Goal: Task Accomplishment & Management: Complete application form

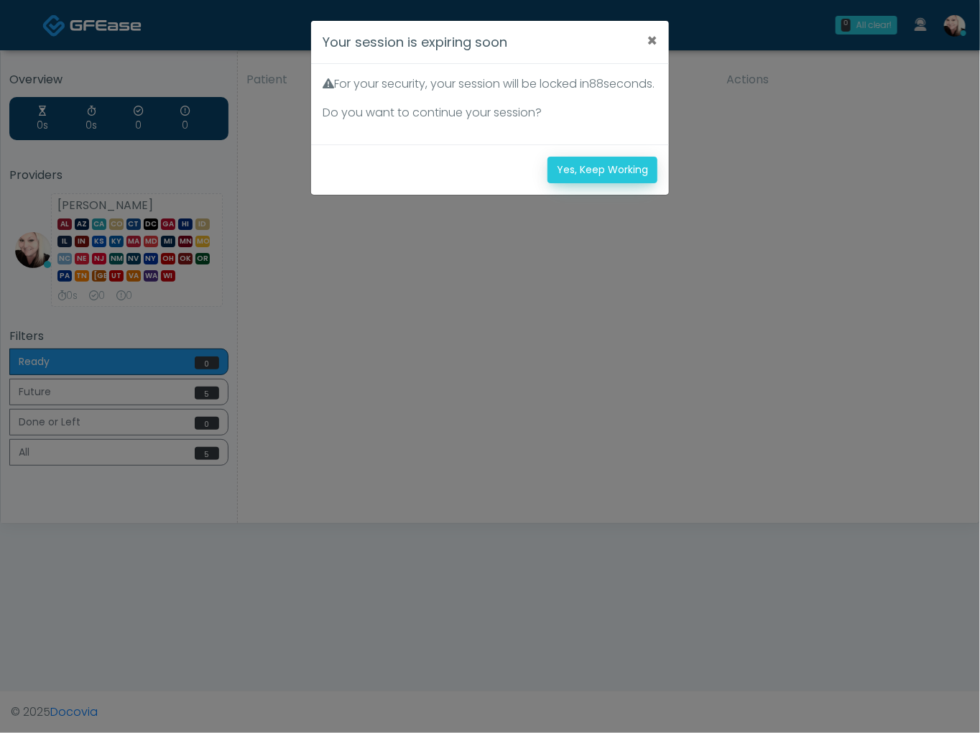
click at [601, 171] on div "Yes, Keep Working" at bounding box center [490, 169] width 358 height 50
click at [601, 183] on button "Yes, Keep Working" at bounding box center [603, 170] width 110 height 27
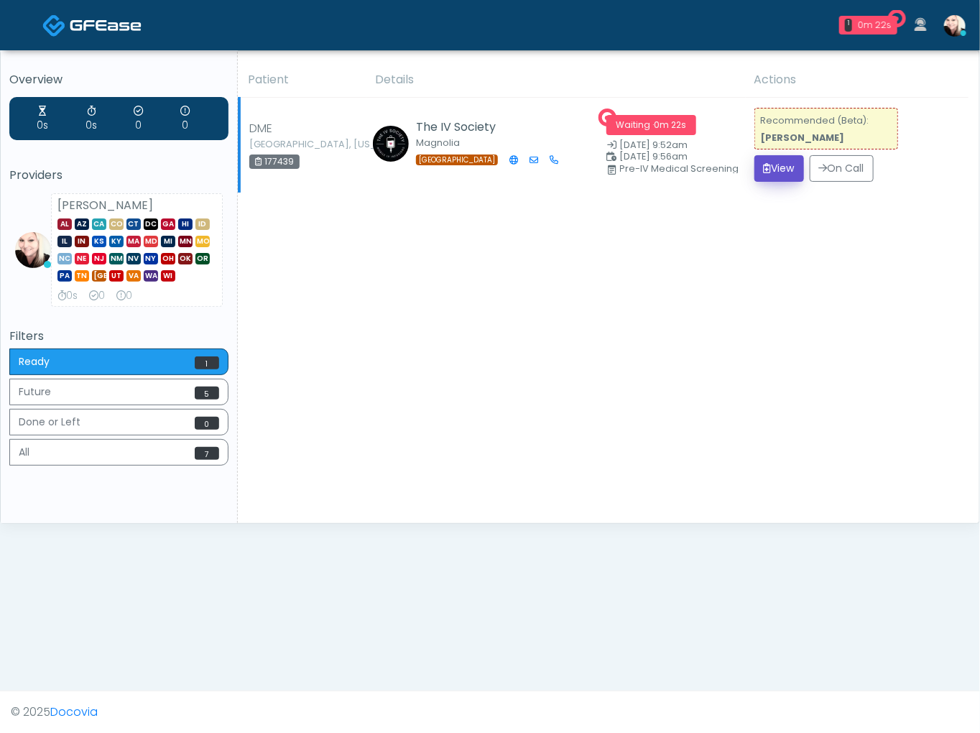
click at [776, 174] on button "View" at bounding box center [780, 168] width 50 height 27
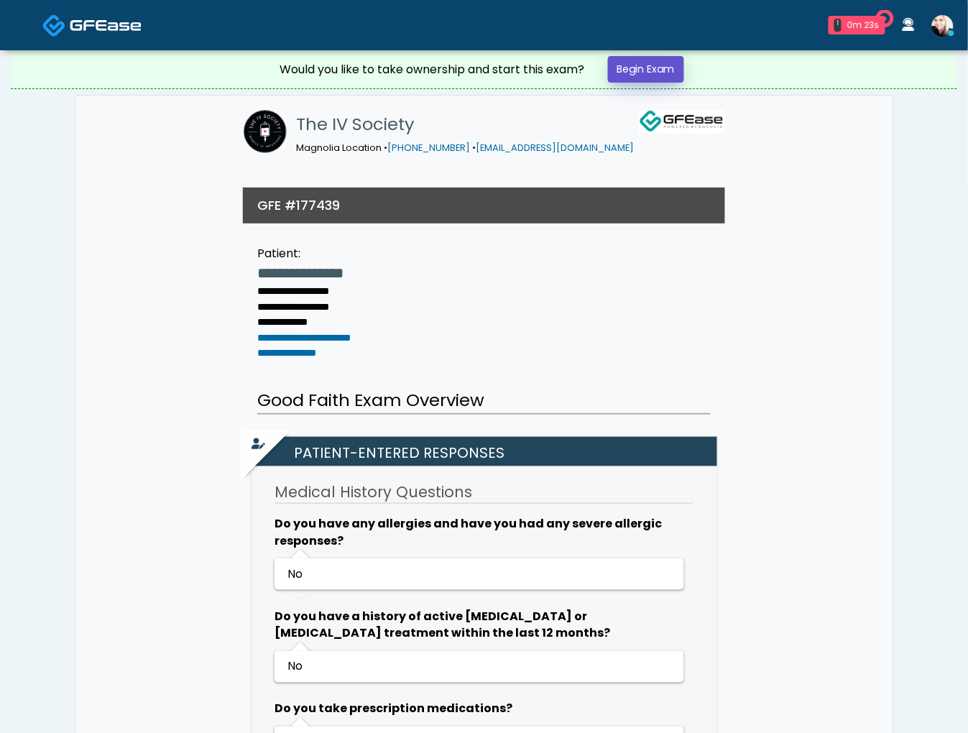
click at [660, 60] on link "Begin Exam" at bounding box center [646, 69] width 76 height 27
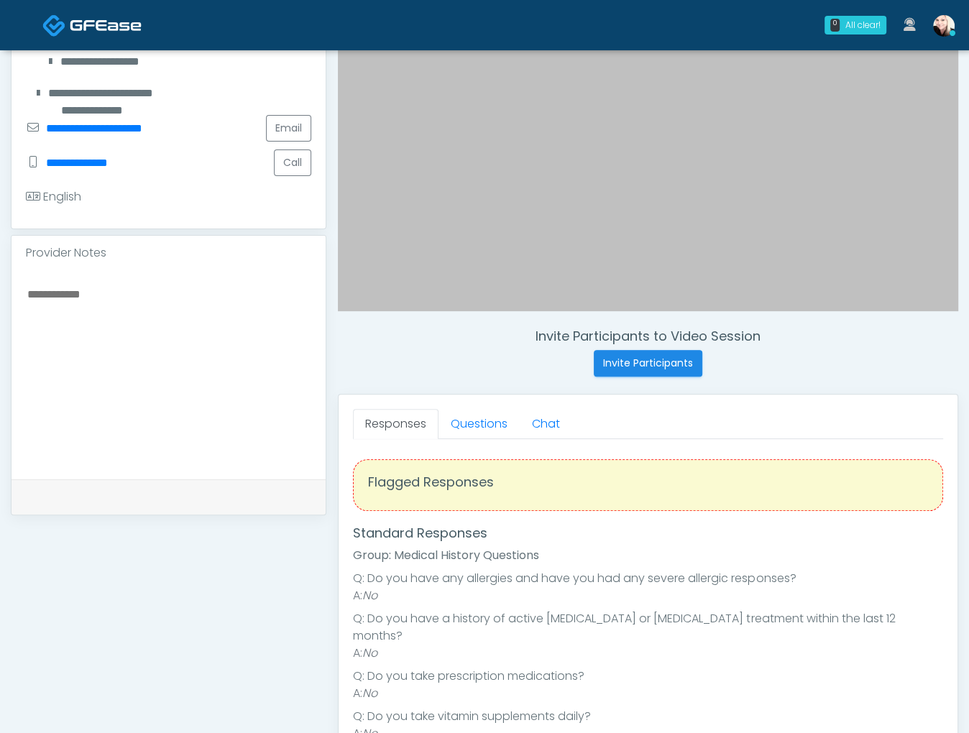
scroll to position [376, 0]
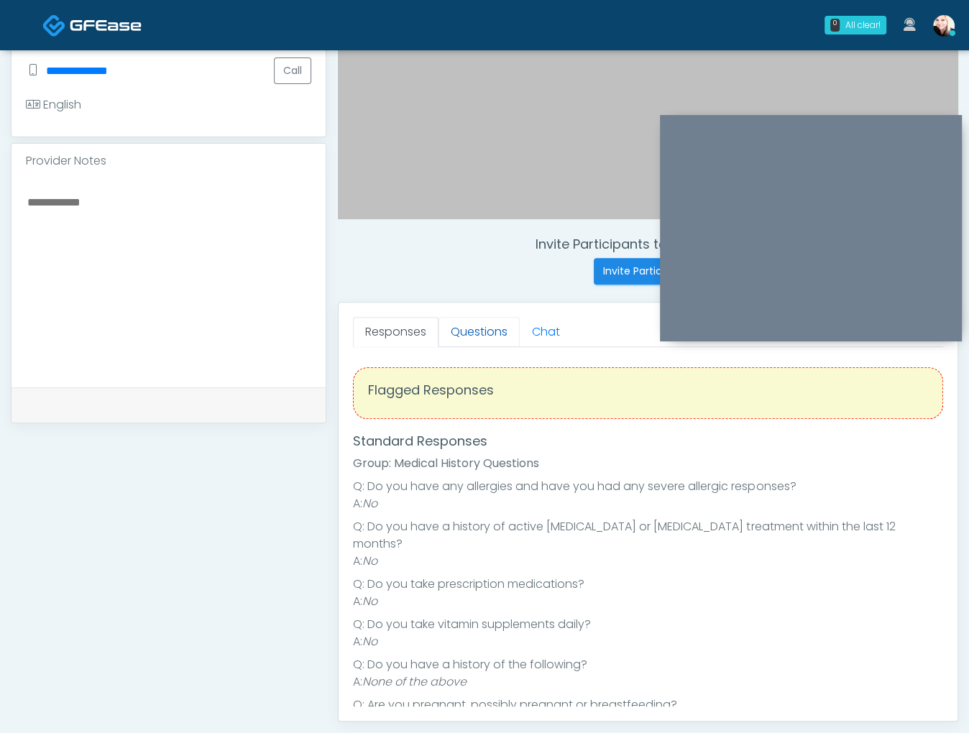
click at [458, 325] on link "Questions" at bounding box center [478, 332] width 81 height 30
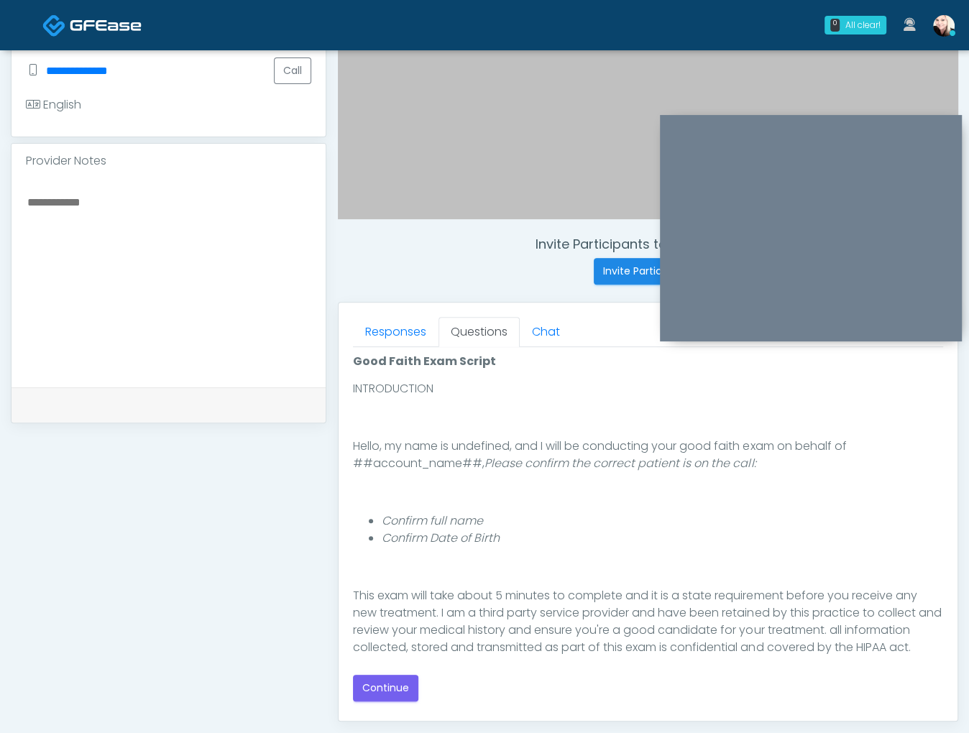
scroll to position [132, 0]
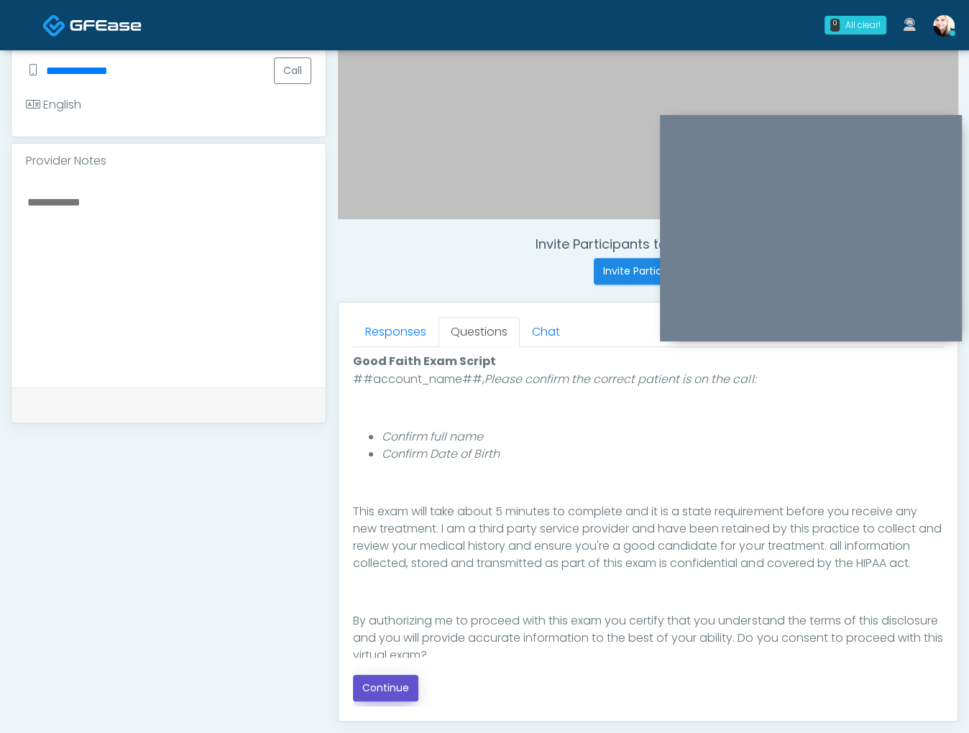
click at [359, 689] on button "Continue" at bounding box center [385, 688] width 65 height 27
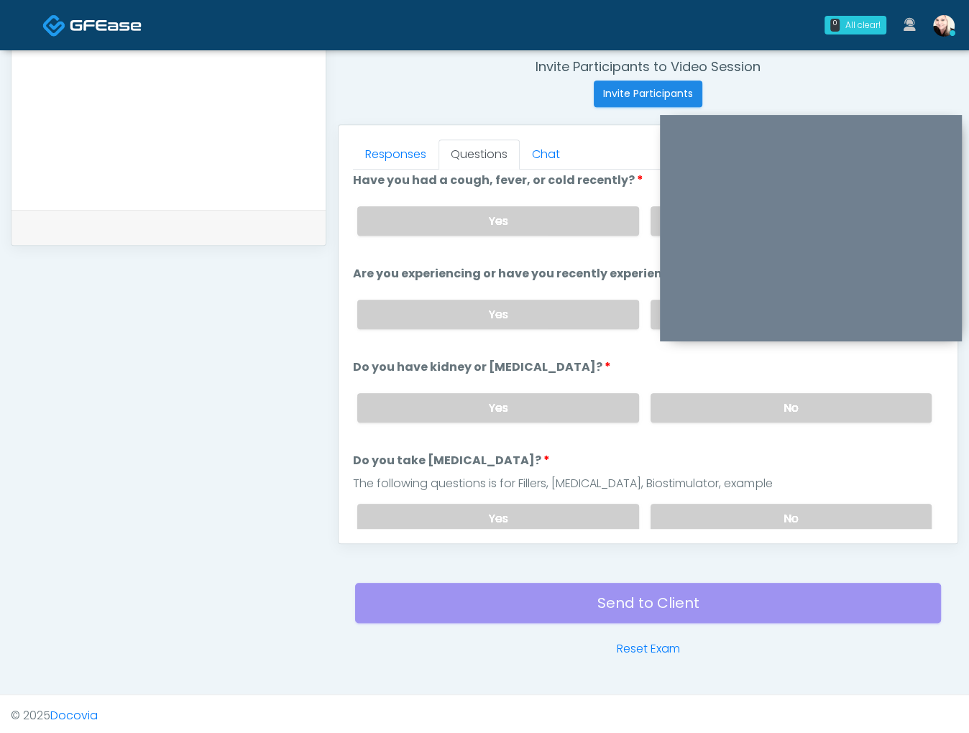
scroll to position [20, 0]
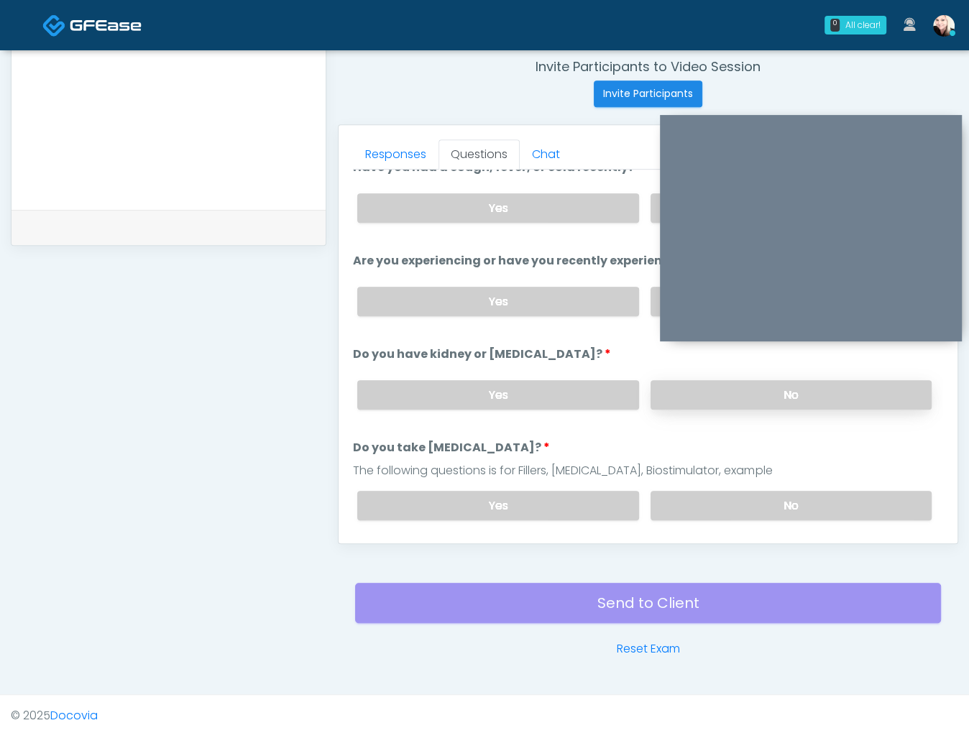
click at [743, 392] on label "No" at bounding box center [790, 394] width 281 height 29
click at [728, 502] on label "No" at bounding box center [790, 505] width 281 height 29
drag, startPoint x: 648, startPoint y: 293, endPoint x: 640, endPoint y: 244, distance: 49.4
click at [650, 293] on label "No" at bounding box center [790, 301] width 281 height 29
click at [650, 203] on label "No" at bounding box center [790, 207] width 281 height 29
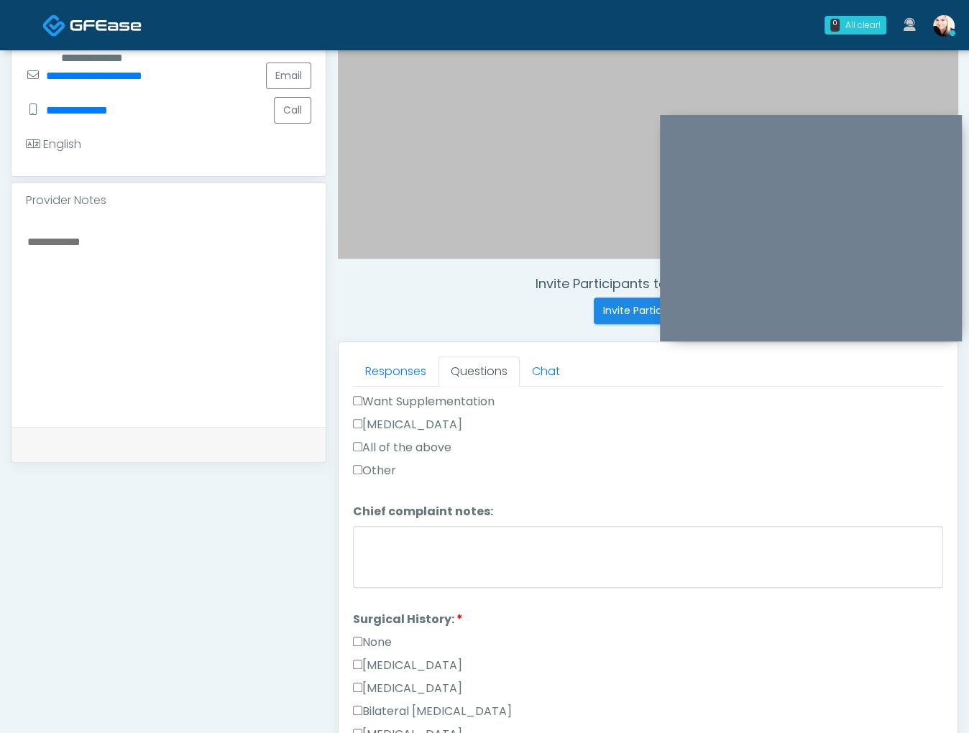
scroll to position [441, 0]
click at [362, 633] on label "None" at bounding box center [372, 641] width 39 height 17
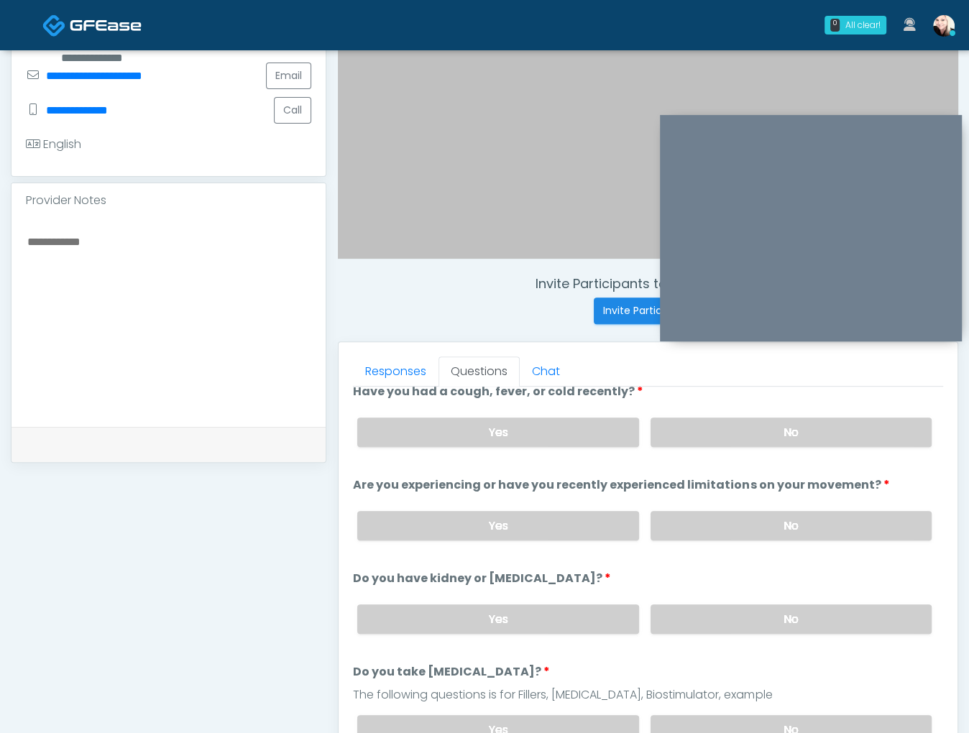
scroll to position [0, 0]
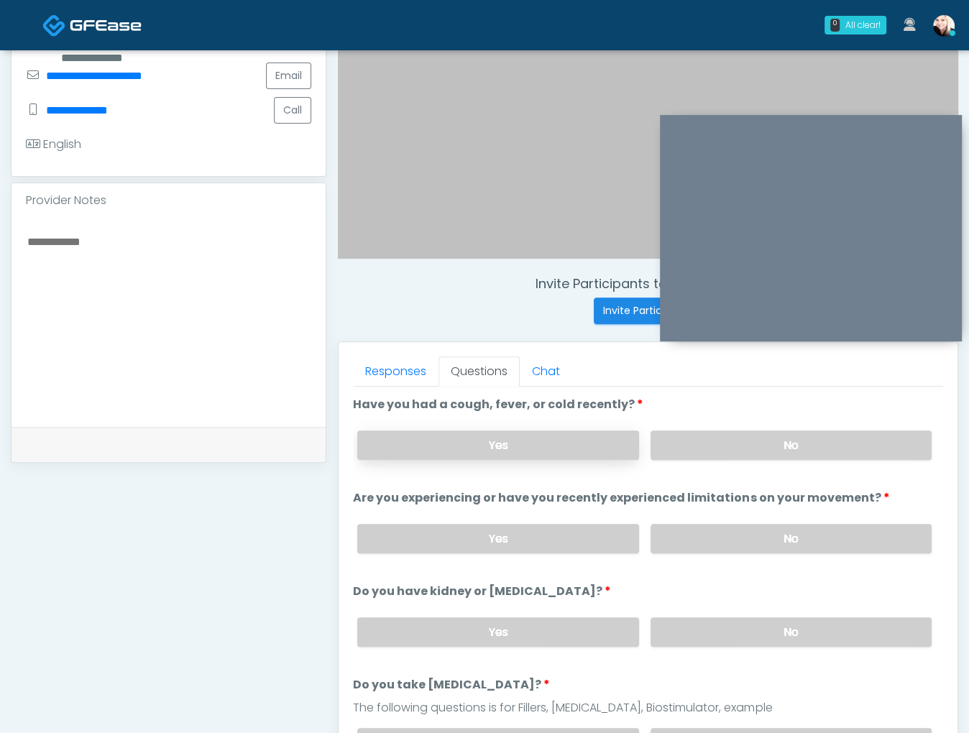
click at [487, 452] on label "Yes" at bounding box center [497, 445] width 281 height 29
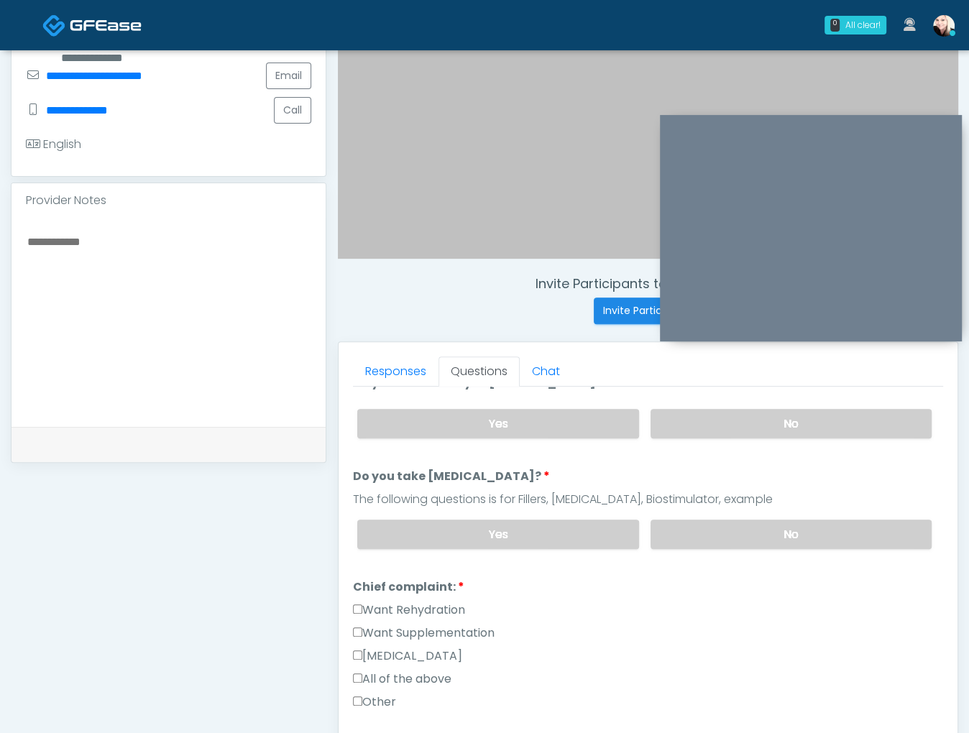
scroll to position [209, 0]
drag, startPoint x: 359, startPoint y: 616, endPoint x: 355, endPoint y: 587, distance: 29.7
click at [358, 624] on label "Want Supplementation" at bounding box center [424, 632] width 142 height 17
click at [355, 587] on li "Chief complaint: Chief complaint: Want Rehydration Want Supplementation Ozone T…" at bounding box center [648, 647] width 590 height 138
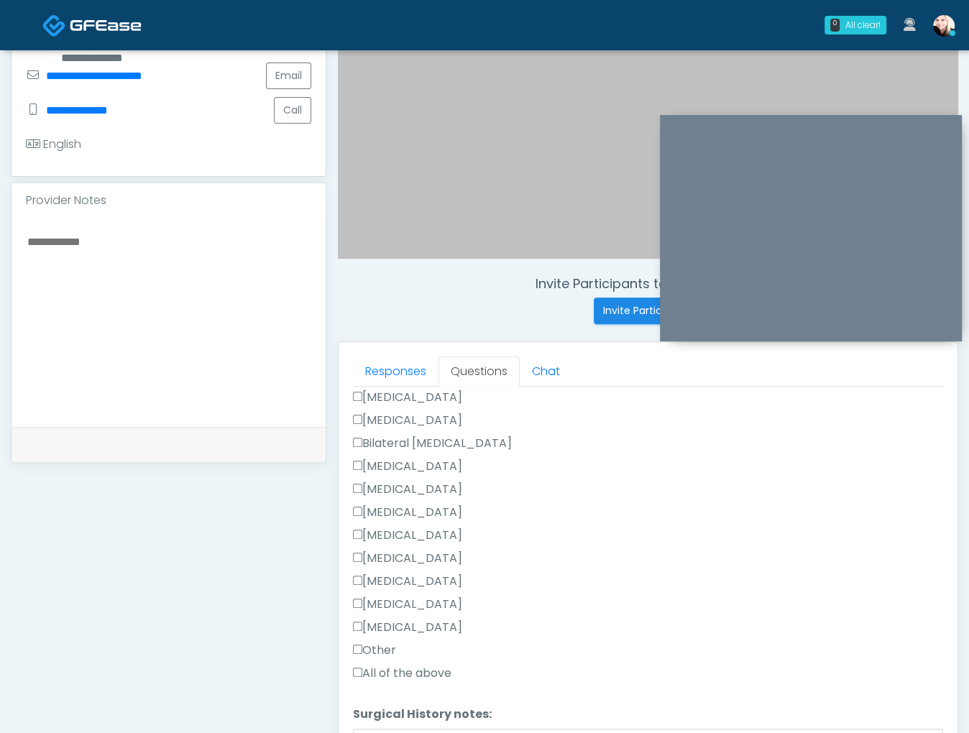
scroll to position [715, 0]
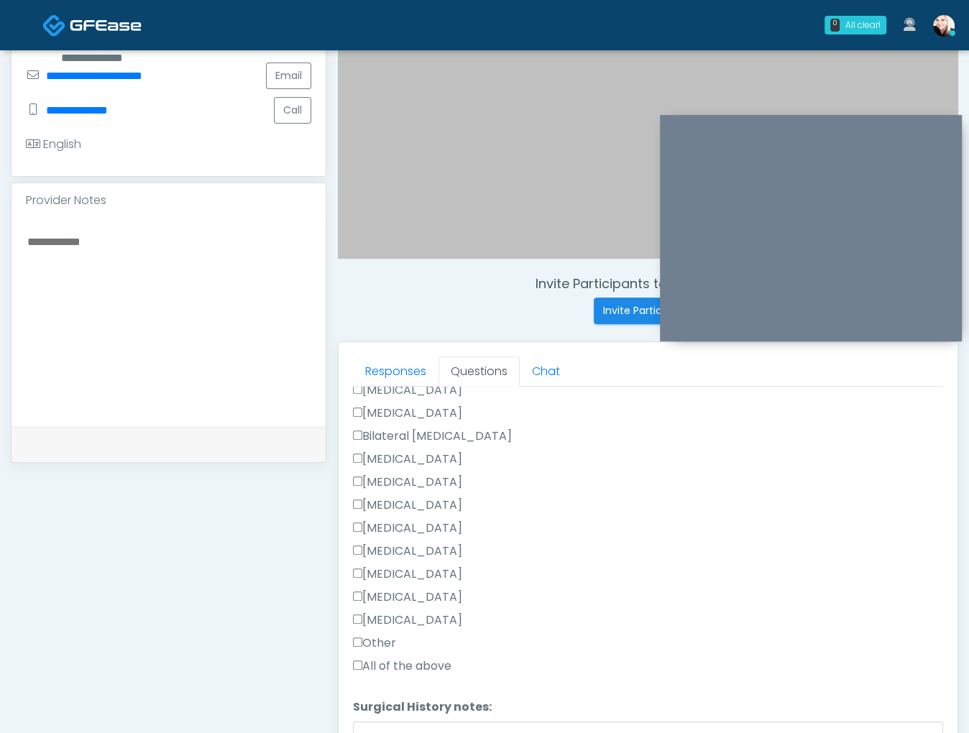
click at [371, 612] on label "Tonsillectomy" at bounding box center [407, 620] width 109 height 17
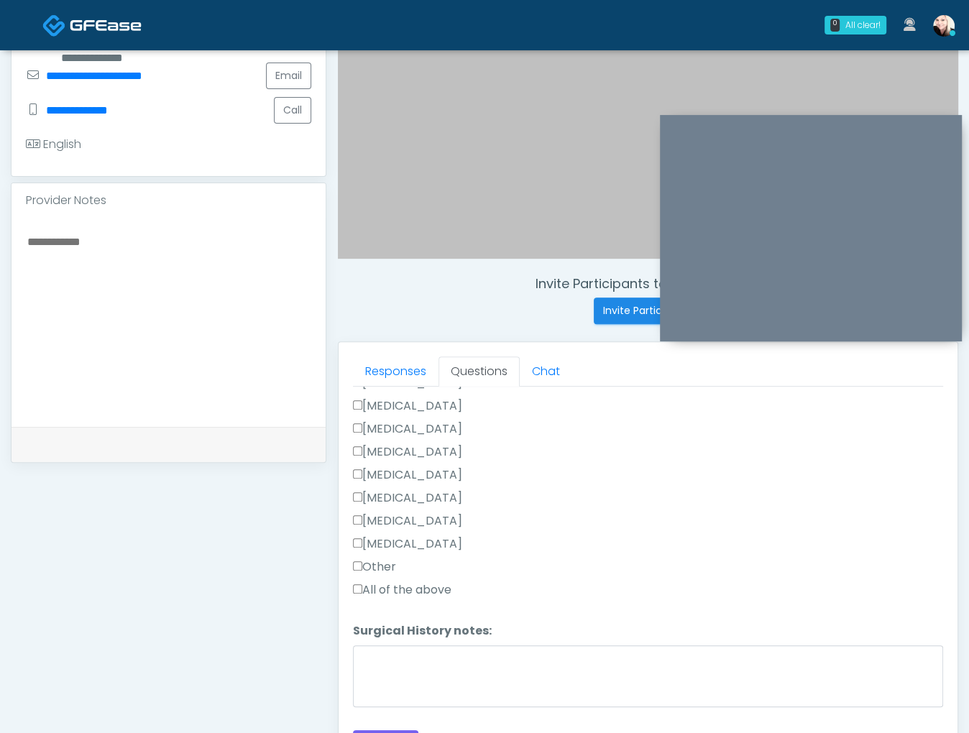
scroll to position [794, 0]
click at [370, 728] on button "Continue" at bounding box center [385, 741] width 65 height 27
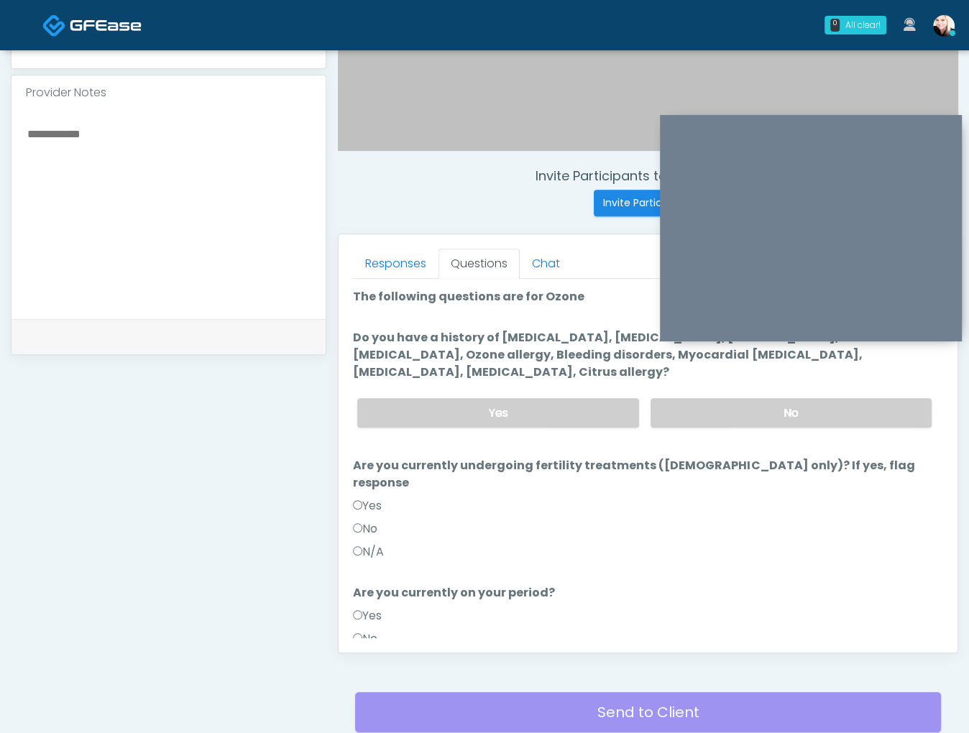
scroll to position [108, 0]
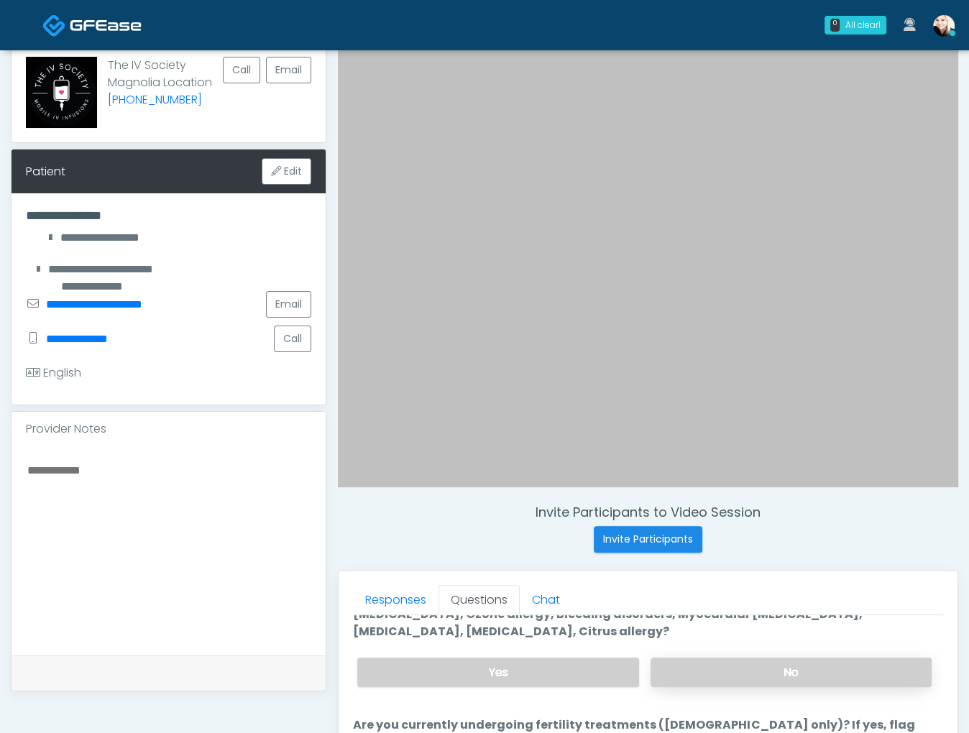
click at [730, 681] on label "No" at bounding box center [790, 672] width 281 height 29
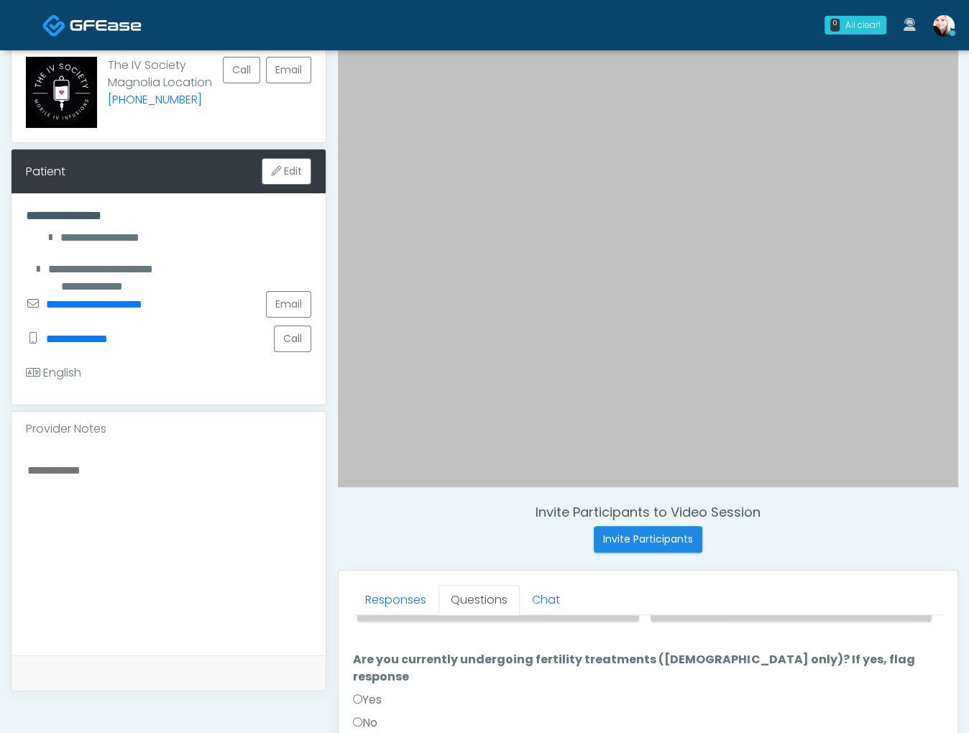
scroll to position [155, 0]
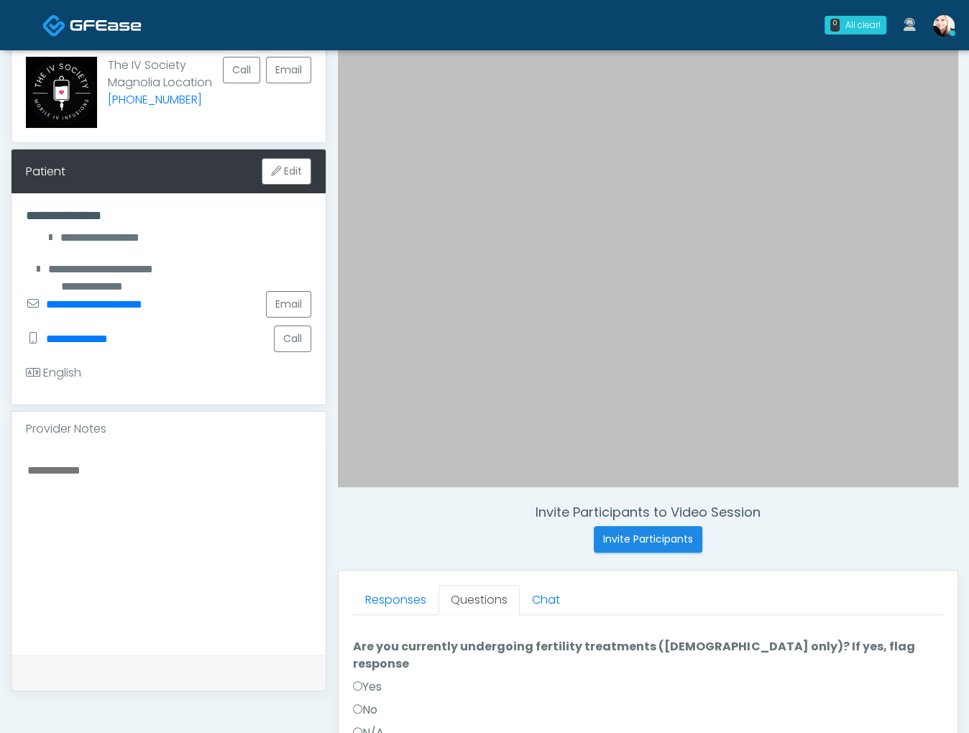
click at [364, 725] on label "N/A" at bounding box center [368, 733] width 31 height 17
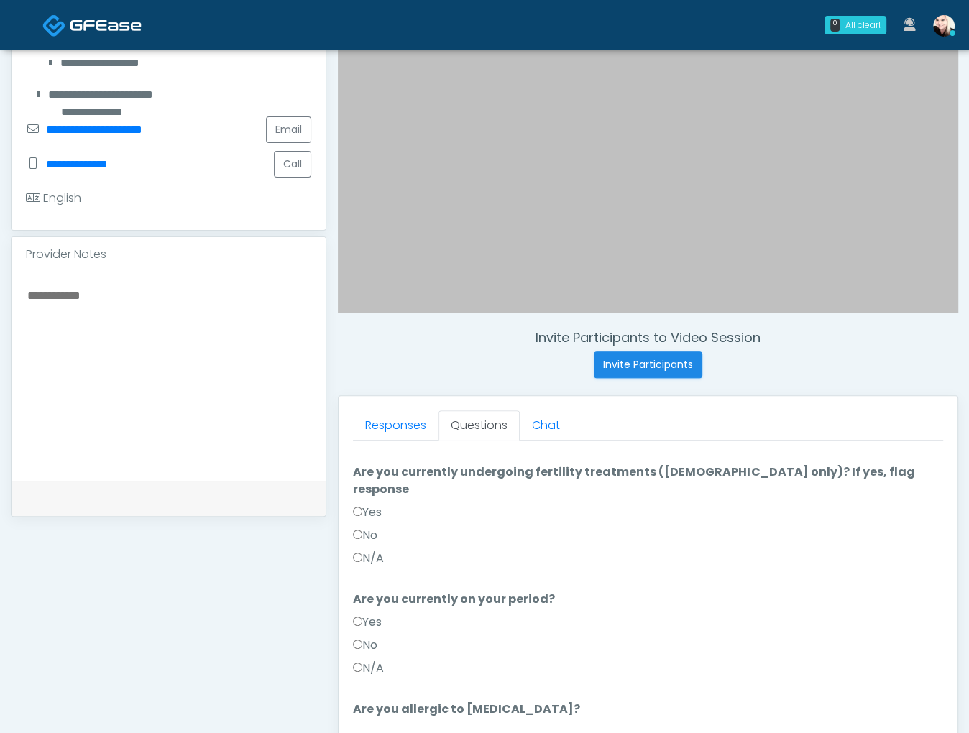
scroll to position [308, 0]
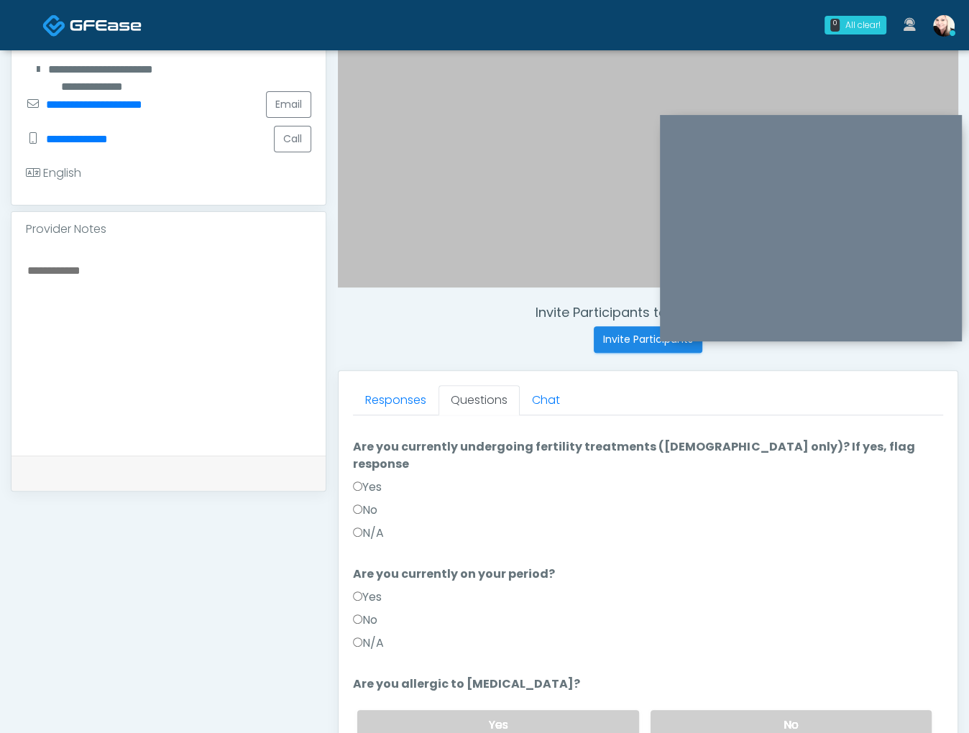
click at [372, 635] on label "N/A" at bounding box center [368, 643] width 31 height 17
click at [363, 502] on label "No" at bounding box center [365, 510] width 24 height 17
click at [762, 710] on label "No" at bounding box center [790, 724] width 281 height 29
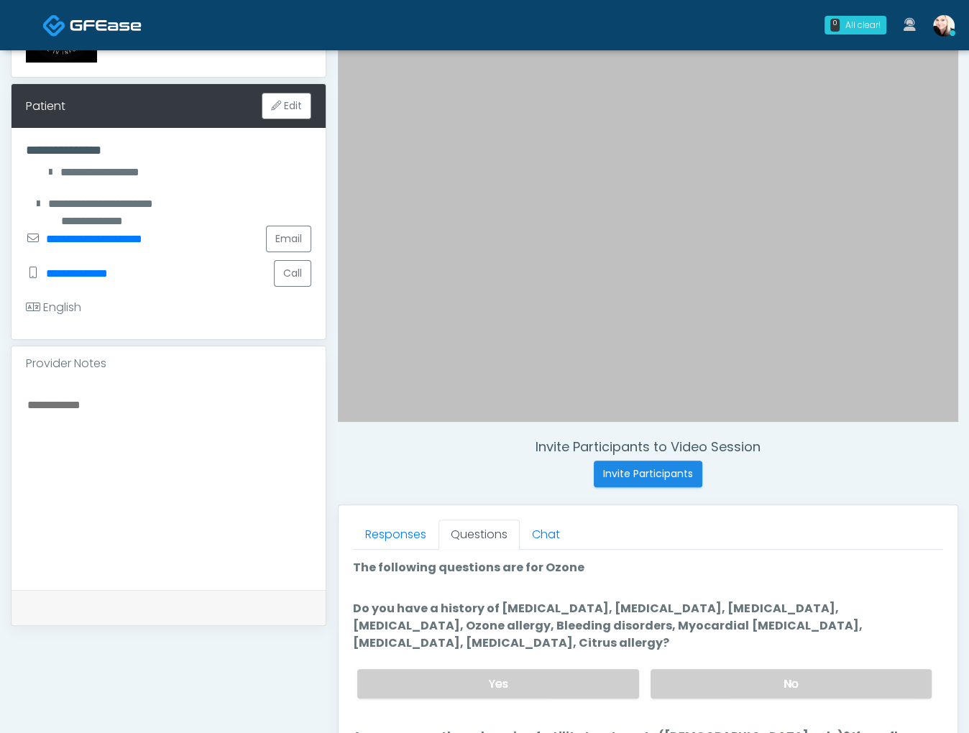
scroll to position [176, 0]
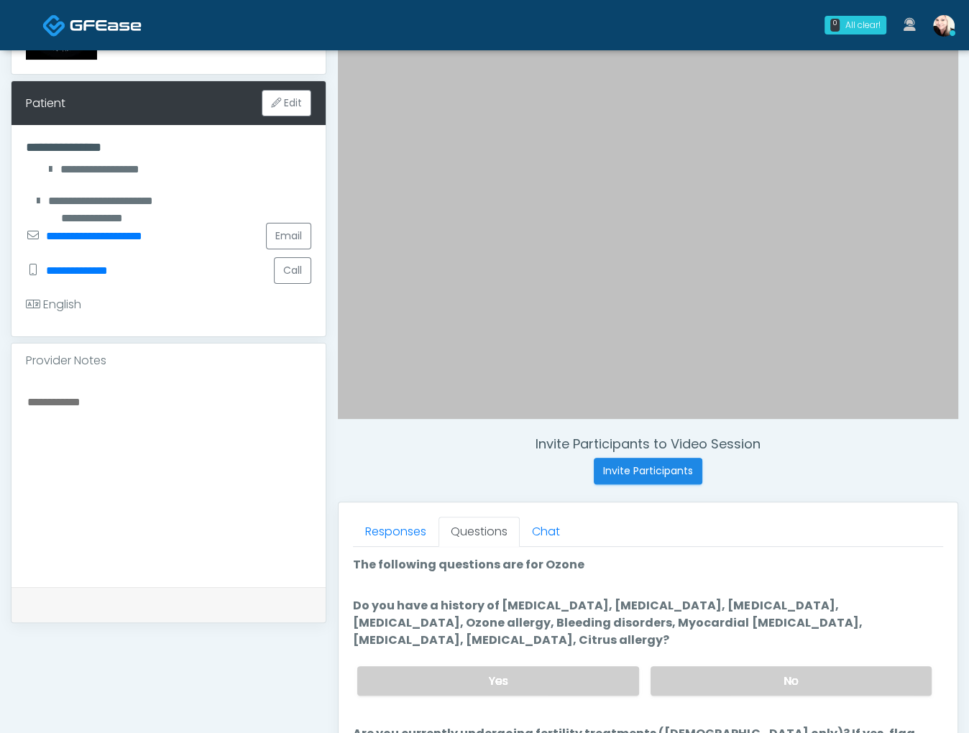
drag, startPoint x: 106, startPoint y: 398, endPoint x: 91, endPoint y: 397, distance: 15.8
click at [91, 397] on textarea at bounding box center [168, 479] width 285 height 175
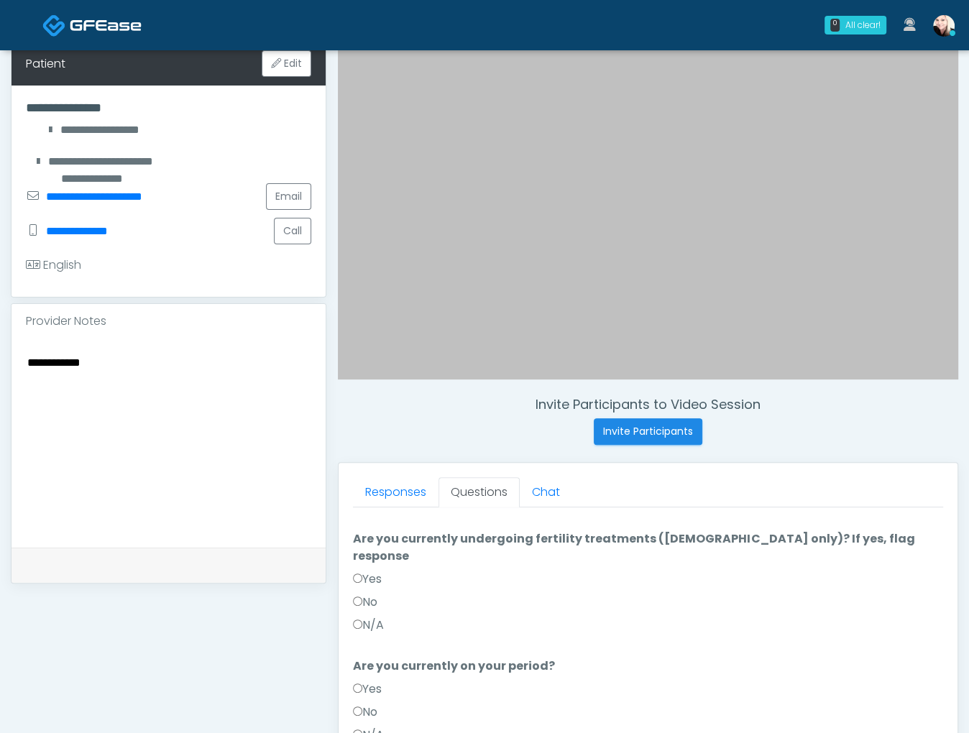
scroll to position [421, 0]
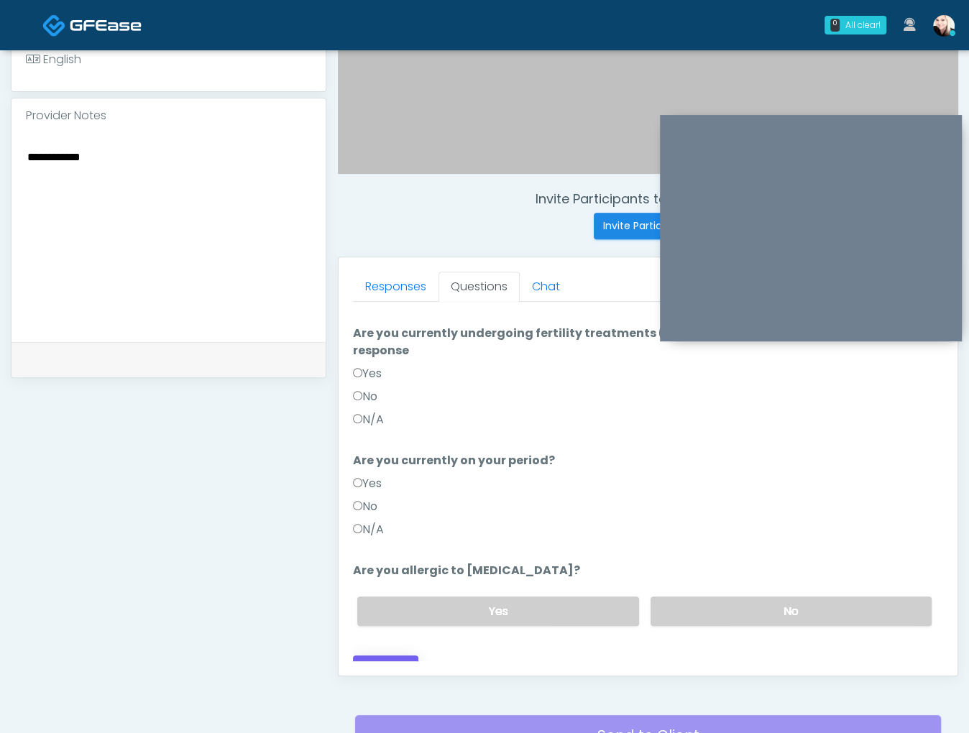
type textarea "**********"
click at [399, 656] on button "Continue" at bounding box center [385, 669] width 65 height 27
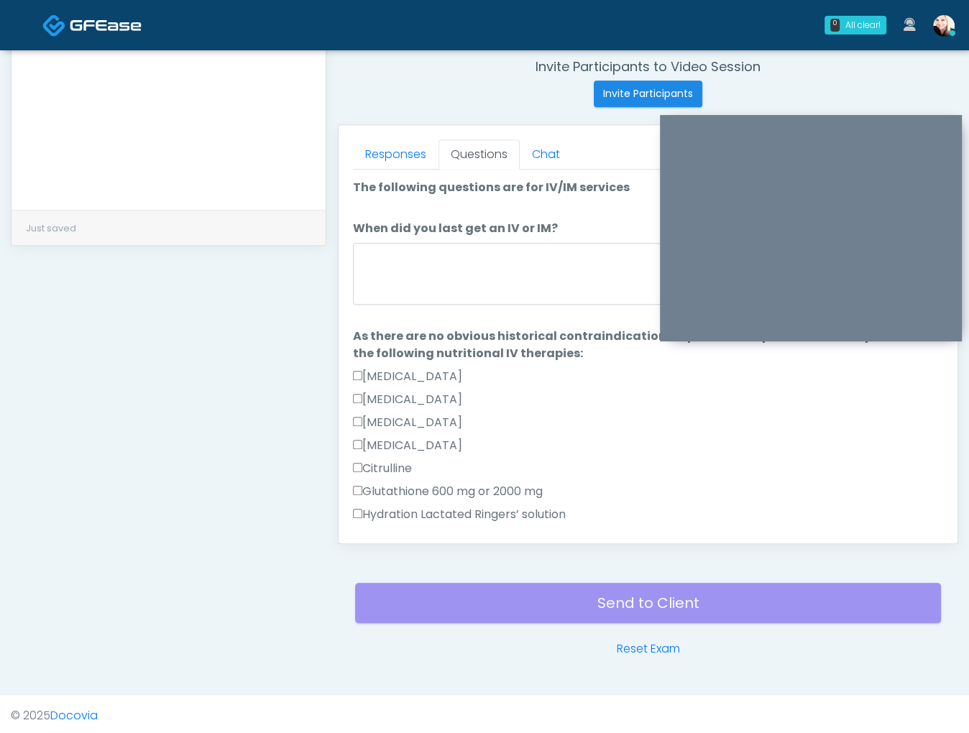
scroll to position [911, 0]
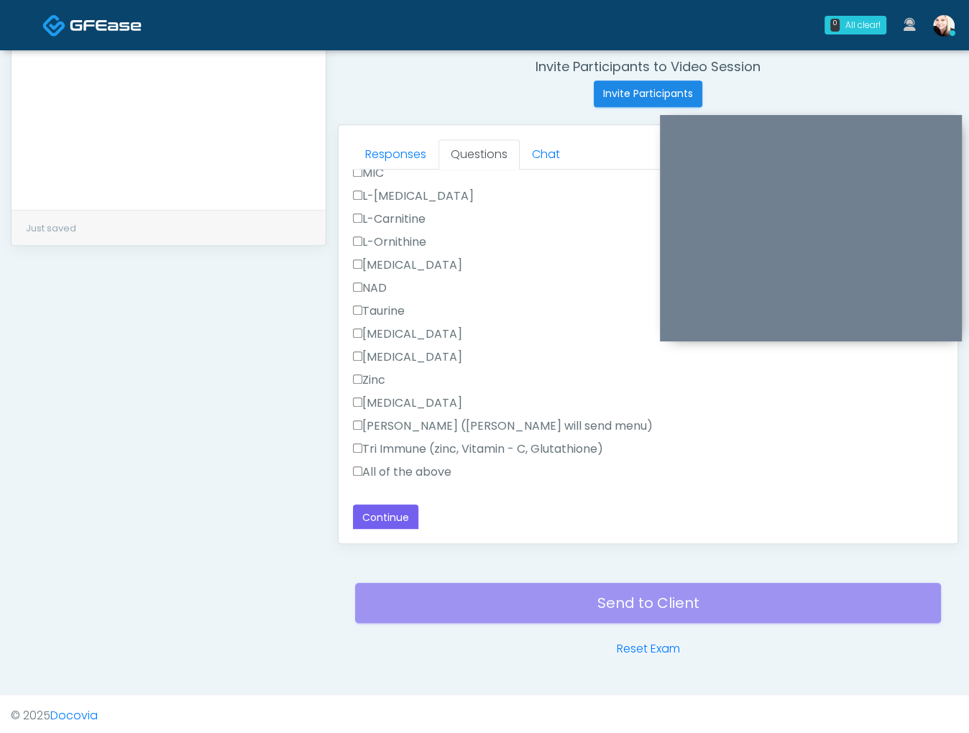
click at [368, 456] on div "Tri Immune (zinc, Vitamin - C, Glutathione)" at bounding box center [648, 452] width 590 height 23
click at [365, 464] on label "All of the above" at bounding box center [402, 472] width 98 height 17
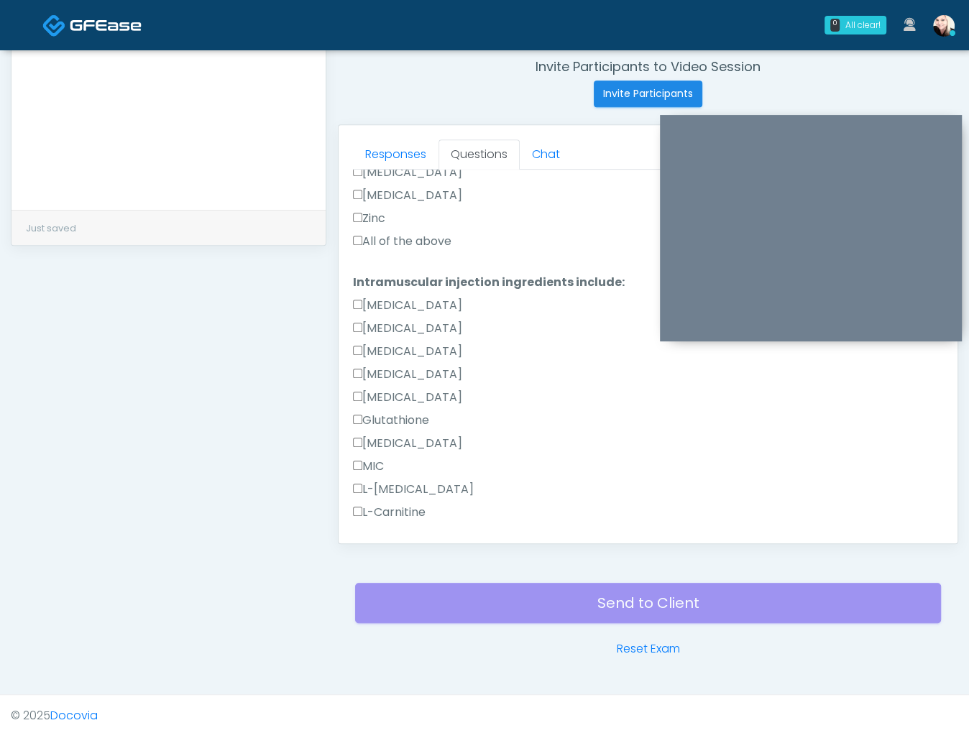
click at [372, 242] on label "All of the above" at bounding box center [402, 241] width 98 height 17
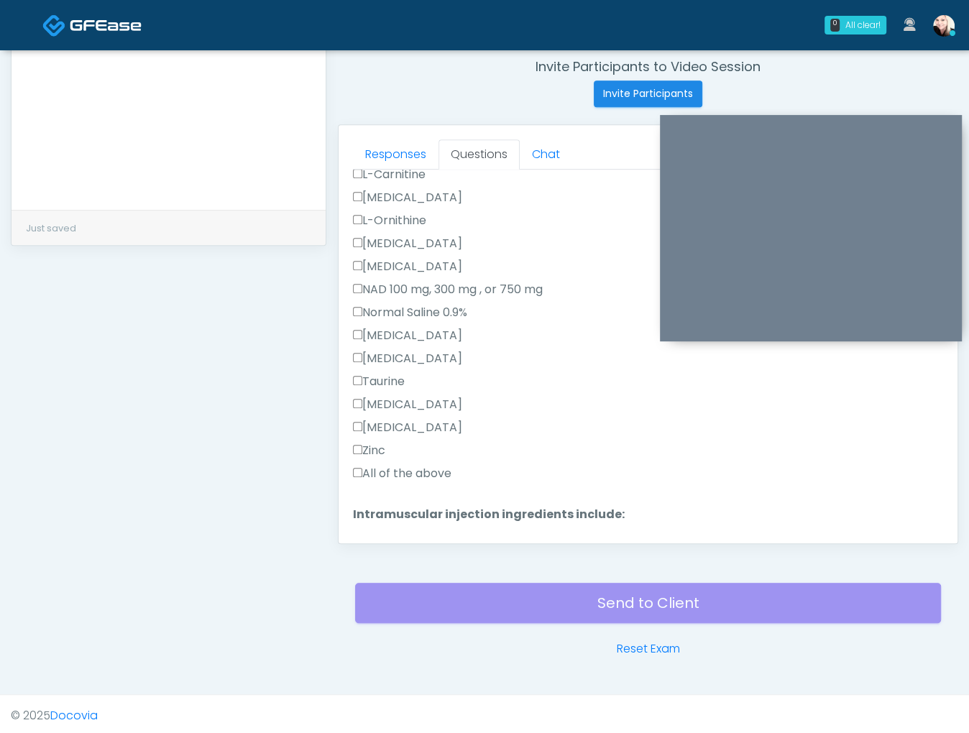
scroll to position [0, 0]
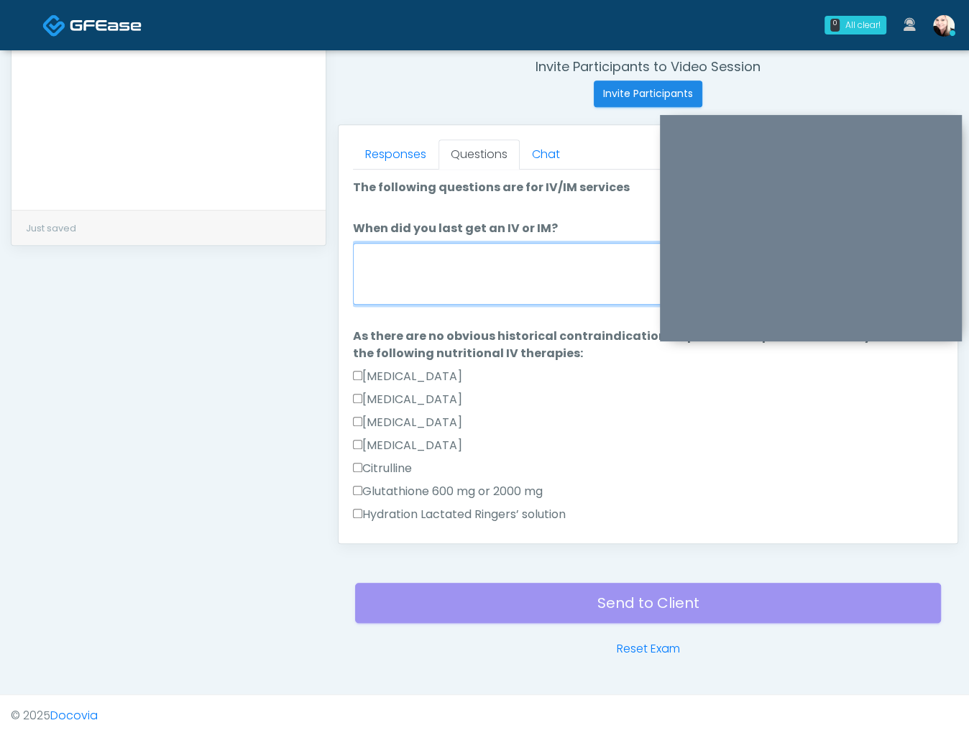
click at [400, 282] on textarea "When did you last get an IV or IM?" at bounding box center [648, 274] width 590 height 62
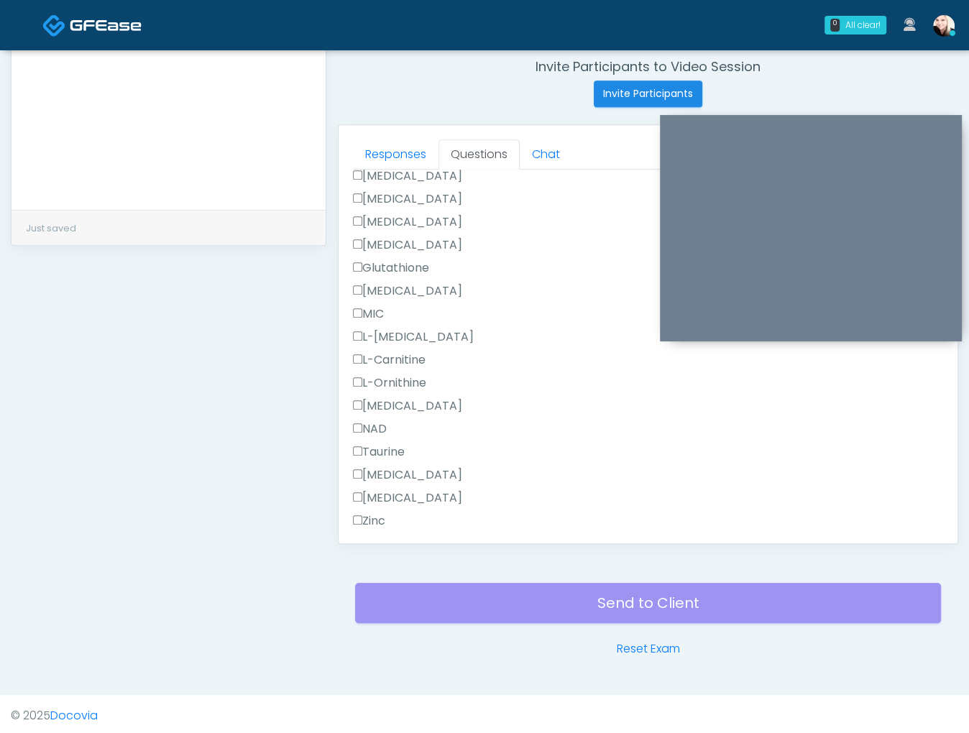
scroll to position [911, 0]
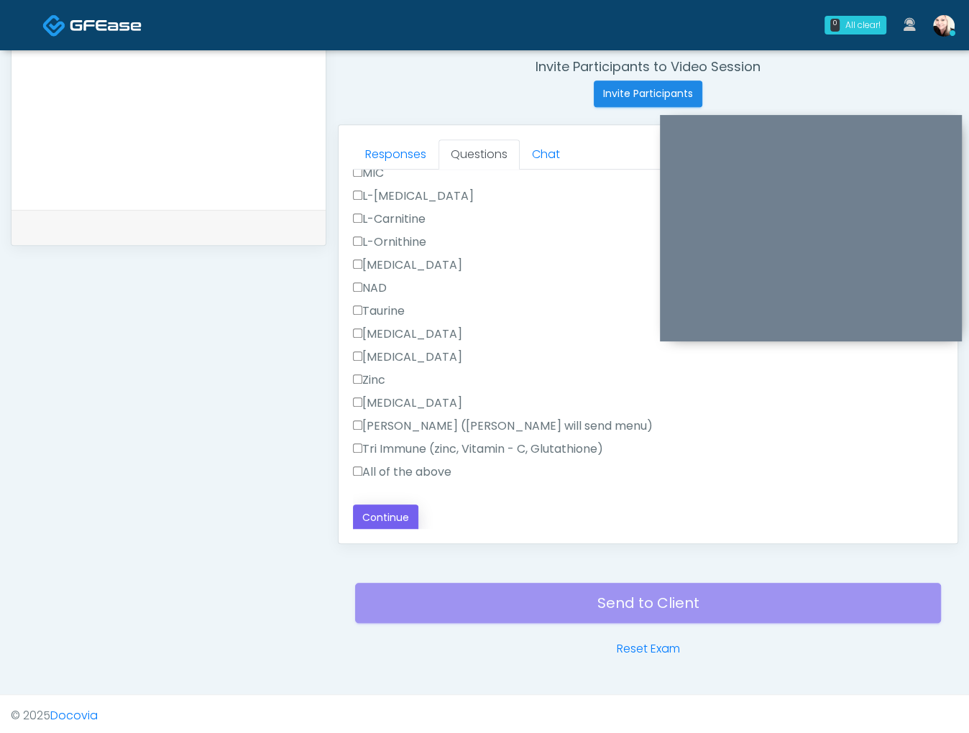
type textarea "**********"
click at [380, 521] on button "Continue" at bounding box center [385, 518] width 65 height 27
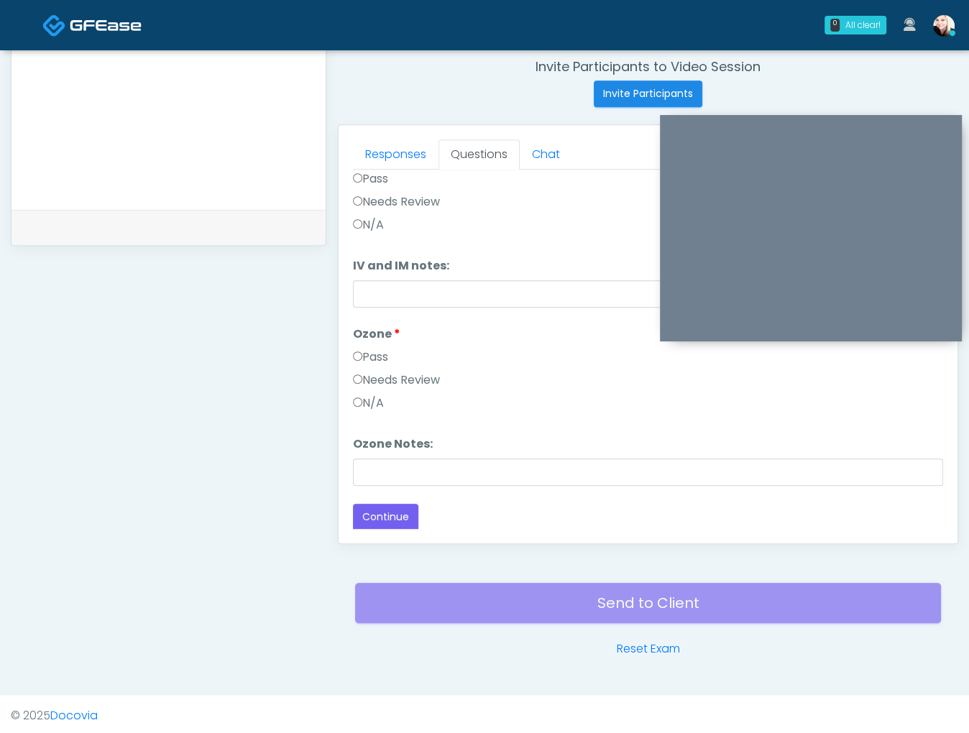
scroll to position [0, 0]
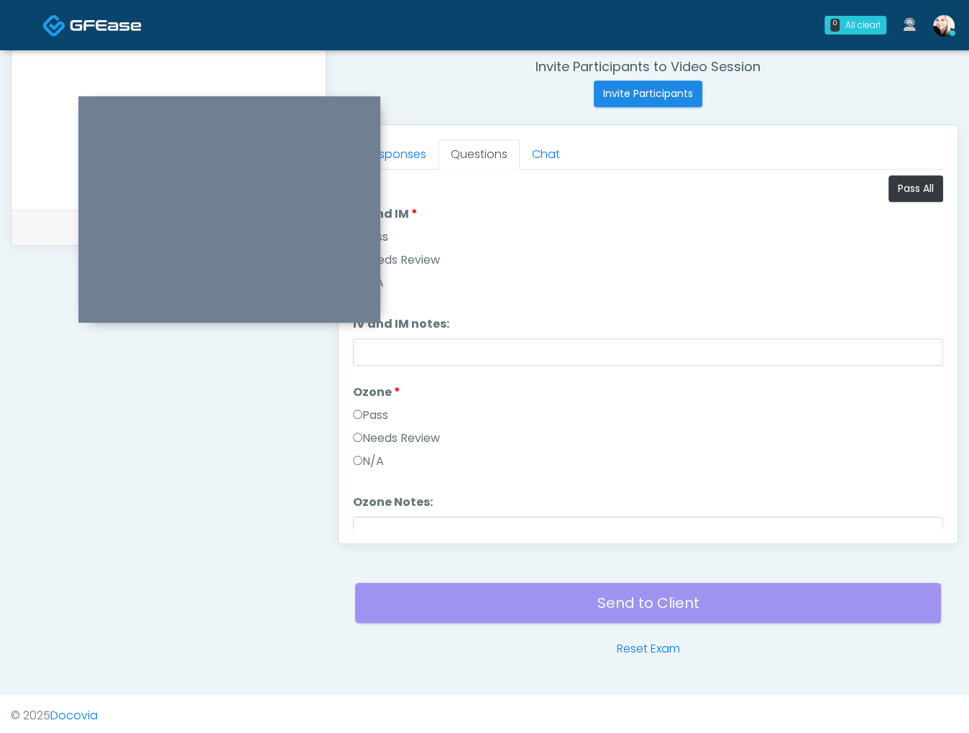
drag, startPoint x: 878, startPoint y: 119, endPoint x: 297, endPoint y: 101, distance: 581.8
click at [54, 199] on div "**********" at bounding box center [484, 110] width 947 height 1096
click at [896, 185] on button "Pass All" at bounding box center [915, 188] width 55 height 27
click at [897, 185] on button "Pass All" at bounding box center [915, 188] width 55 height 27
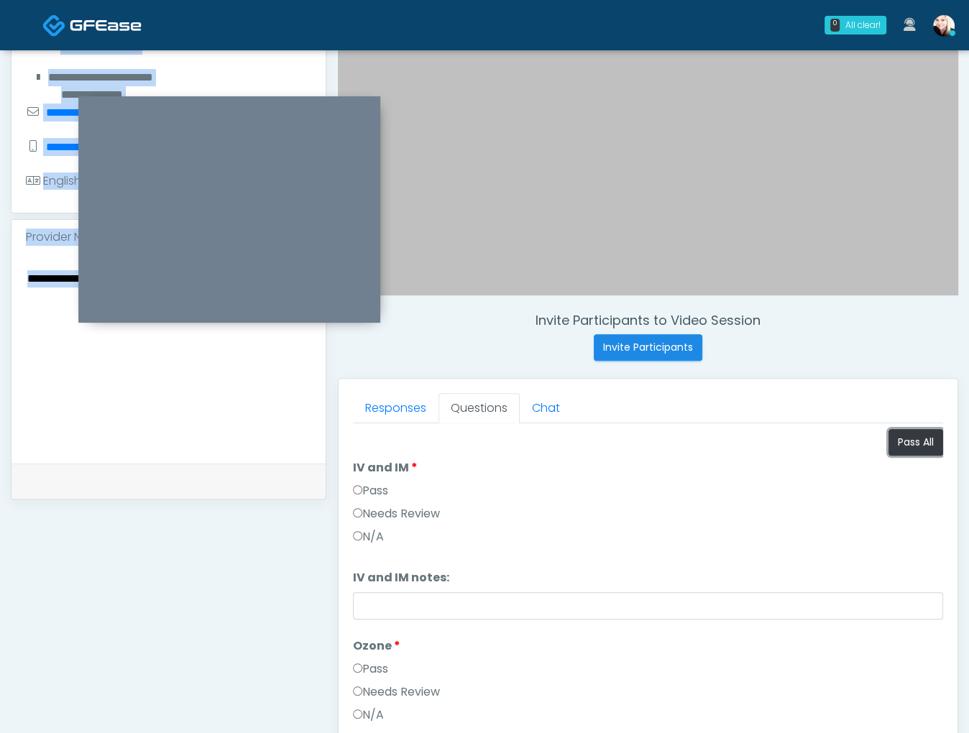
scroll to position [44, 0]
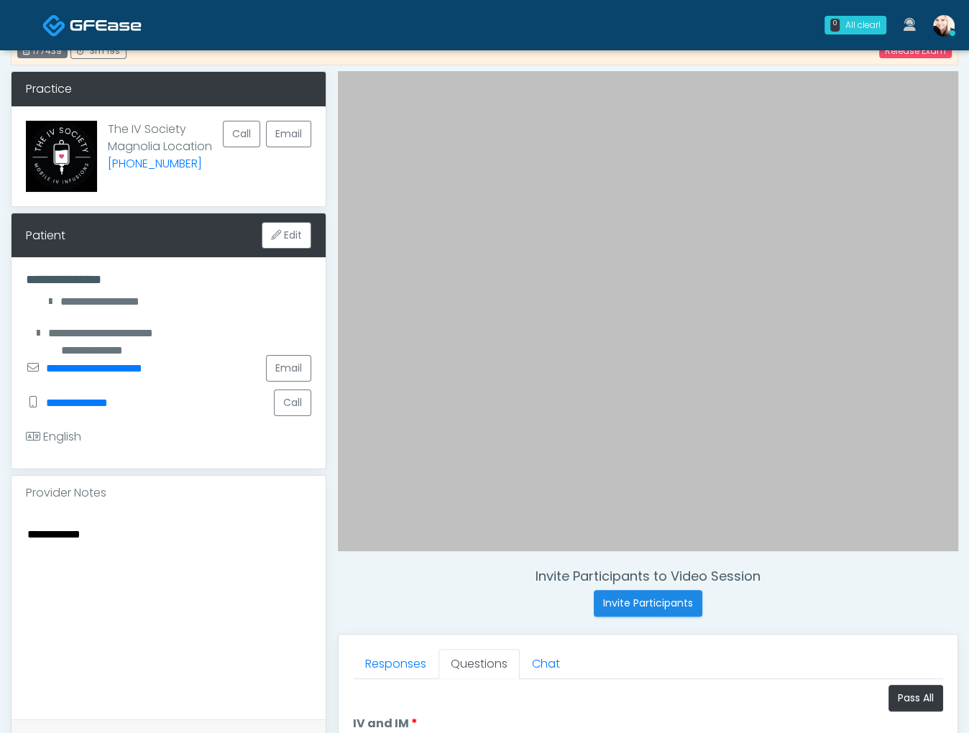
click at [101, 569] on textarea "**********" at bounding box center [168, 612] width 285 height 175
drag, startPoint x: 124, startPoint y: 538, endPoint x: -49, endPoint y: 547, distance: 173.5
click at [0, 547] on html "0 All clear! All clear! Cynthia Petersen In Exam - 3m 20s TX" at bounding box center [484, 601] width 969 height 1290
drag, startPoint x: 142, startPoint y: 541, endPoint x: -15, endPoint y: 526, distance: 158.1
click at [0, 526] on html "0 All clear! All clear! Cynthia Petersen In Exam - 3m 21s TX" at bounding box center [484, 601] width 969 height 1290
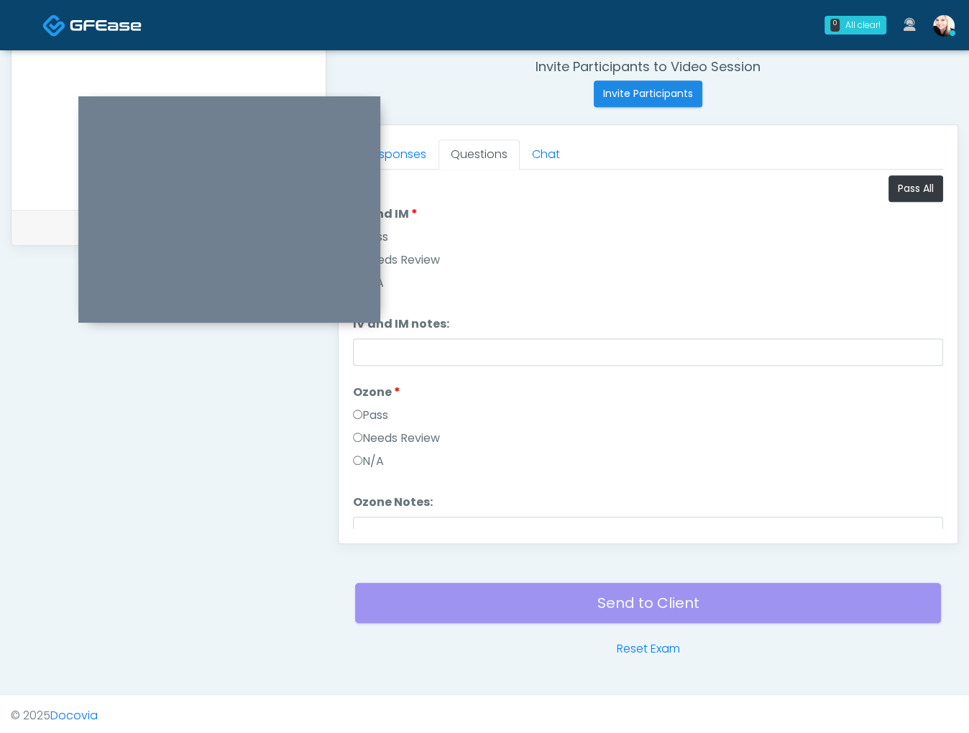
scroll to position [58, 0]
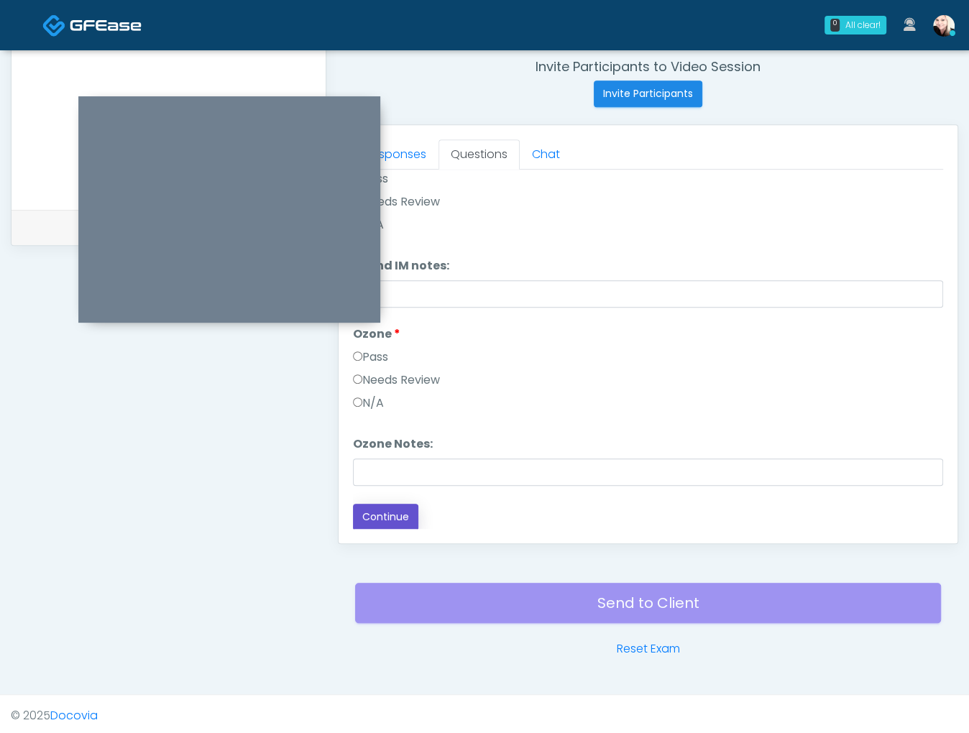
click at [384, 513] on button "Continue" at bounding box center [385, 517] width 65 height 27
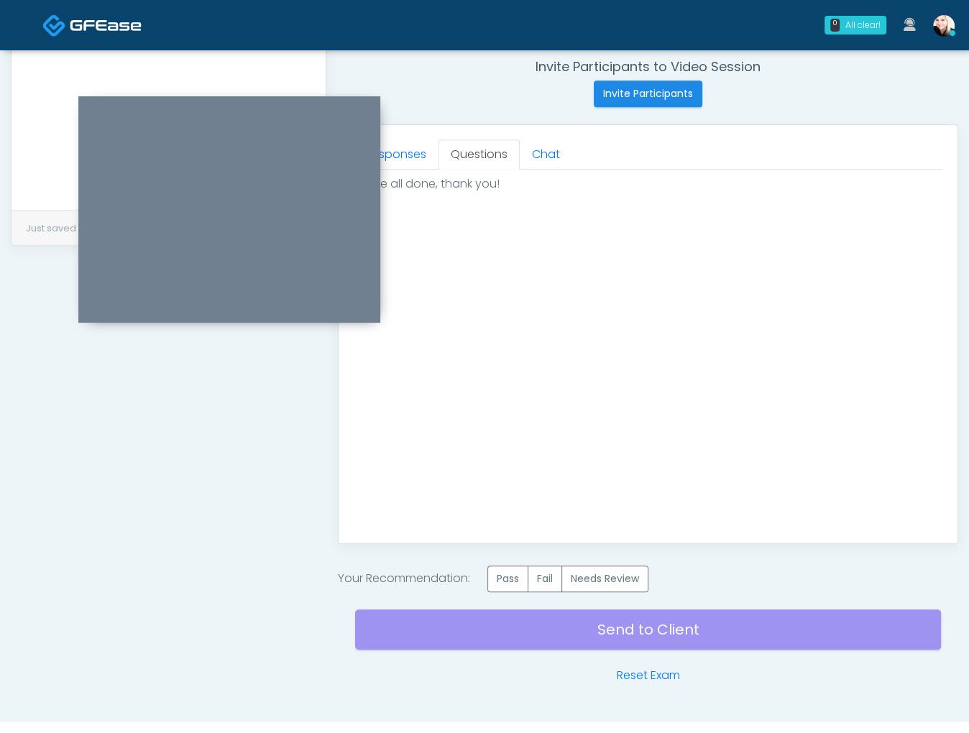
scroll to position [0, 0]
click at [507, 592] on div "Send to Client Reset Exam" at bounding box center [648, 638] width 586 height 92
click at [506, 568] on label "Pass" at bounding box center [507, 579] width 41 height 27
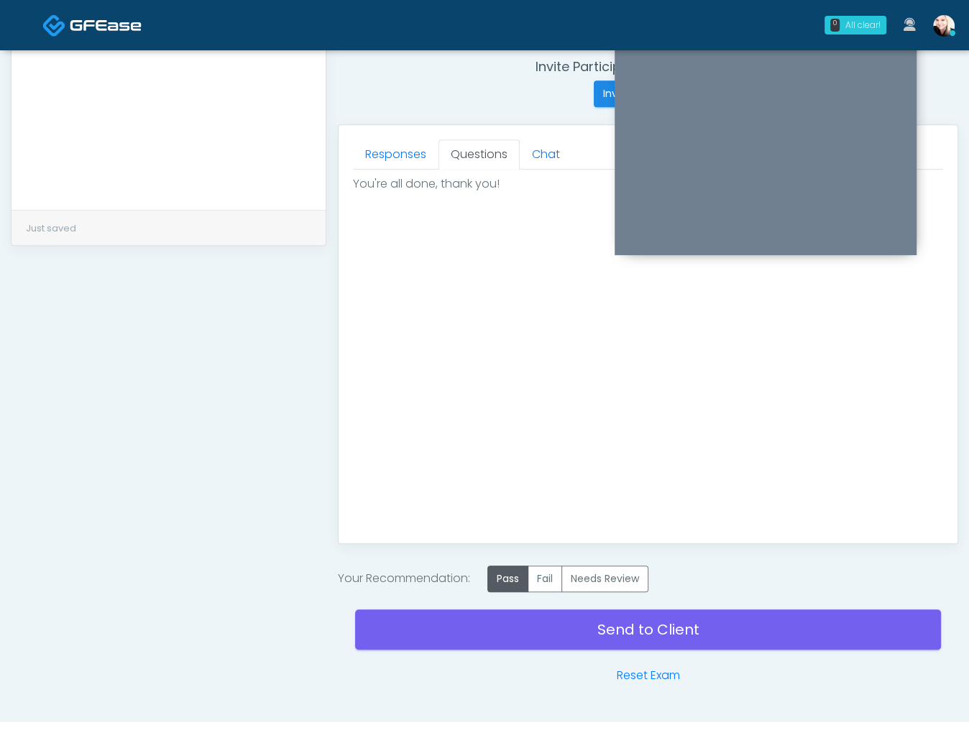
drag, startPoint x: 300, startPoint y: 108, endPoint x: 889, endPoint y: 35, distance: 593.2
click at [888, 35] on div "0 All clear! All clear! Cynthia Petersen In Exam - 3m 28s TX" at bounding box center [484, 105] width 969 height 1317
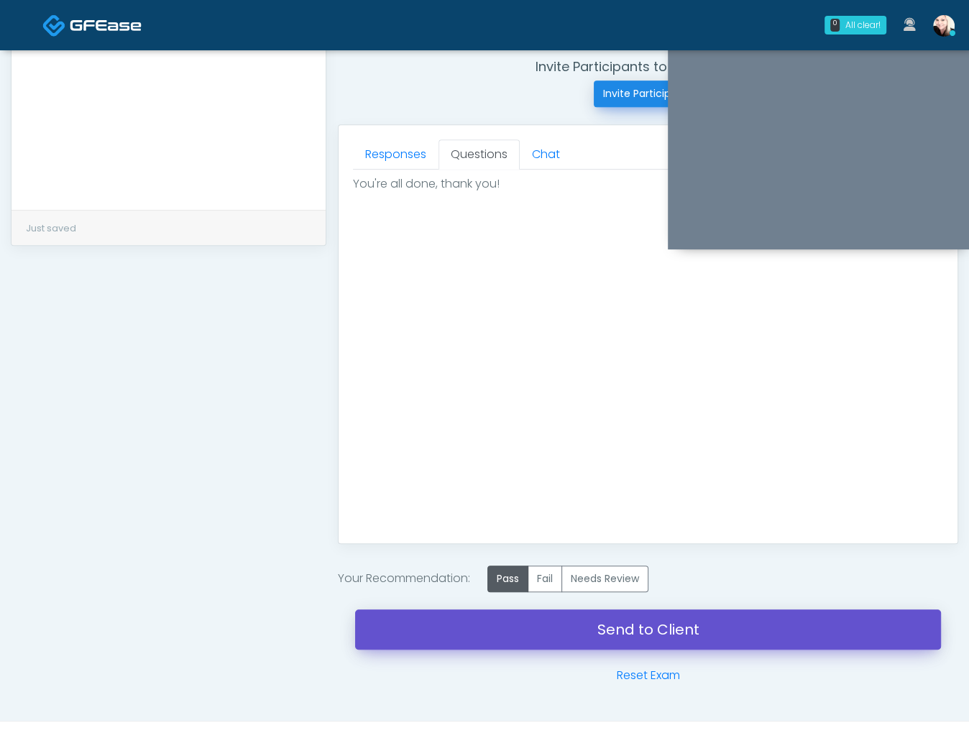
drag, startPoint x: 591, startPoint y: 614, endPoint x: 663, endPoint y: 102, distance: 516.8
click at [591, 614] on link "Send to Client" at bounding box center [648, 630] width 586 height 40
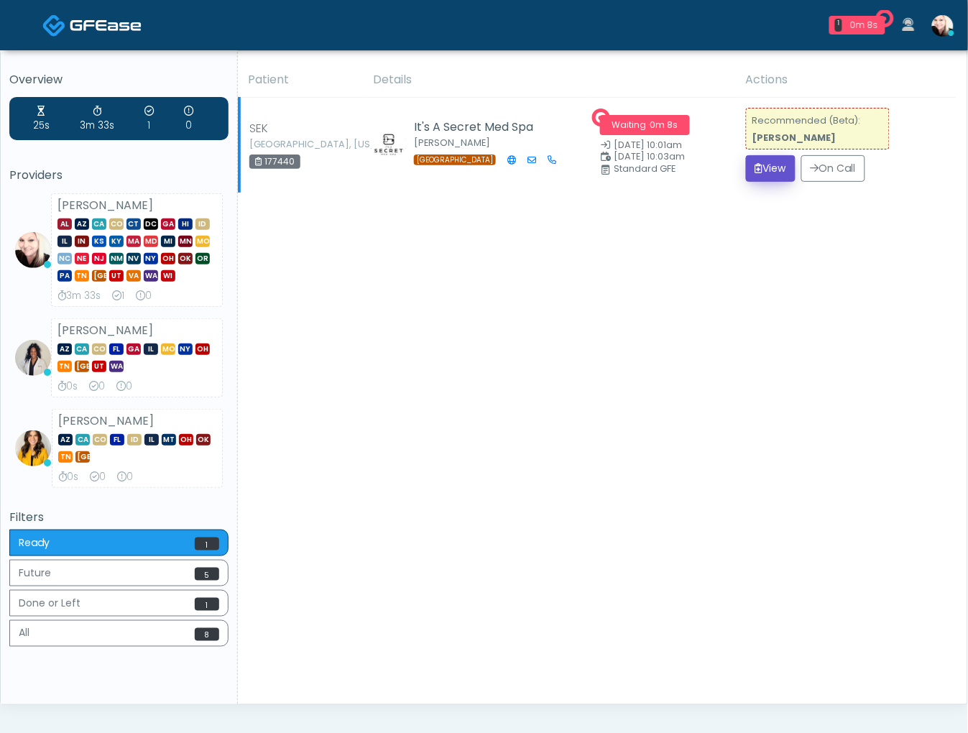
click at [761, 167] on button "View" at bounding box center [771, 168] width 50 height 27
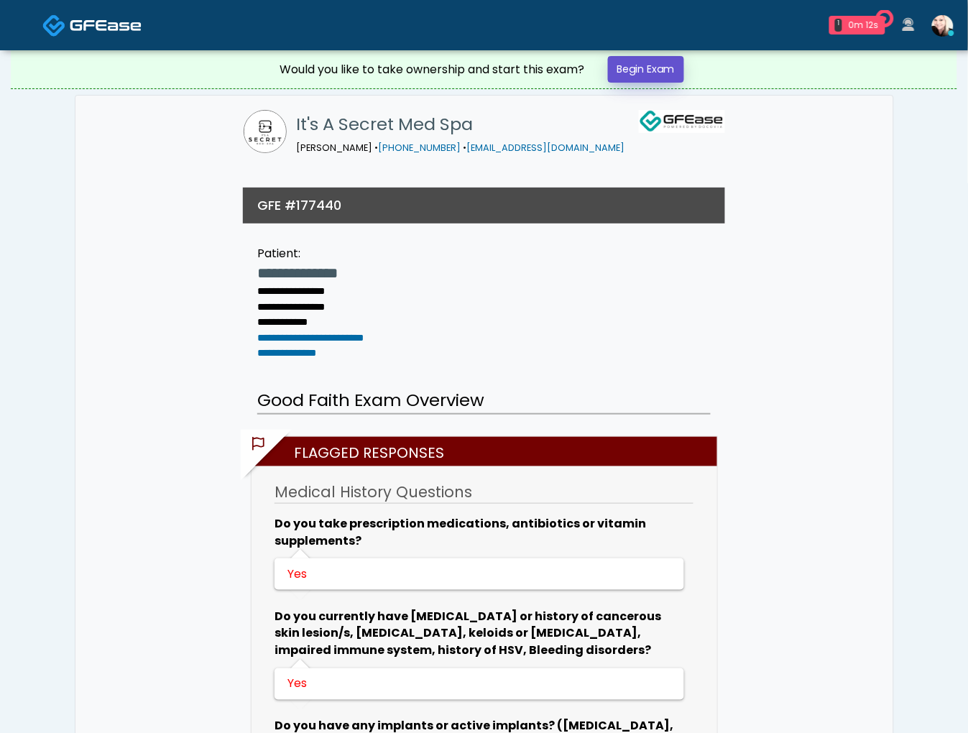
click at [655, 63] on link "Begin Exam" at bounding box center [646, 69] width 76 height 27
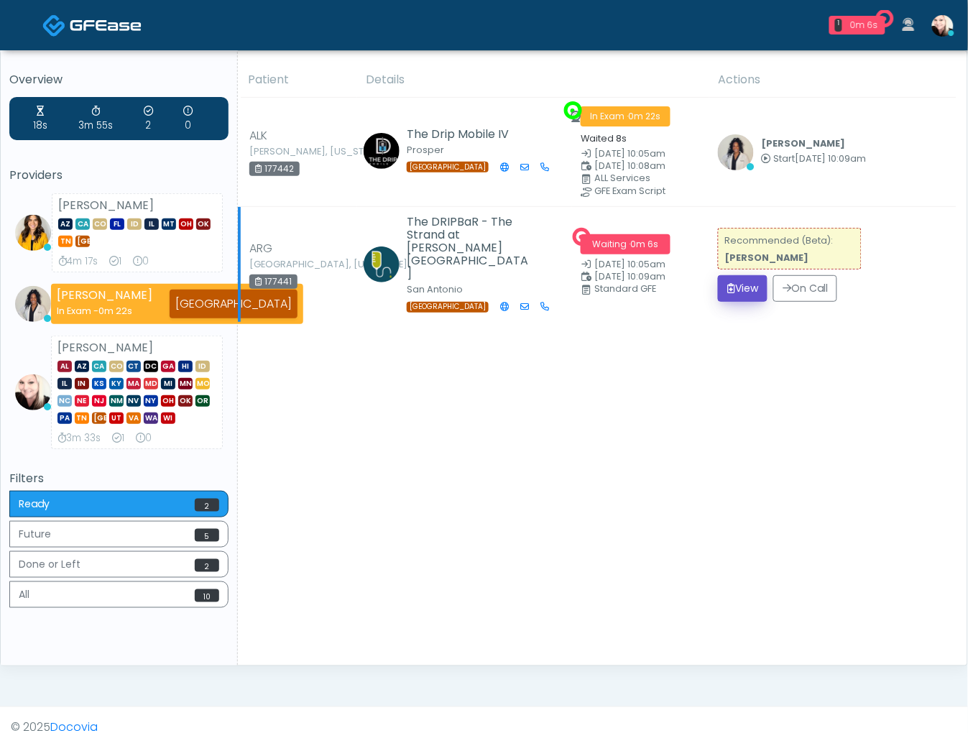
click at [734, 283] on icon "submit" at bounding box center [731, 288] width 8 height 10
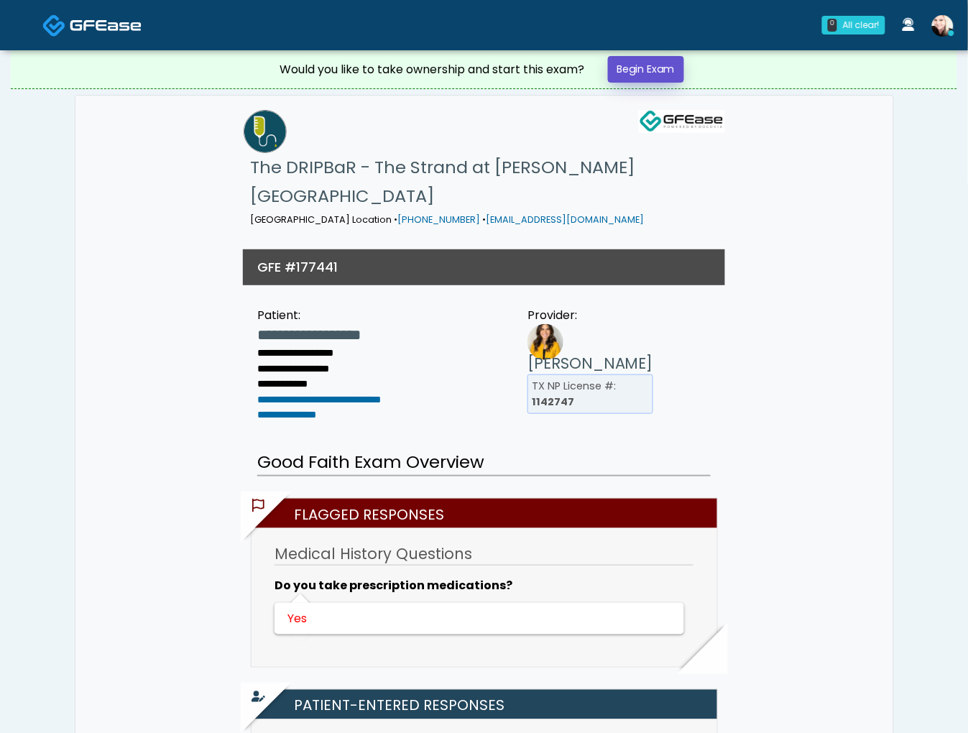
click at [642, 70] on link "Begin Exam" at bounding box center [646, 69] width 76 height 27
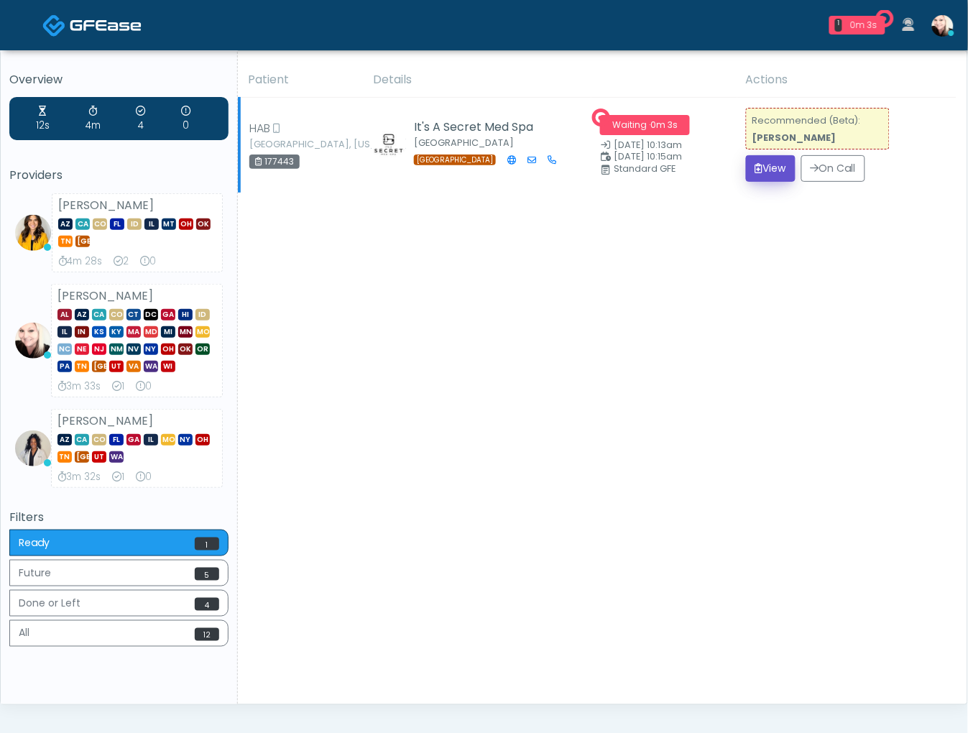
click at [759, 160] on button "View" at bounding box center [771, 168] width 50 height 27
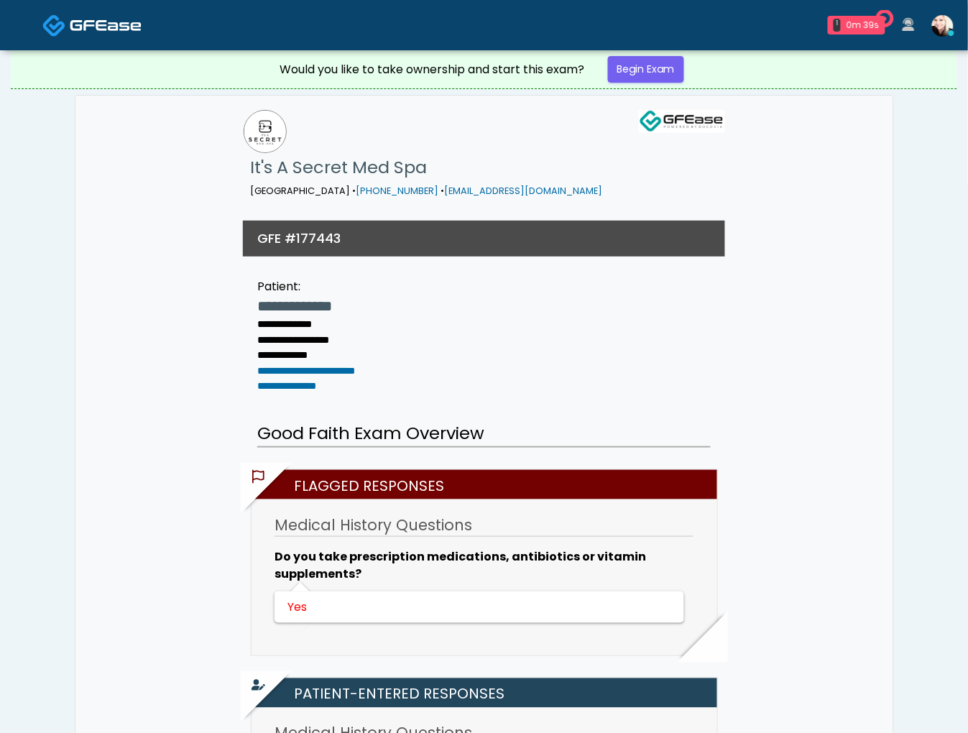
click at [92, 20] on img at bounding box center [106, 25] width 72 height 14
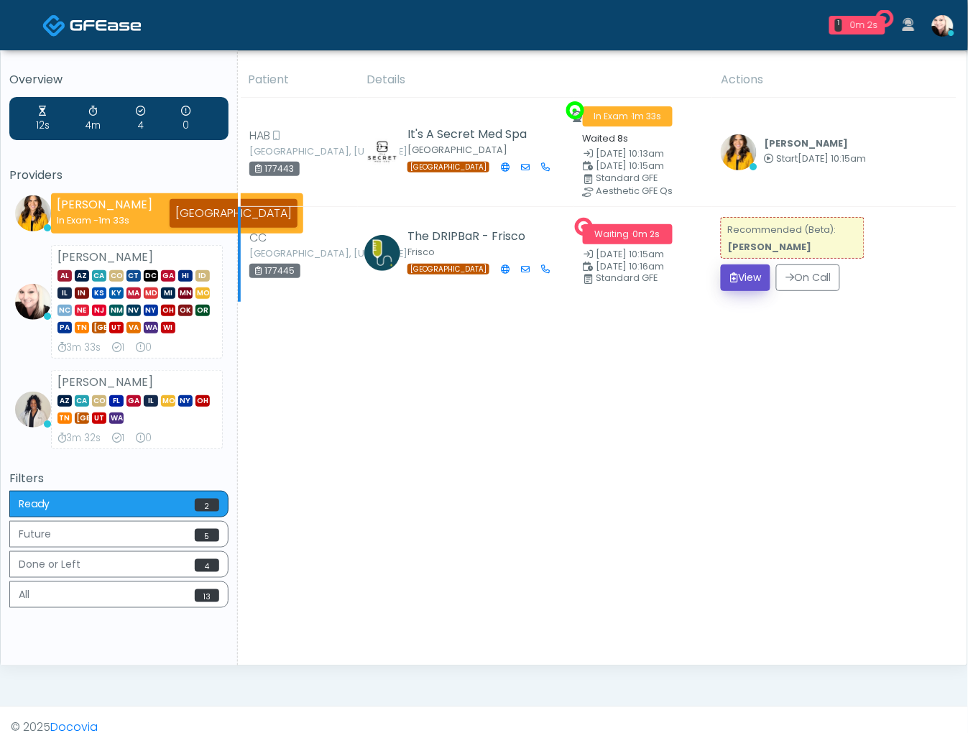
click at [753, 276] on button "View" at bounding box center [746, 278] width 50 height 27
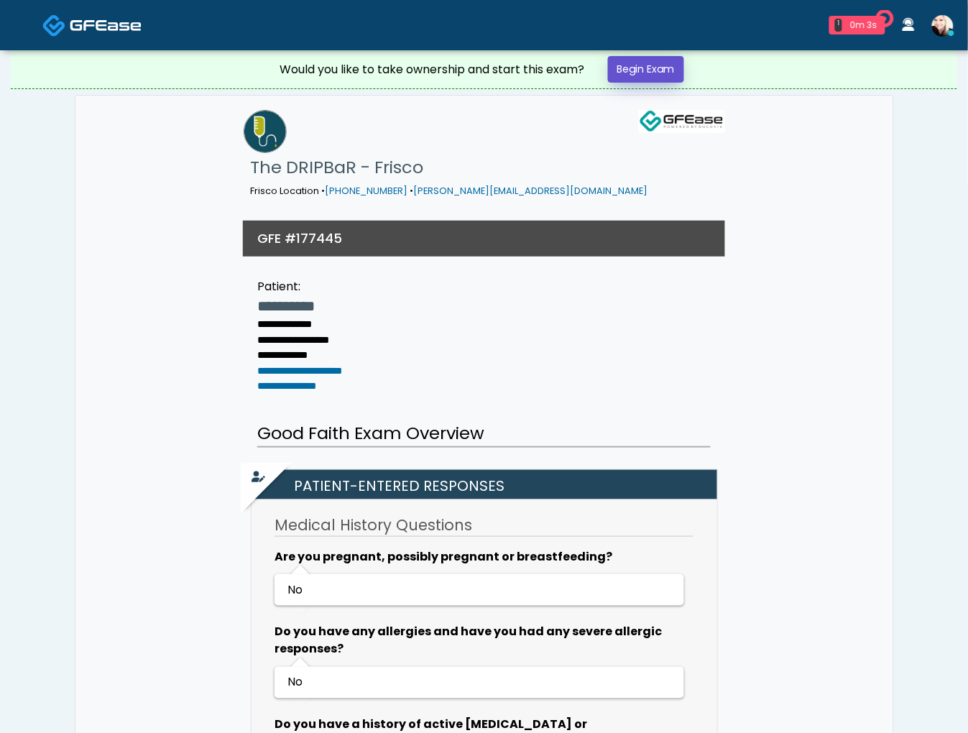
click at [649, 80] on link "Begin Exam" at bounding box center [646, 69] width 76 height 27
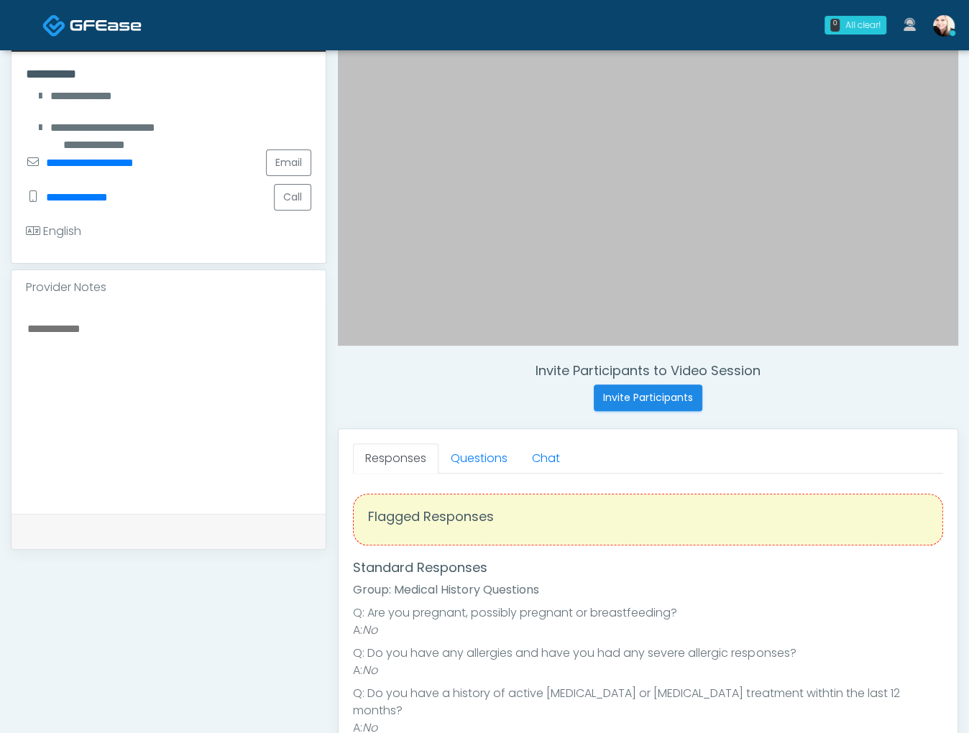
scroll to position [255, 0]
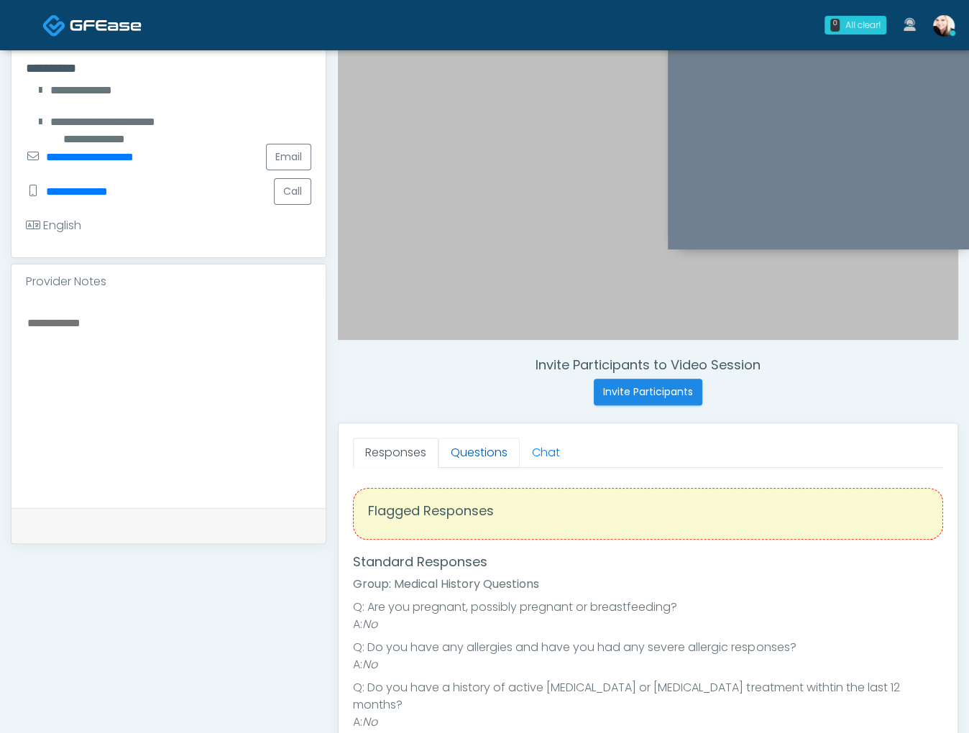
click at [493, 444] on link "Questions" at bounding box center [478, 453] width 81 height 30
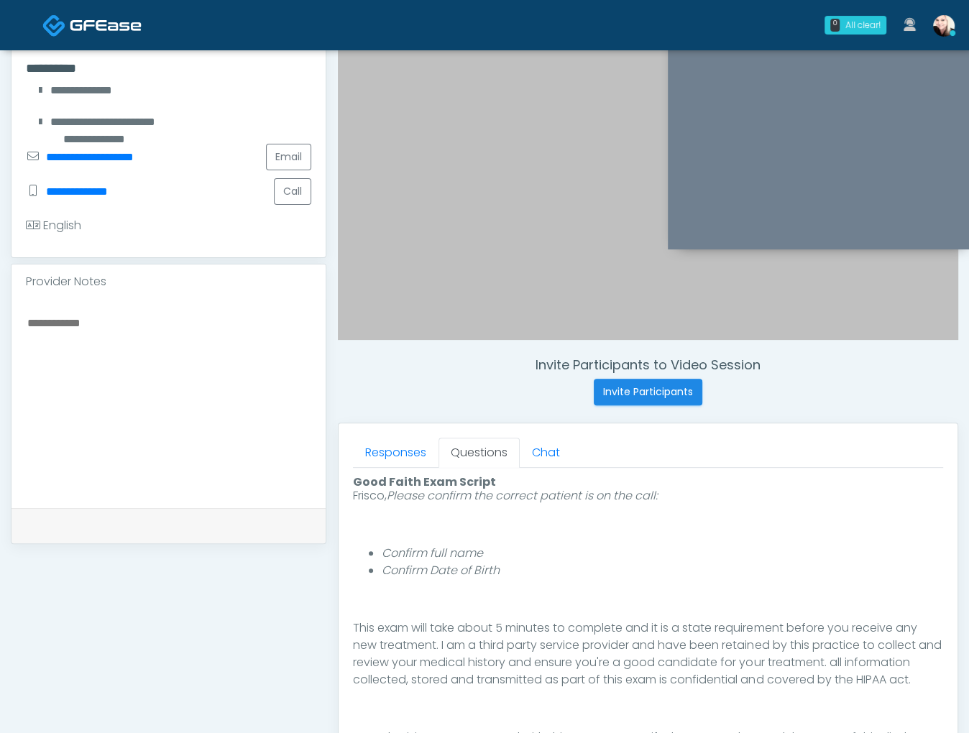
scroll to position [166, 0]
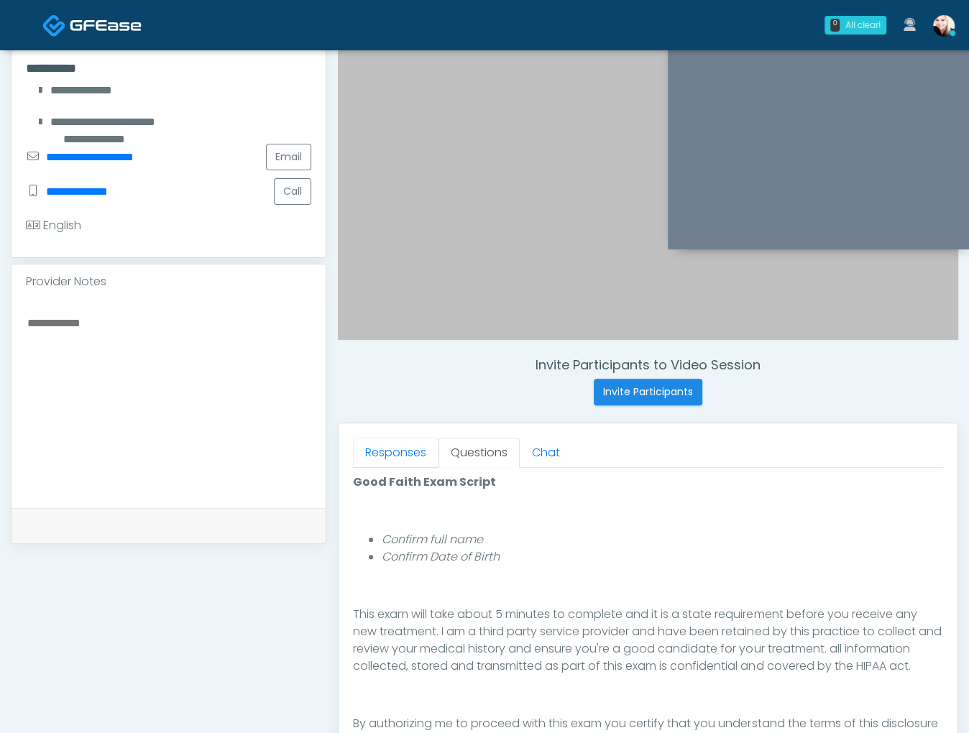
drag, startPoint x: 384, startPoint y: 454, endPoint x: 474, endPoint y: 521, distance: 113.0
click at [384, 454] on link "Responses" at bounding box center [396, 453] width 86 height 30
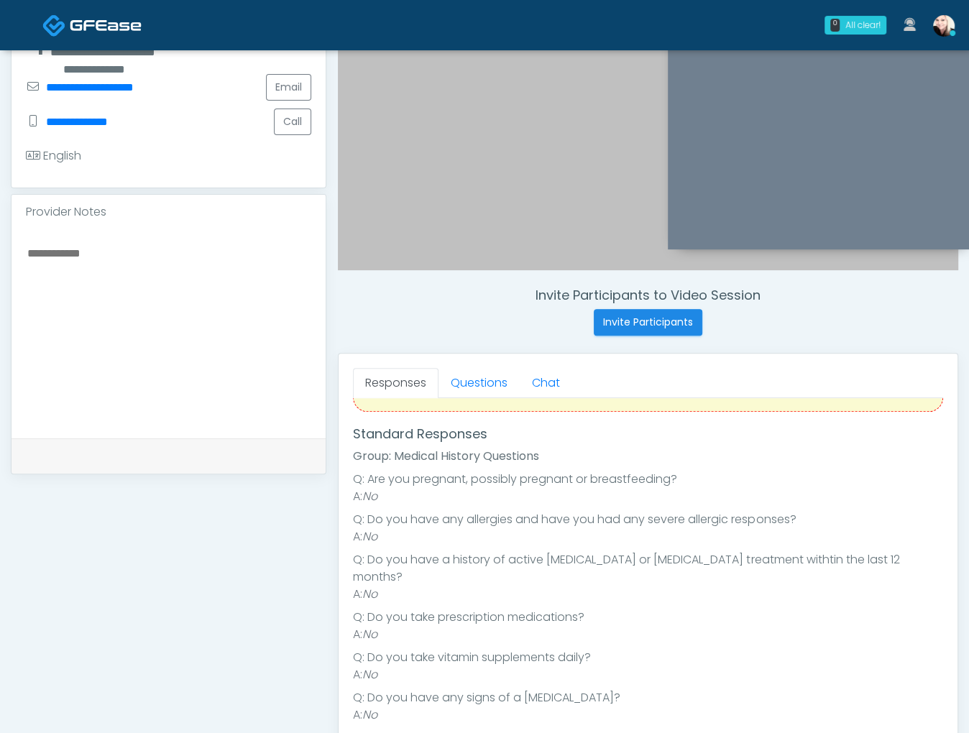
scroll to position [553, 0]
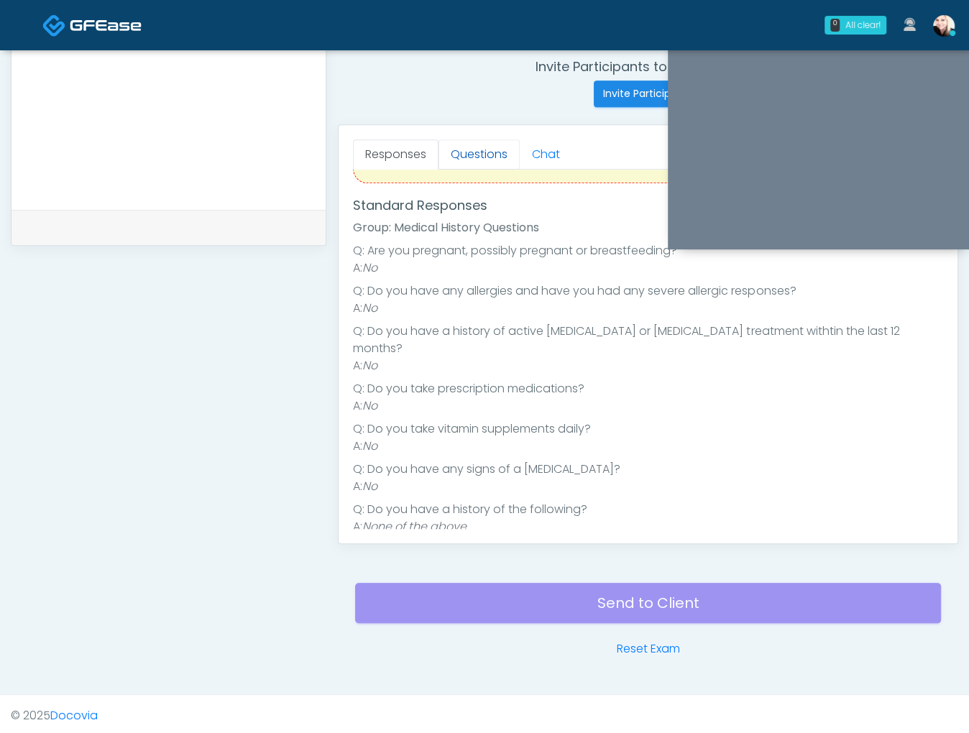
click at [477, 146] on link "Questions" at bounding box center [478, 154] width 81 height 30
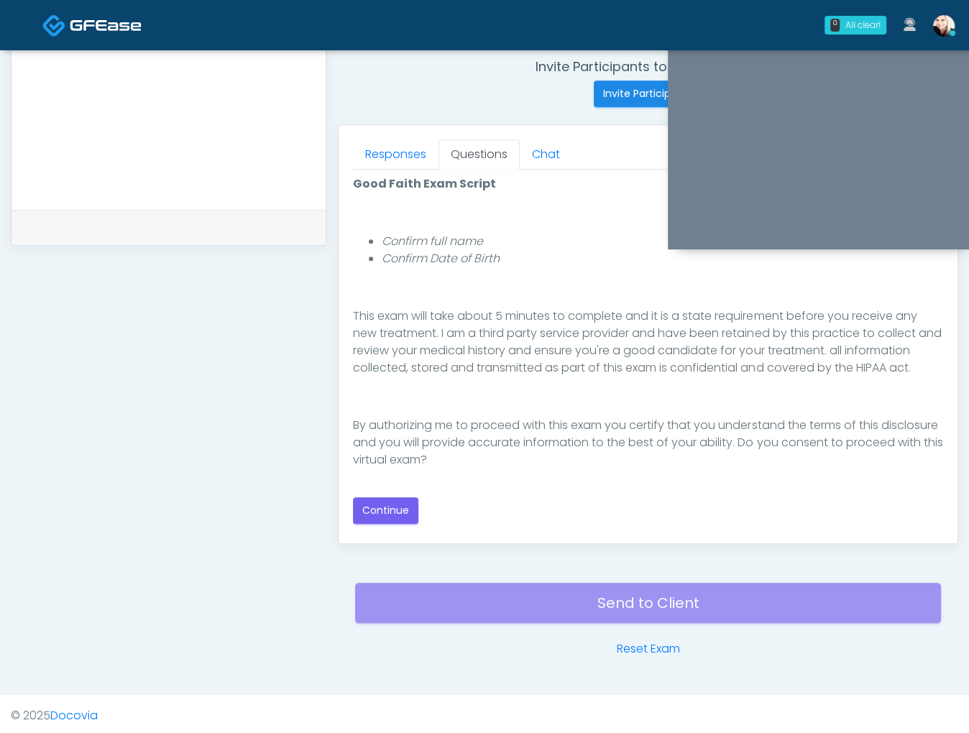
scroll to position [0, 0]
drag, startPoint x: 378, startPoint y: 533, endPoint x: 380, endPoint y: 512, distance: 21.0
click at [378, 532] on div "Responses Questions Chat Good Faith Exam Script Good Faith Exam Script INTRODUC…" at bounding box center [648, 334] width 619 height 418
click at [380, 512] on button "Continue" at bounding box center [385, 510] width 65 height 27
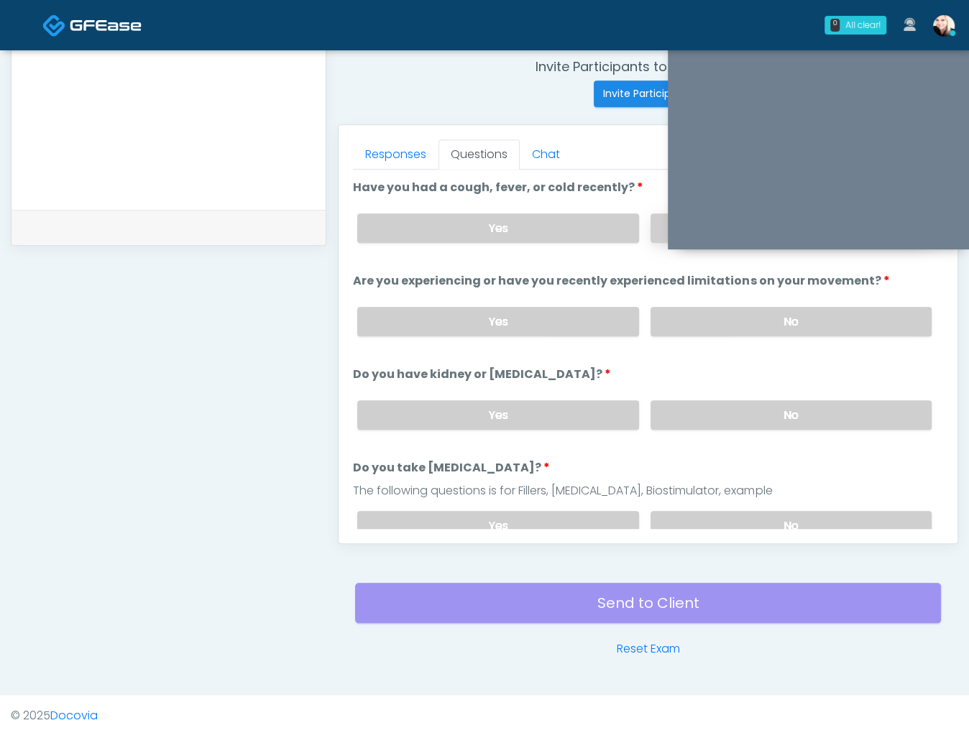
click at [657, 229] on label "No" at bounding box center [790, 227] width 281 height 29
drag, startPoint x: 670, startPoint y: 322, endPoint x: 679, endPoint y: 395, distance: 73.9
click at [670, 321] on label "No" at bounding box center [790, 321] width 281 height 29
drag, startPoint x: 680, startPoint y: 403, endPoint x: 689, endPoint y: 421, distance: 20.6
click at [680, 403] on label "No" at bounding box center [790, 414] width 281 height 29
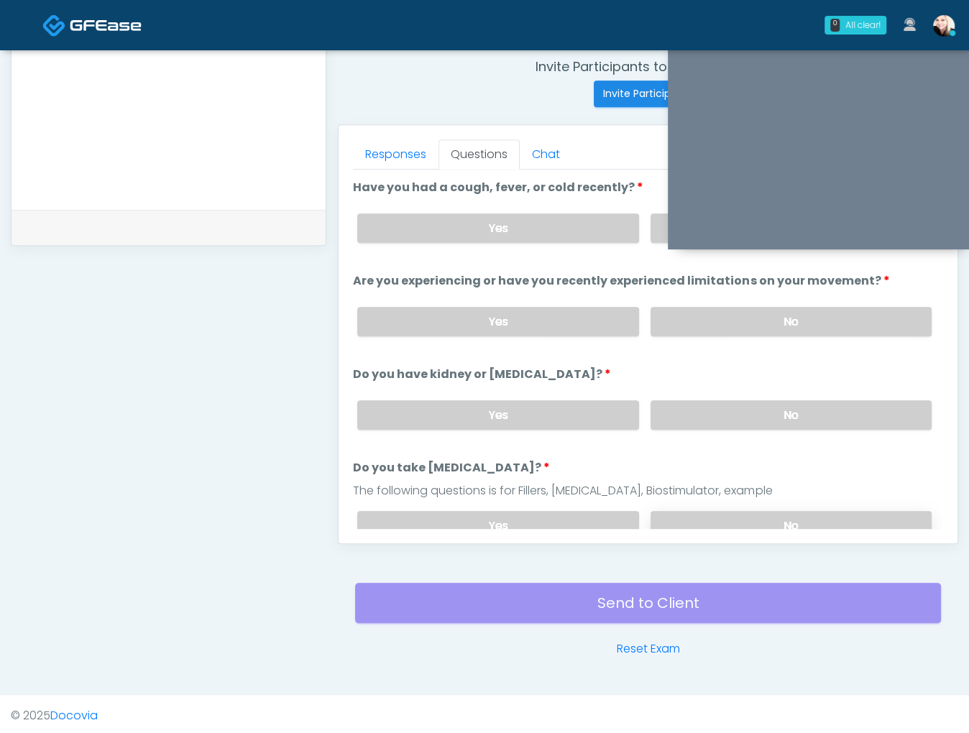
click at [720, 511] on label "No" at bounding box center [790, 525] width 281 height 29
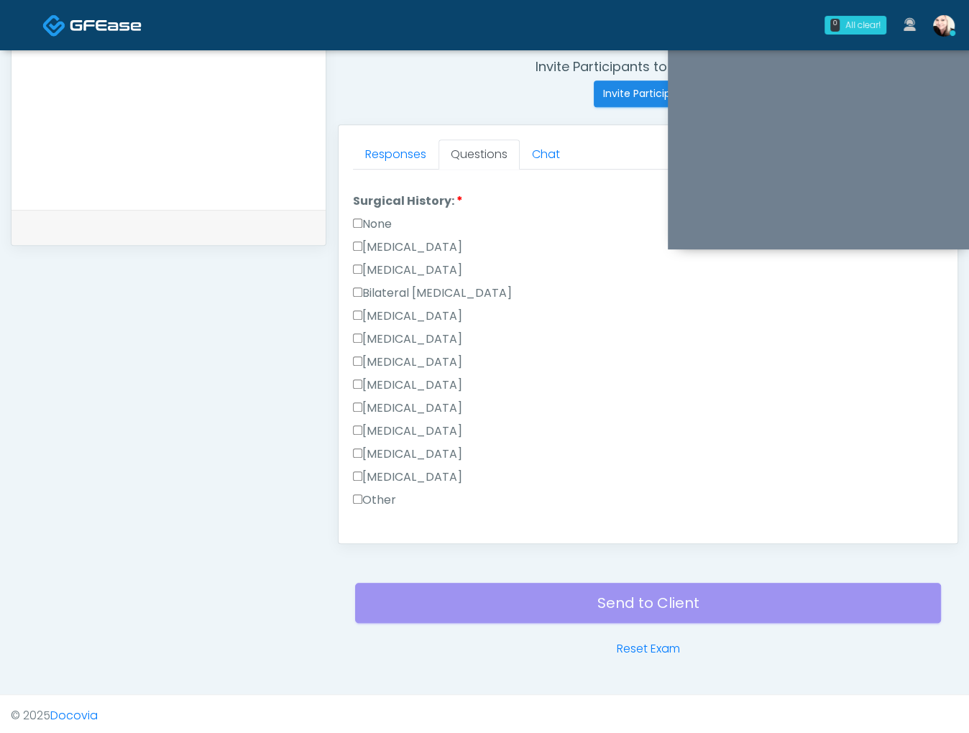
click at [357, 199] on label "Surgical History:" at bounding box center [408, 201] width 110 height 17
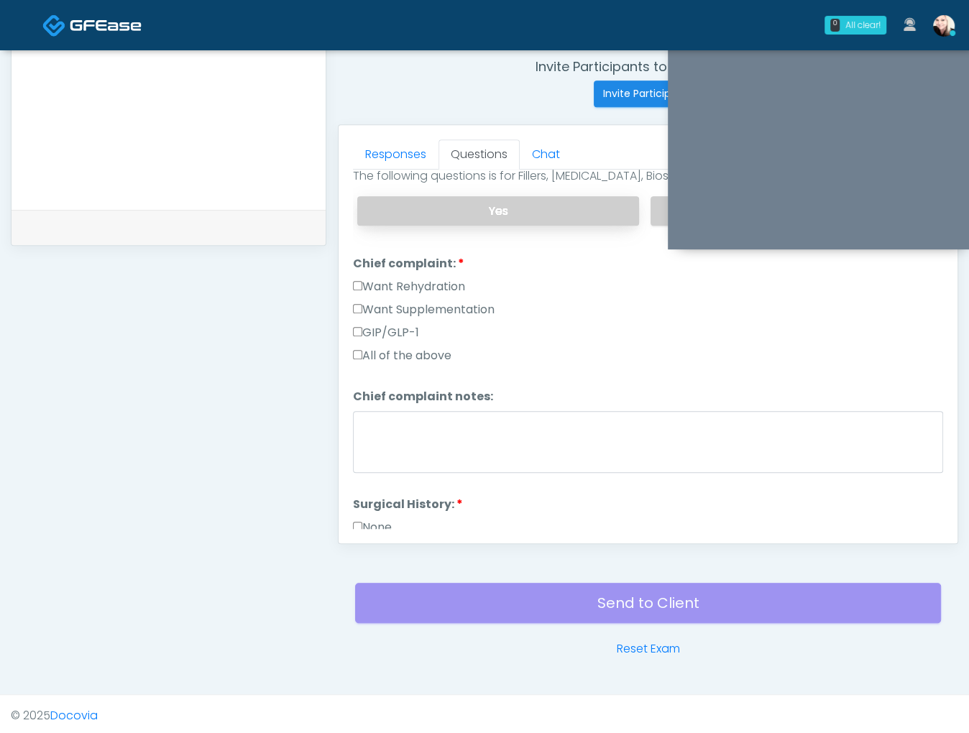
scroll to position [254, 0]
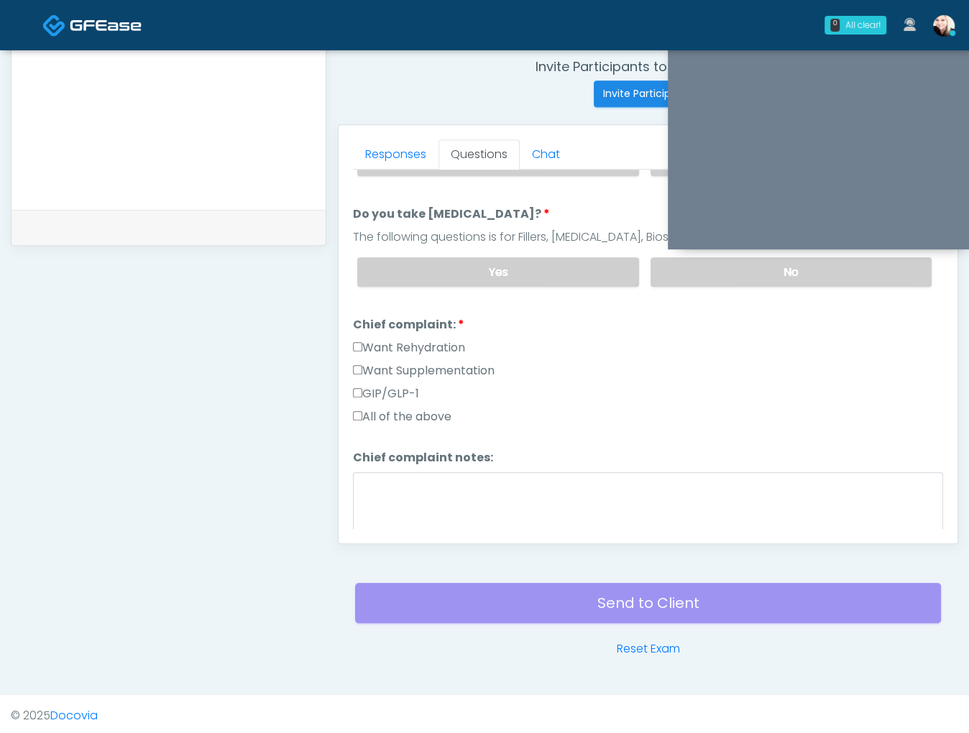
click at [362, 408] on label "All of the above" at bounding box center [402, 416] width 98 height 17
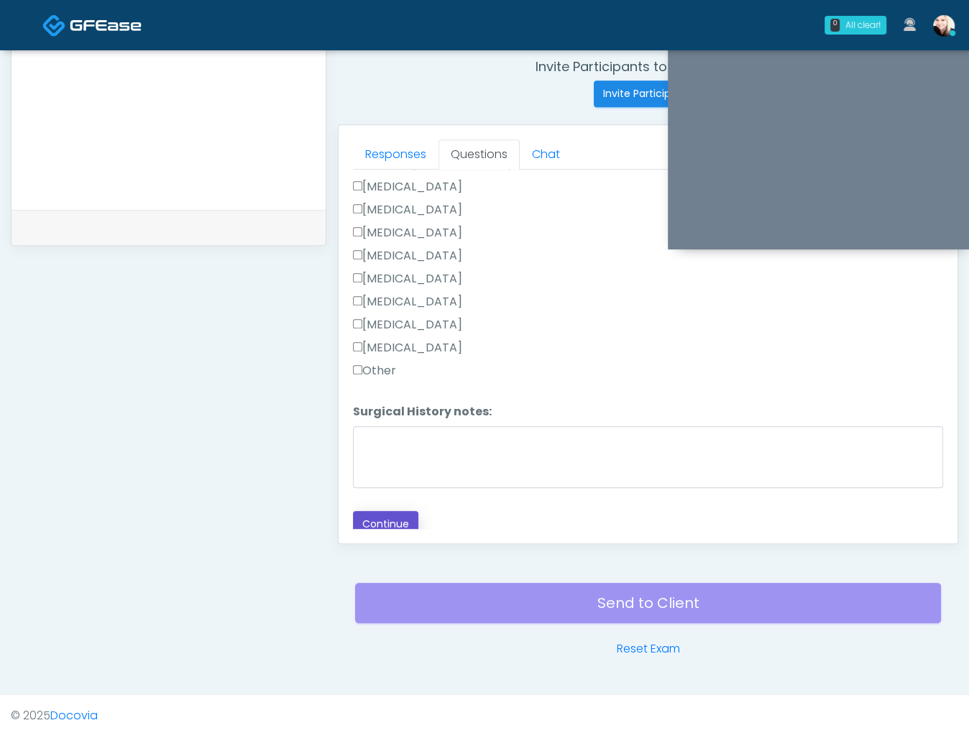
click at [403, 511] on button "Continue" at bounding box center [385, 524] width 65 height 27
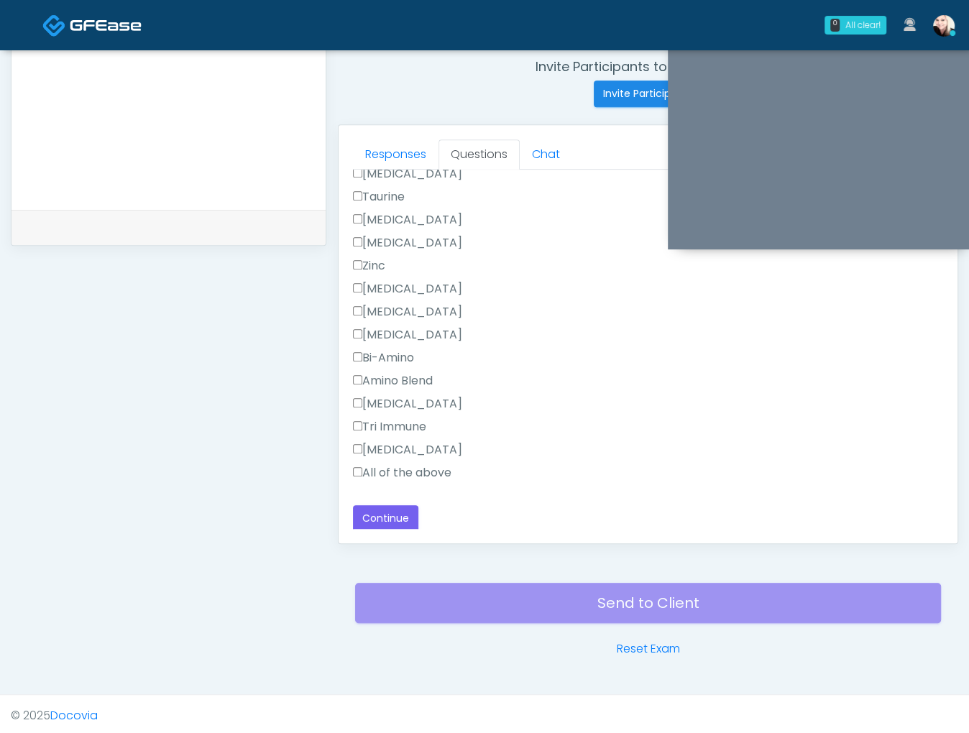
click at [400, 464] on label "All of the above" at bounding box center [402, 472] width 98 height 17
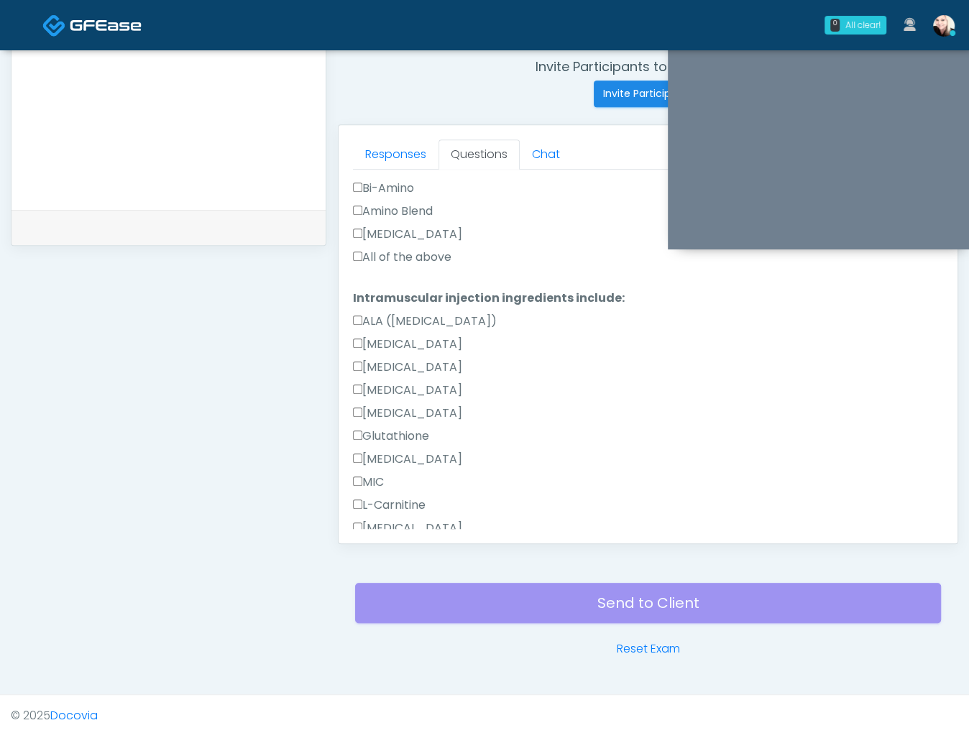
click at [386, 252] on label "All of the above" at bounding box center [402, 257] width 98 height 17
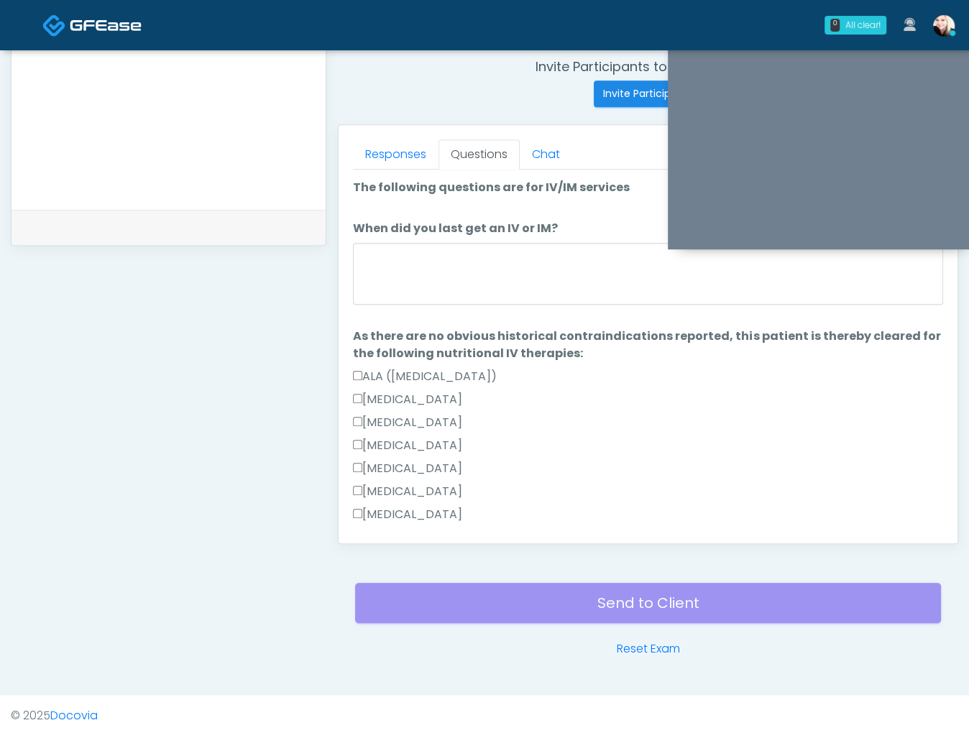
scroll to position [550, 0]
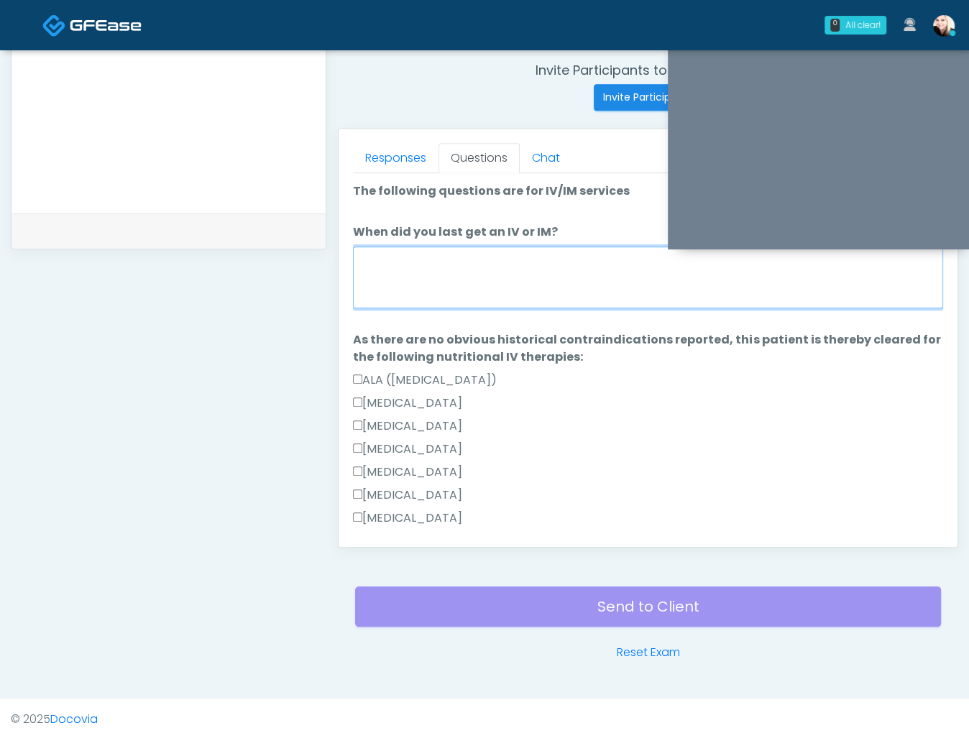
click at [433, 271] on textarea "When did you last get an IV or IM?" at bounding box center [648, 278] width 590 height 62
click at [479, 268] on textarea "When did you last get an IV or IM?" at bounding box center [648, 278] width 590 height 62
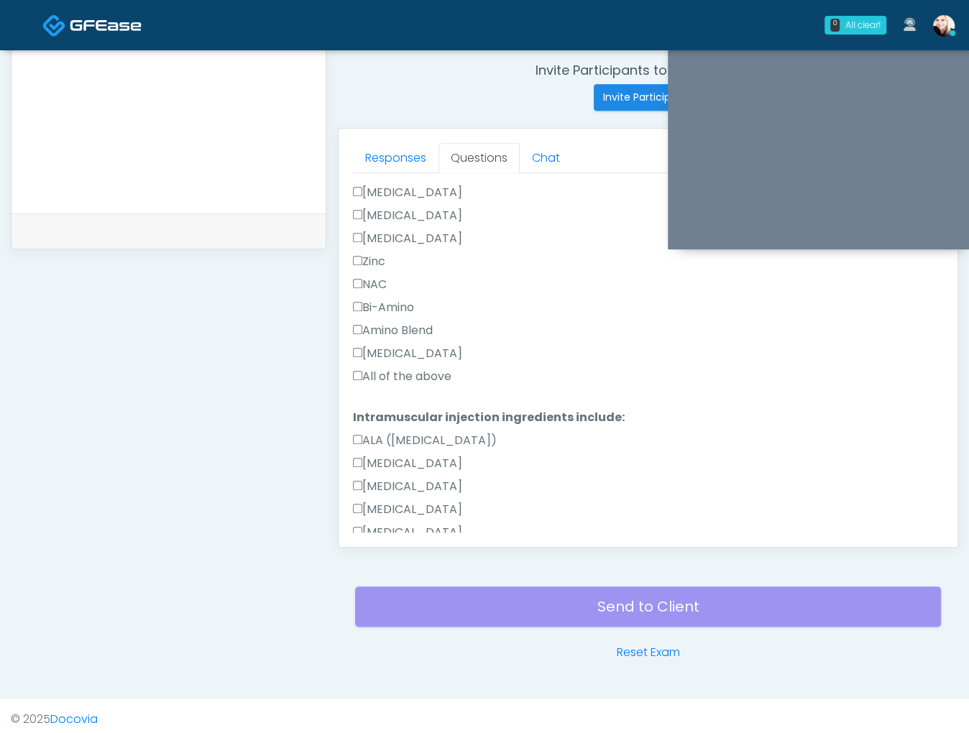
scroll to position [1325, 0]
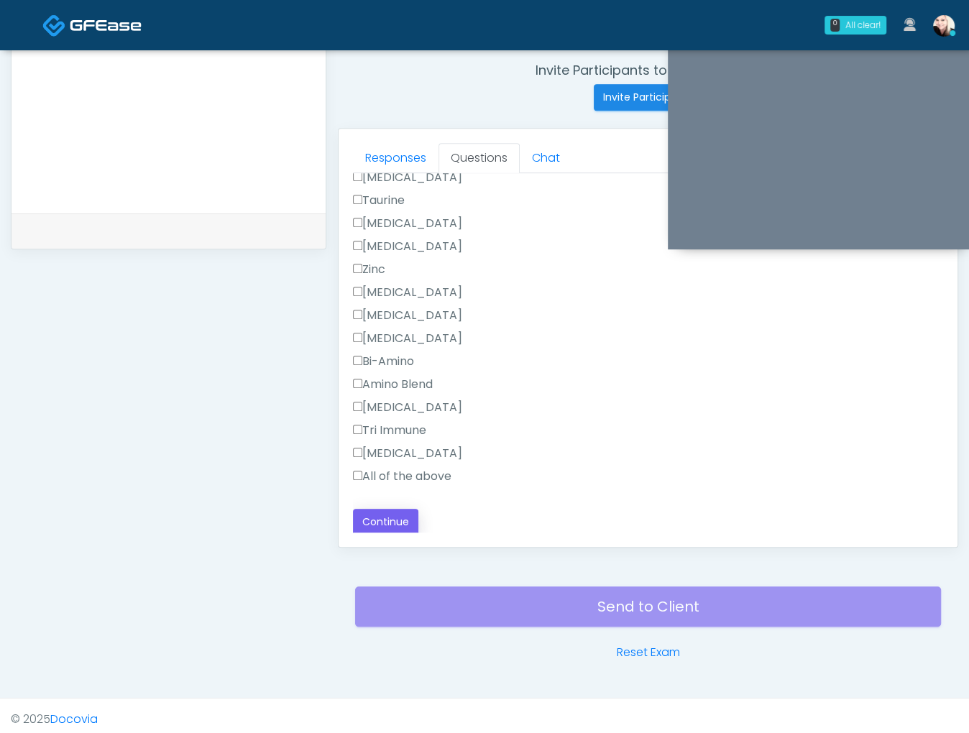
type textarea "**********"
click at [397, 517] on button "Continue" at bounding box center [385, 522] width 65 height 27
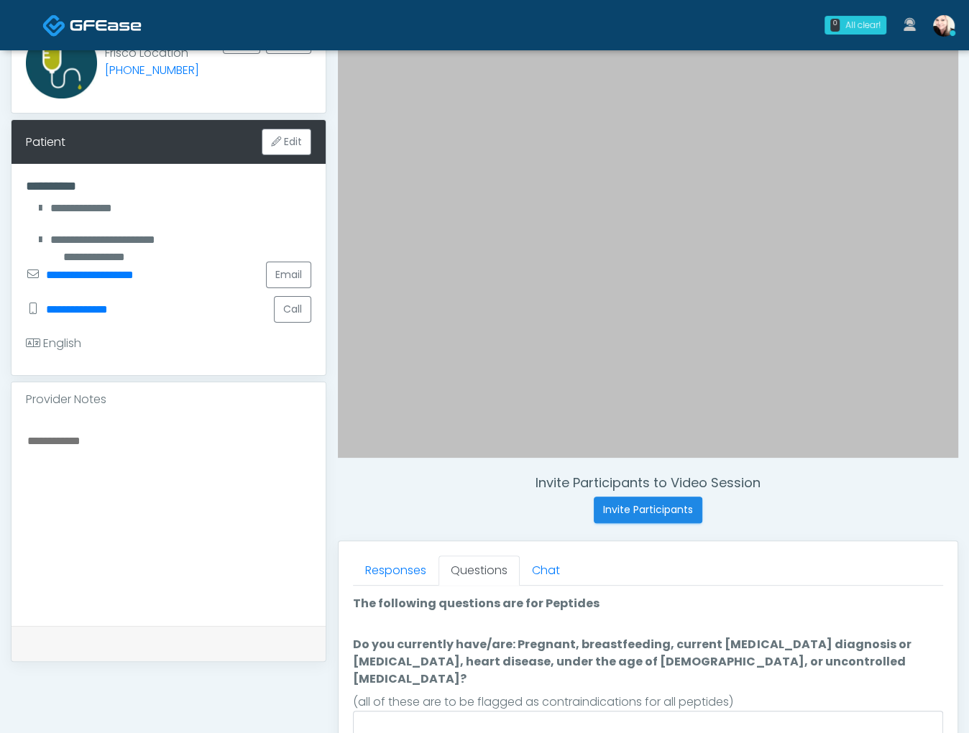
scroll to position [192, 0]
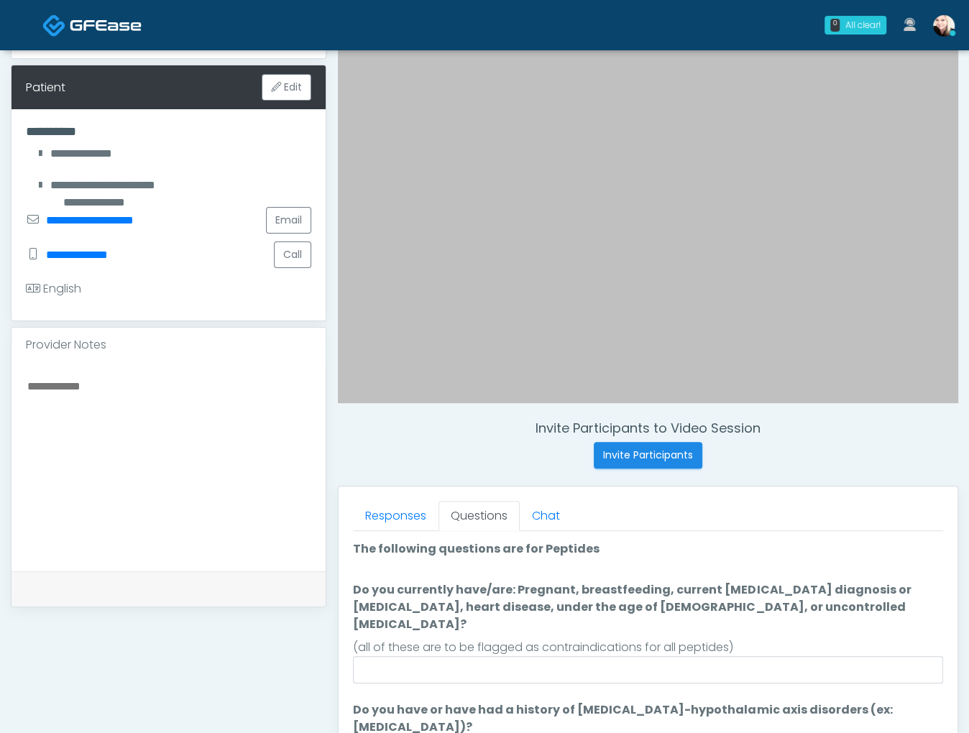
click at [104, 387] on textarea at bounding box center [168, 464] width 285 height 175
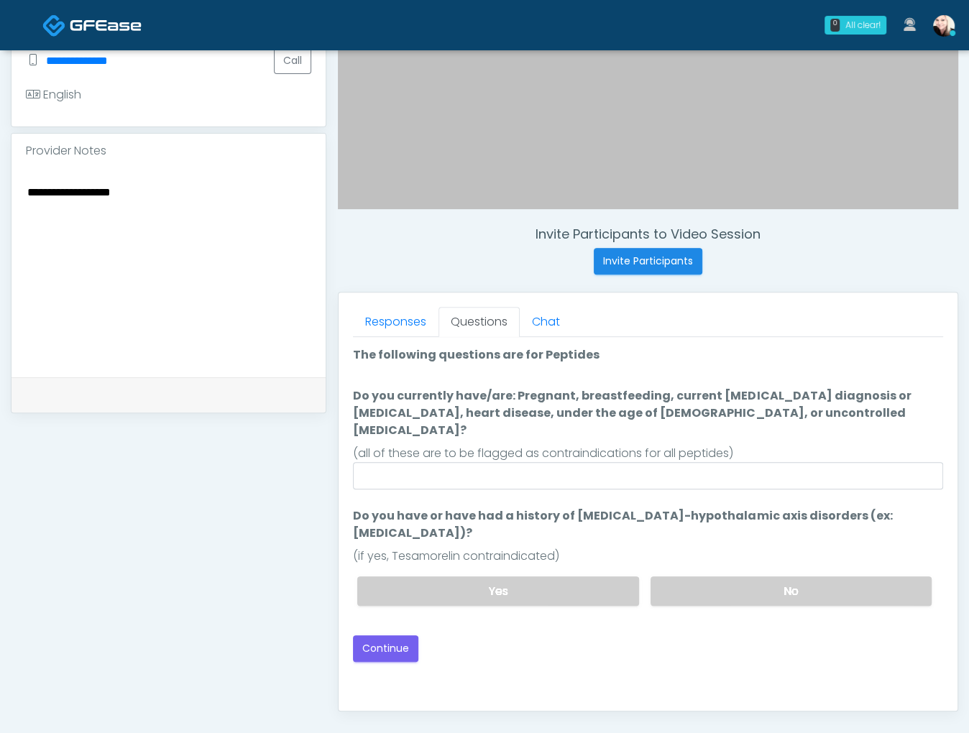
scroll to position [397, 0]
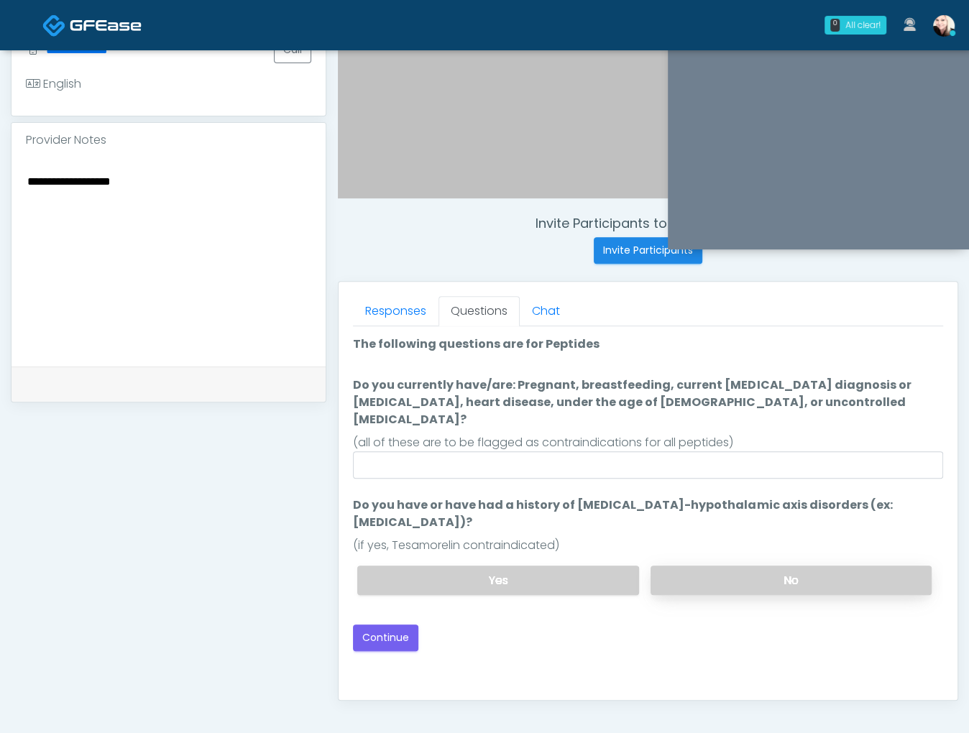
type textarea "**********"
click at [699, 566] on label "No" at bounding box center [790, 580] width 281 height 29
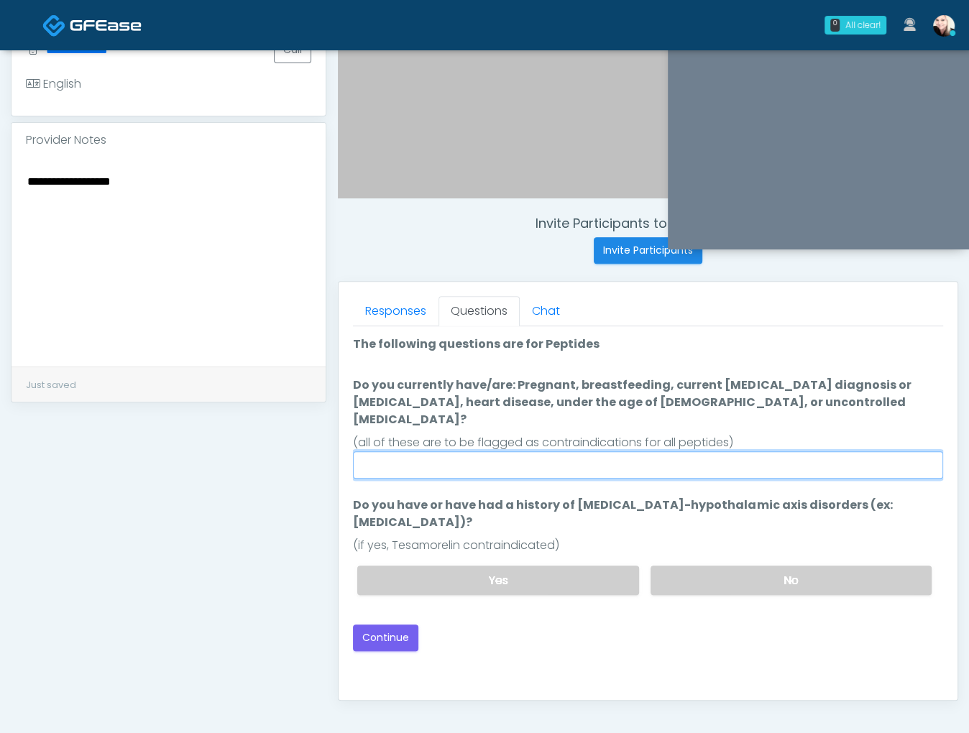
click at [518, 451] on input "Do you currently have/are: Pregnant, breastfeeding, current [MEDICAL_DATA] diag…" at bounding box center [648, 464] width 590 height 27
type input "***"
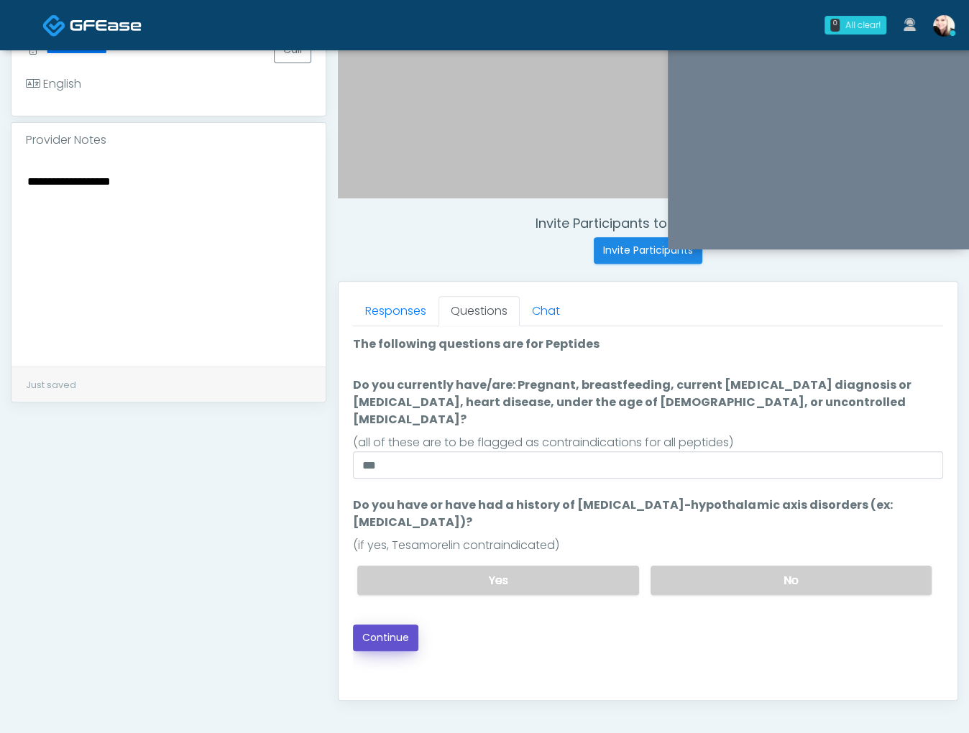
click at [372, 625] on button "Continue" at bounding box center [385, 638] width 65 height 27
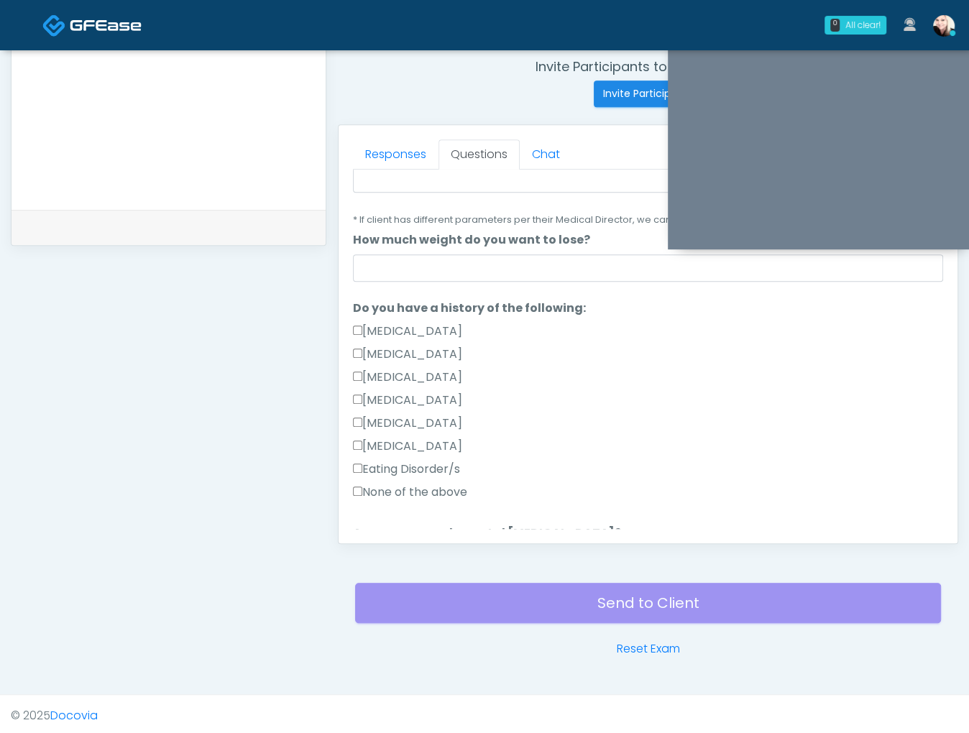
scroll to position [787, 0]
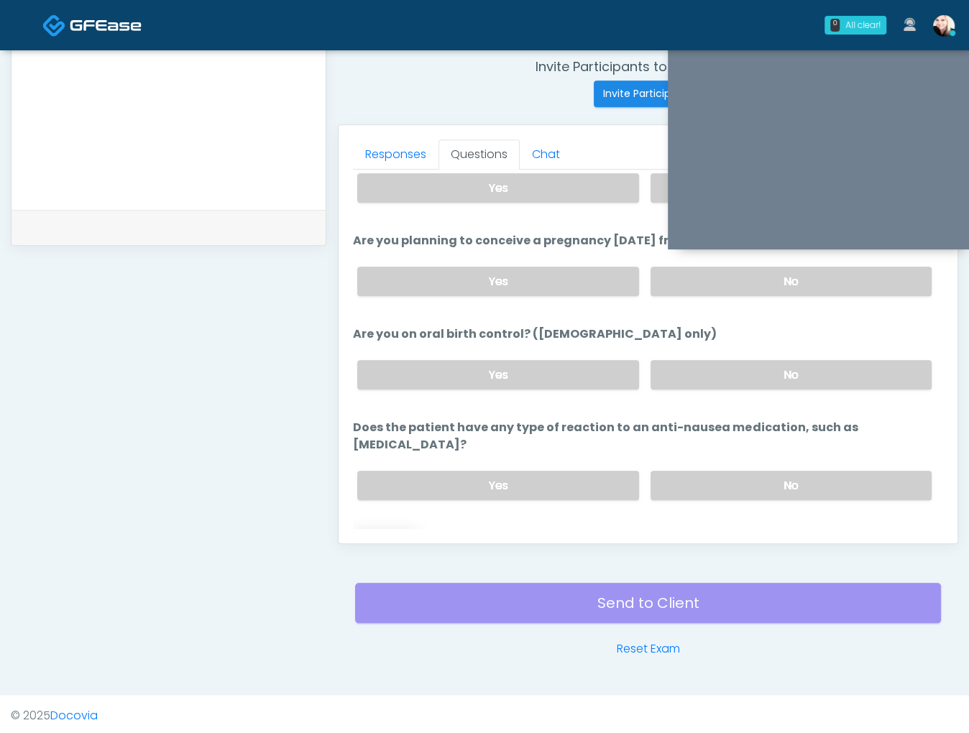
click at [380, 530] on button "Continue" at bounding box center [385, 543] width 65 height 27
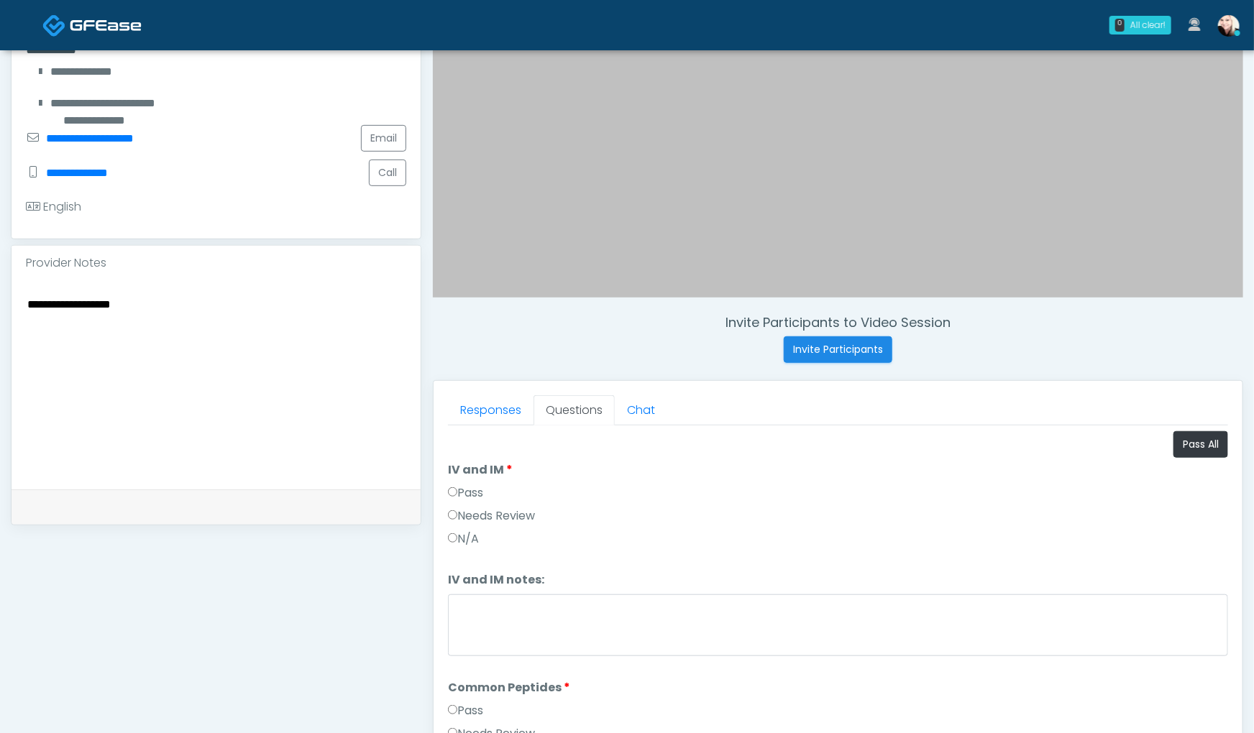
scroll to position [515, 0]
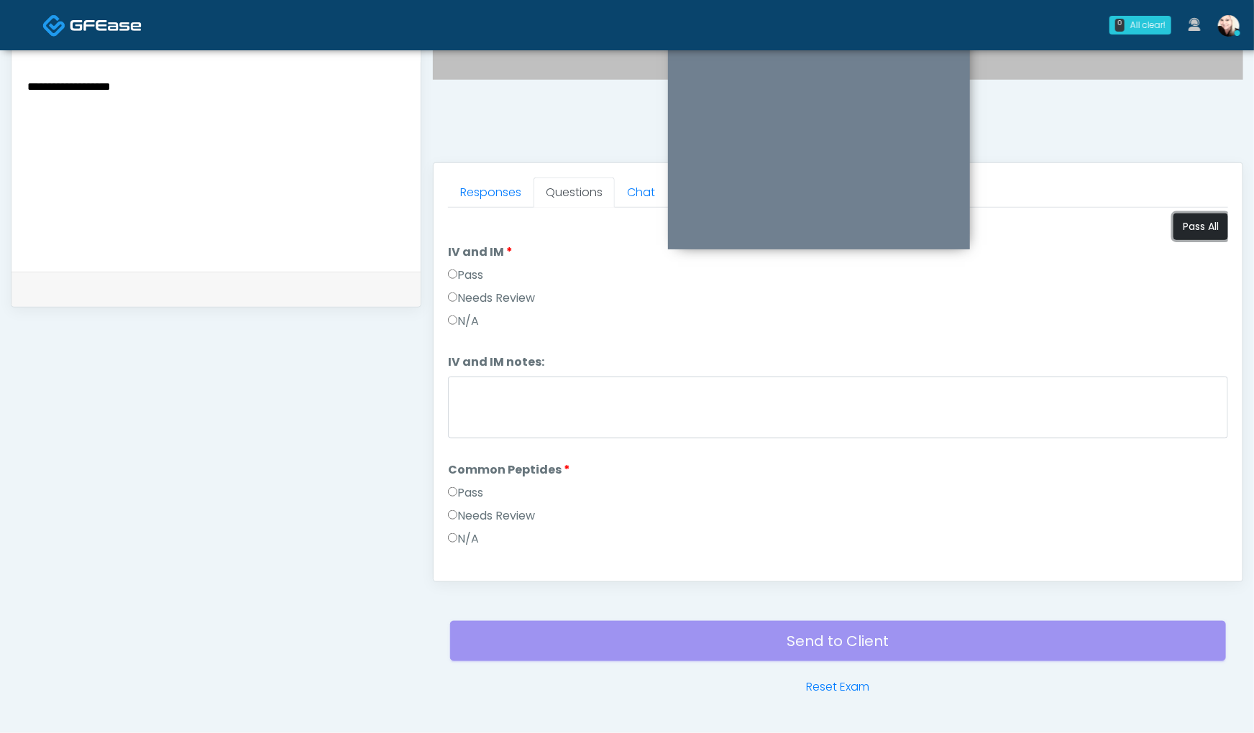
click at [967, 221] on button "Pass All" at bounding box center [1200, 226] width 55 height 27
click at [479, 503] on div "Pass Needs Review N/A" at bounding box center [838, 518] width 780 height 69
click at [485, 509] on label "Needs Review" at bounding box center [491, 515] width 87 height 17
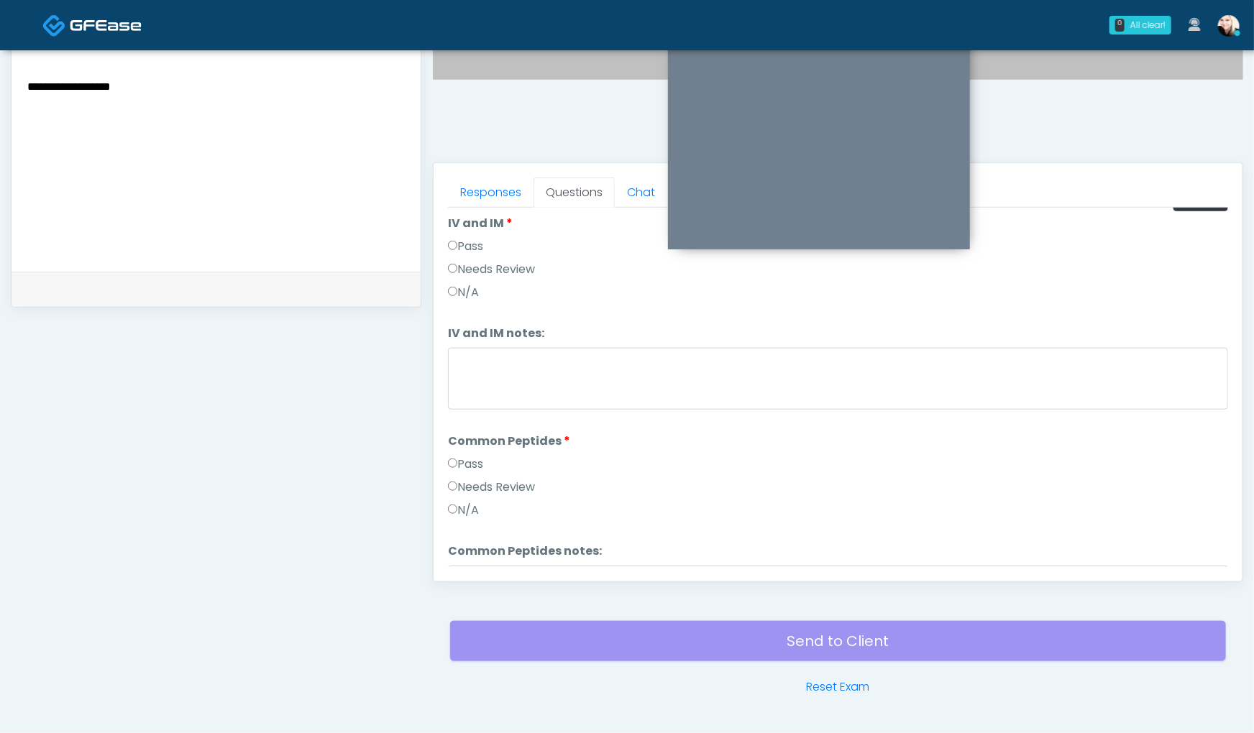
scroll to position [58, 0]
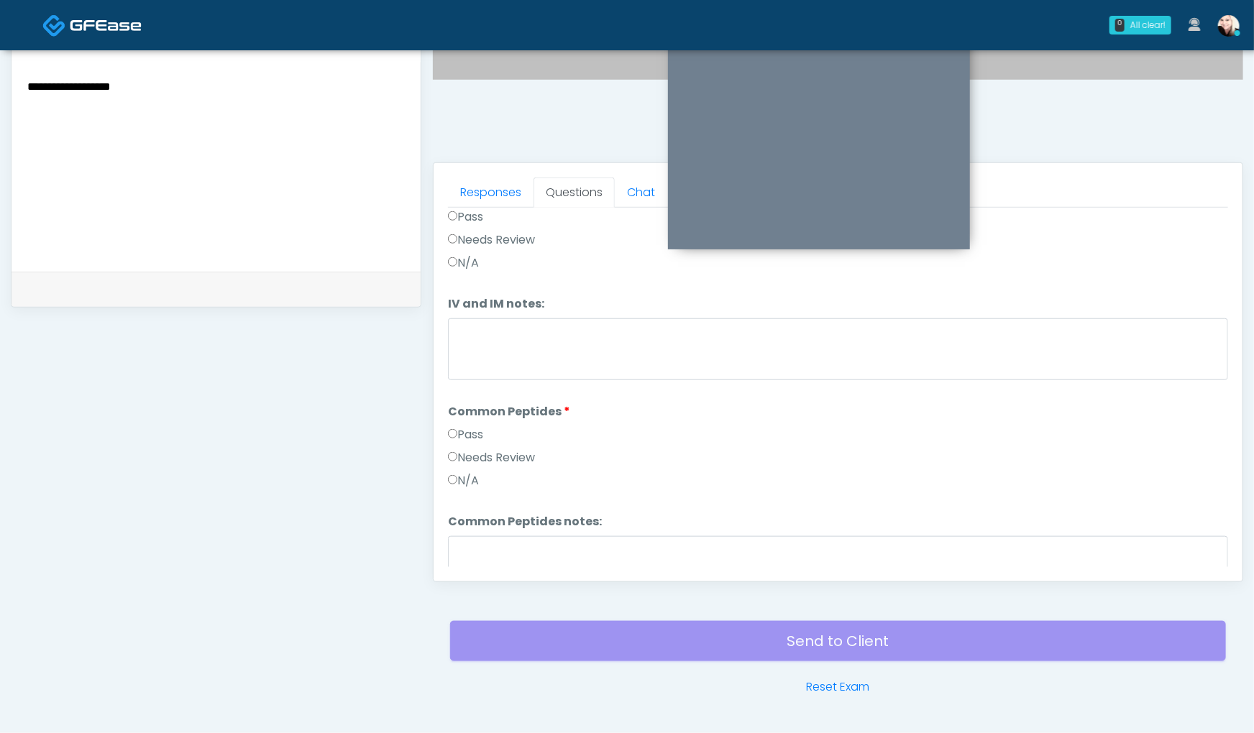
click at [457, 477] on label "N/A" at bounding box center [463, 480] width 31 height 17
click at [531, 558] on textarea "Common Peptides notes:" at bounding box center [838, 567] width 780 height 62
drag, startPoint x: 446, startPoint y: 539, endPoint x: 395, endPoint y: 538, distance: 51.8
click at [395, 538] on div "**********" at bounding box center [627, 148] width 1232 height 1096
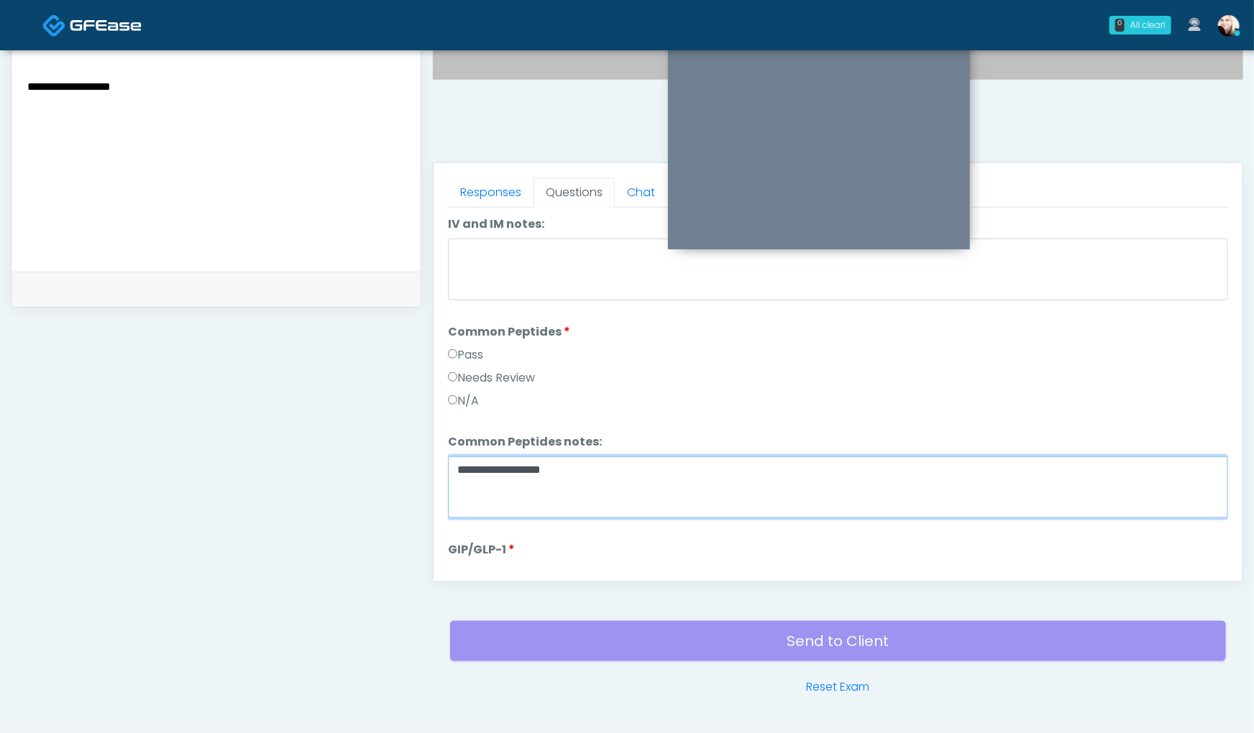
scroll to position [352, 0]
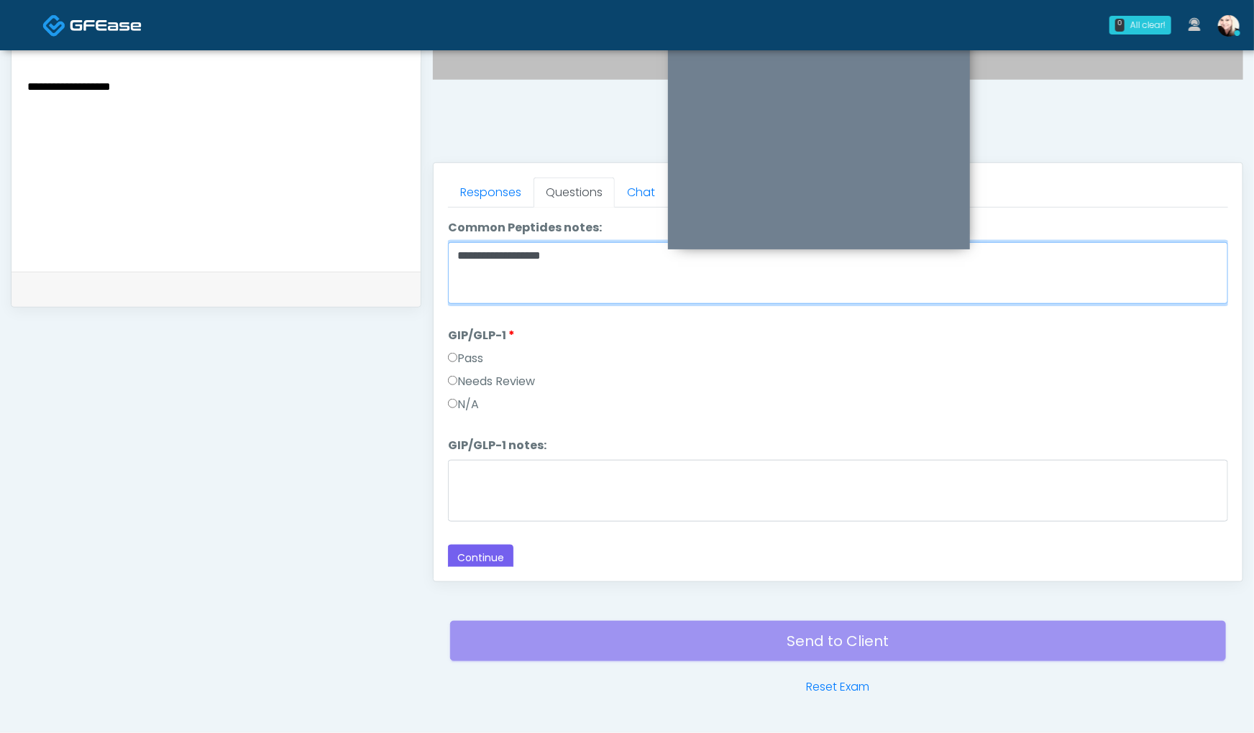
type textarea "**********"
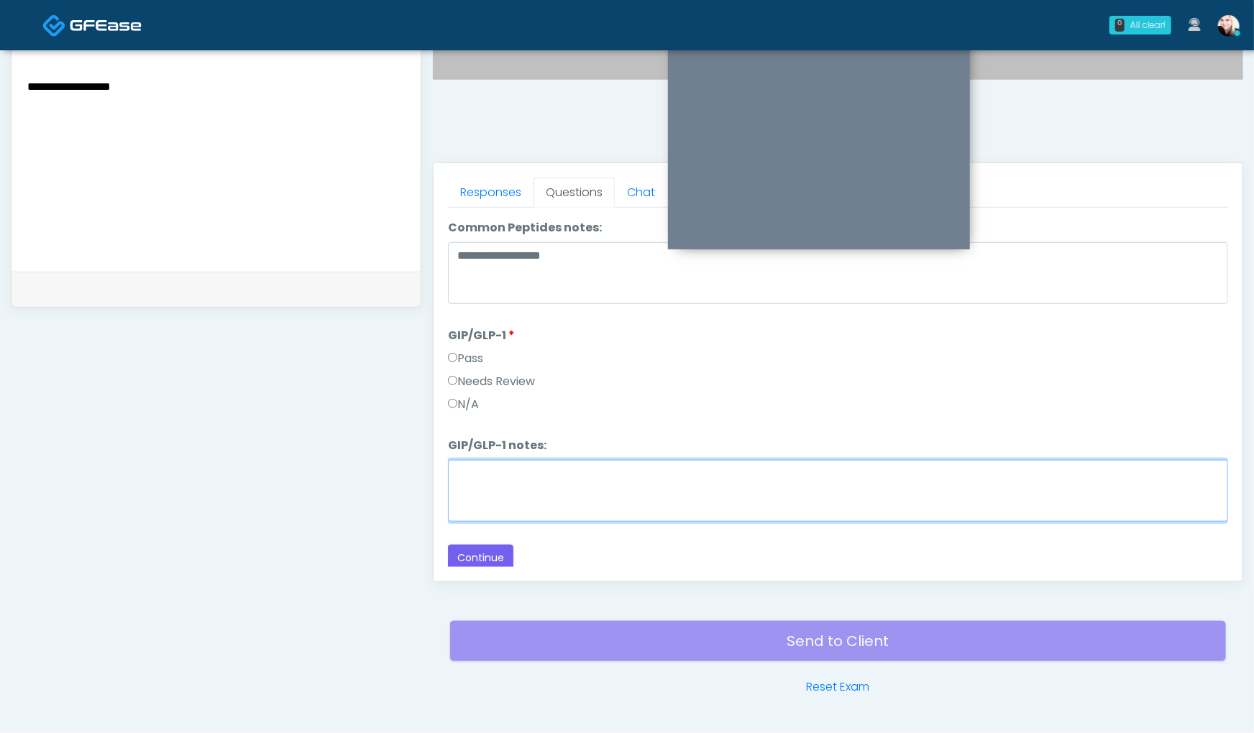
click at [497, 461] on textarea "GIP/GLP-1 notes:" at bounding box center [838, 491] width 780 height 62
paste textarea "**********"
type textarea "**********"
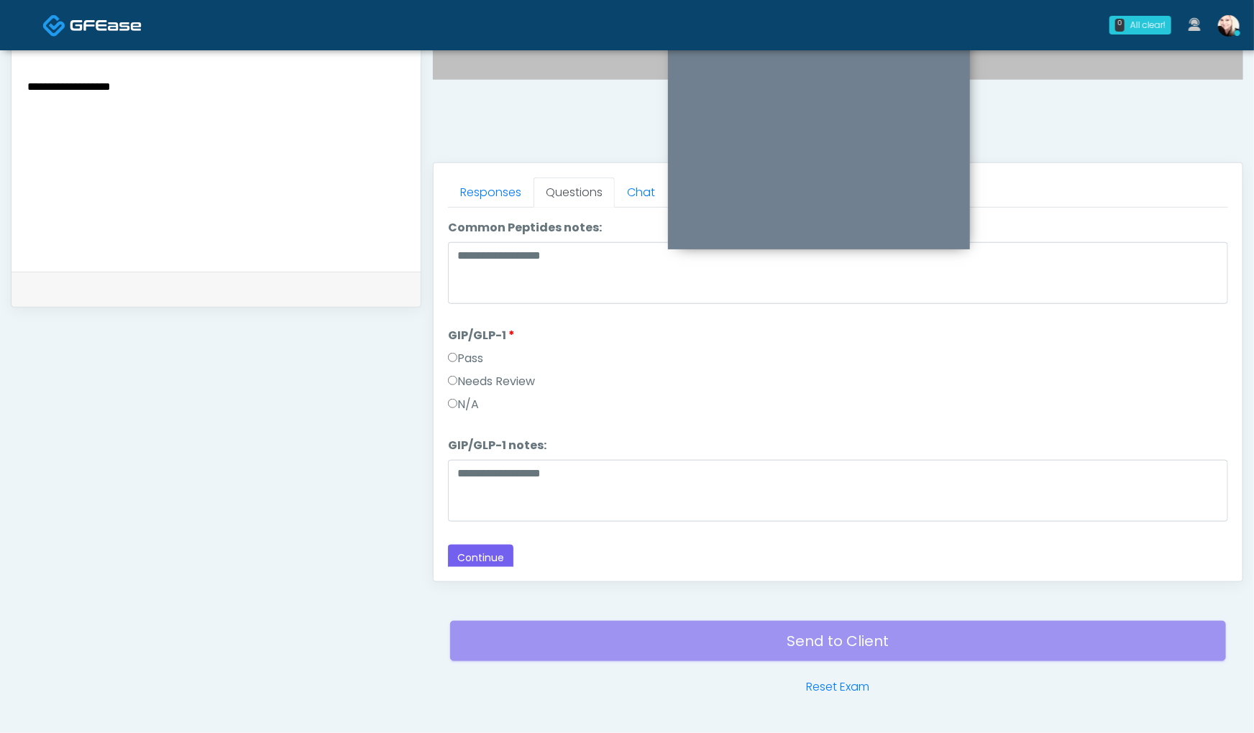
click at [469, 373] on label "Needs Review" at bounding box center [491, 381] width 87 height 17
click at [477, 558] on button "Continue" at bounding box center [480, 558] width 65 height 27
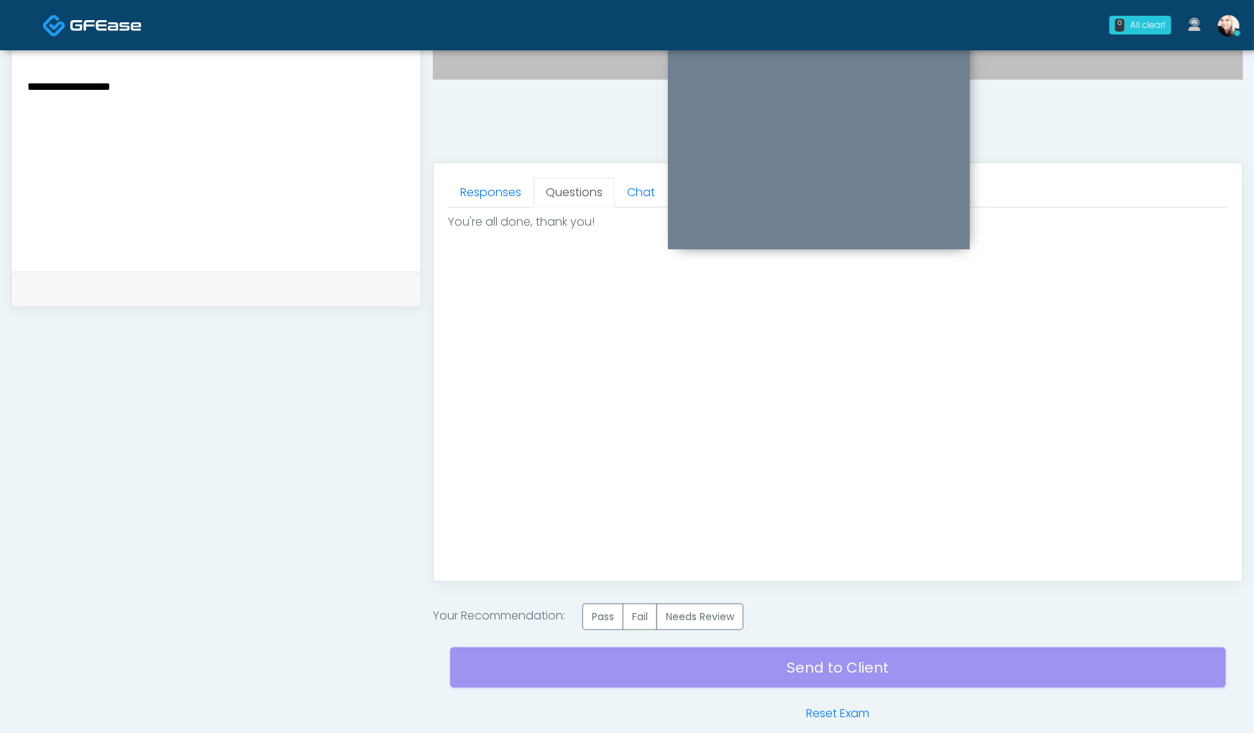
scroll to position [0, 0]
drag, startPoint x: 597, startPoint y: 610, endPoint x: 512, endPoint y: 446, distance: 184.5
click at [597, 611] on label "Pass" at bounding box center [602, 617] width 41 height 27
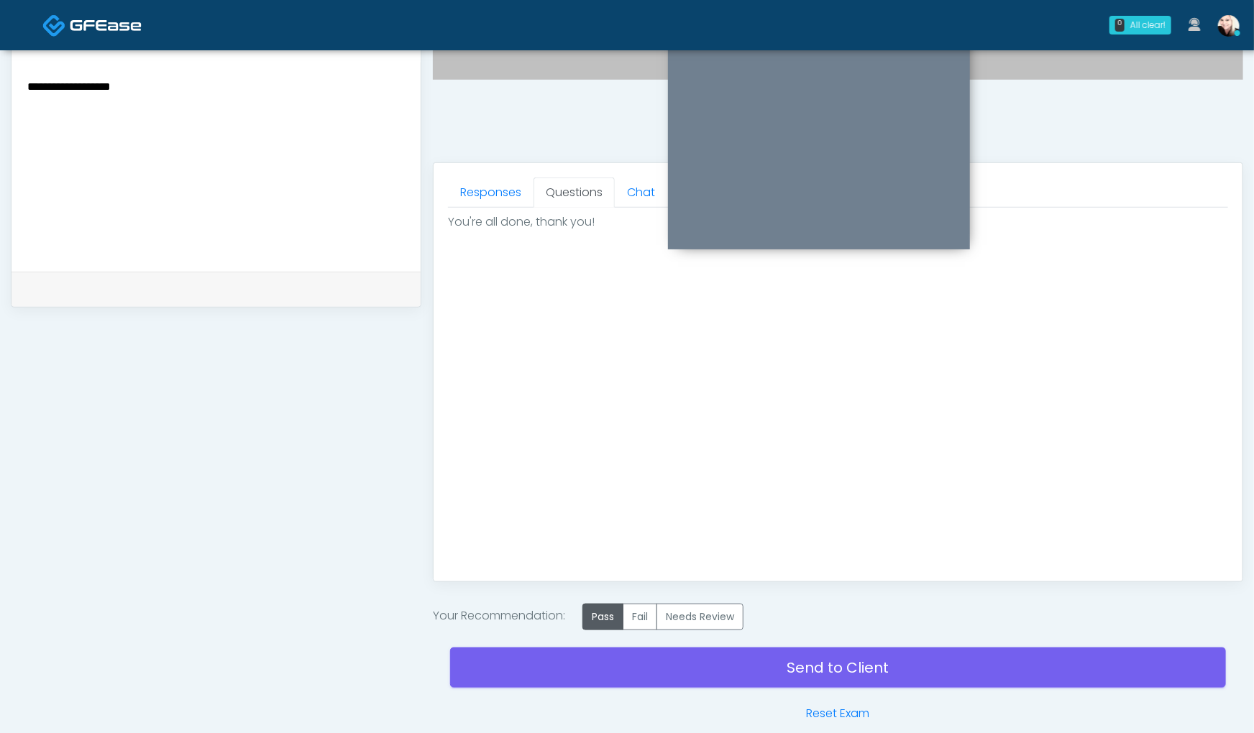
click at [266, 123] on textarea "**********" at bounding box center [216, 164] width 380 height 175
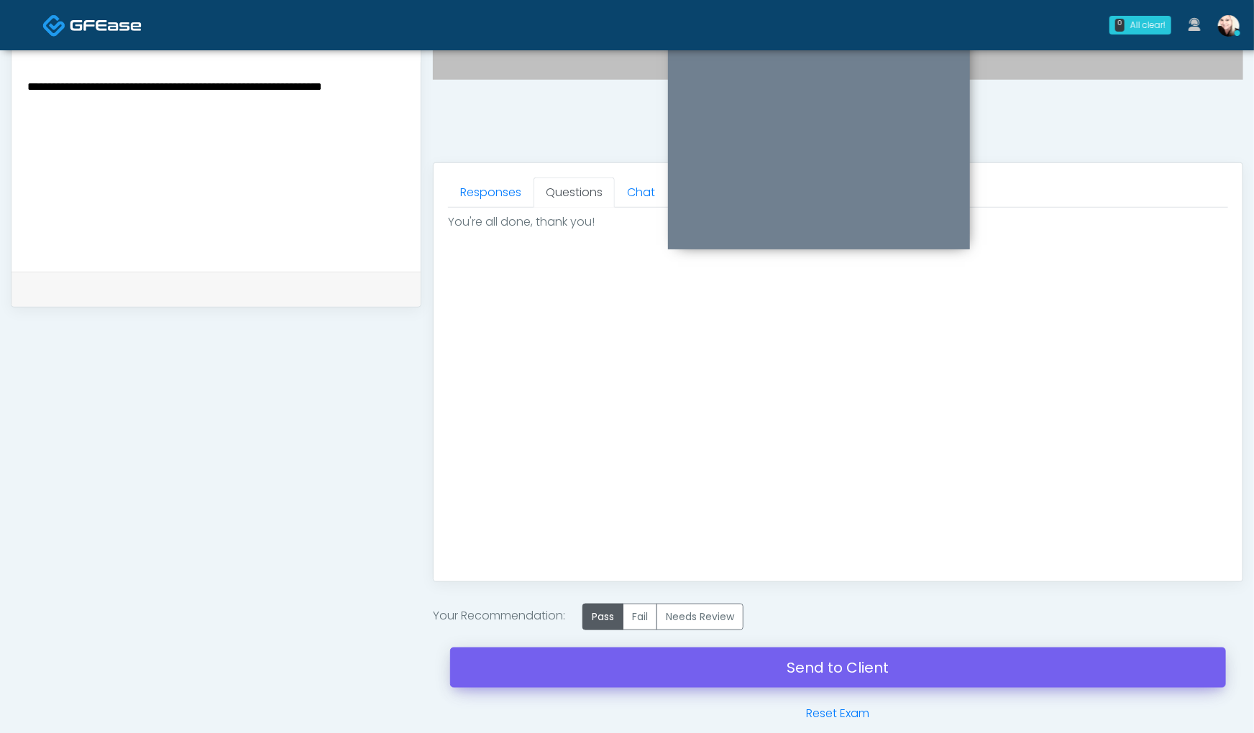
type textarea "**********"
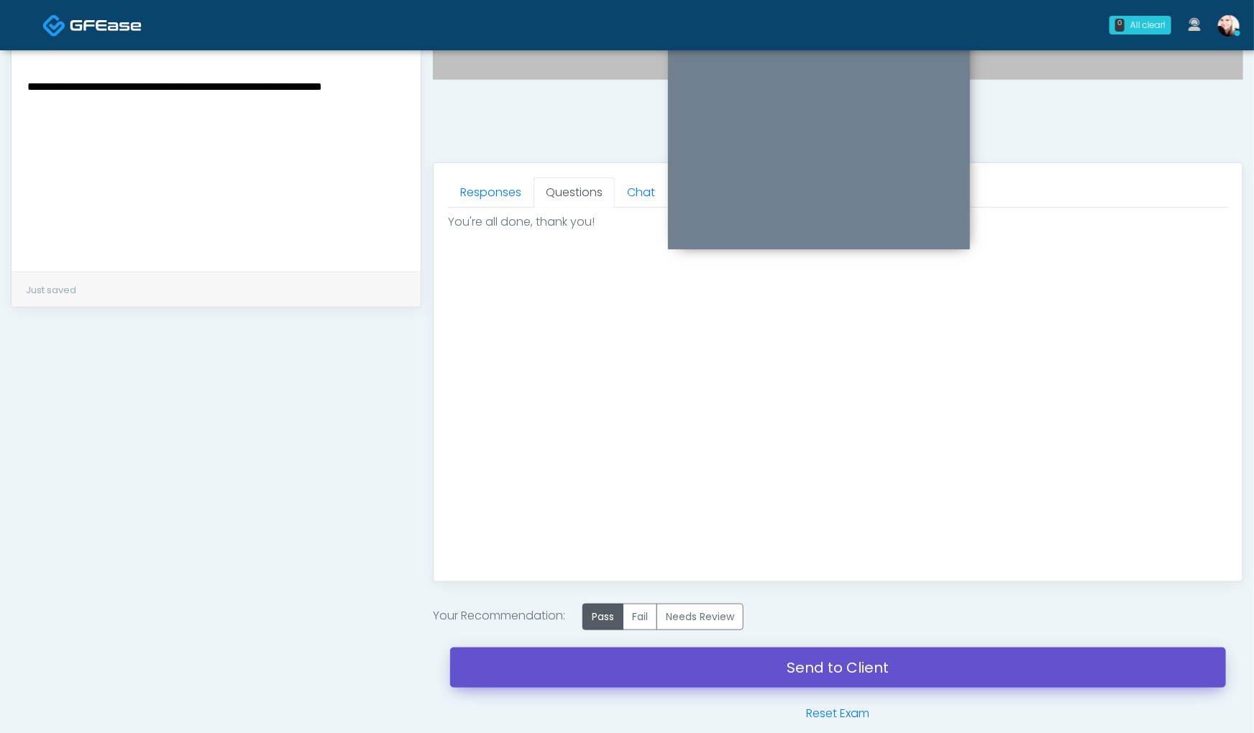
click at [740, 669] on link "Send to Client" at bounding box center [838, 668] width 776 height 40
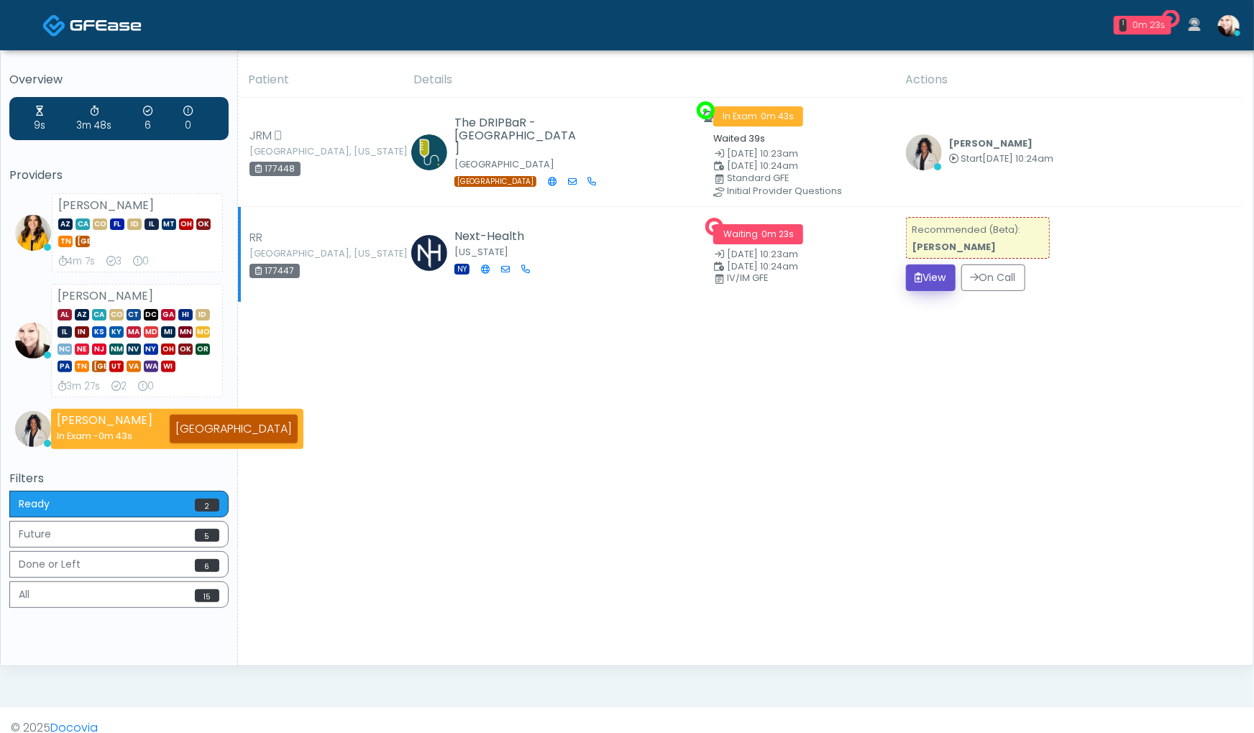
click at [919, 279] on icon "submit" at bounding box center [919, 277] width 8 height 10
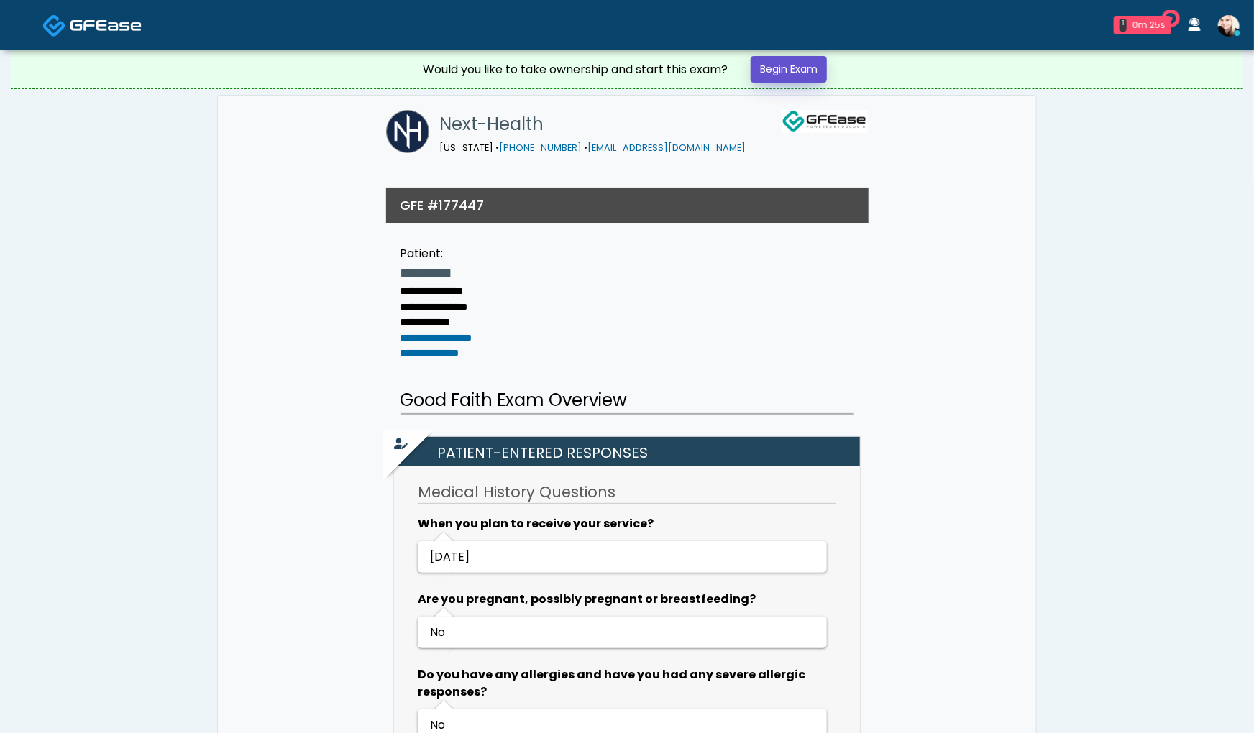
click at [797, 59] on link "Begin Exam" at bounding box center [788, 69] width 76 height 27
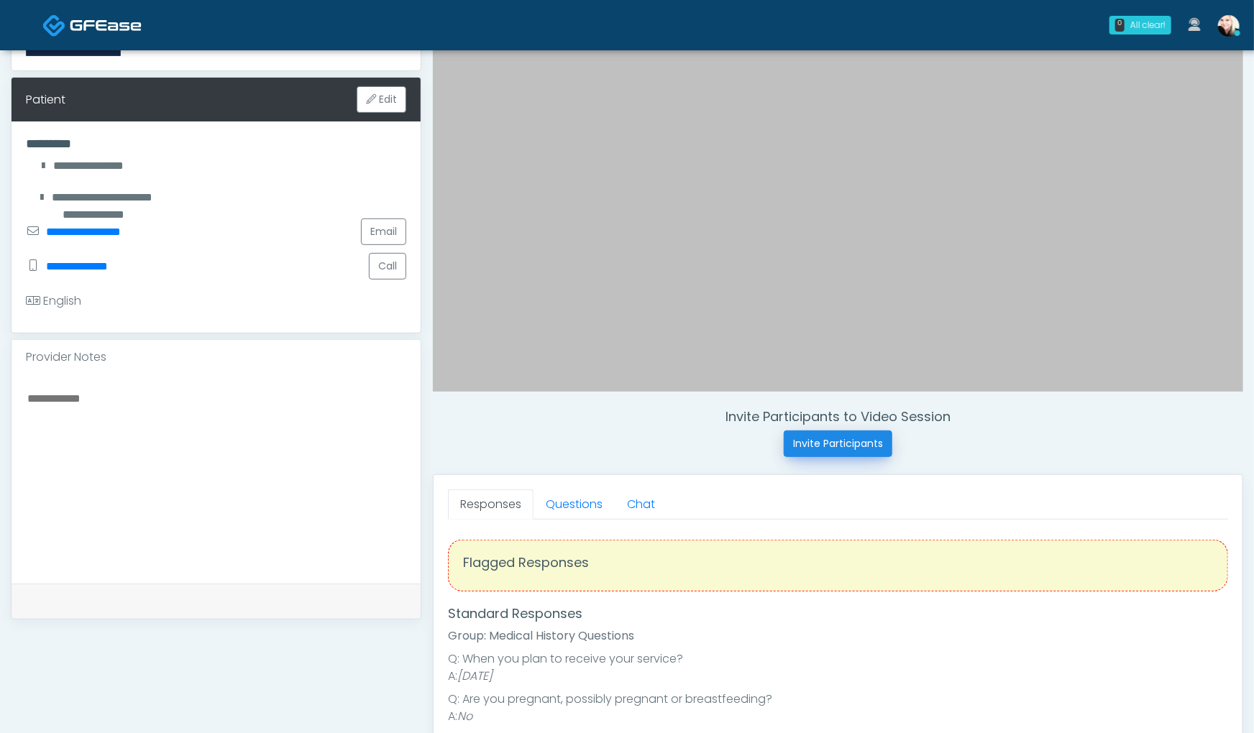
scroll to position [235, 0]
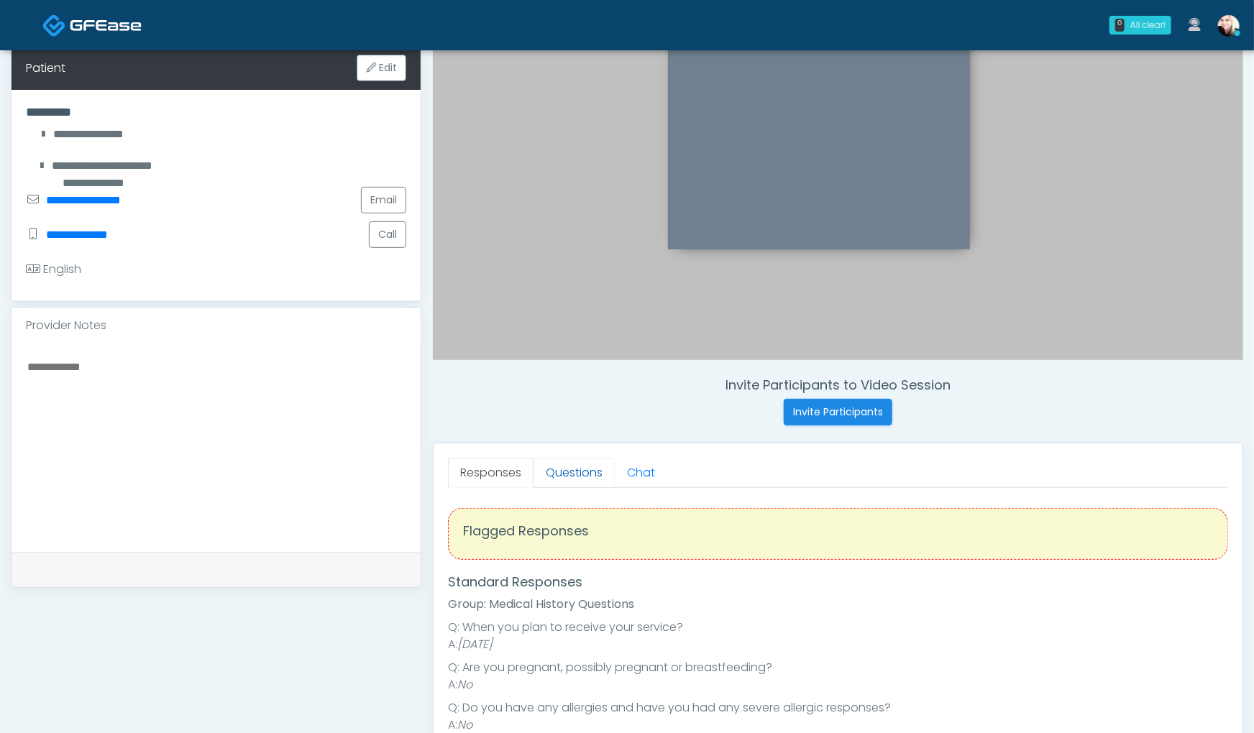
click at [553, 476] on link "Questions" at bounding box center [573, 473] width 81 height 30
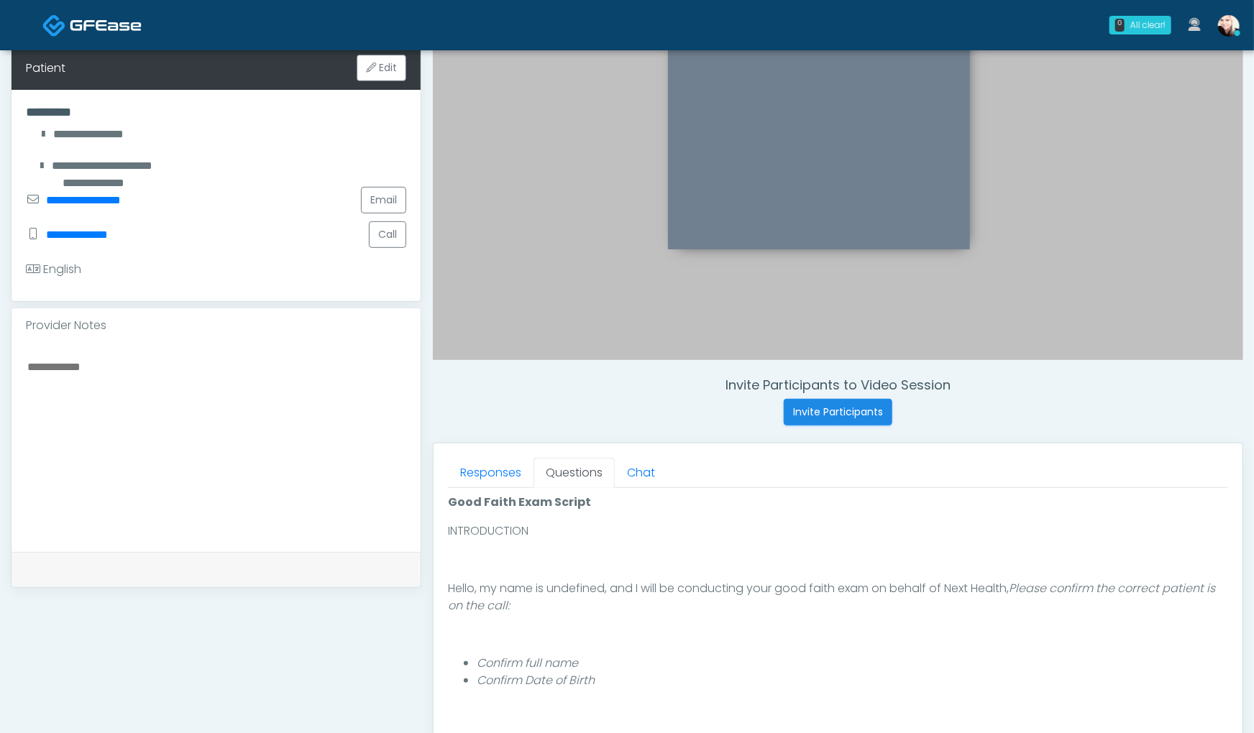
scroll to position [224, 0]
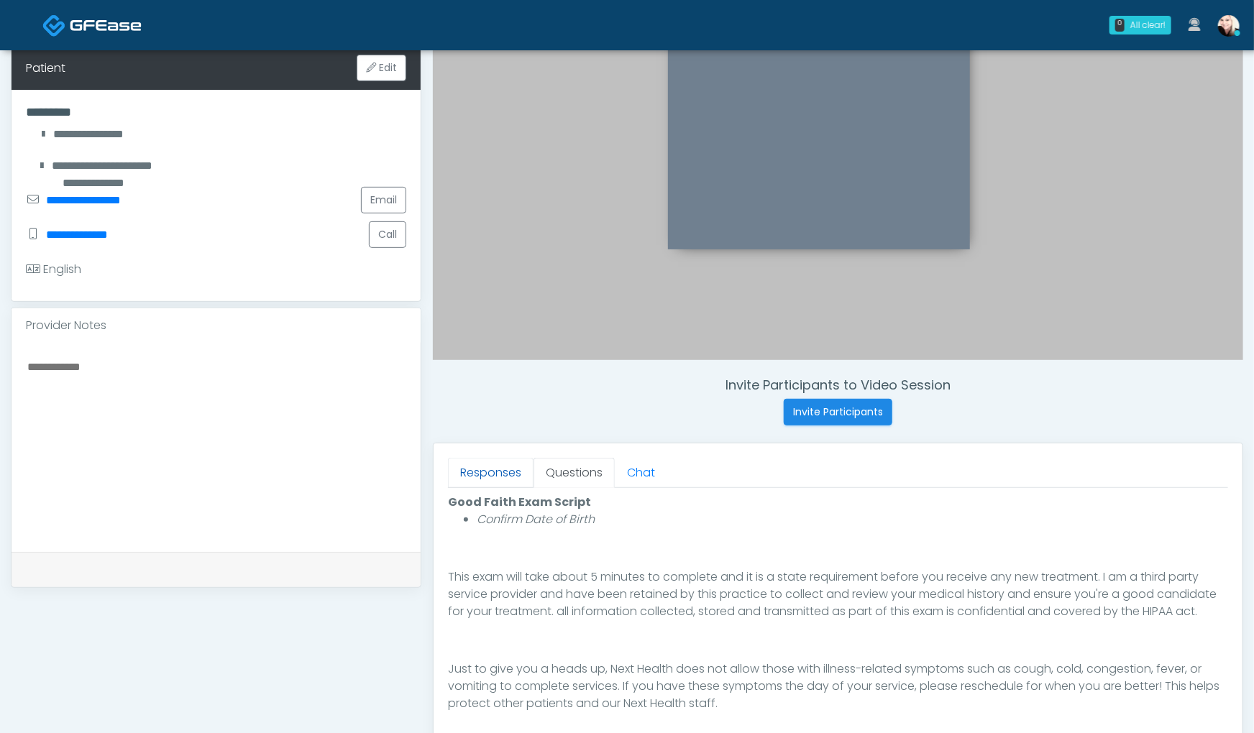
click at [485, 483] on link "Responses" at bounding box center [491, 473] width 86 height 30
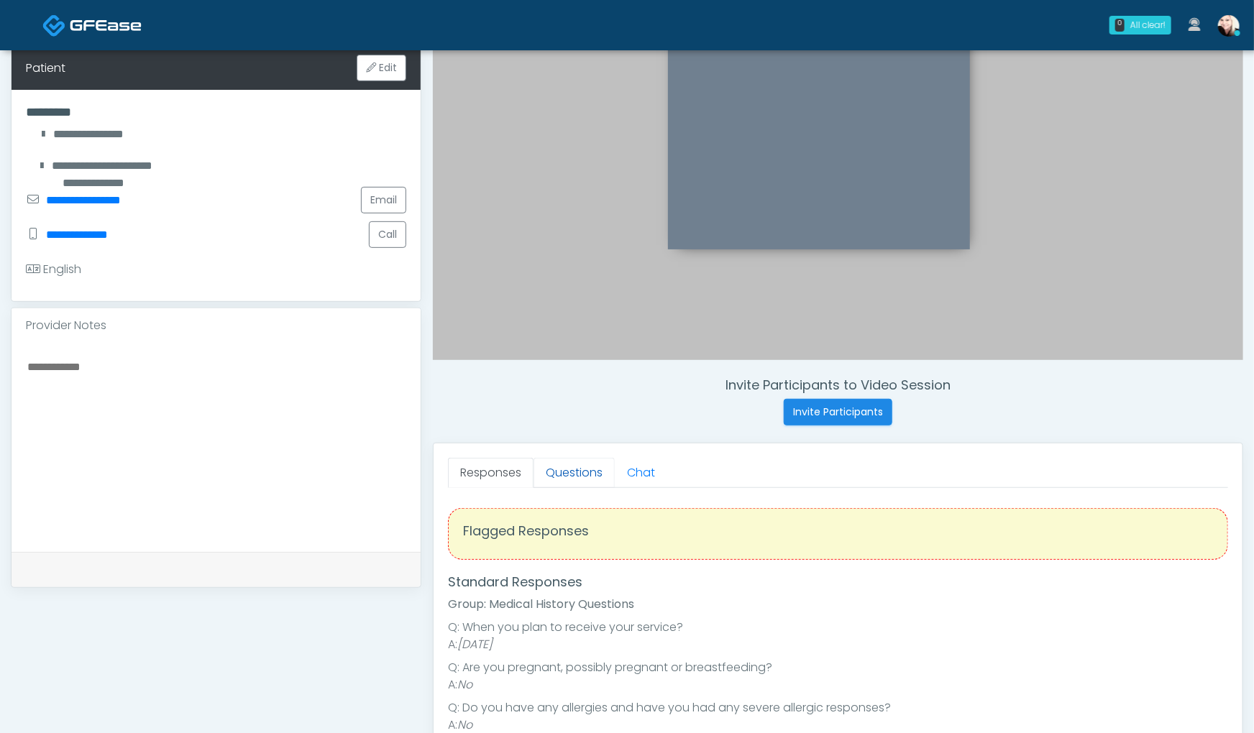
click at [564, 464] on link "Questions" at bounding box center [573, 473] width 81 height 30
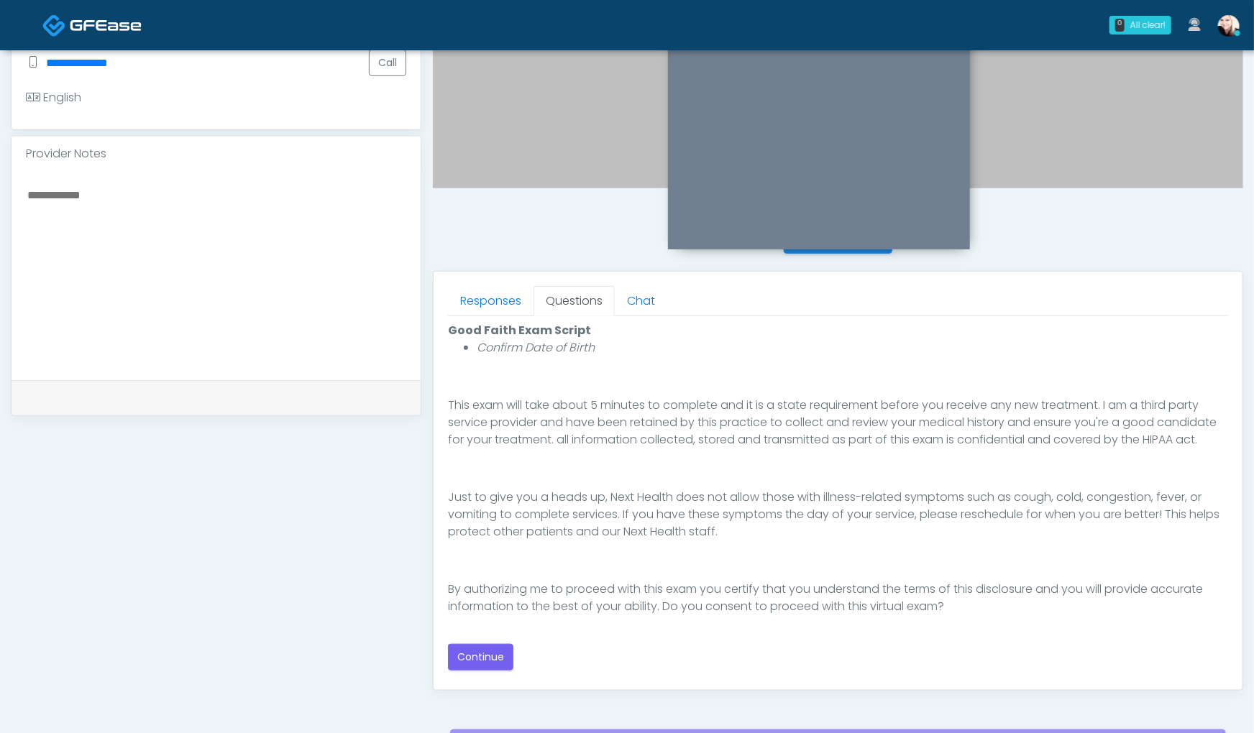
scroll to position [553, 0]
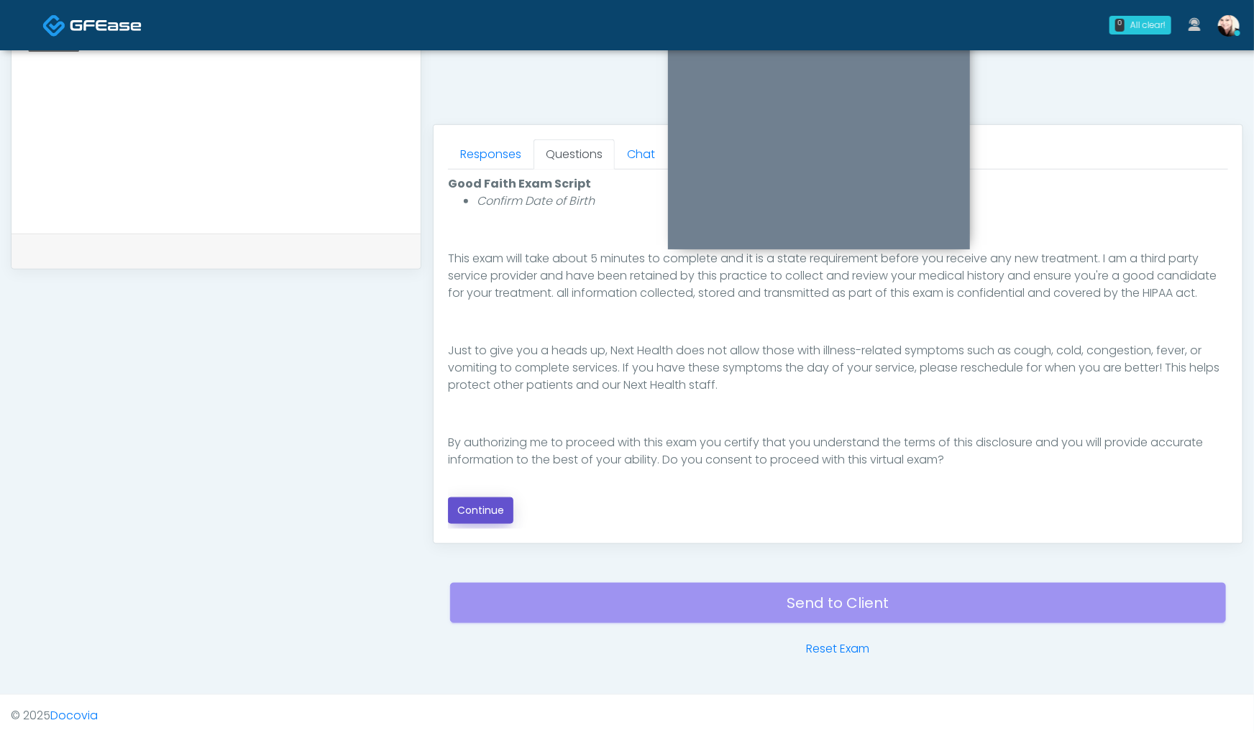
click at [480, 507] on button "Continue" at bounding box center [480, 510] width 65 height 27
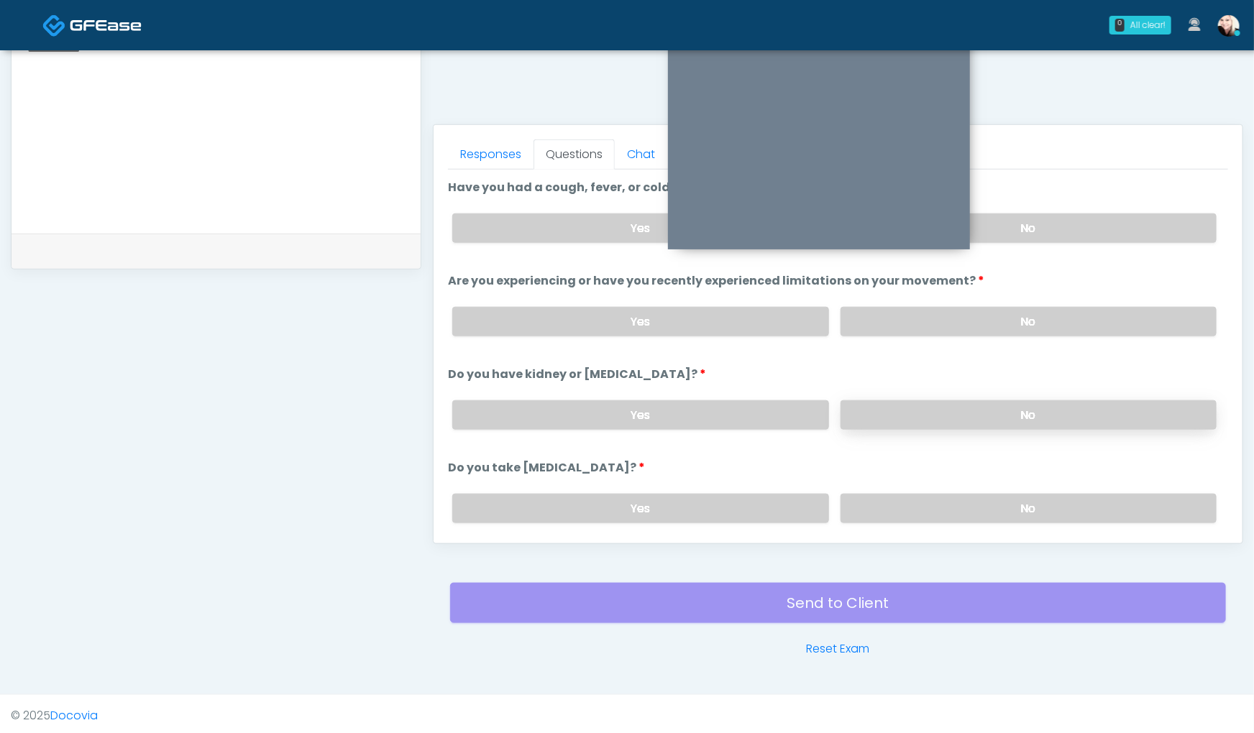
click at [973, 416] on label "No" at bounding box center [1028, 414] width 376 height 29
click at [948, 500] on label "No" at bounding box center [1028, 508] width 376 height 29
drag, startPoint x: 929, startPoint y: 336, endPoint x: 921, endPoint y: 314, distance: 23.6
click at [929, 336] on div "Yes No" at bounding box center [834, 321] width 787 height 52
click at [921, 314] on label "No" at bounding box center [1028, 321] width 376 height 29
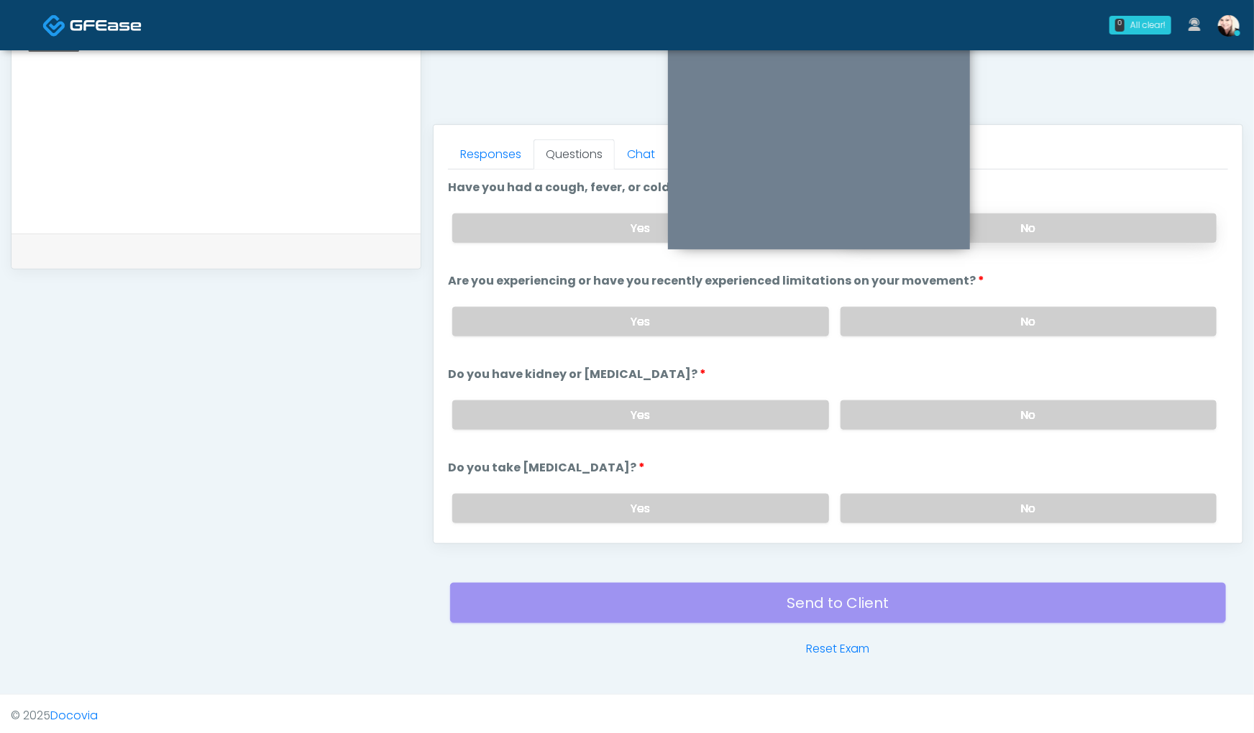
click at [1016, 214] on label "No" at bounding box center [1028, 227] width 376 height 29
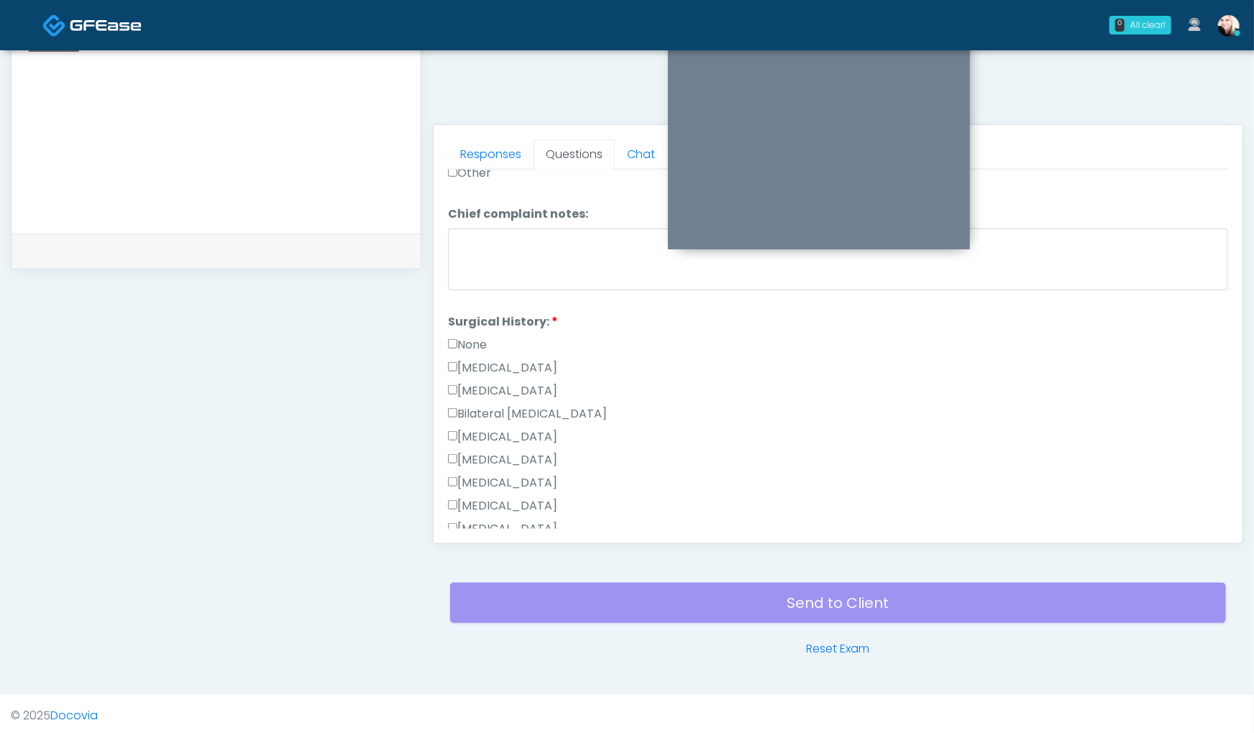
scroll to position [727, 0]
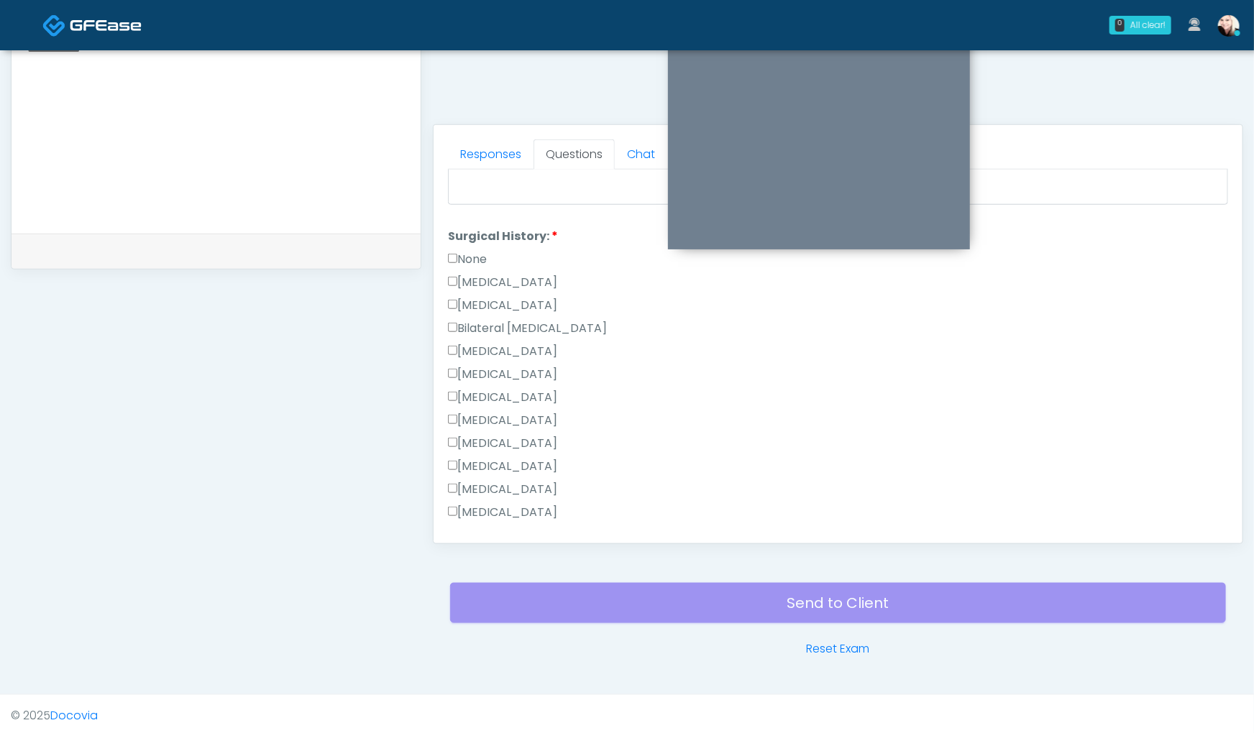
click at [454, 256] on label "None" at bounding box center [467, 259] width 39 height 17
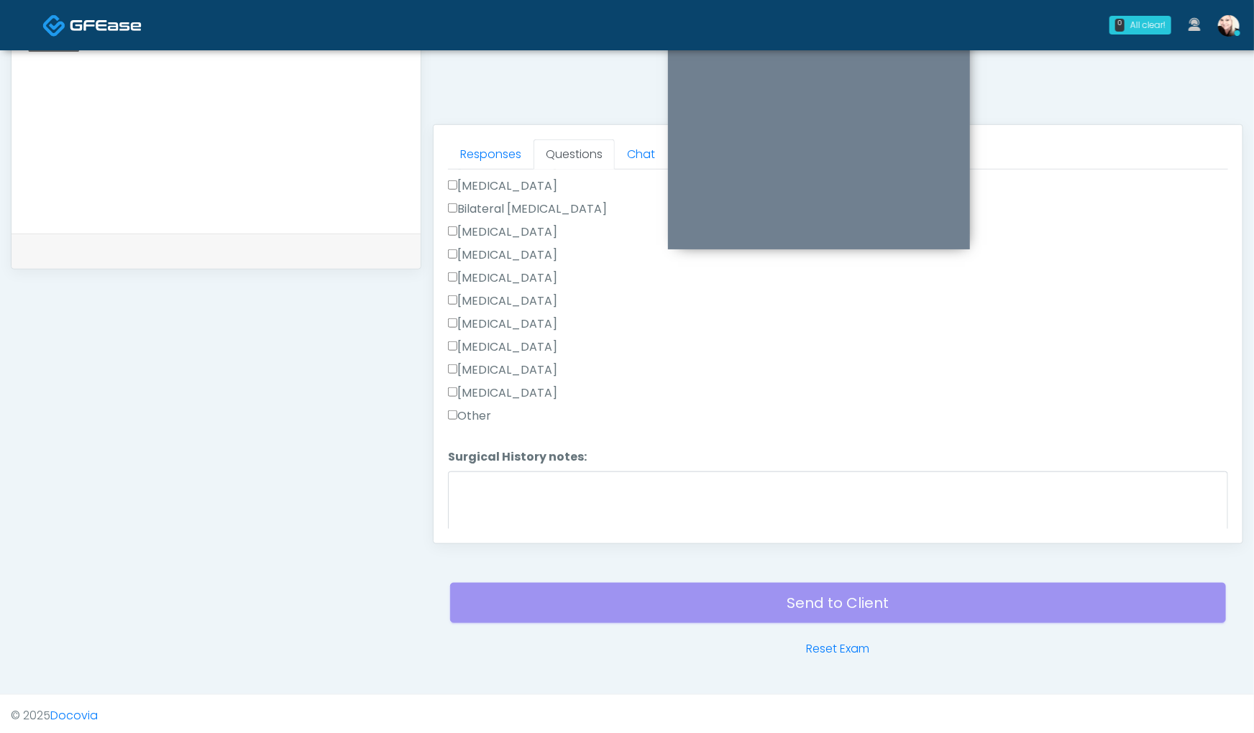
click at [461, 386] on label "Tonsillectomy" at bounding box center [502, 393] width 109 height 17
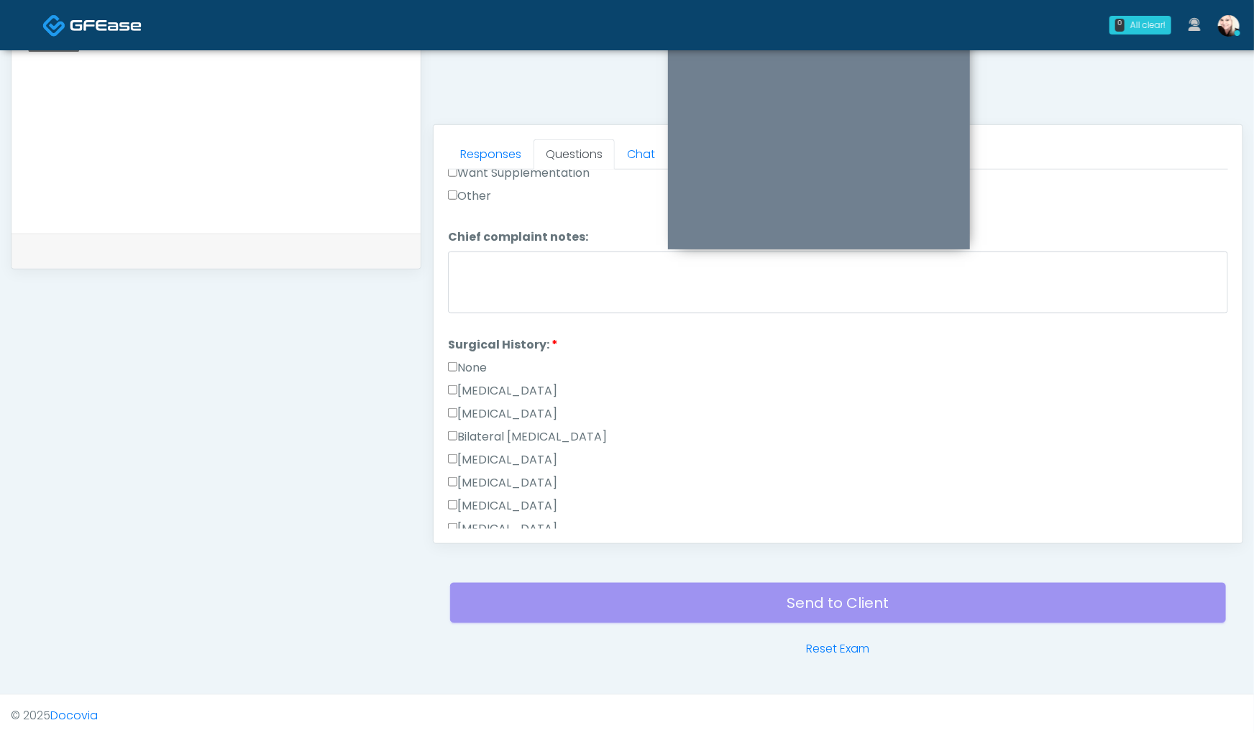
scroll to position [474, 0]
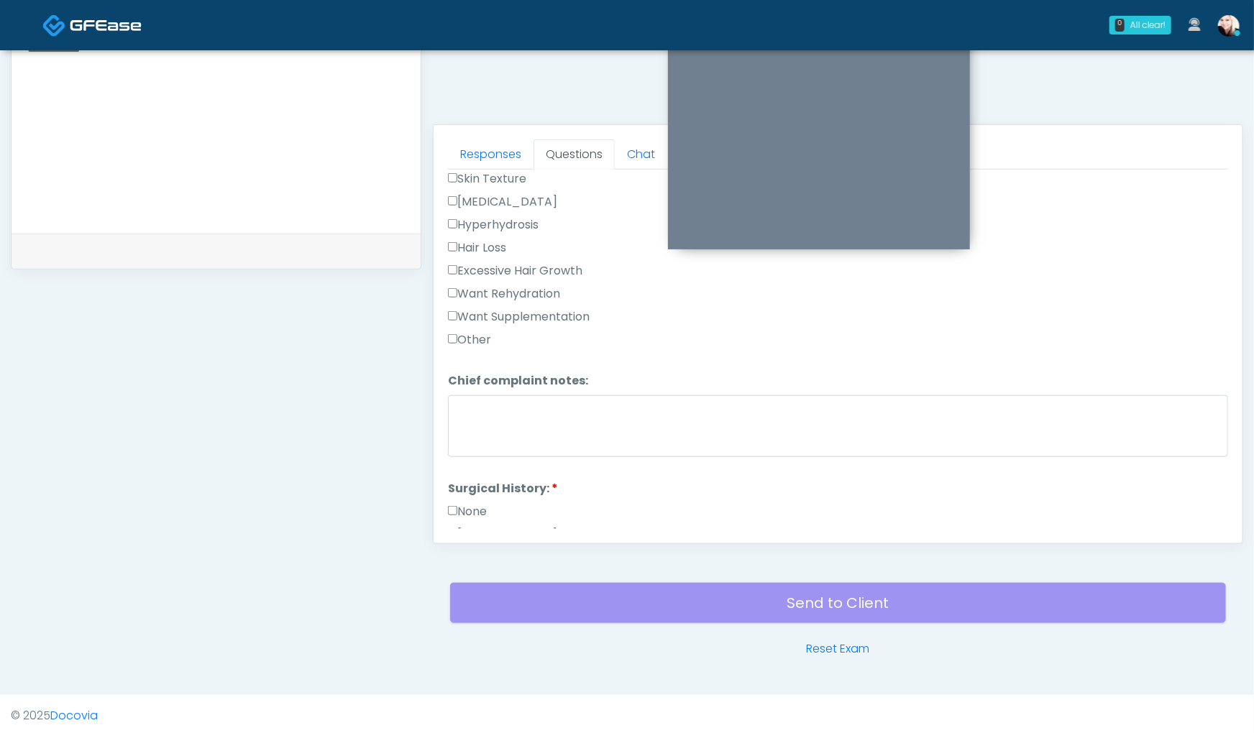
click at [484, 308] on label "Want Supplementation" at bounding box center [519, 316] width 142 height 17
click at [484, 286] on label "Want Rehydration" at bounding box center [504, 293] width 112 height 17
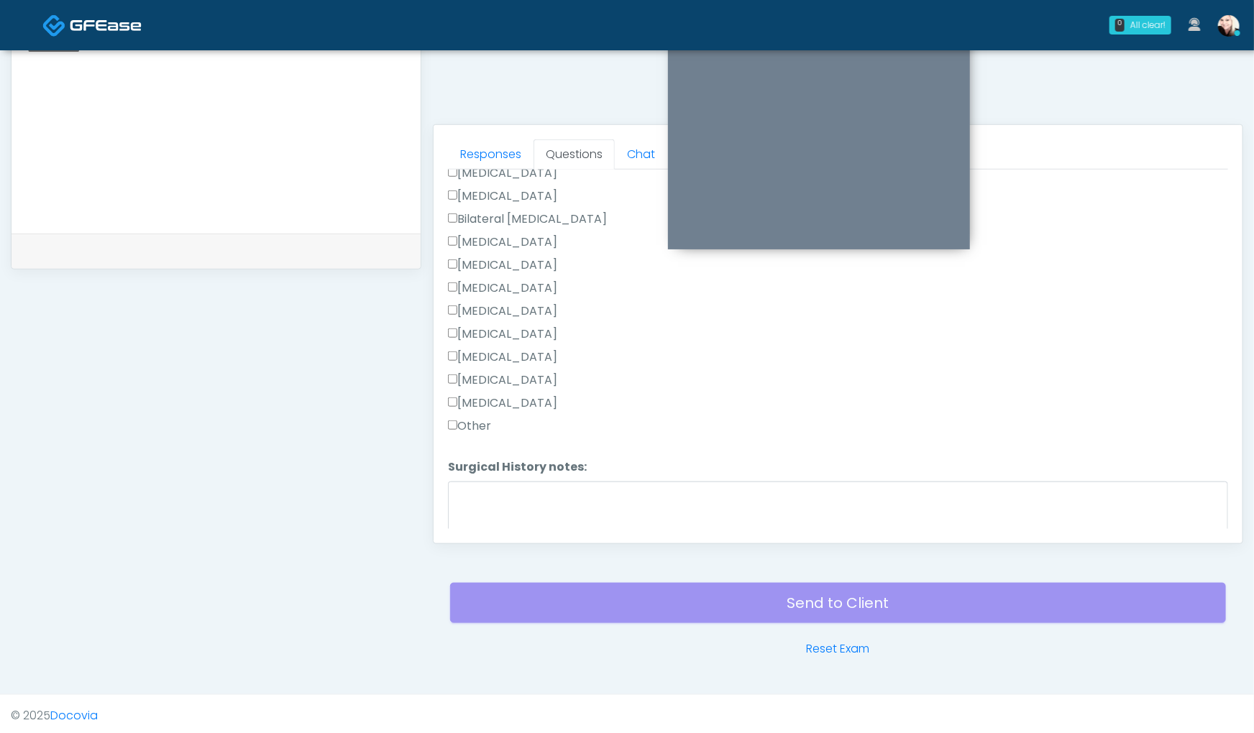
scroll to position [891, 0]
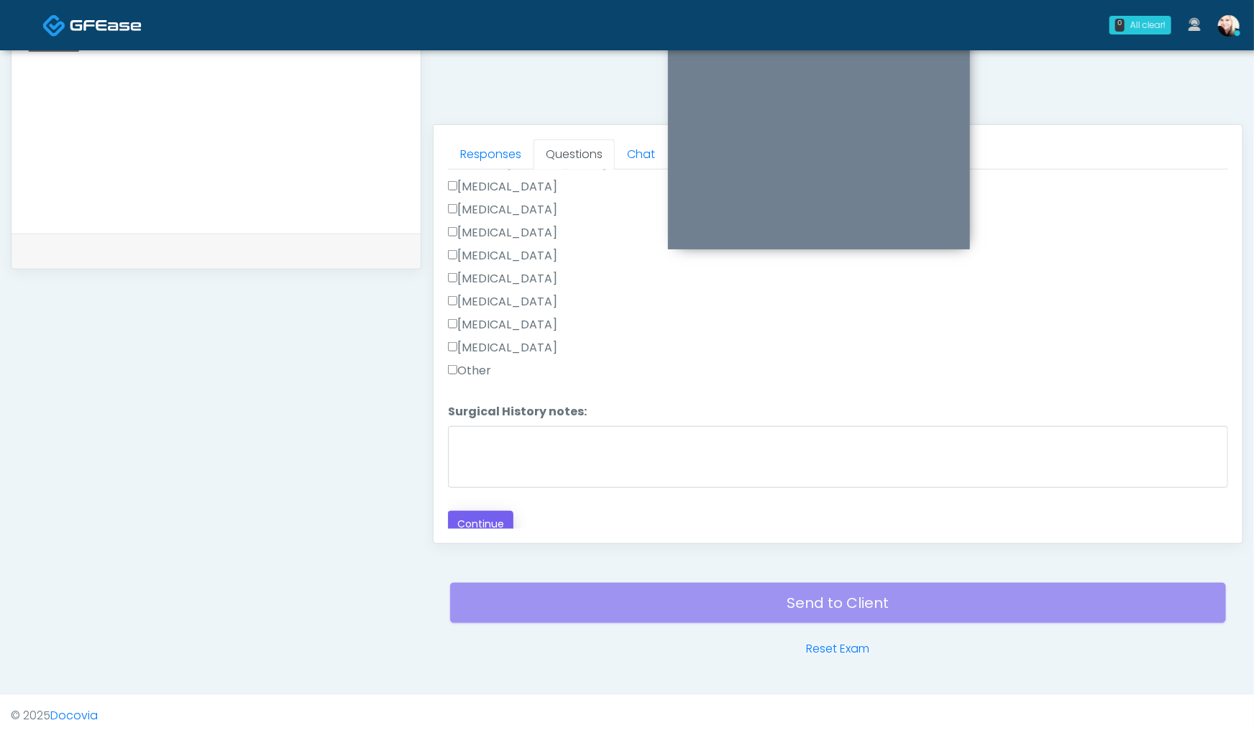
drag, startPoint x: 502, startPoint y: 536, endPoint x: 490, endPoint y: 515, distance: 24.4
click at [502, 535] on div "Responses Questions Chat Good Faith Exam Script Good Faith Exam Script INTRODUC…" at bounding box center [837, 334] width 809 height 418
click at [490, 515] on button "Continue" at bounding box center [480, 524] width 65 height 27
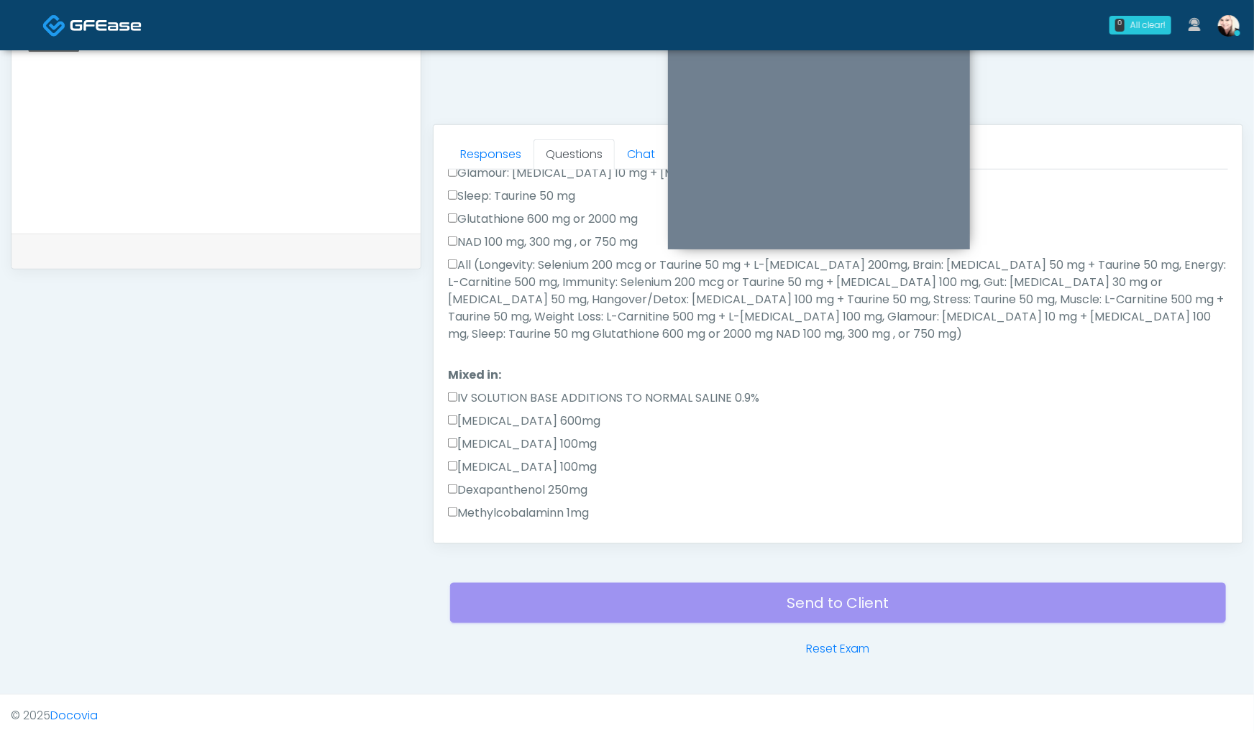
scroll to position [849, 0]
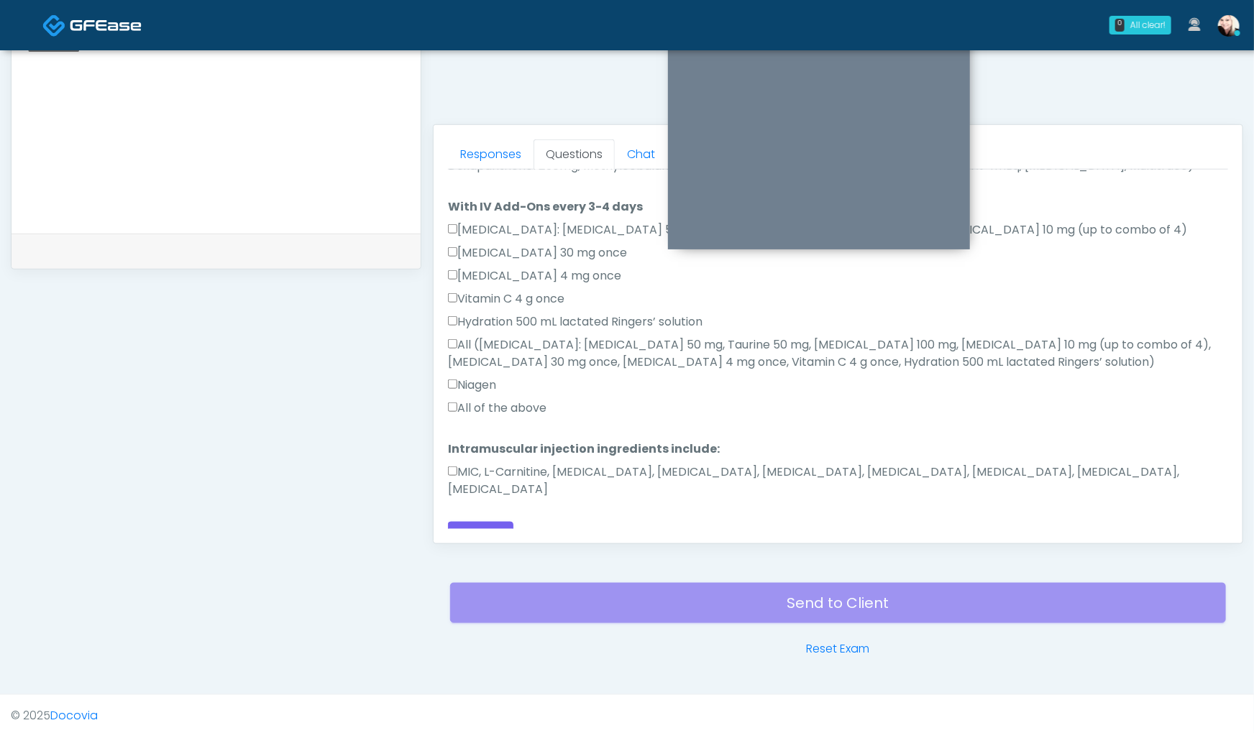
drag, startPoint x: 507, startPoint y: 476, endPoint x: 491, endPoint y: 456, distance: 25.6
click at [507, 477] on label "MIC, L-Carnitine, Methylcobalamin, Glycine, B-Complex, Lycine, Biotin, Vitamin …" at bounding box center [838, 481] width 780 height 35
click at [464, 408] on label "All of the above" at bounding box center [497, 408] width 98 height 17
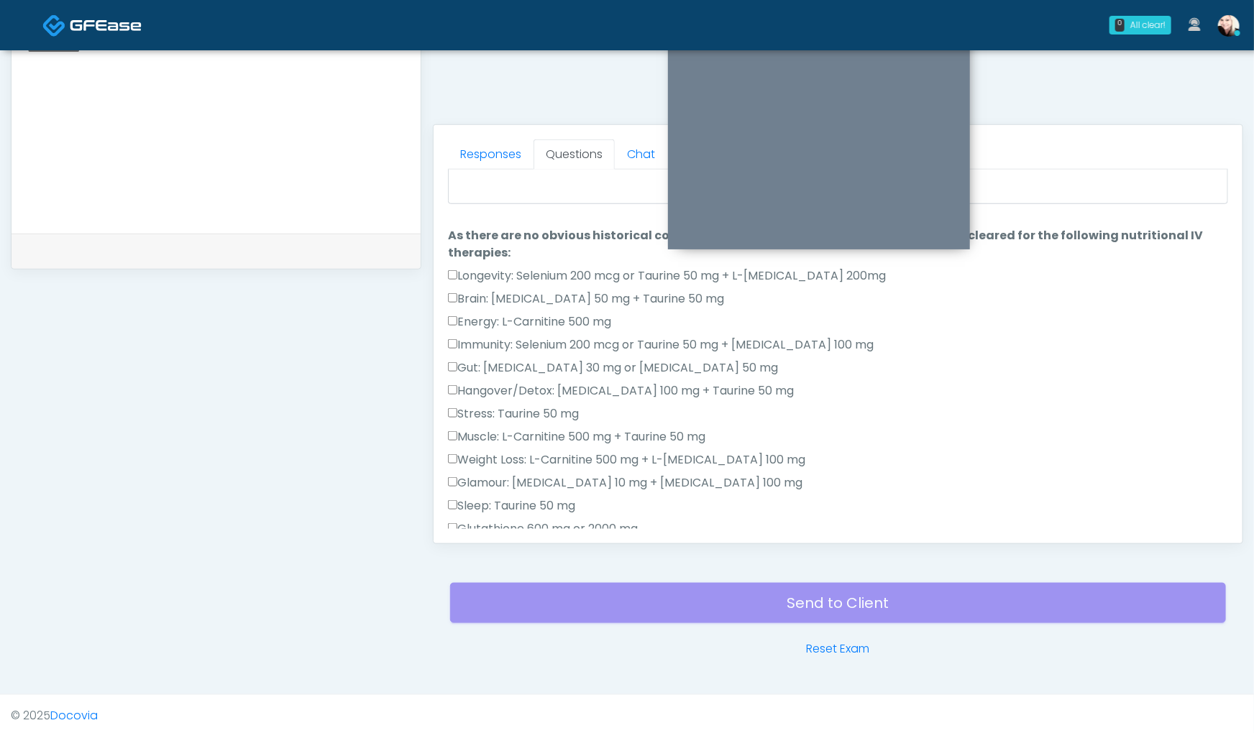
scroll to position [0, 0]
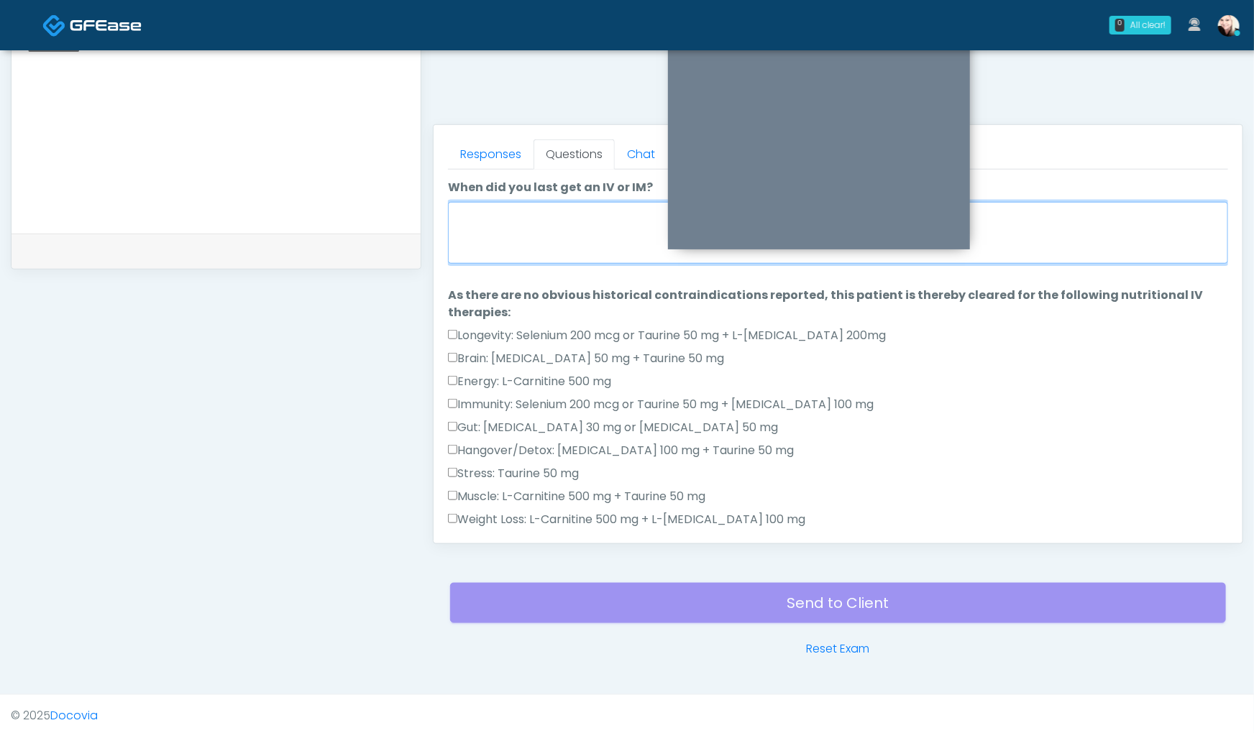
click at [484, 242] on textarea "When did you last get an IV or IM?" at bounding box center [838, 233] width 780 height 62
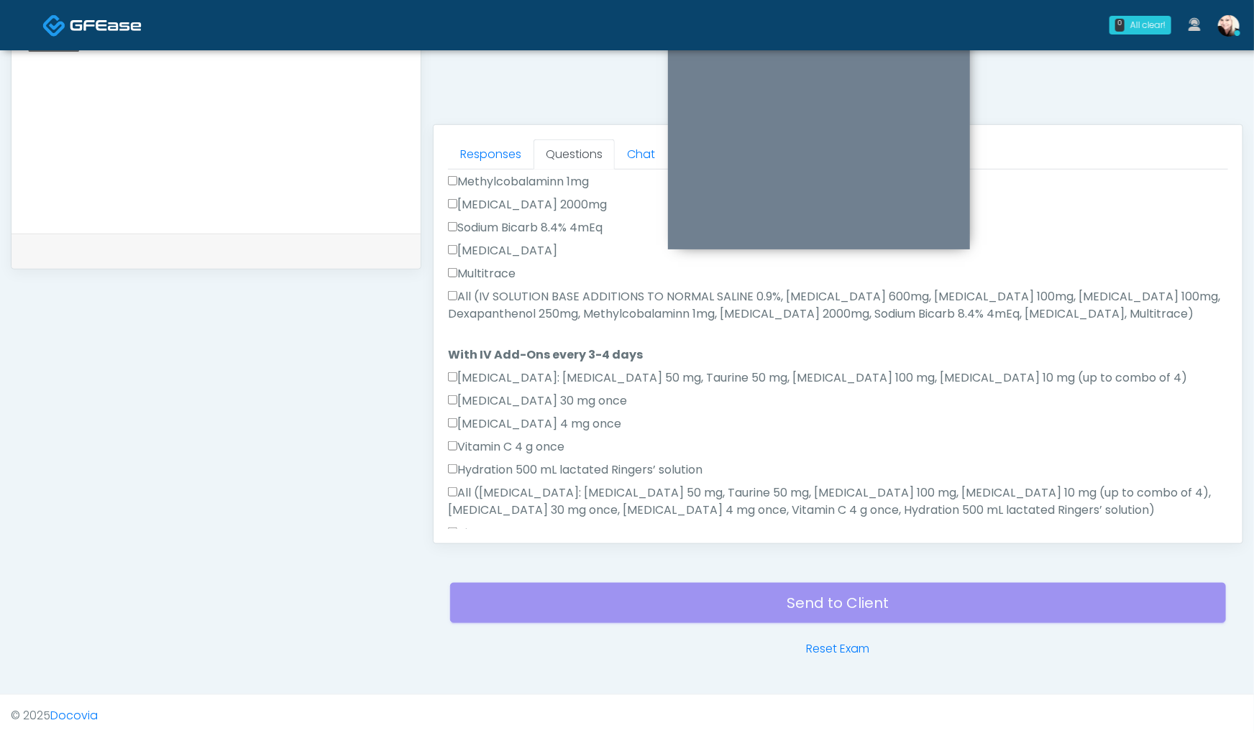
scroll to position [849, 0]
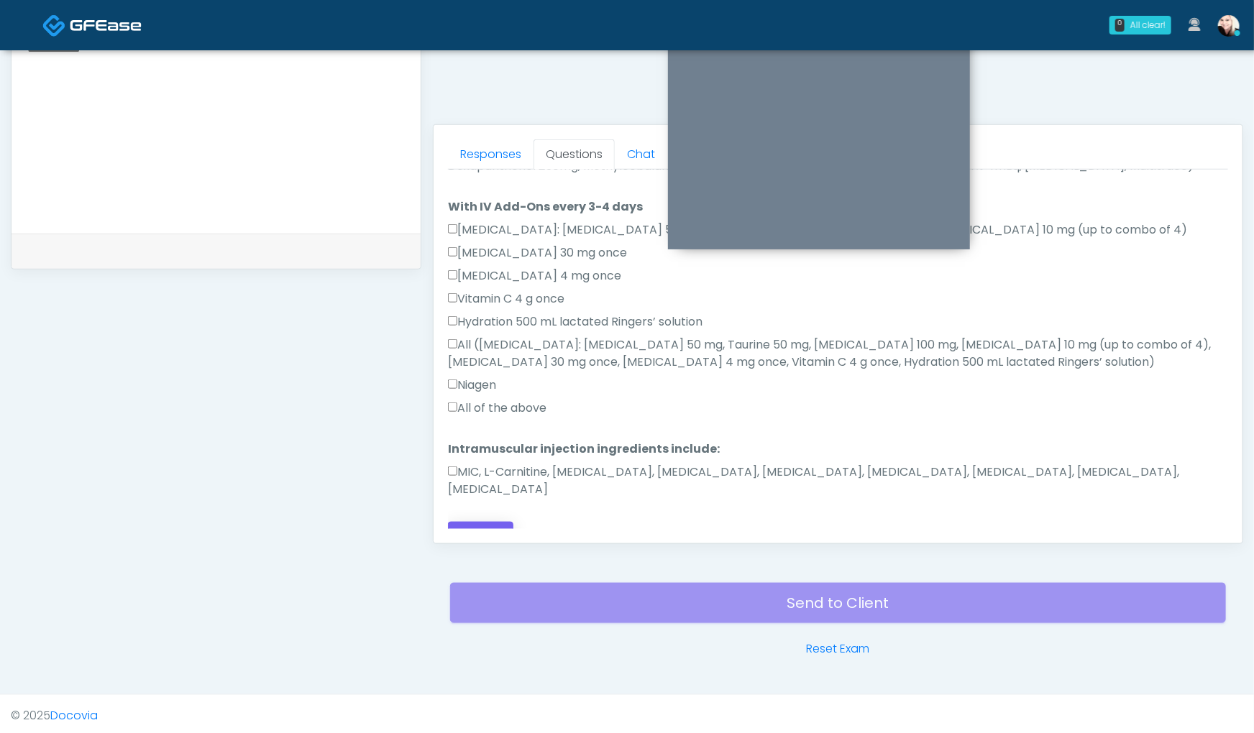
type textarea "*****"
click at [483, 522] on button "Continue" at bounding box center [480, 535] width 65 height 27
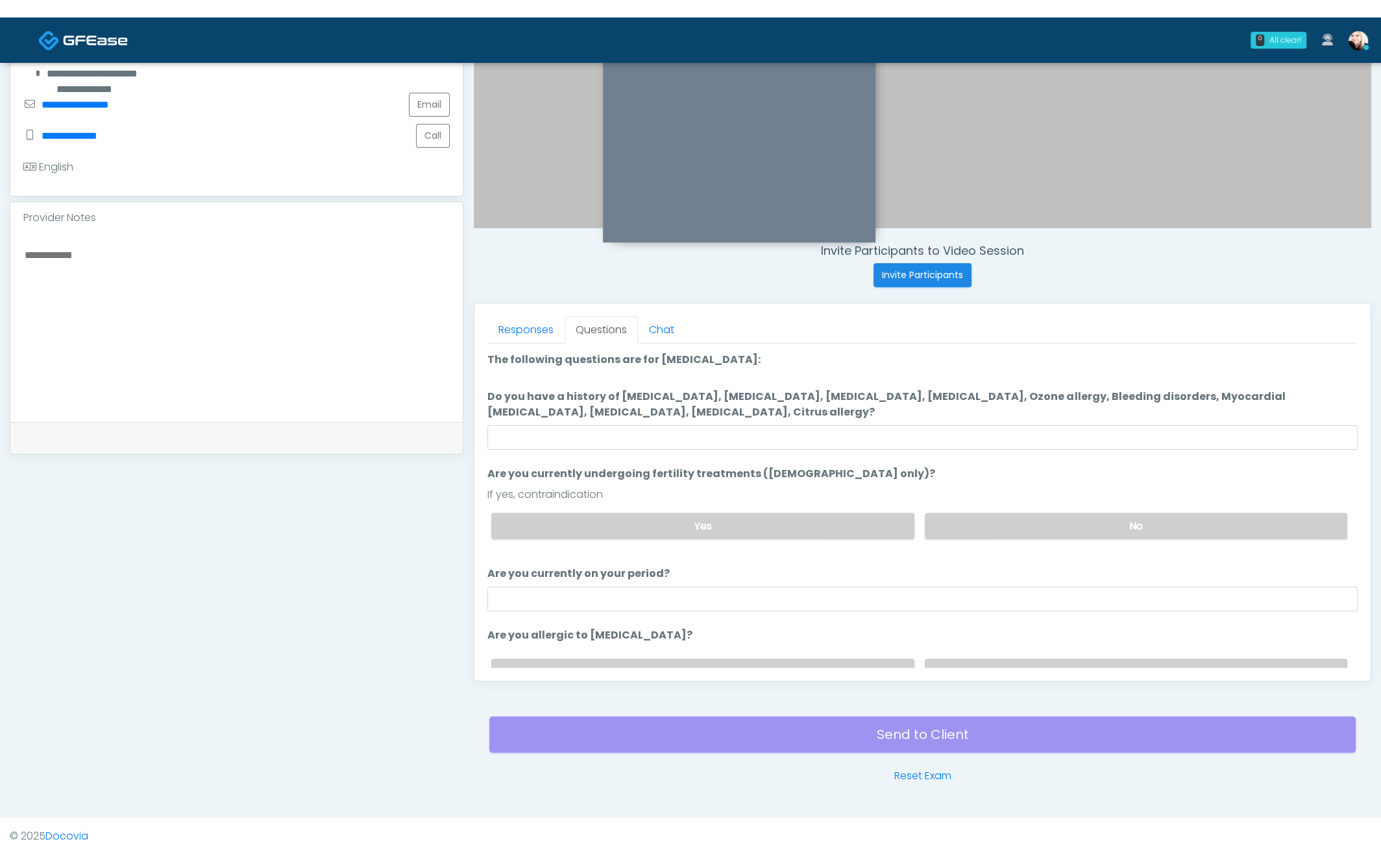
scroll to position [292, 0]
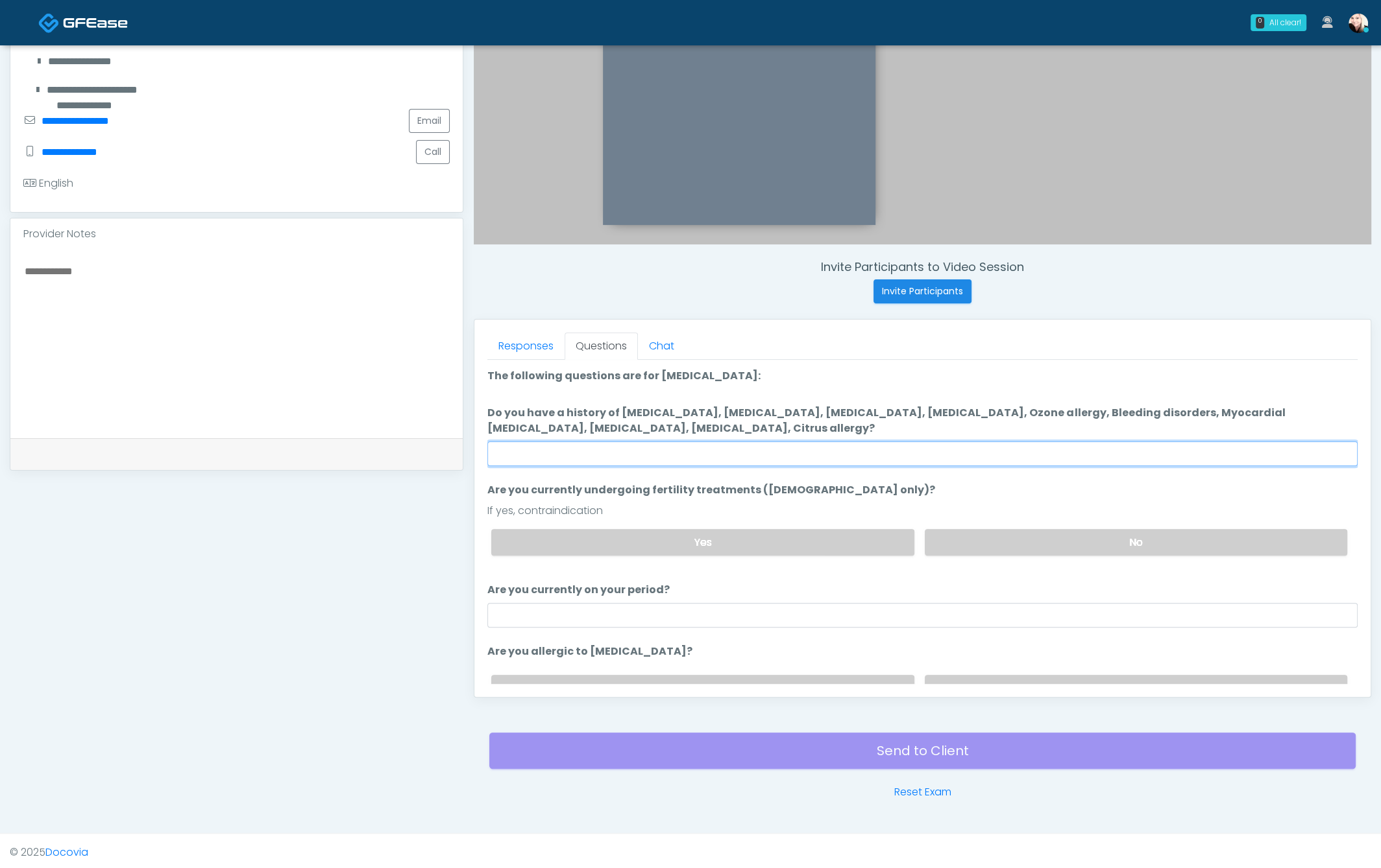
click at [739, 453] on input "Do you have a history of Hyperthyroidism, Hypotension, Hypocalcemia, Hypoglycem…" at bounding box center [922, 453] width 870 height 24
type input "****"
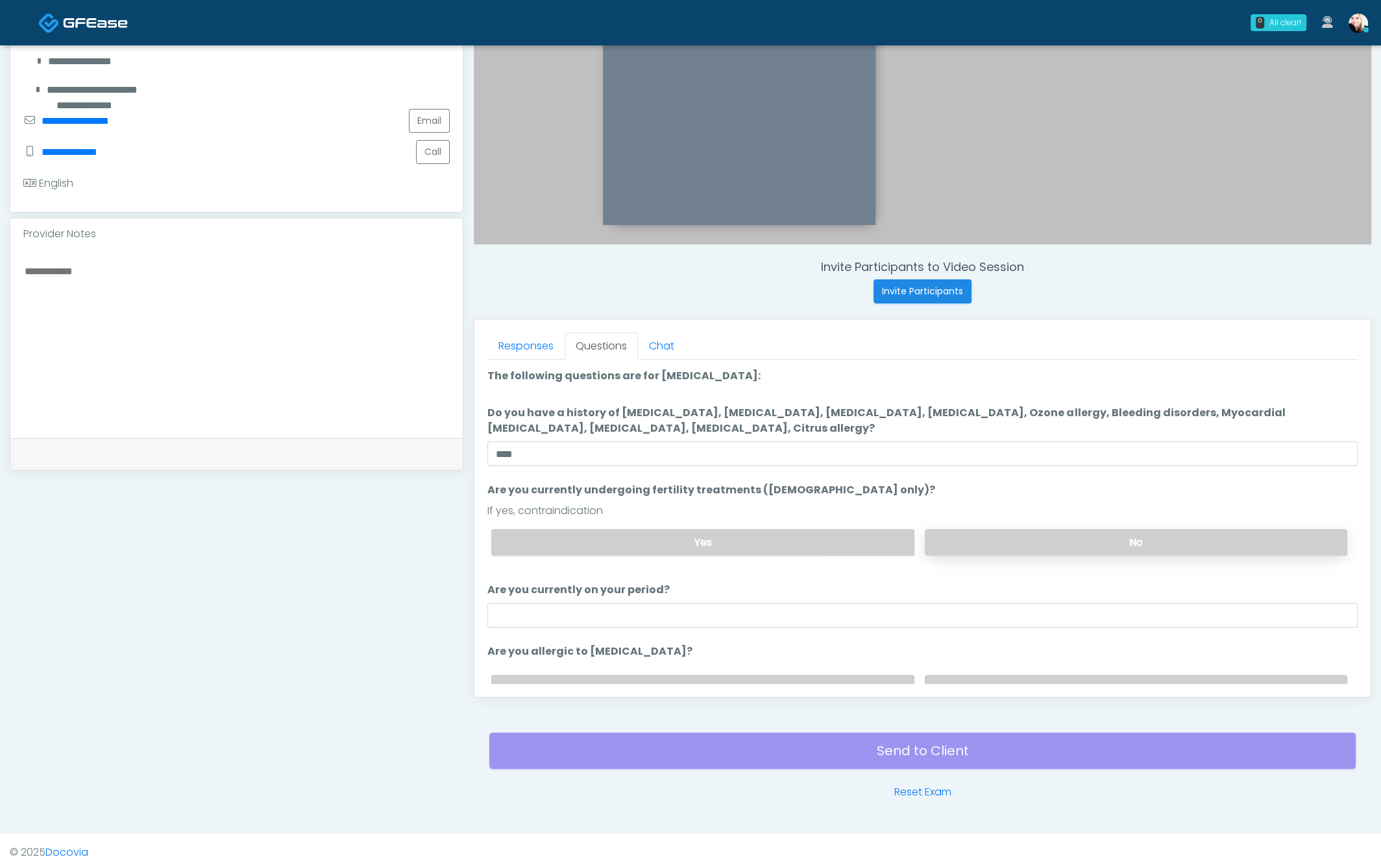
drag, startPoint x: 975, startPoint y: 524, endPoint x: 969, endPoint y: 530, distance: 8.5
click at [975, 524] on div "Yes No" at bounding box center [919, 542] width 876 height 47
click at [943, 531] on label "No" at bounding box center [1135, 542] width 422 height 26
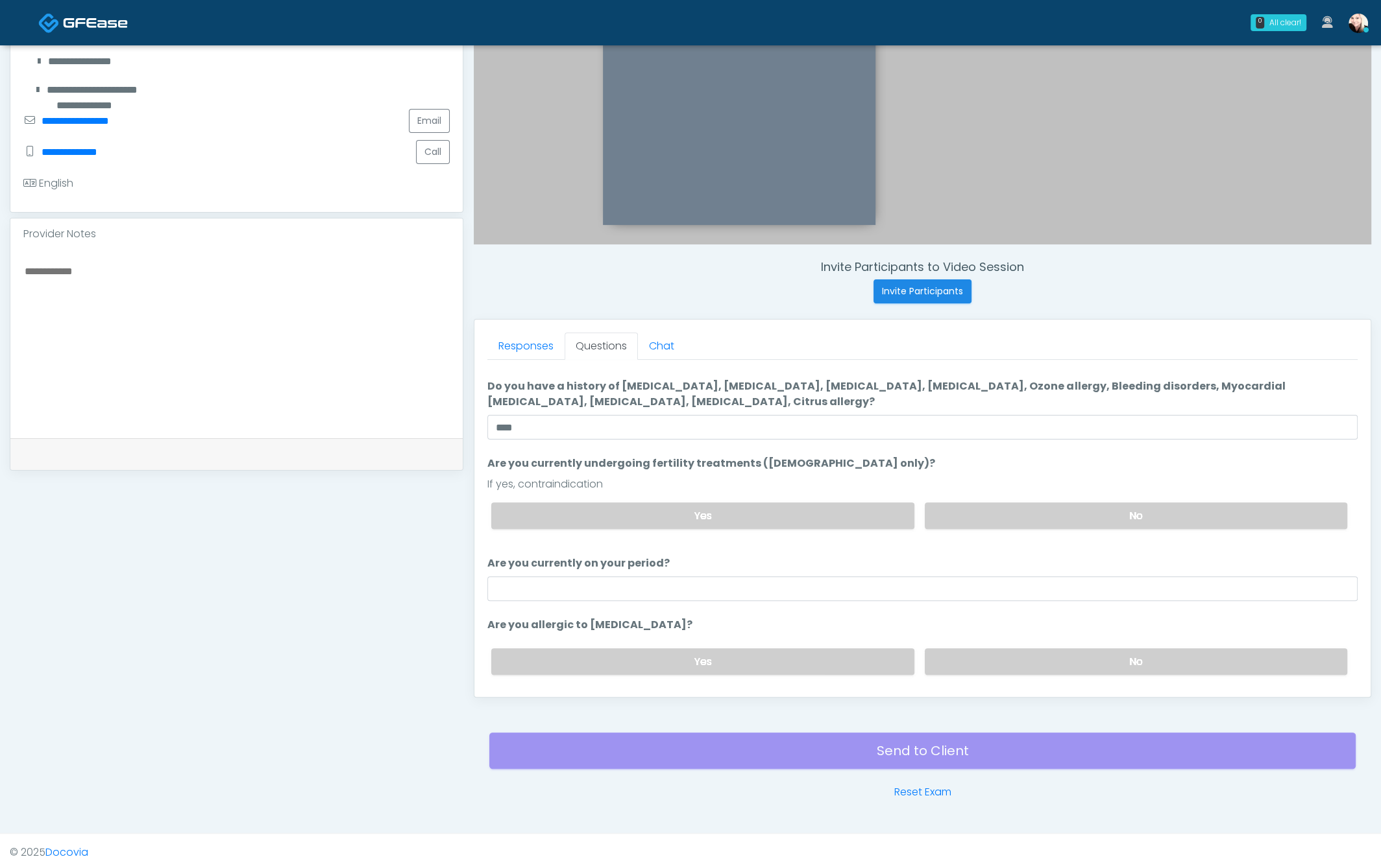
scroll to position [65, 0]
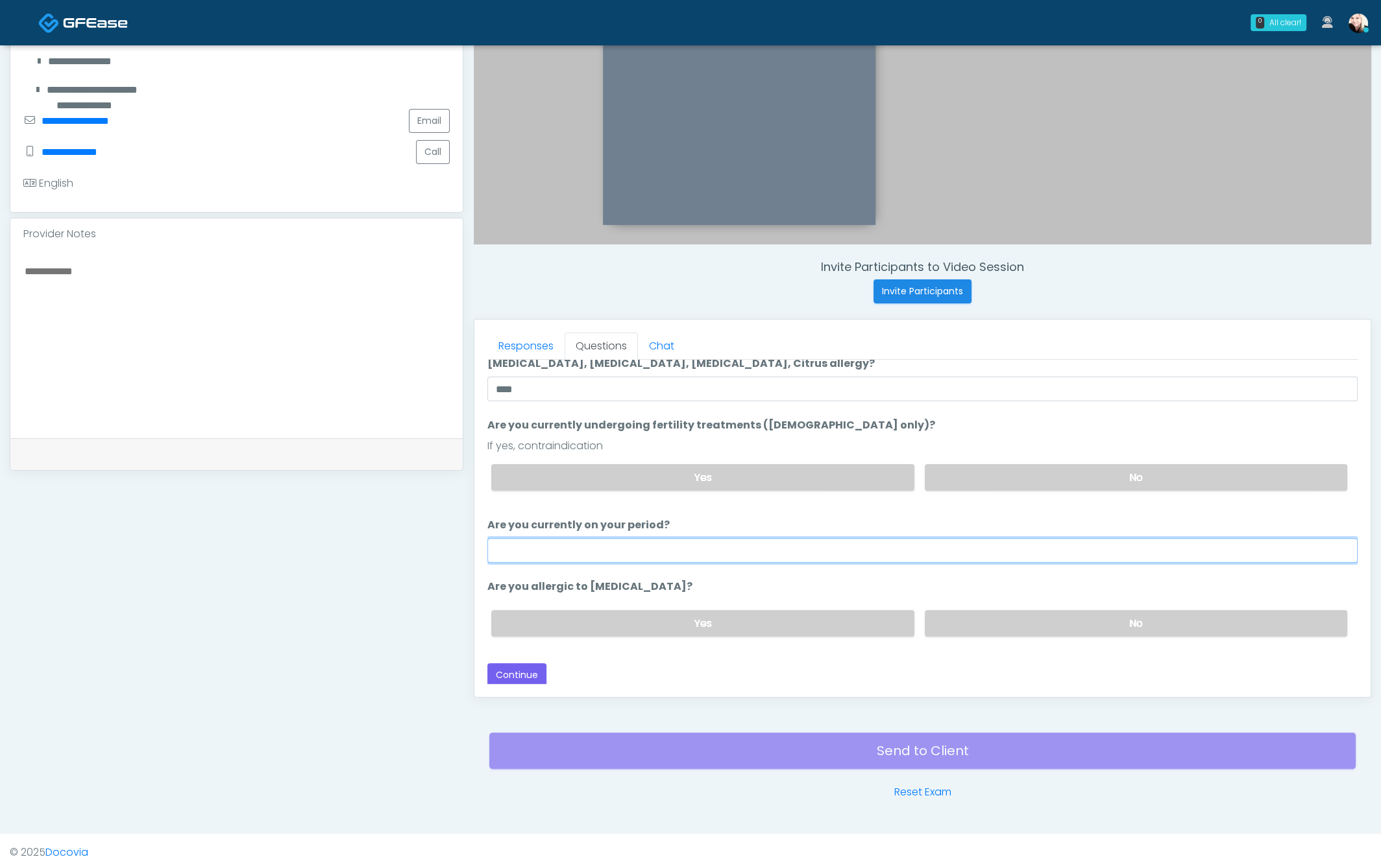
click at [753, 548] on input "Are you currently on your period?" at bounding box center [922, 550] width 870 height 24
type input "***"
click at [1006, 610] on label "No" at bounding box center [1135, 623] width 422 height 26
click at [509, 660] on button "Continue" at bounding box center [516, 675] width 59 height 24
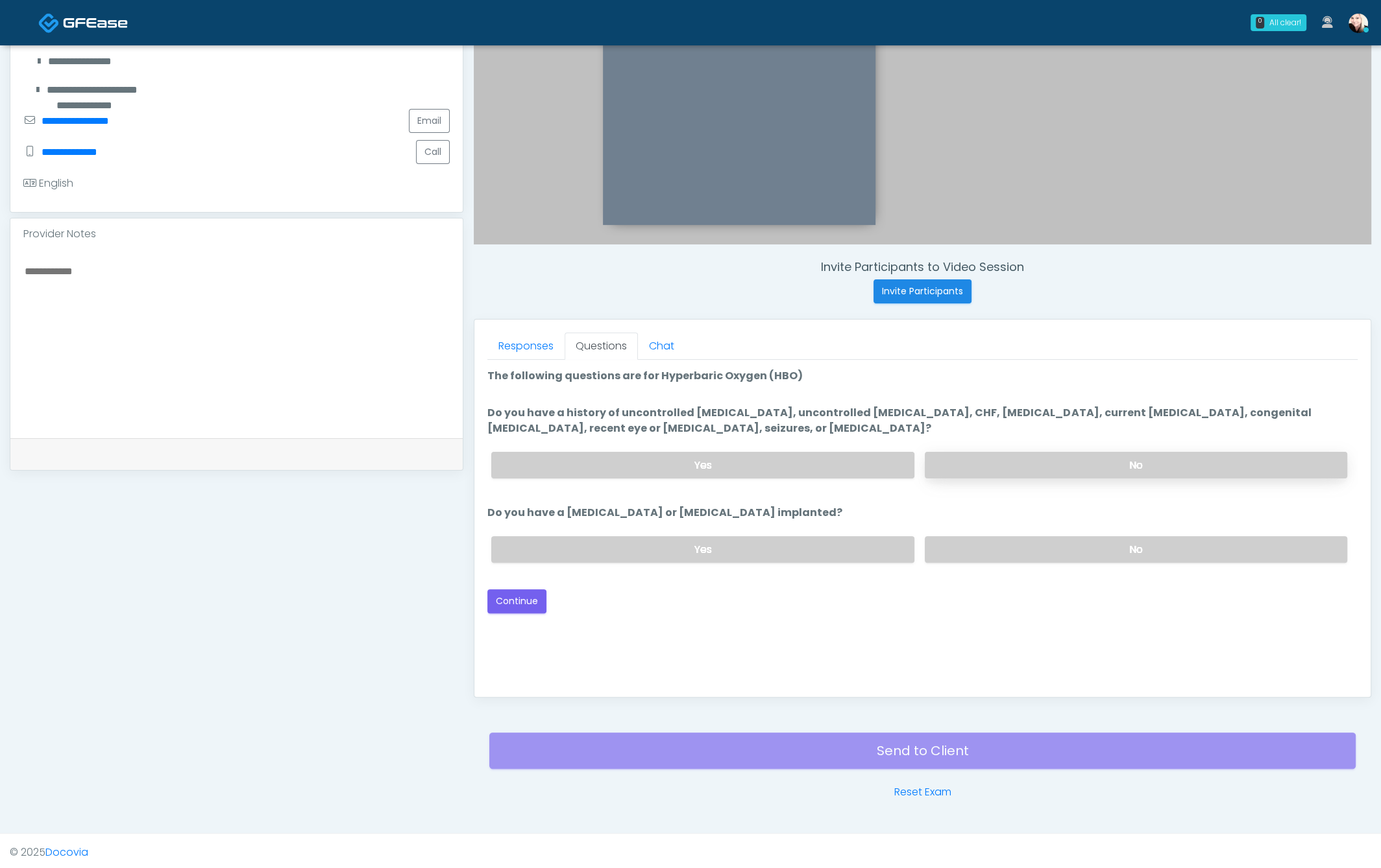
click at [1006, 453] on label "No" at bounding box center [1135, 465] width 422 height 26
click at [999, 547] on label "No" at bounding box center [1135, 549] width 422 height 26
click at [518, 602] on button "Continue" at bounding box center [516, 601] width 59 height 24
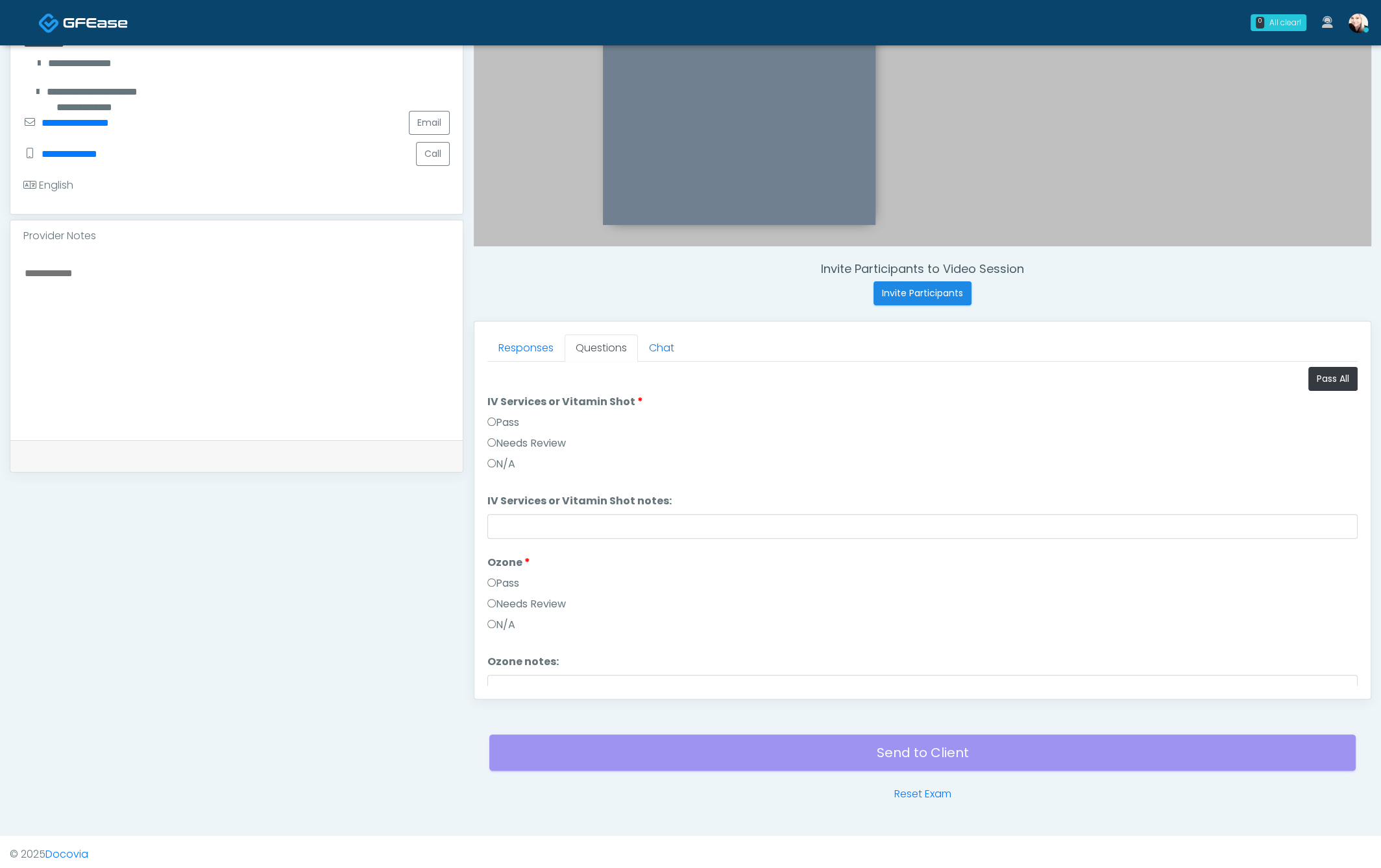
scroll to position [290, 0]
click at [1131, 379] on button "Pass All" at bounding box center [1332, 380] width 50 height 24
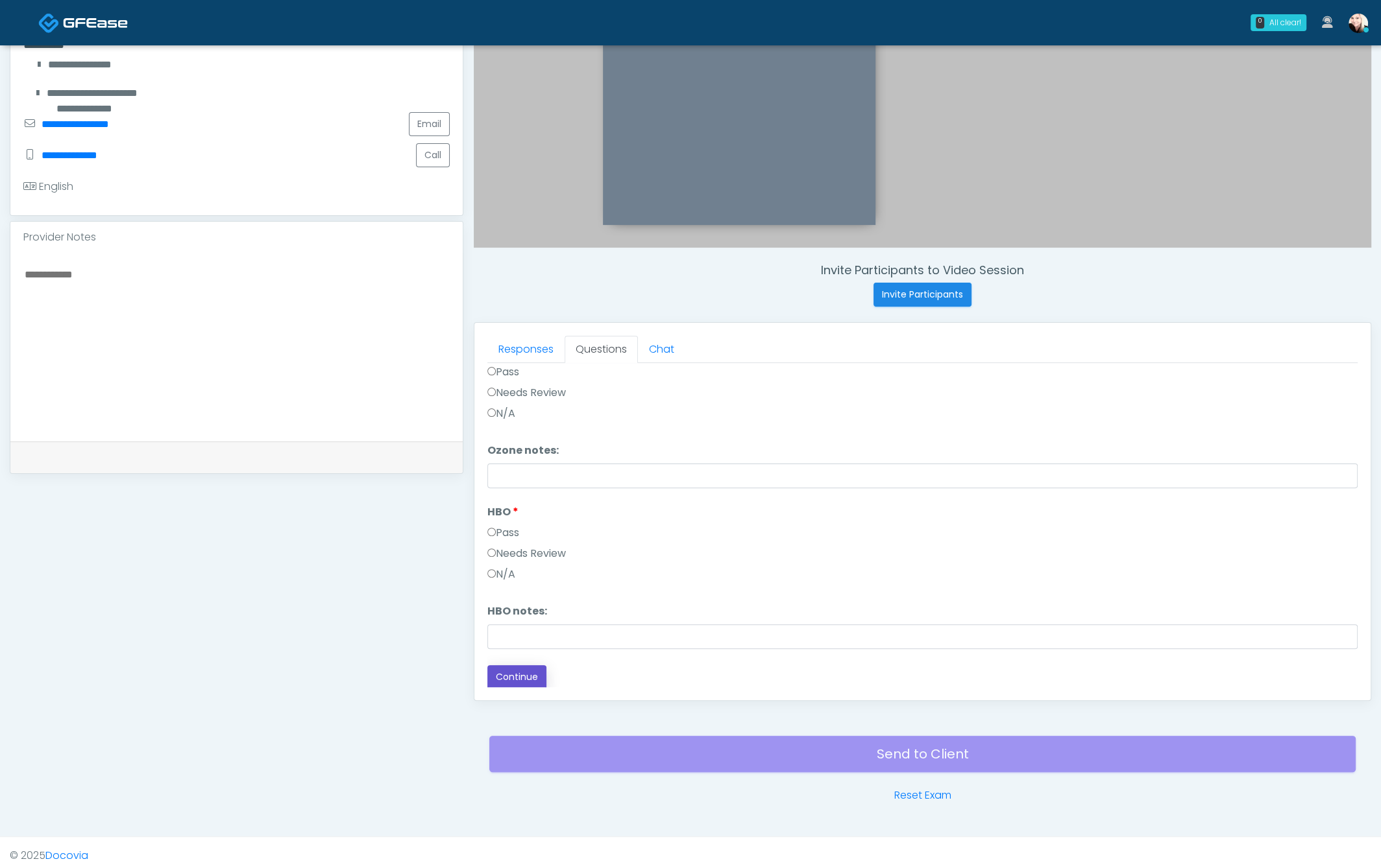
click at [499, 660] on button "Continue" at bounding box center [516, 677] width 59 height 24
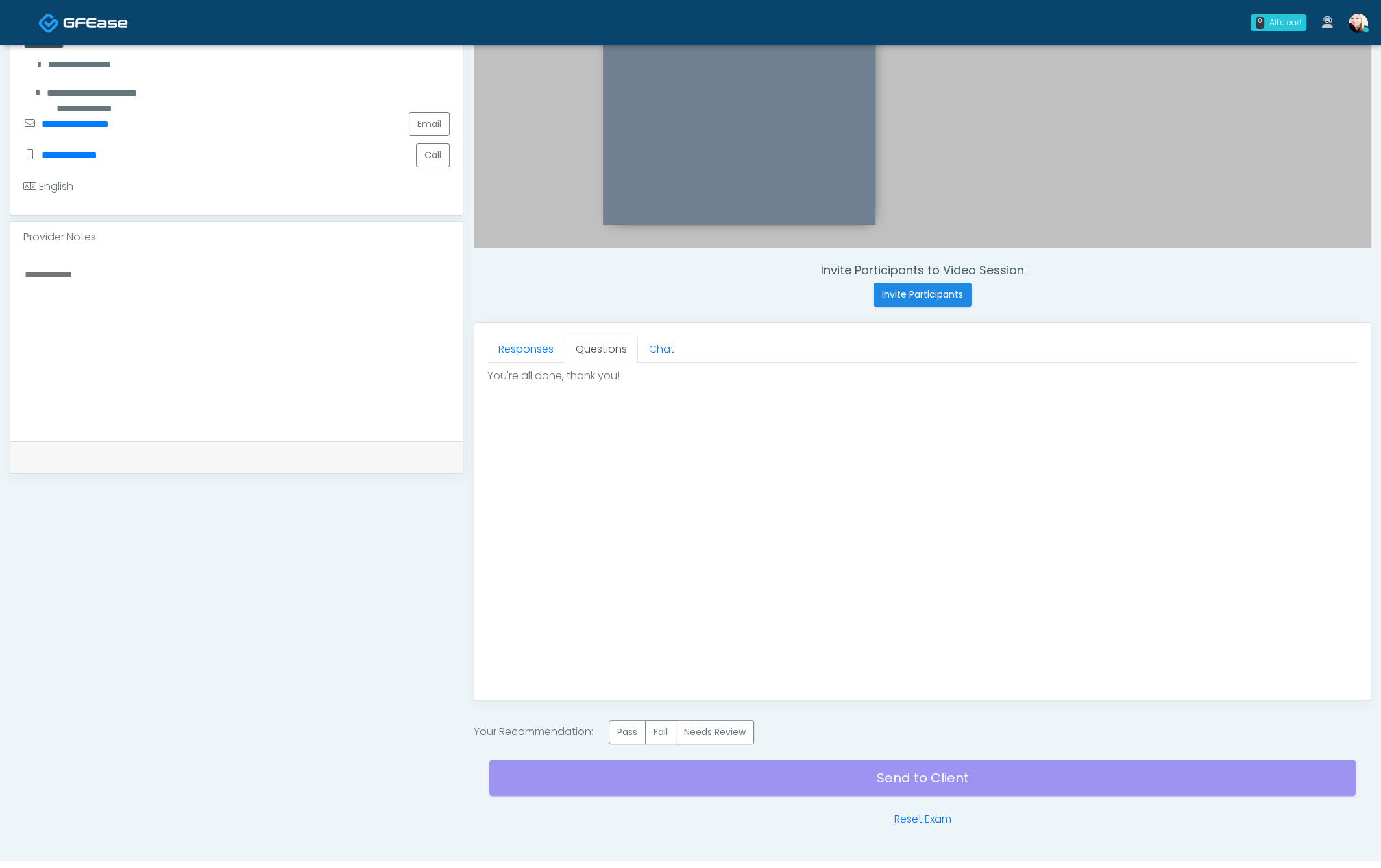
scroll to position [0, 0]
click at [633, 660] on label "Pass" at bounding box center [626, 733] width 37 height 24
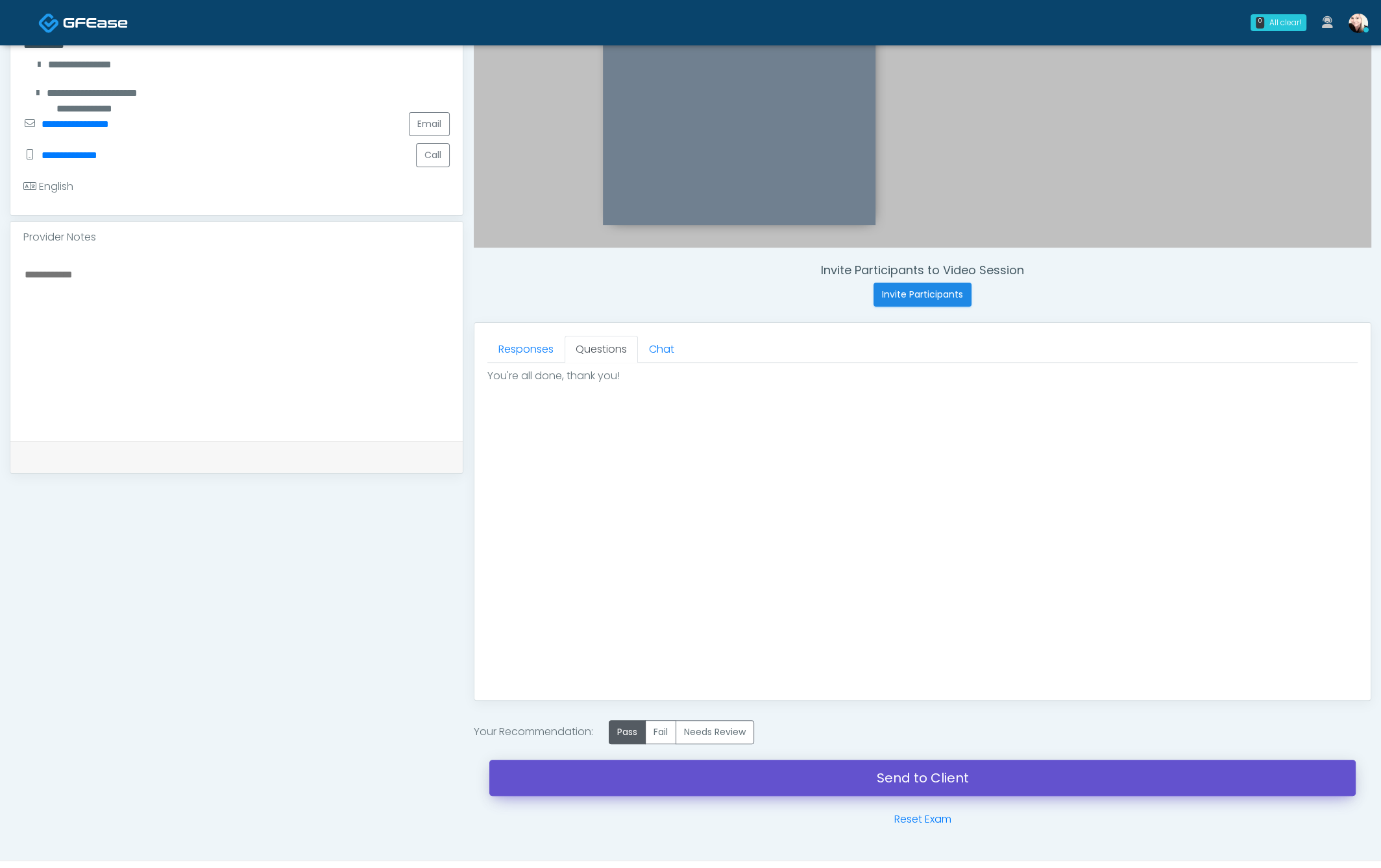
click at [852, 660] on link "Send to Client" at bounding box center [922, 778] width 867 height 36
click at [921, 660] on link "Send to Client" at bounding box center [922, 778] width 867 height 36
click at [919, 660] on link "Send to Client" at bounding box center [922, 778] width 867 height 36
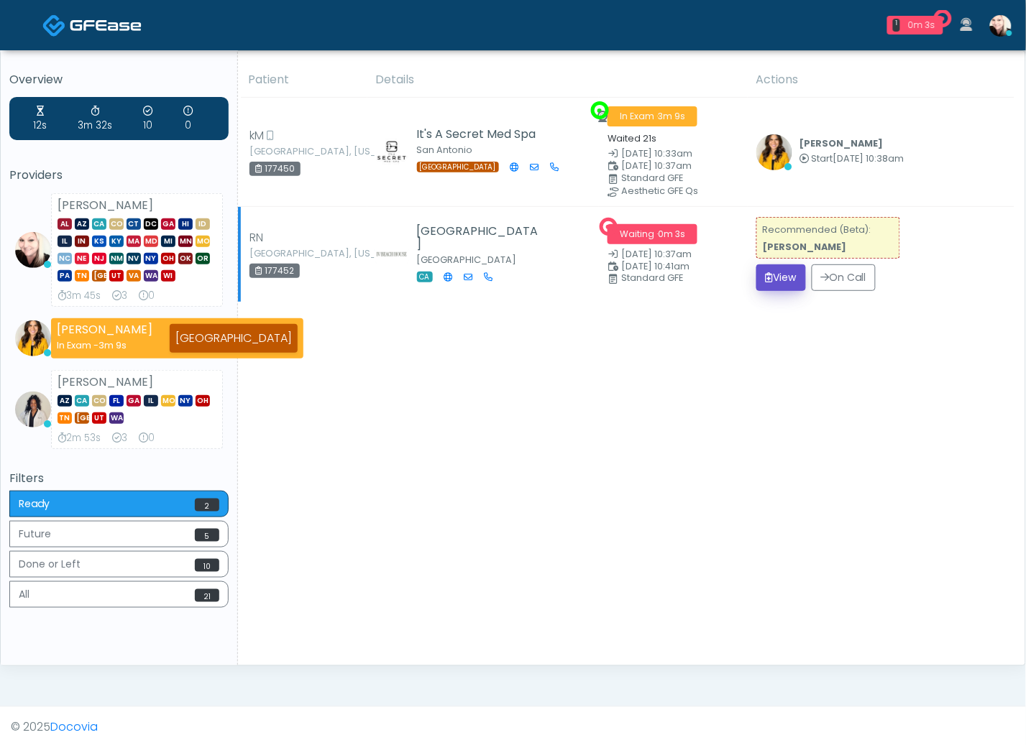
drag, startPoint x: 809, startPoint y: 267, endPoint x: 799, endPoint y: 280, distance: 16.0
click at [801, 277] on button "View" at bounding box center [781, 278] width 50 height 27
click at [798, 280] on button "View" at bounding box center [781, 278] width 50 height 27
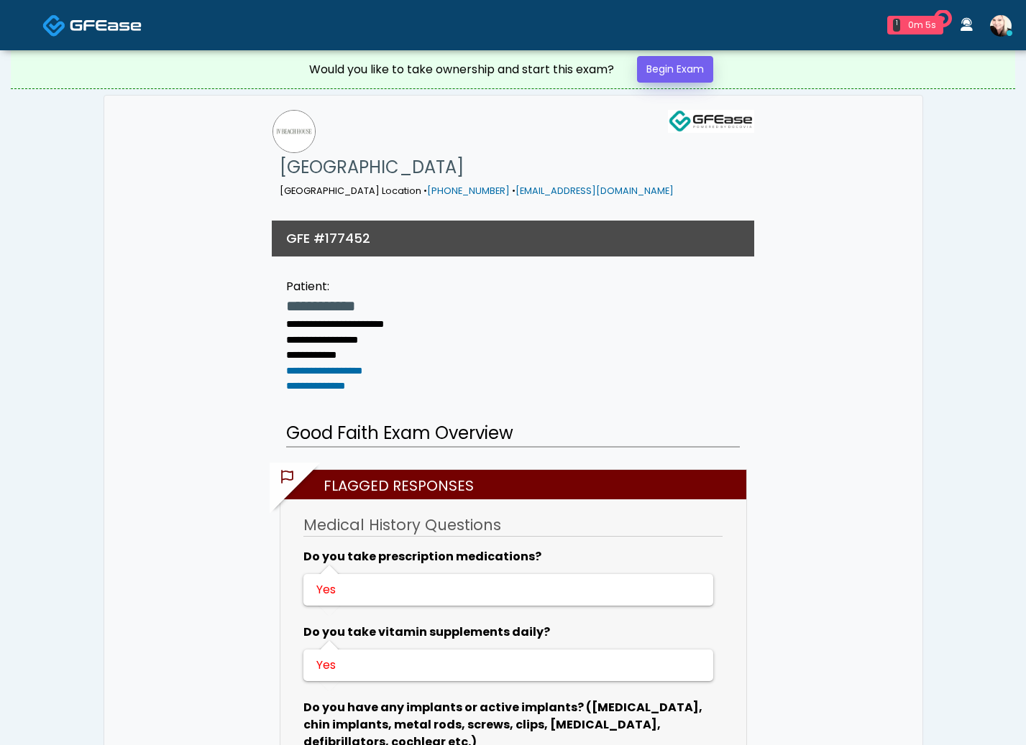
click at [651, 62] on link "Begin Exam" at bounding box center [675, 69] width 76 height 27
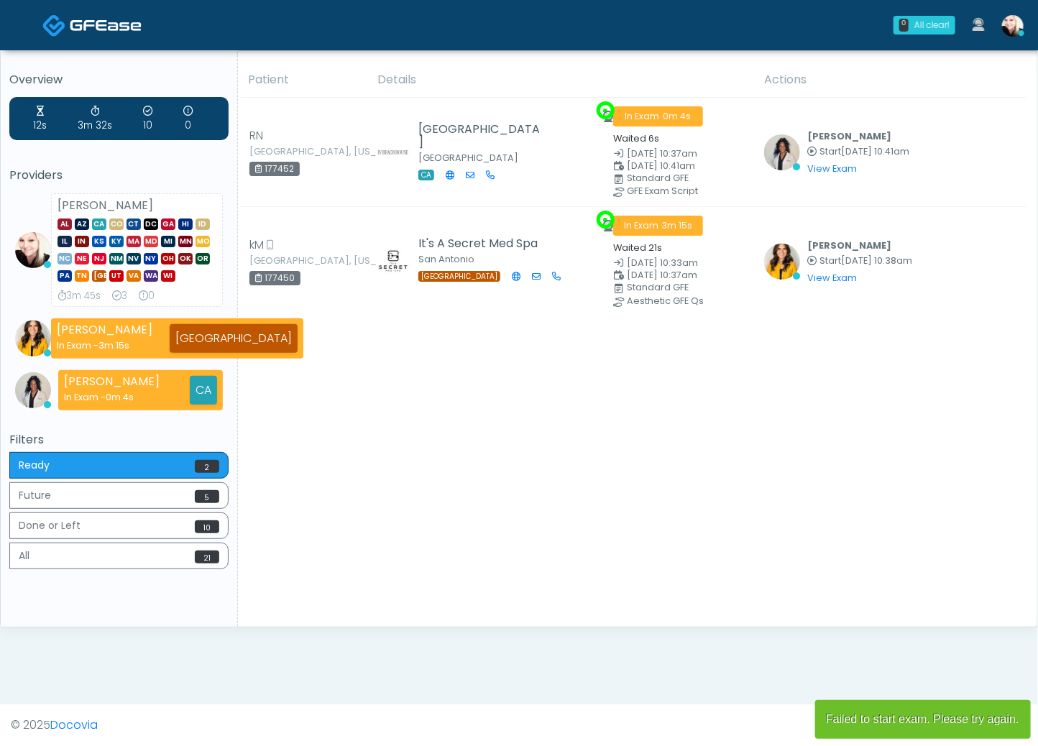
click at [78, 16] on span at bounding box center [106, 24] width 72 height 20
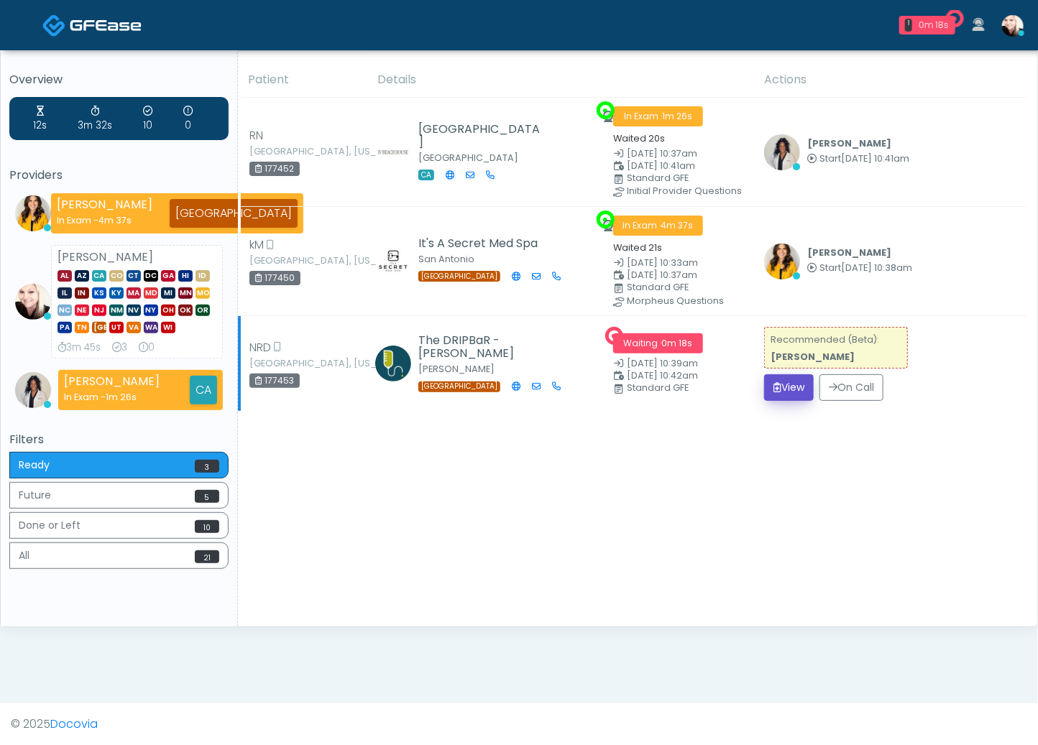
click at [778, 384] on icon "submit" at bounding box center [777, 387] width 8 height 10
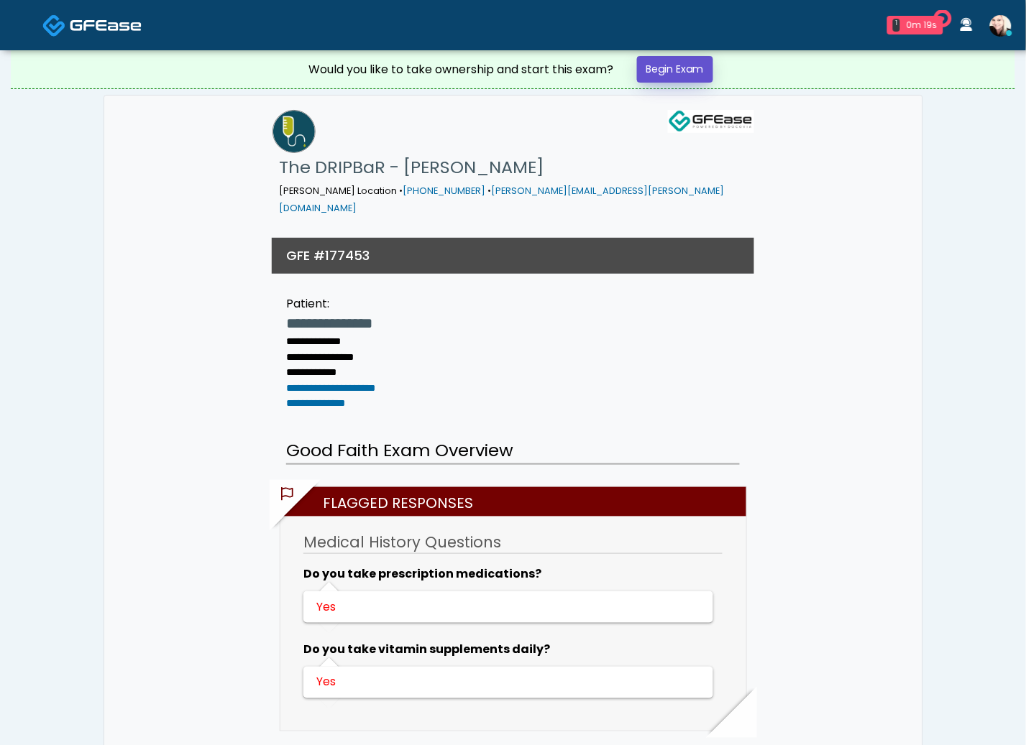
click at [658, 62] on link "Begin Exam" at bounding box center [675, 69] width 76 height 27
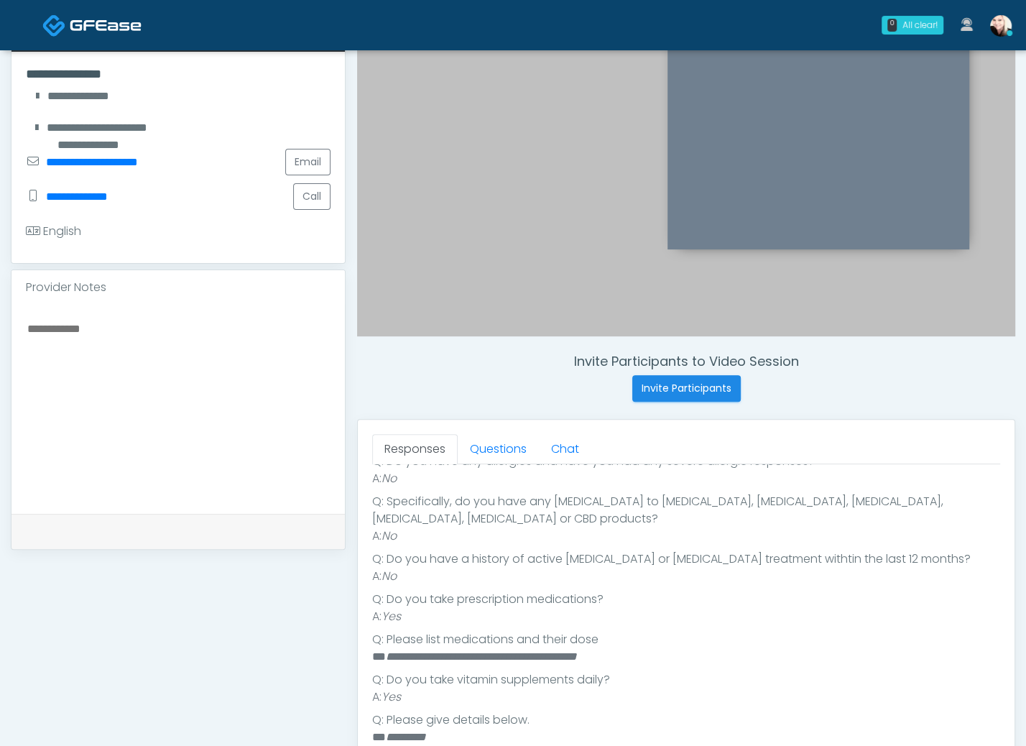
scroll to position [313, 0]
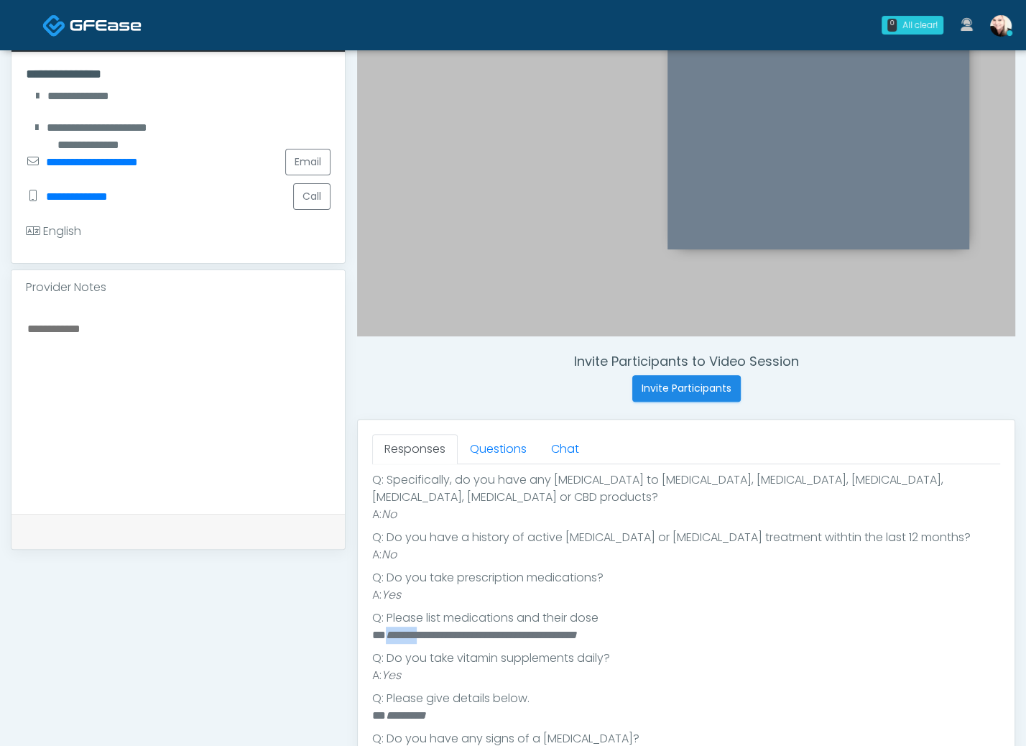
drag, startPoint x: 427, startPoint y: 630, endPoint x: 385, endPoint y: 631, distance: 41.7
click at [386, 631] on em "**********" at bounding box center [481, 635] width 191 height 11
copy em "*******"
click at [203, 353] on textarea at bounding box center [178, 406] width 305 height 175
paste textarea "*******"
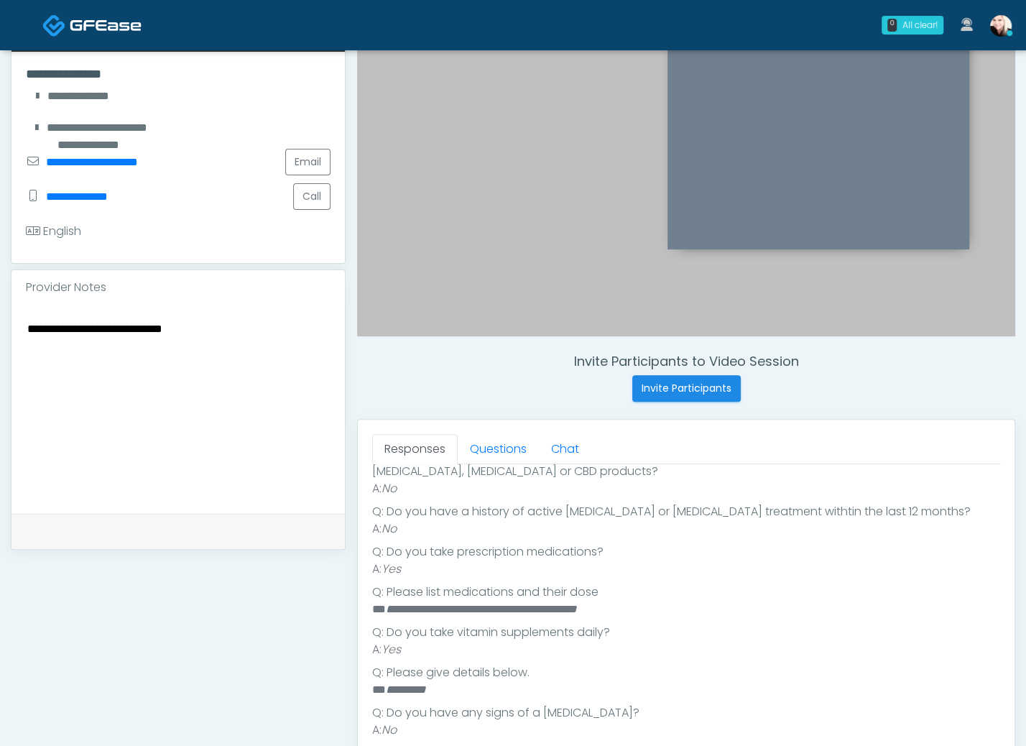
scroll to position [339, 0]
type textarea "**********"
click at [492, 440] on link "Questions" at bounding box center [498, 449] width 81 height 30
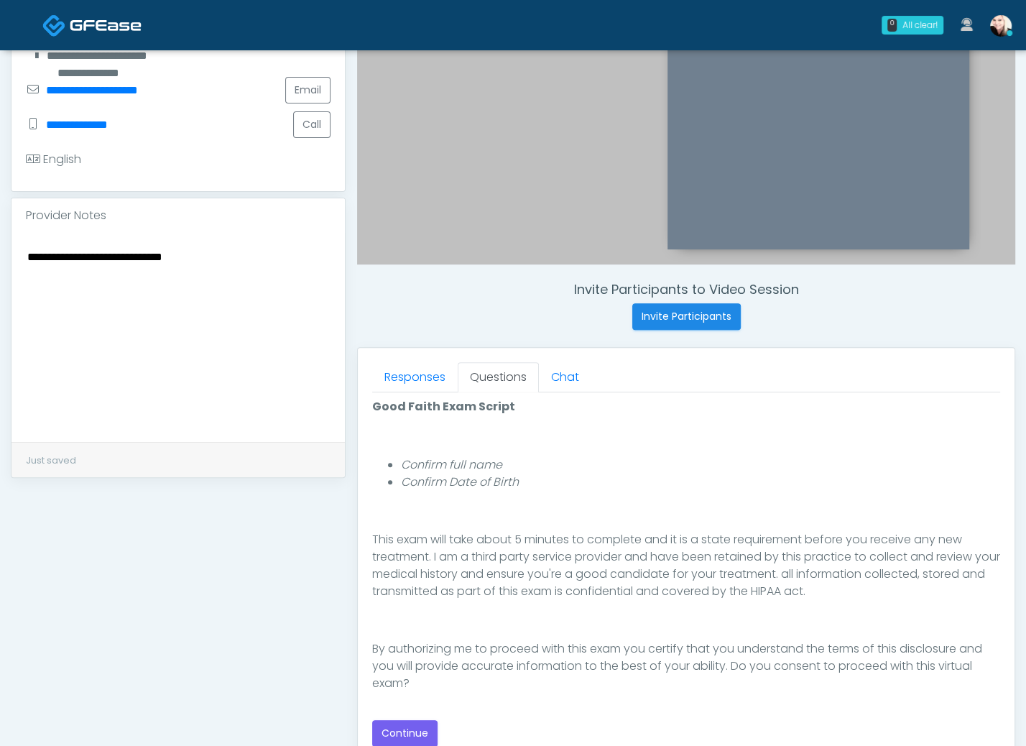
scroll to position [464, 0]
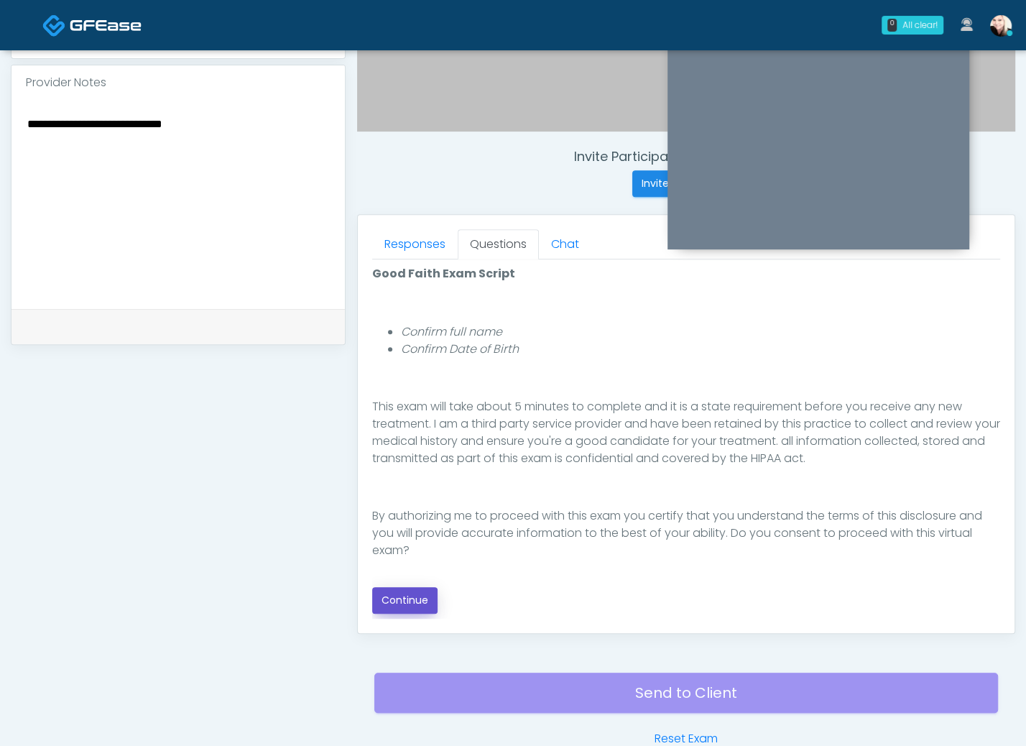
click at [398, 589] on button "Continue" at bounding box center [404, 600] width 65 height 27
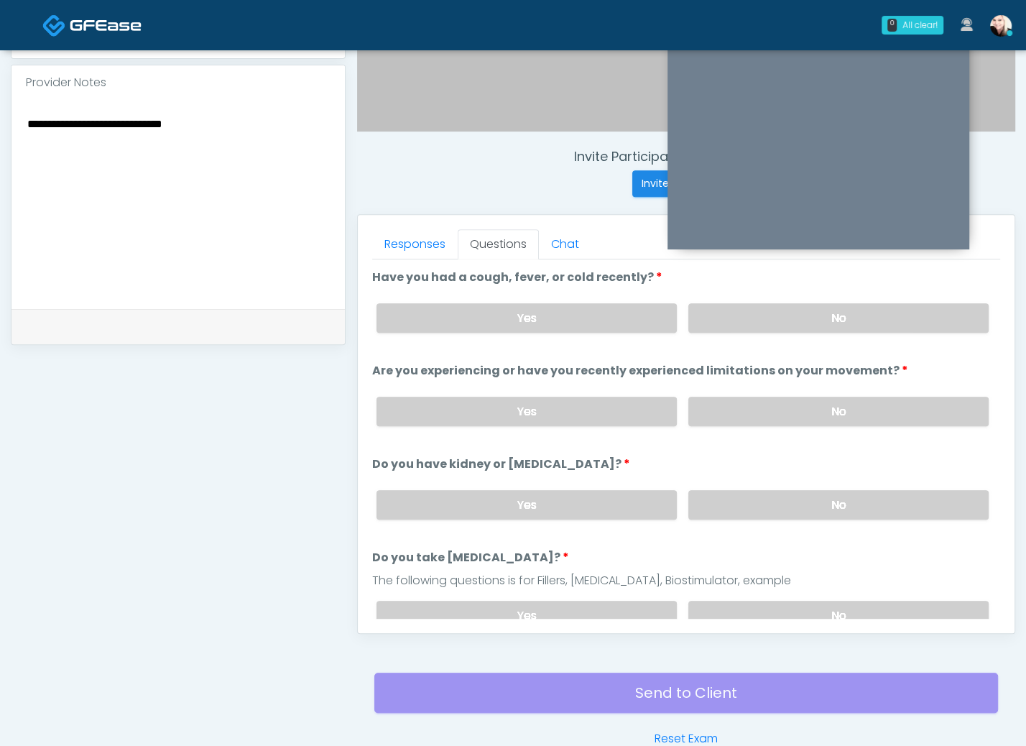
scroll to position [541, 0]
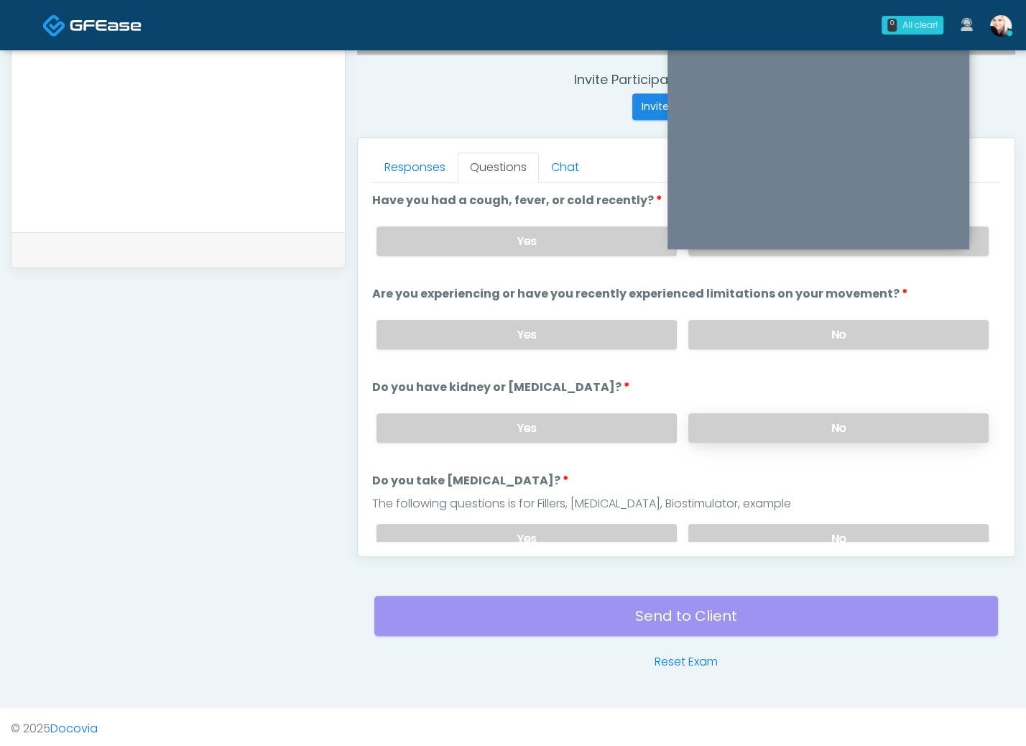
click at [749, 424] on label "No" at bounding box center [839, 427] width 300 height 29
click at [730, 321] on label "No" at bounding box center [839, 334] width 300 height 29
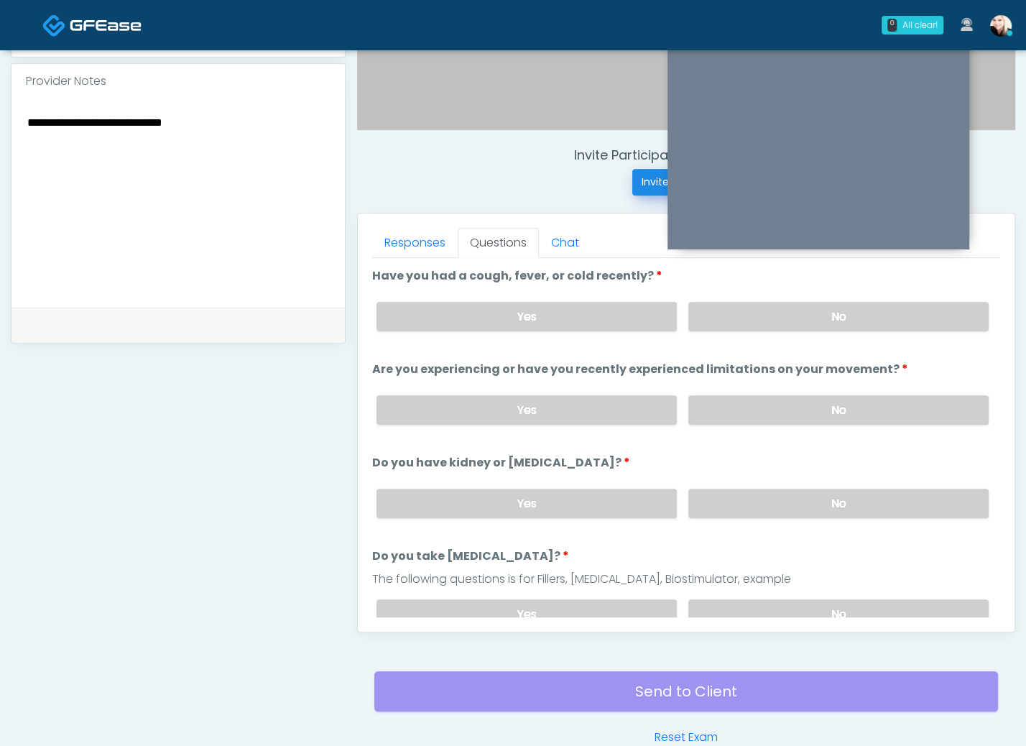
scroll to position [390, 0]
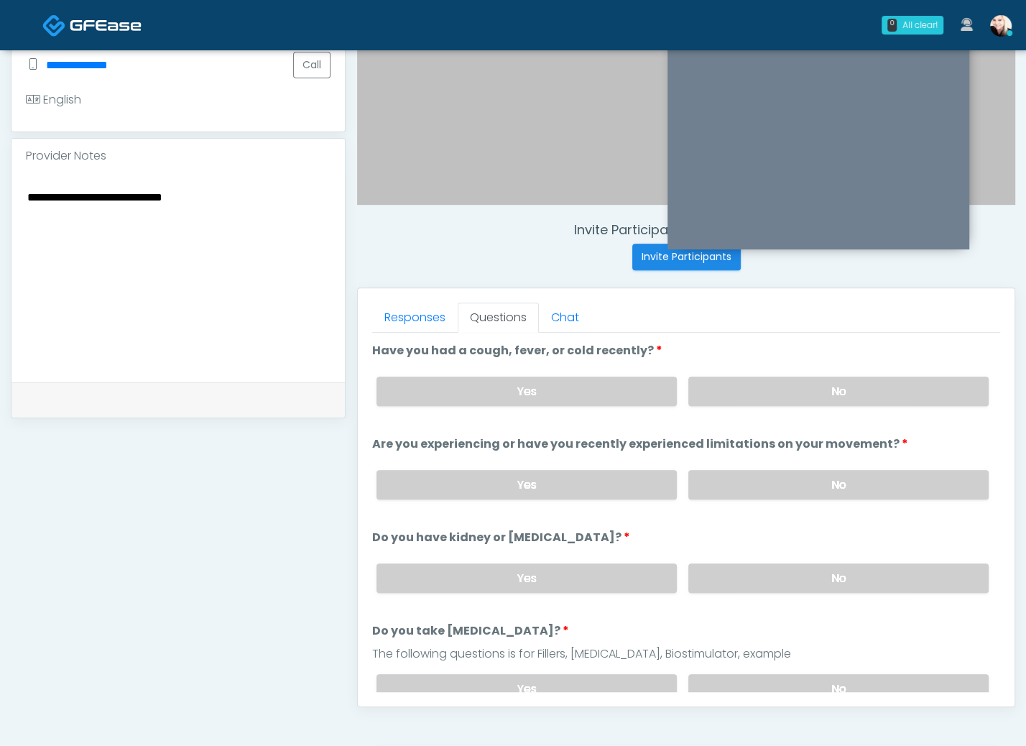
drag, startPoint x: 743, startPoint y: 384, endPoint x: 762, endPoint y: 507, distance: 124.3
click at [743, 385] on label "No" at bounding box center [839, 391] width 300 height 29
click at [799, 679] on label "No" at bounding box center [839, 688] width 300 height 29
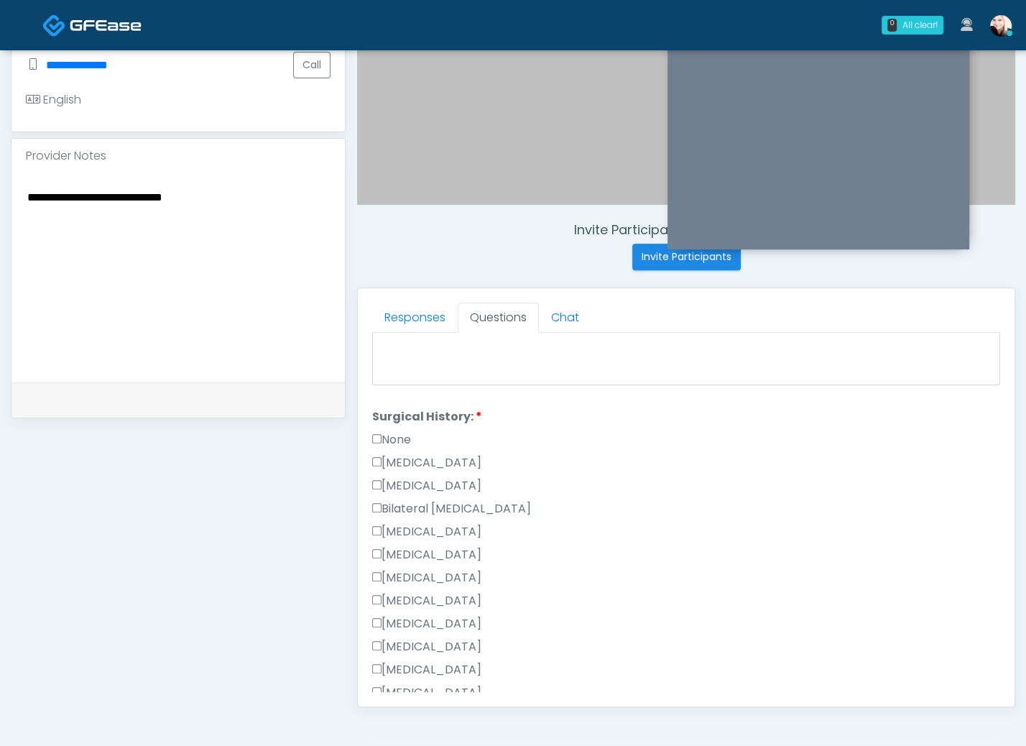
scroll to position [554, 0]
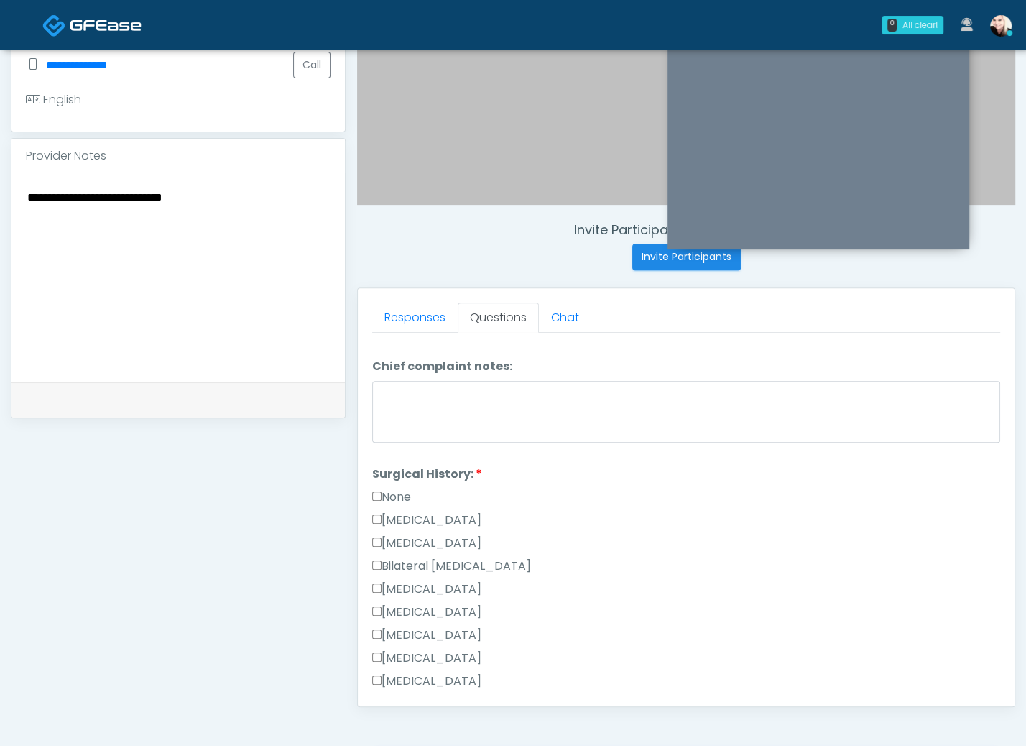
click at [382, 535] on label "Hysterectomy" at bounding box center [426, 543] width 109 height 17
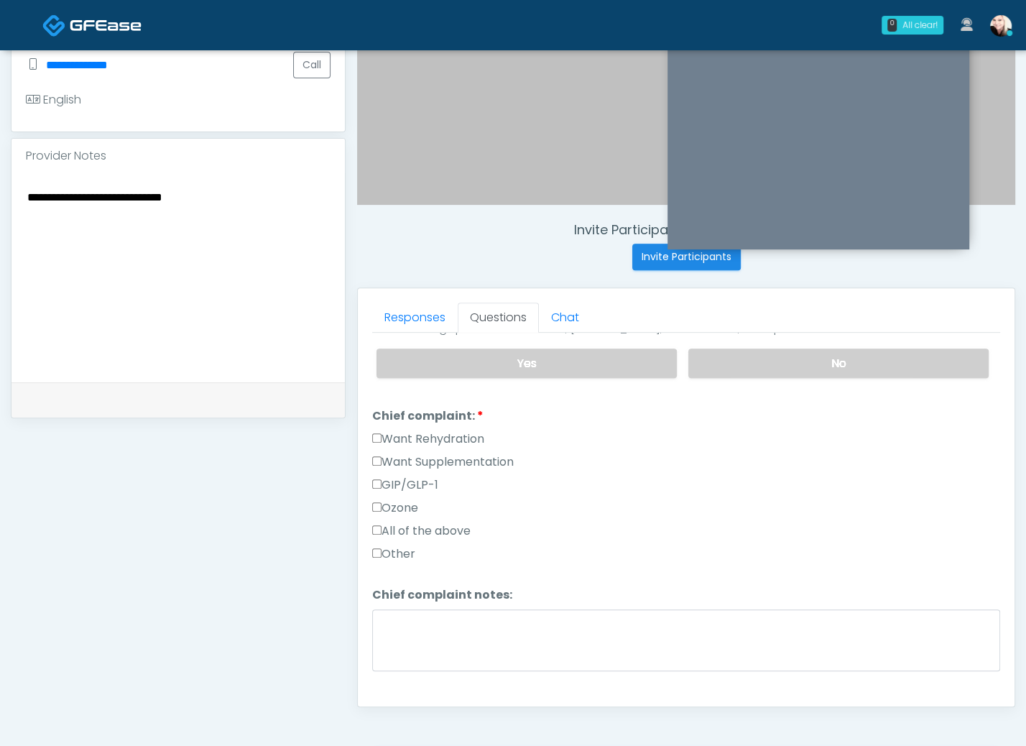
scroll to position [298, 0]
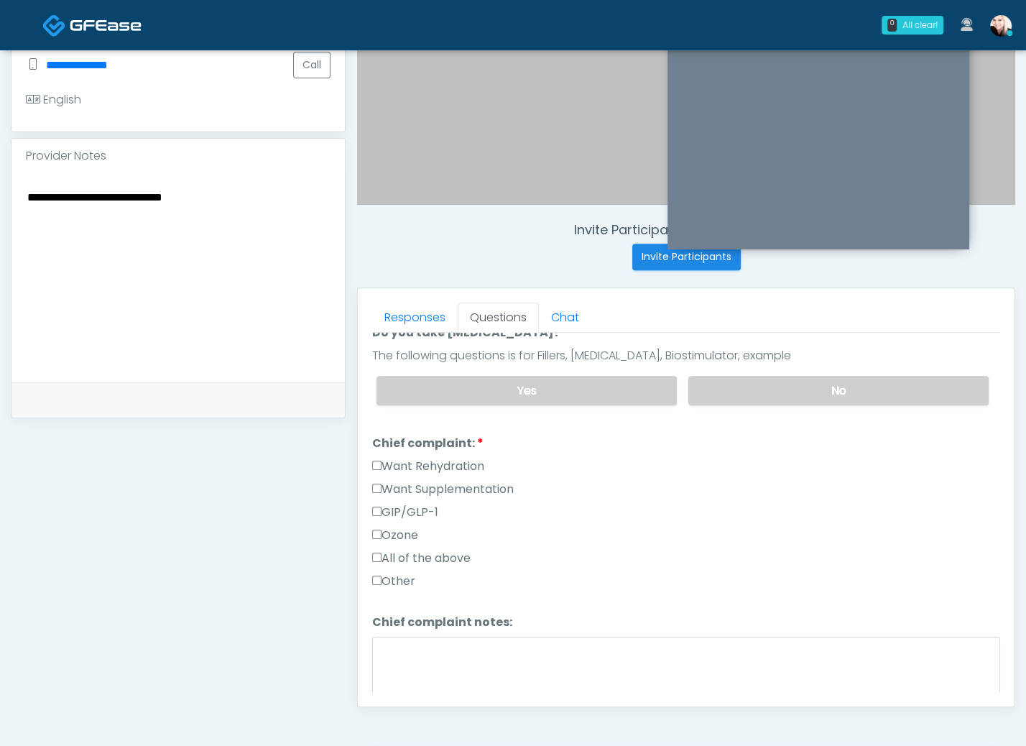
drag, startPoint x: 387, startPoint y: 479, endPoint x: 381, endPoint y: 469, distance: 11.0
click at [387, 481] on label "Want Supplementation" at bounding box center [443, 489] width 142 height 17
click at [381, 465] on label "Want Rehydration" at bounding box center [428, 466] width 112 height 17
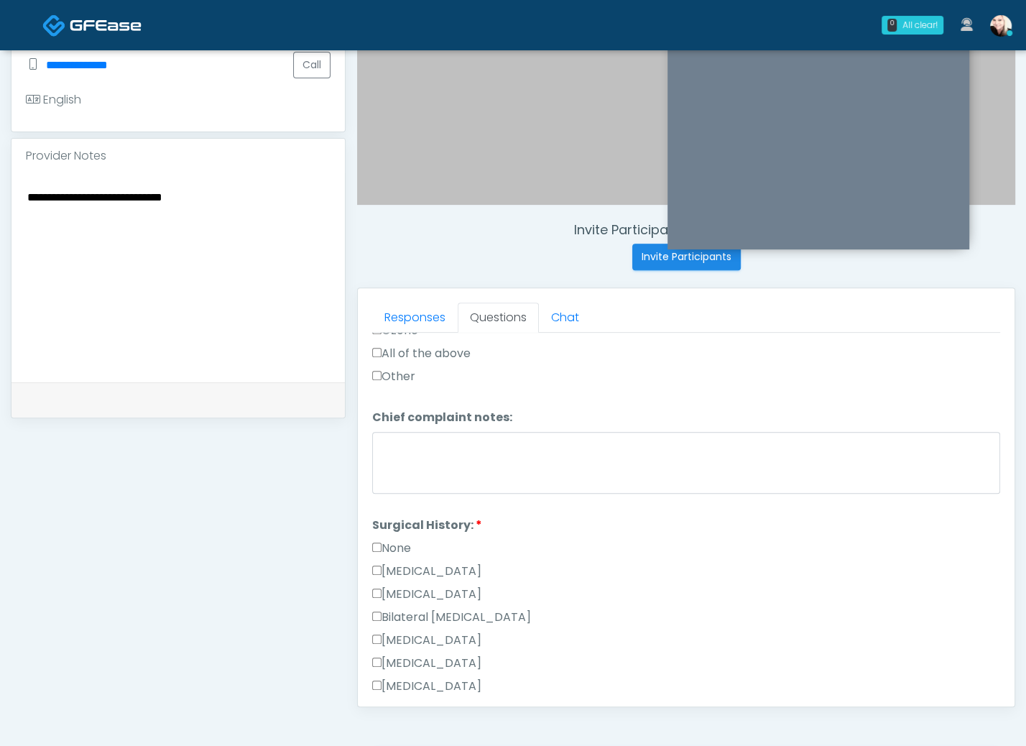
scroll to position [794, 0]
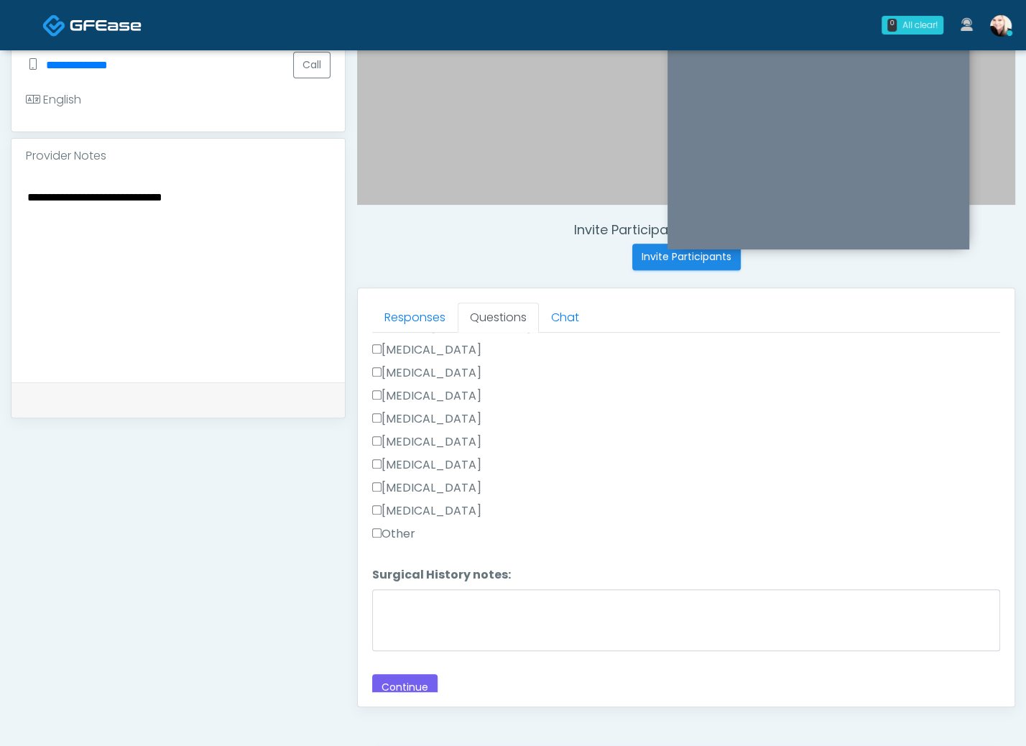
click at [411, 691] on div "Responses Questions Chat Good Faith Exam Script Good Faith Exam Script INTRODUC…" at bounding box center [686, 497] width 657 height 418
click at [410, 684] on button "Continue" at bounding box center [404, 687] width 65 height 27
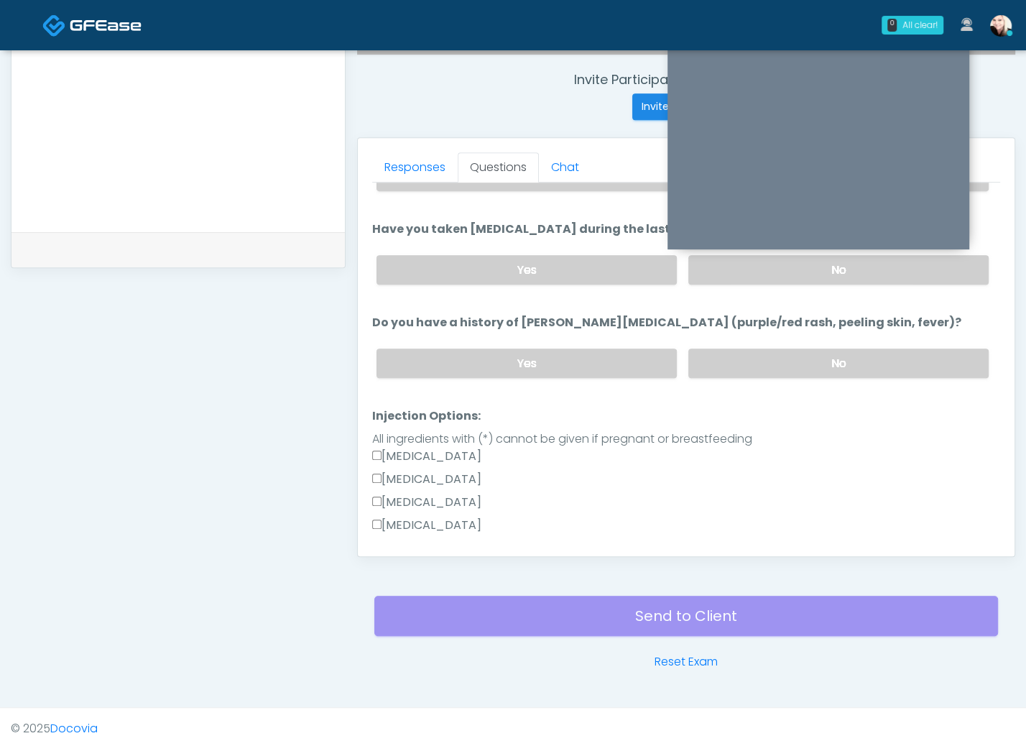
scroll to position [1504, 0]
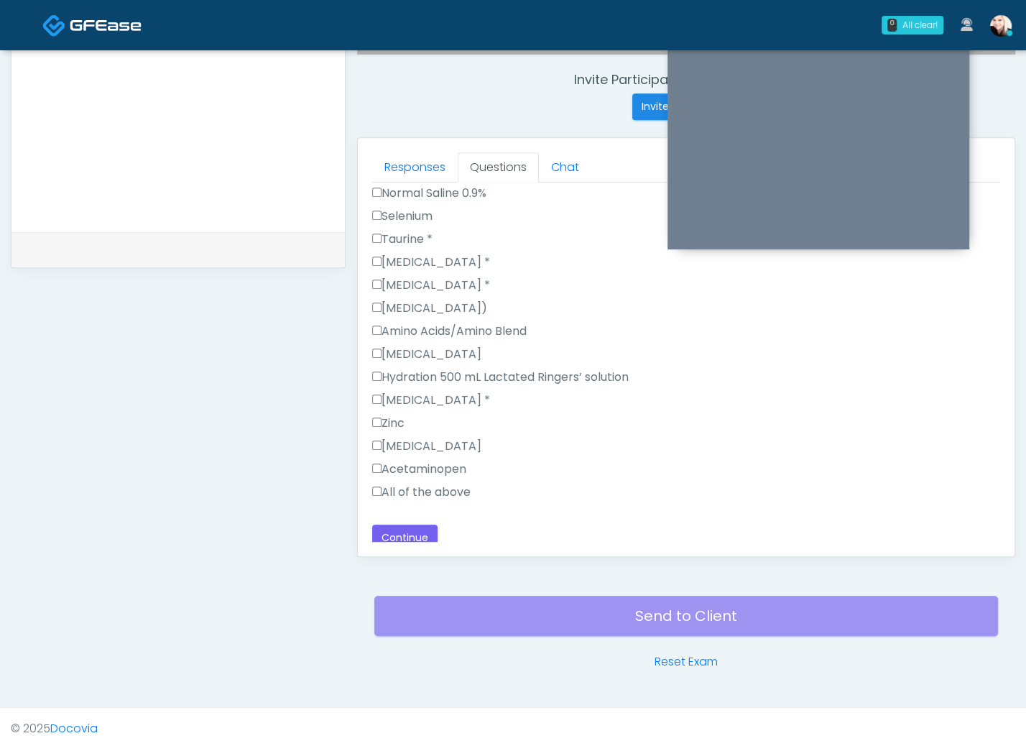
click at [409, 484] on label "All of the above" at bounding box center [421, 492] width 98 height 17
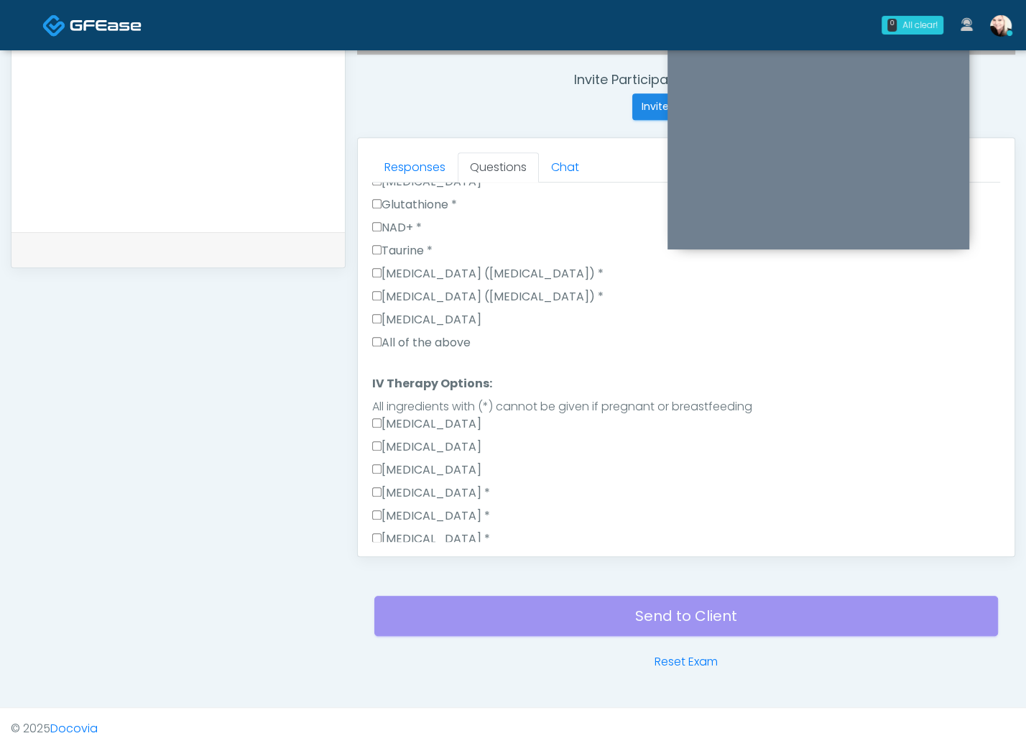
click at [395, 334] on label "All of the above" at bounding box center [421, 342] width 98 height 17
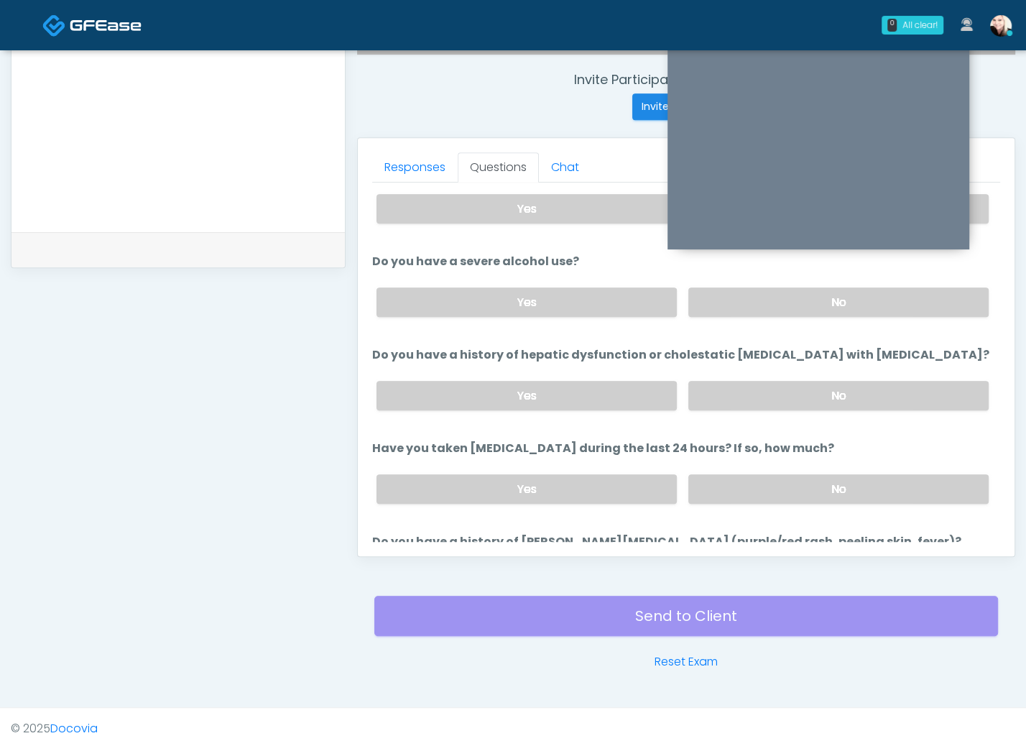
scroll to position [0, 0]
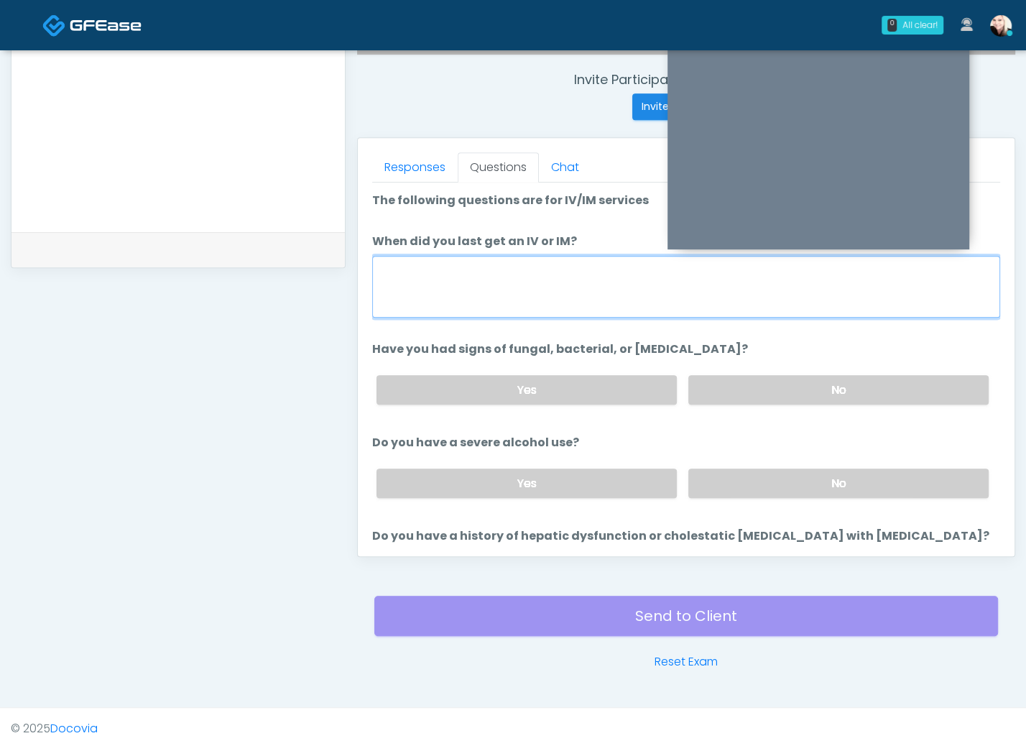
click at [585, 300] on textarea "When did you last get an IV or IM?" at bounding box center [686, 287] width 628 height 62
type textarea "*"
type textarea "*****"
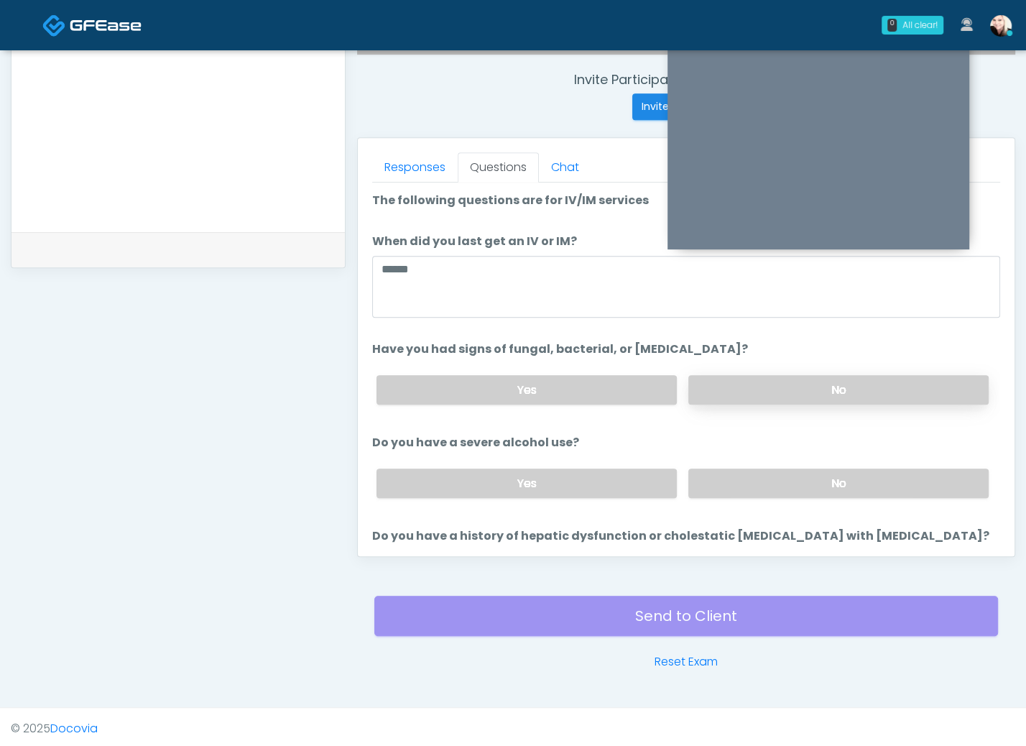
click at [878, 397] on label "No" at bounding box center [839, 389] width 300 height 29
click at [792, 487] on label "No" at bounding box center [839, 483] width 300 height 29
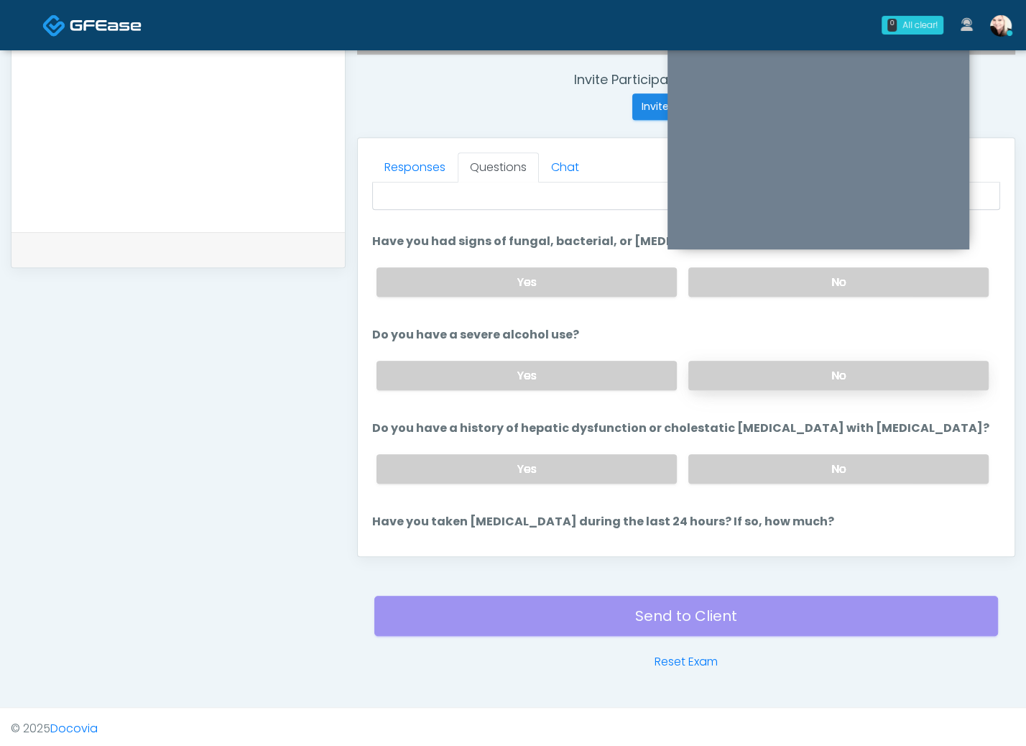
click at [737, 469] on label "No" at bounding box center [839, 468] width 300 height 29
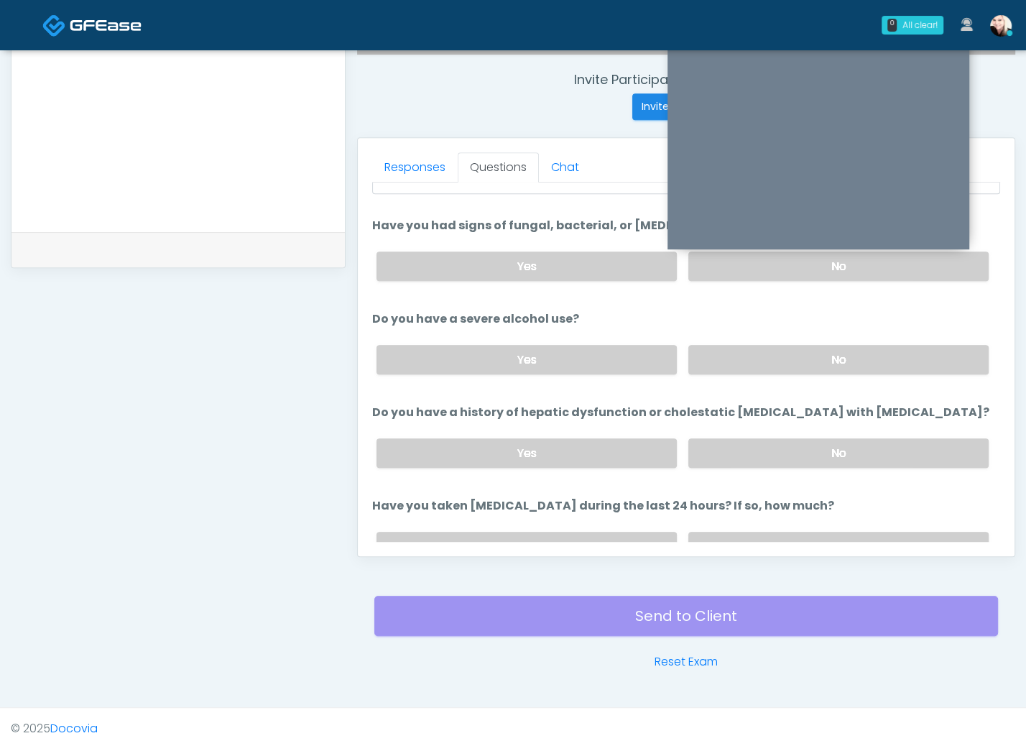
scroll to position [124, 0]
drag, startPoint x: 489, startPoint y: 405, endPoint x: 926, endPoint y: 395, distance: 437.2
drag, startPoint x: 916, startPoint y: 398, endPoint x: 499, endPoint y: 398, distance: 416.9
click at [500, 403] on li "Do you have a history of hepatic dysfunction or cholestatic jaundice with Azith…" at bounding box center [686, 440] width 628 height 75
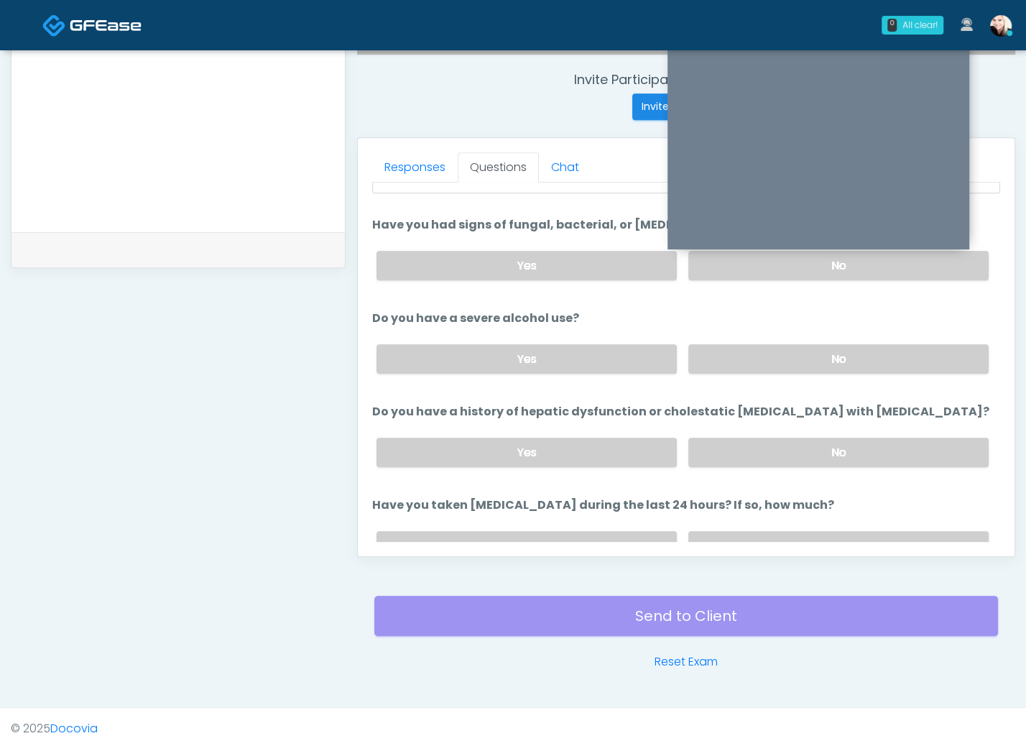
click at [489, 403] on label "Do you have a history of hepatic dysfunction or cholestatic jaundice with Azith…" at bounding box center [680, 411] width 617 height 17
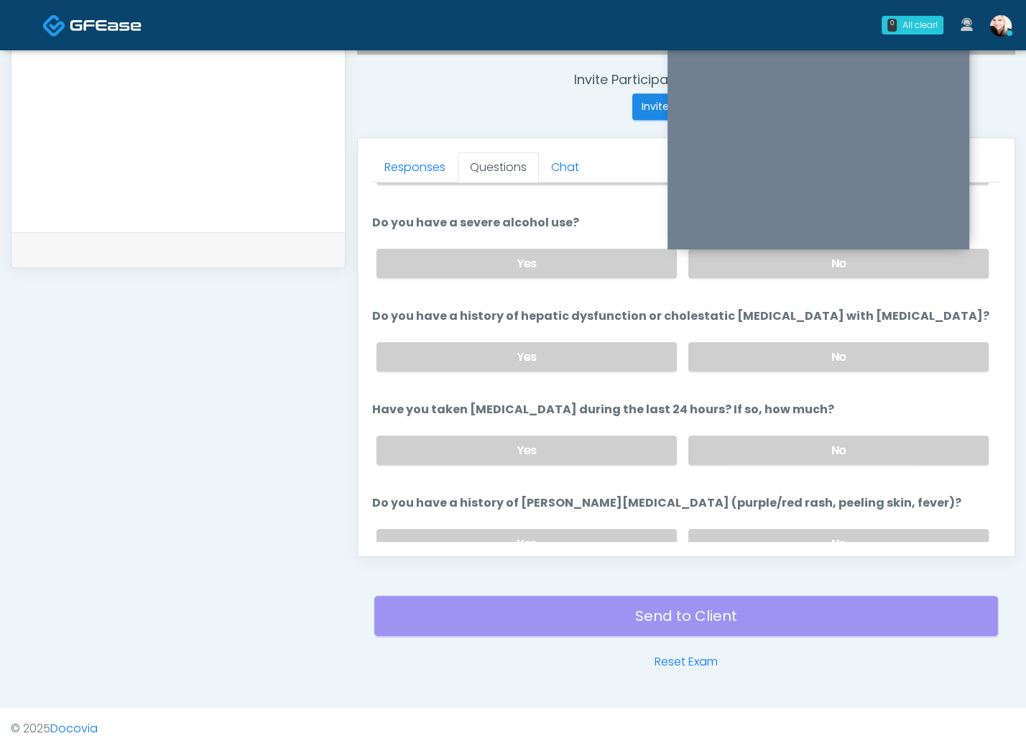
scroll to position [221, 0]
click at [743, 456] on div "Yes No" at bounding box center [682, 449] width 635 height 52
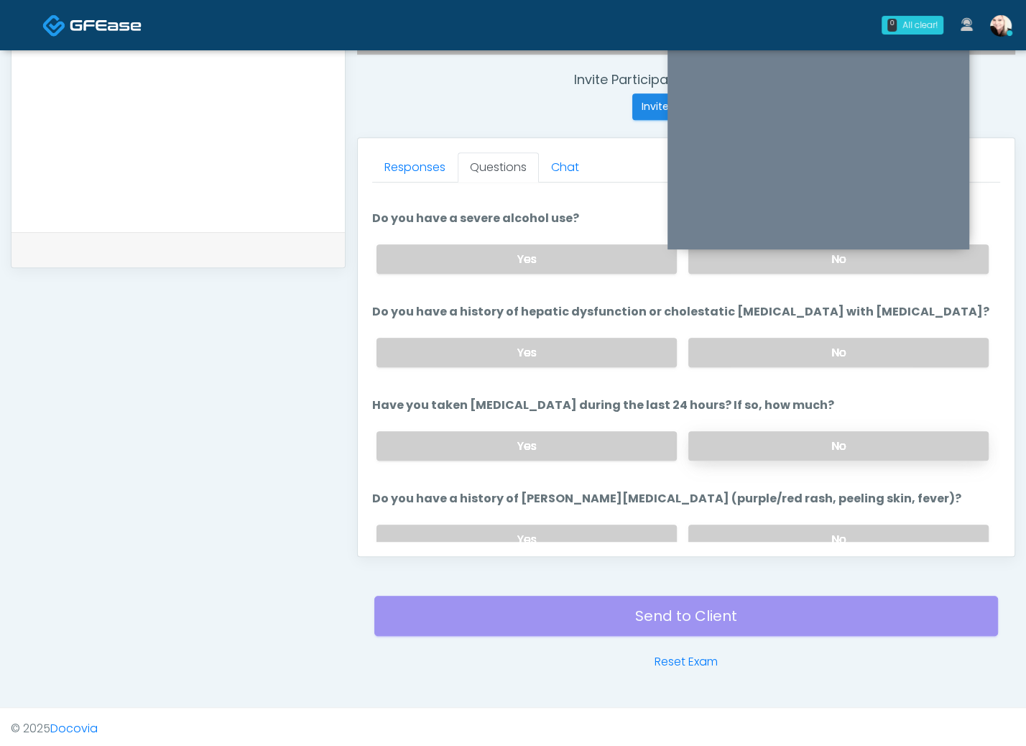
click at [735, 438] on label "No" at bounding box center [839, 445] width 300 height 29
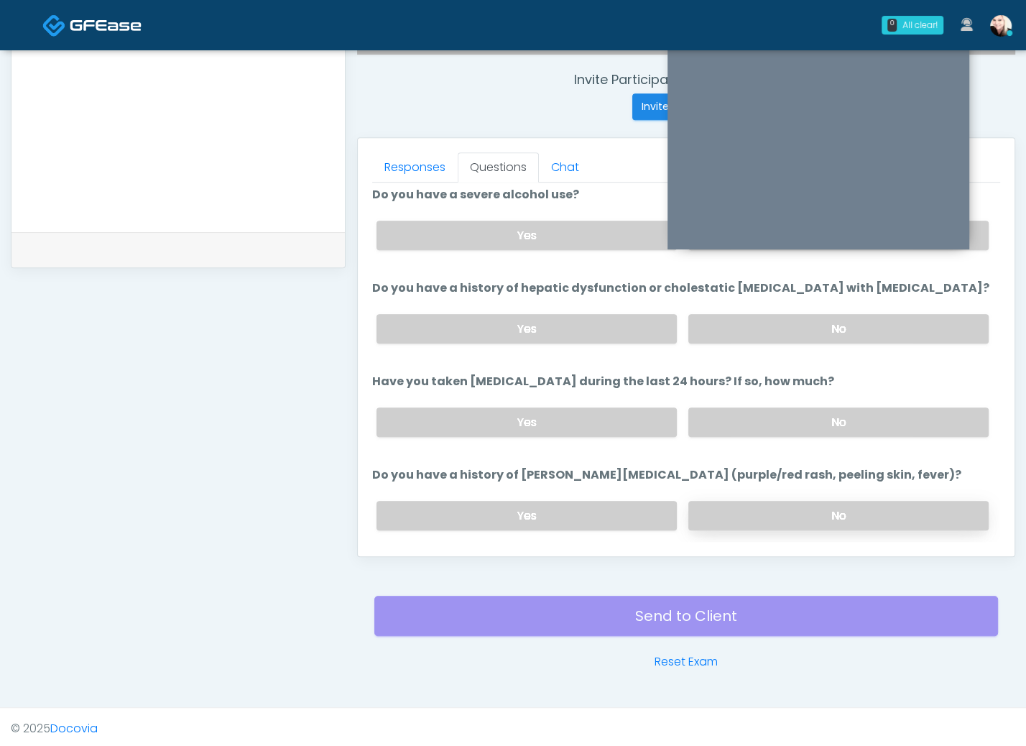
click at [754, 514] on label "No" at bounding box center [839, 515] width 300 height 29
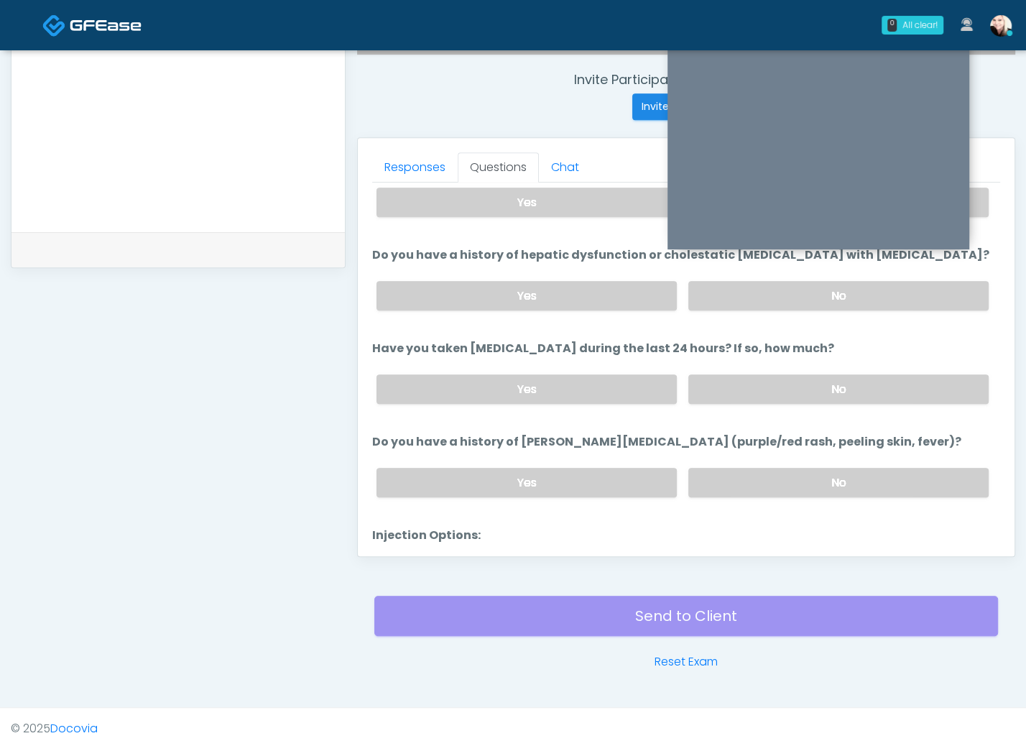
scroll to position [306, 0]
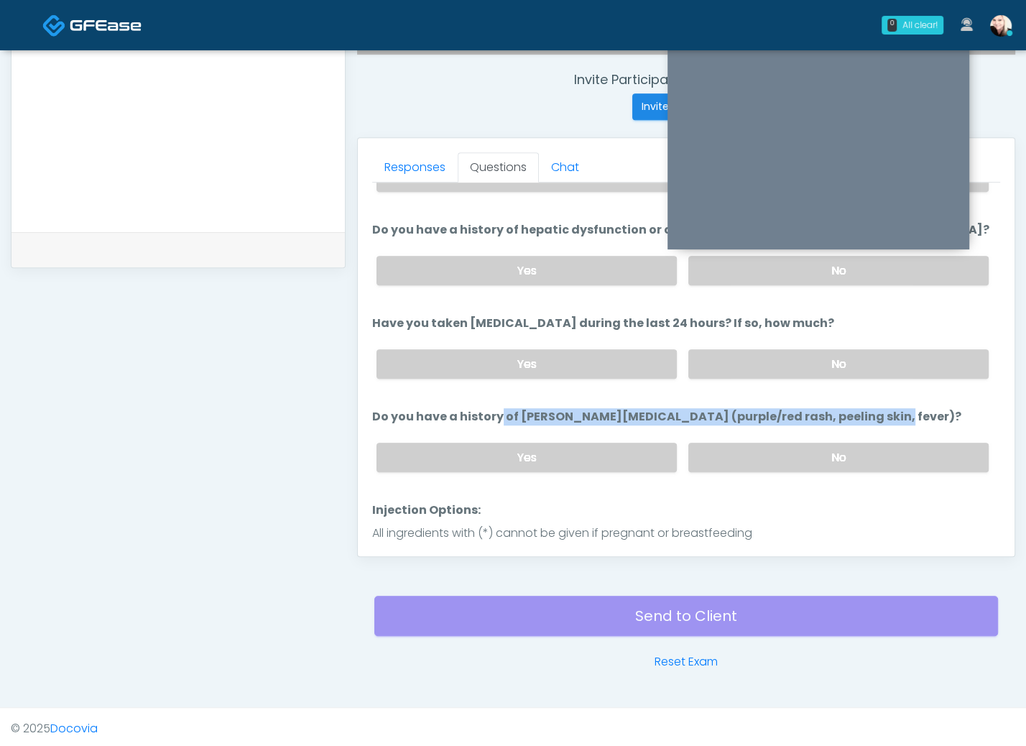
drag, startPoint x: 420, startPoint y: 408, endPoint x: 866, endPoint y: 411, distance: 446.4
click at [814, 413] on label "Do you have a history of Stevens-Johnson syndrome (purple/red rash, peeling ski…" at bounding box center [666, 416] width 589 height 17
click at [909, 408] on label "Do you have a history of Stevens-Johnson syndrome (purple/red rash, peeling ski…" at bounding box center [666, 416] width 589 height 17
drag, startPoint x: 914, startPoint y: 408, endPoint x: 418, endPoint y: 410, distance: 496.0
click at [420, 410] on li "Do you have a history of Stevens-Johnson syndrome (purple/red rash, peeling ski…" at bounding box center [686, 445] width 628 height 75
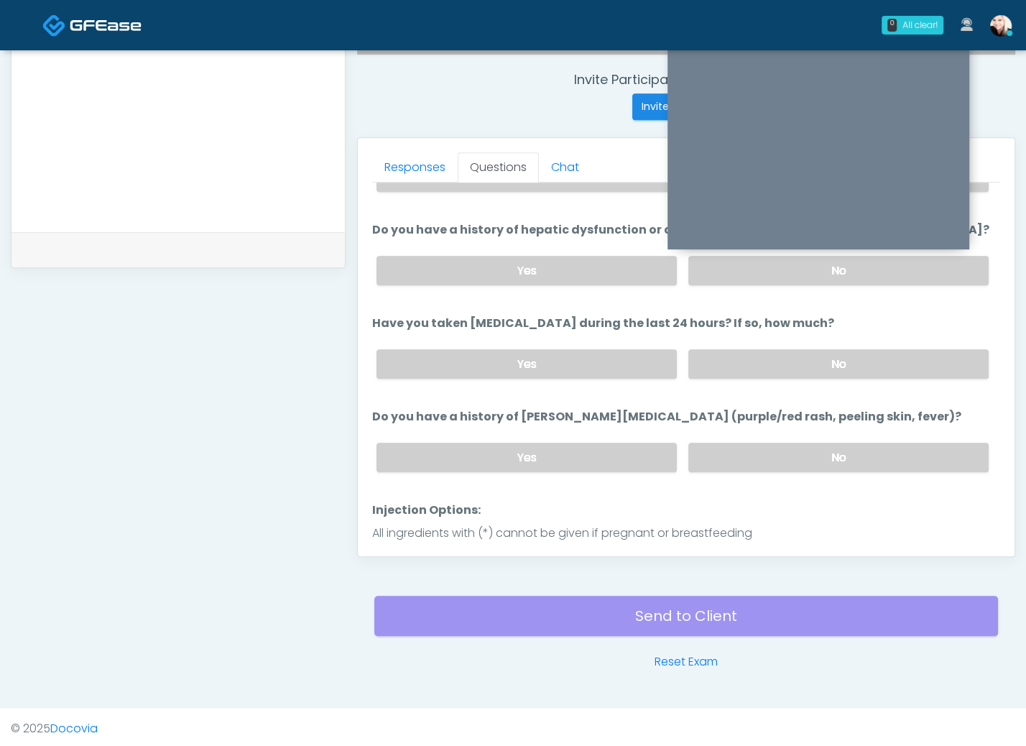
click at [440, 411] on label "Do you have a history of Stevens-Johnson syndrome (purple/red rash, peeling ski…" at bounding box center [666, 416] width 589 height 17
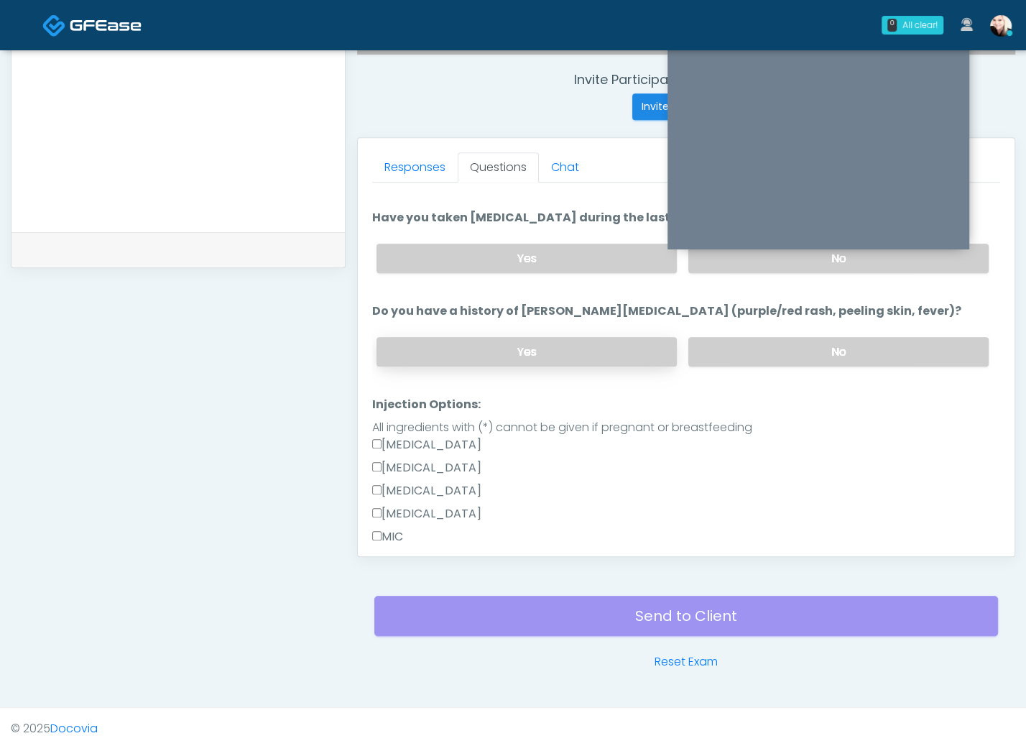
scroll to position [323, 0]
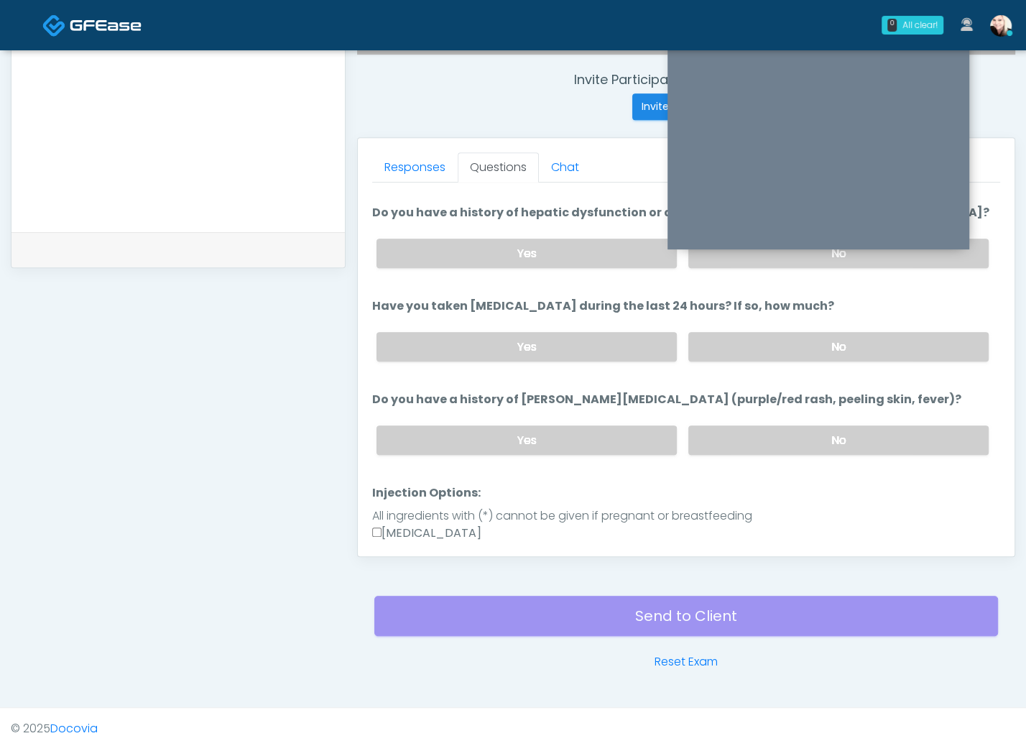
drag, startPoint x: 783, startPoint y: 466, endPoint x: 777, endPoint y: 472, distance: 8.1
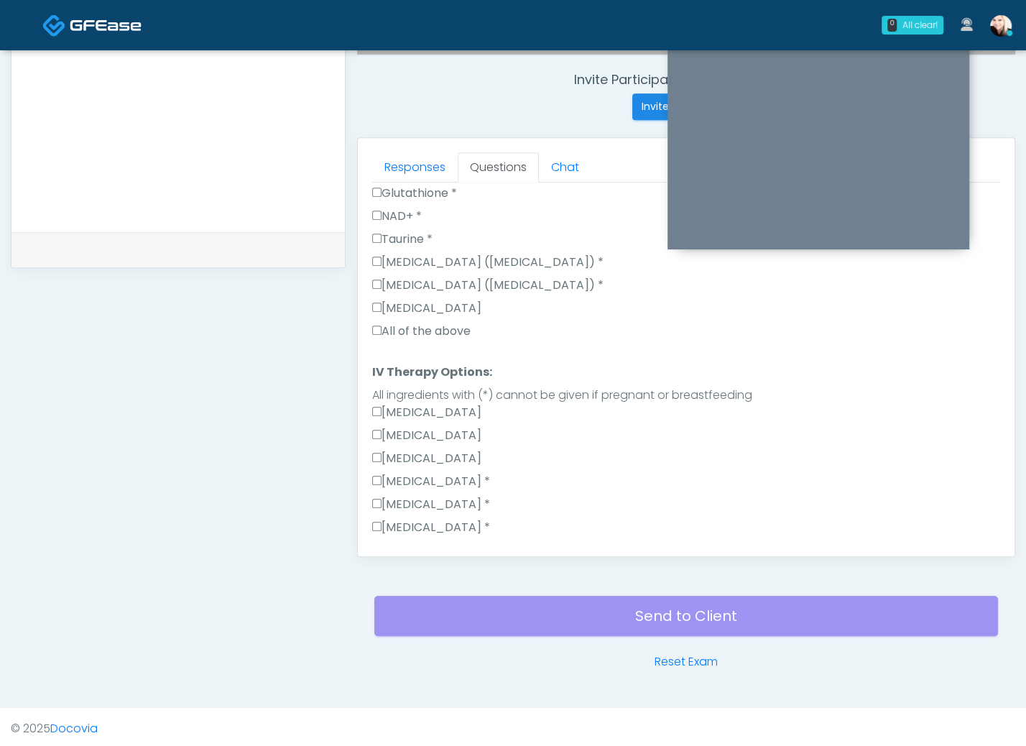
scroll to position [1504, 0]
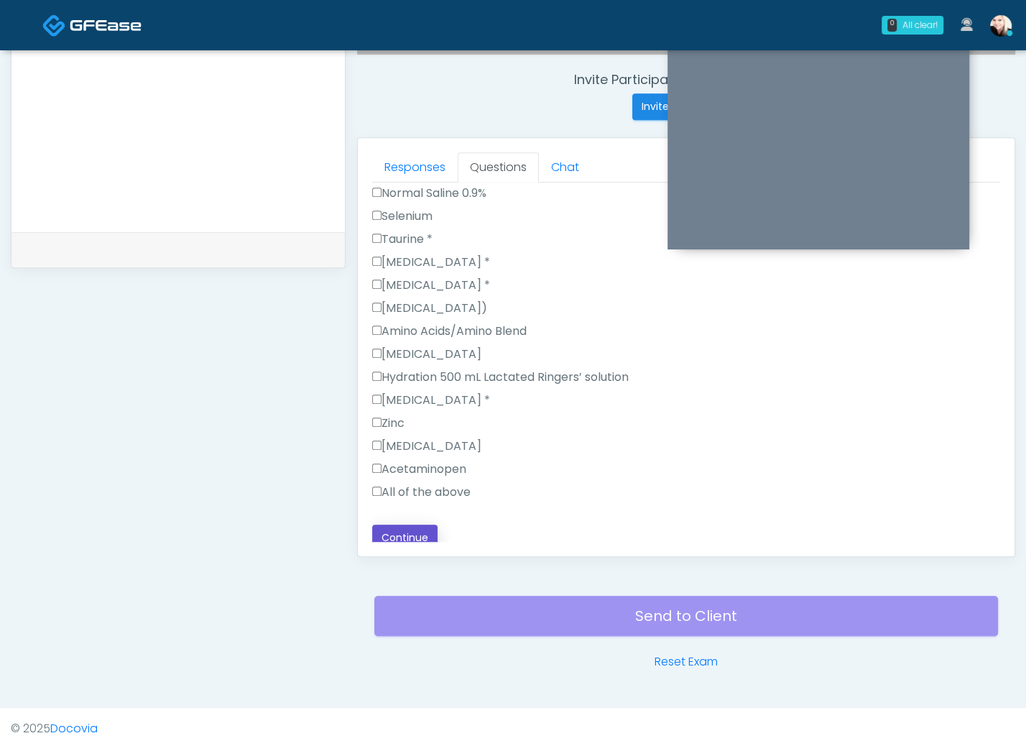
click at [400, 529] on button "Continue" at bounding box center [404, 538] width 65 height 27
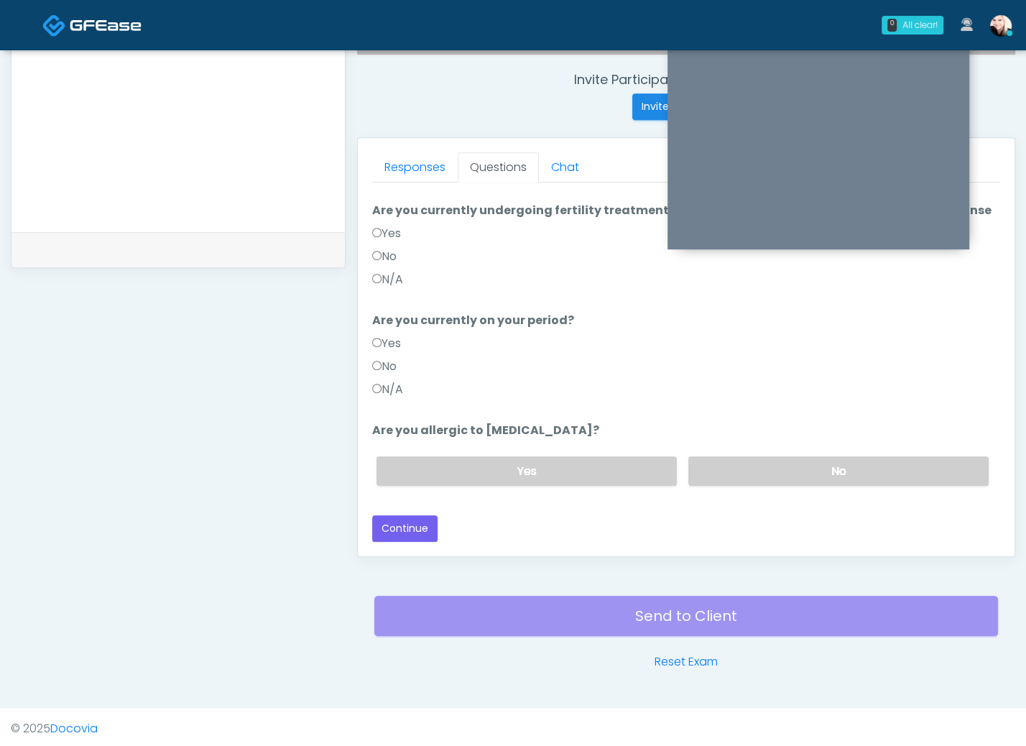
scroll to position [137, 0]
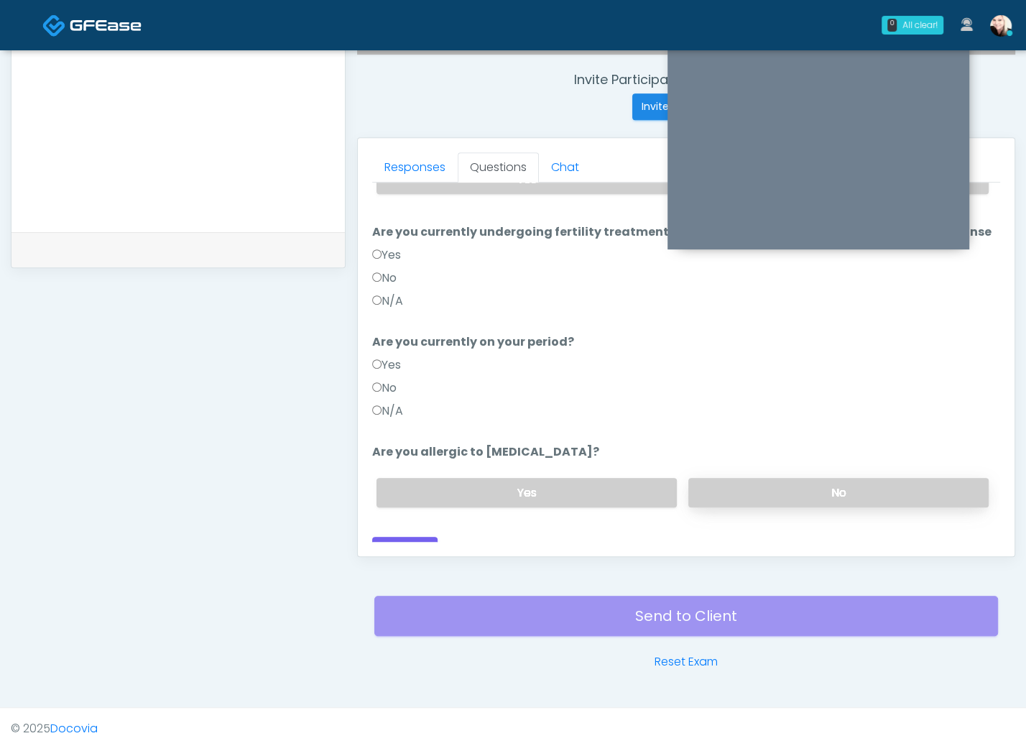
drag, startPoint x: 774, startPoint y: 475, endPoint x: 767, endPoint y: 477, distance: 7.3
click at [773, 478] on label "No" at bounding box center [839, 492] width 300 height 29
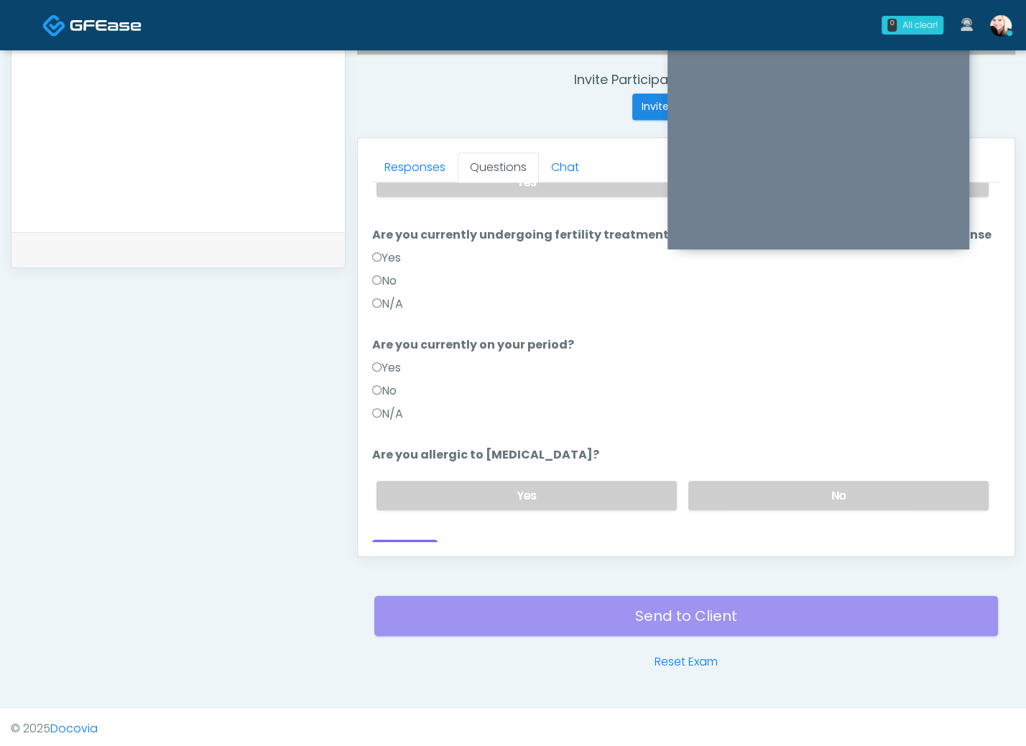
drag, startPoint x: 373, startPoint y: 396, endPoint x: 381, endPoint y: 374, distance: 23.0
click at [373, 405] on label "N/A" at bounding box center [387, 413] width 31 height 17
drag, startPoint x: 373, startPoint y: 377, endPoint x: 381, endPoint y: 337, distance: 40.3
click at [374, 382] on label "No" at bounding box center [384, 390] width 24 height 17
click at [385, 272] on label "No" at bounding box center [384, 280] width 24 height 17
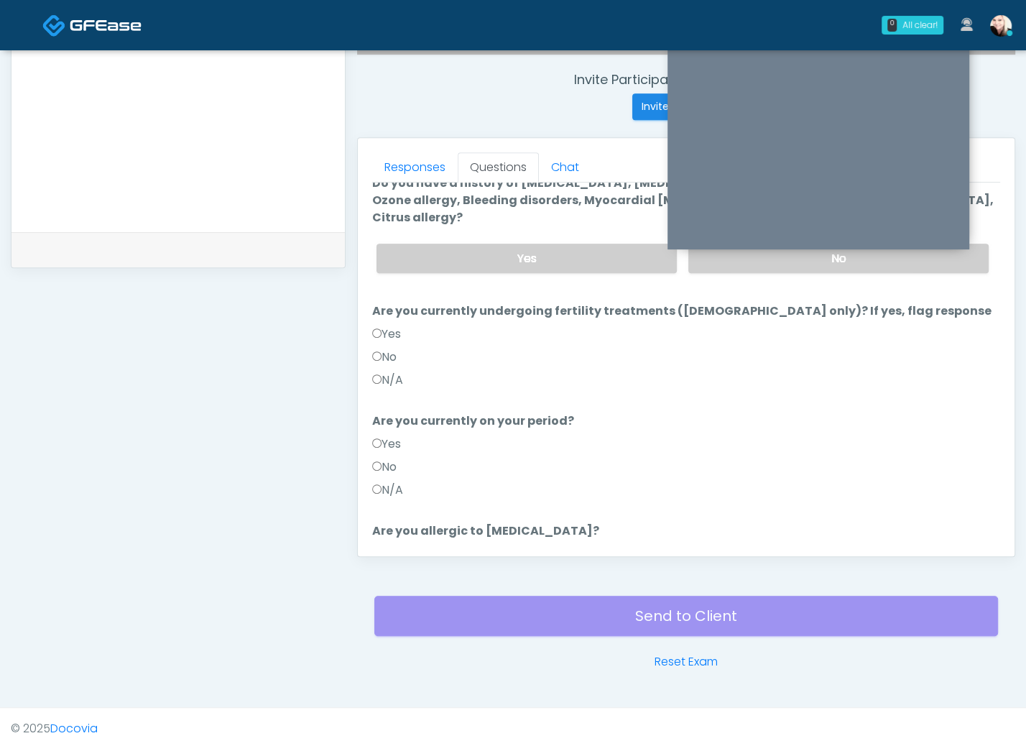
scroll to position [0, 0]
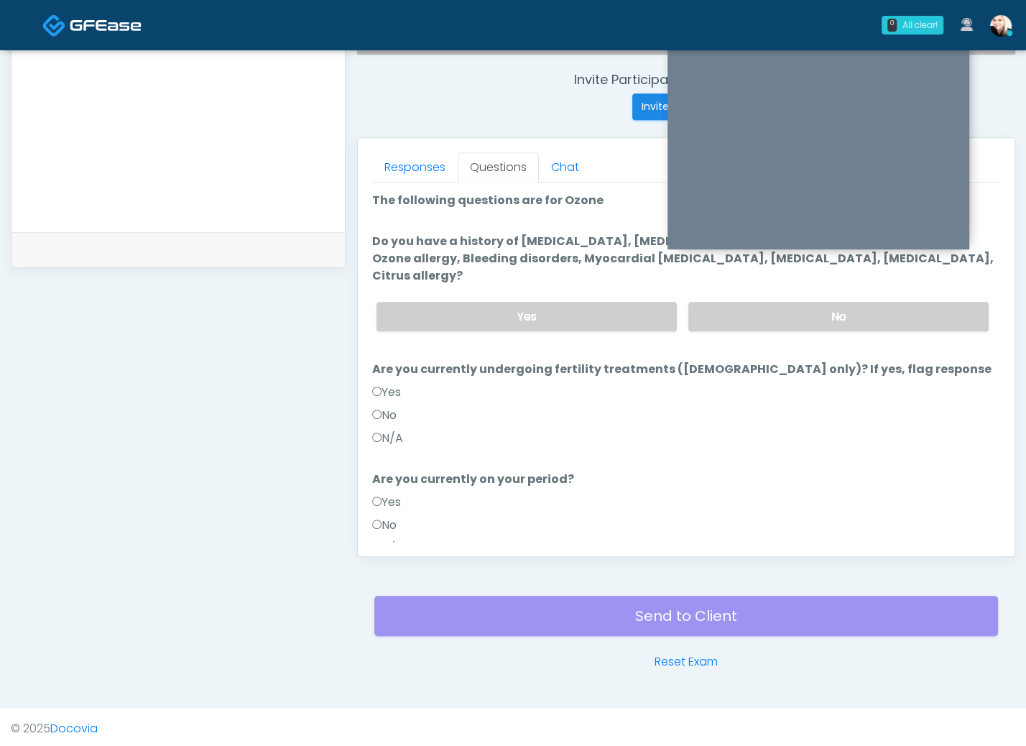
drag, startPoint x: 743, startPoint y: 287, endPoint x: 753, endPoint y: 334, distance: 48.5
click at [743, 302] on label "No" at bounding box center [839, 316] width 300 height 29
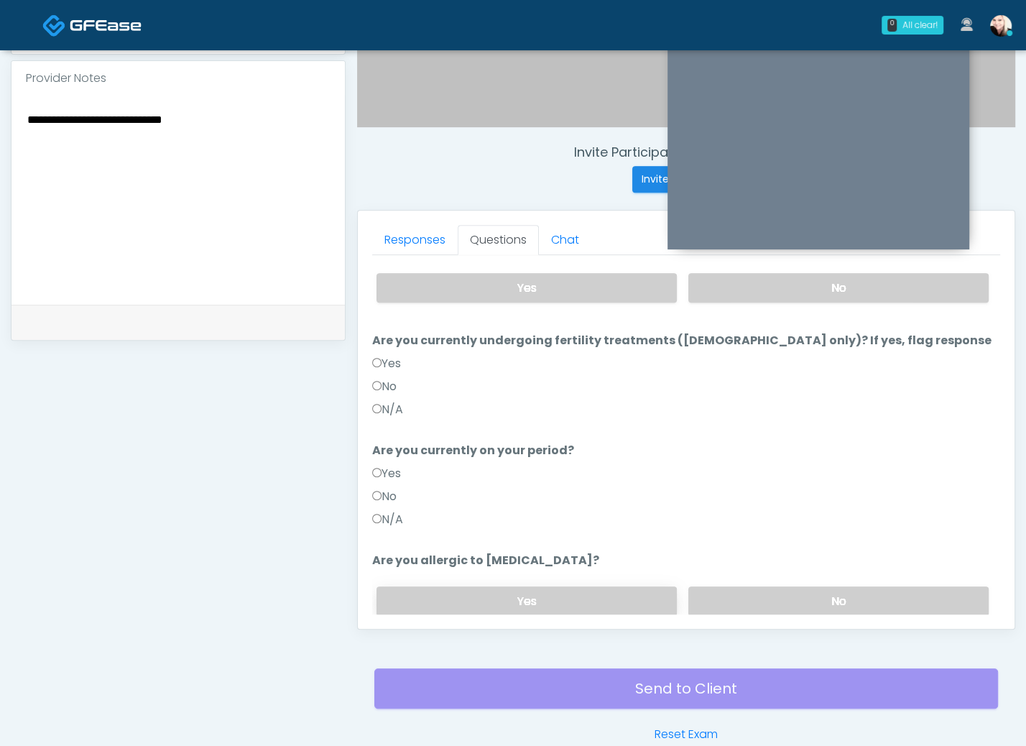
scroll to position [137, 0]
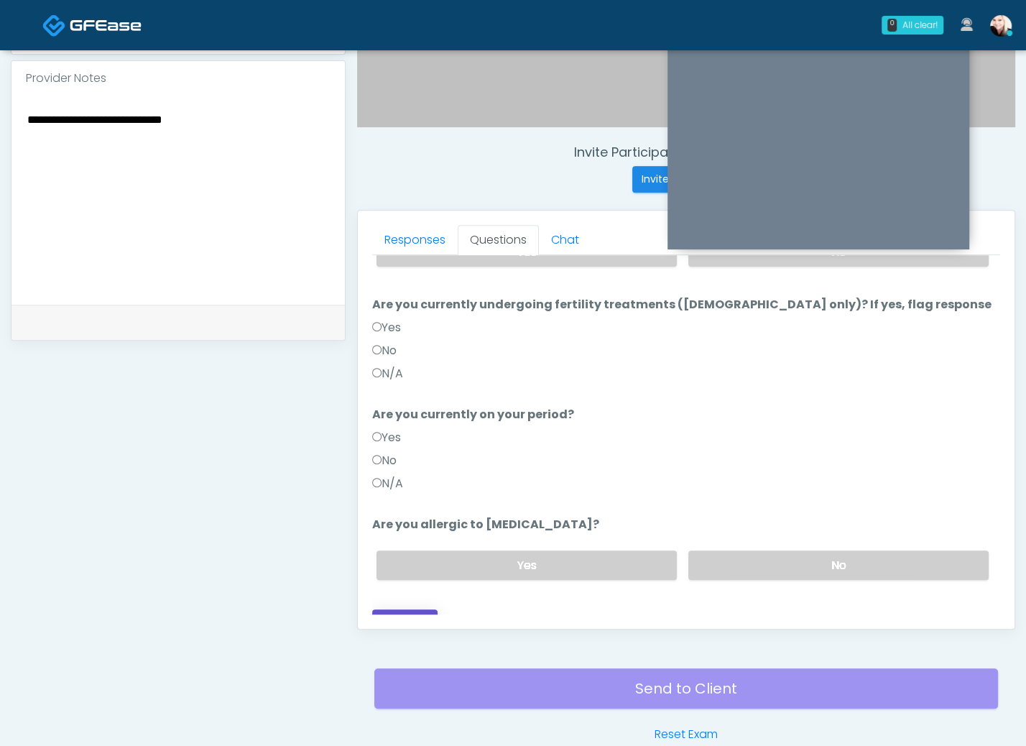
click at [397, 610] on button "Continue" at bounding box center [404, 623] width 65 height 27
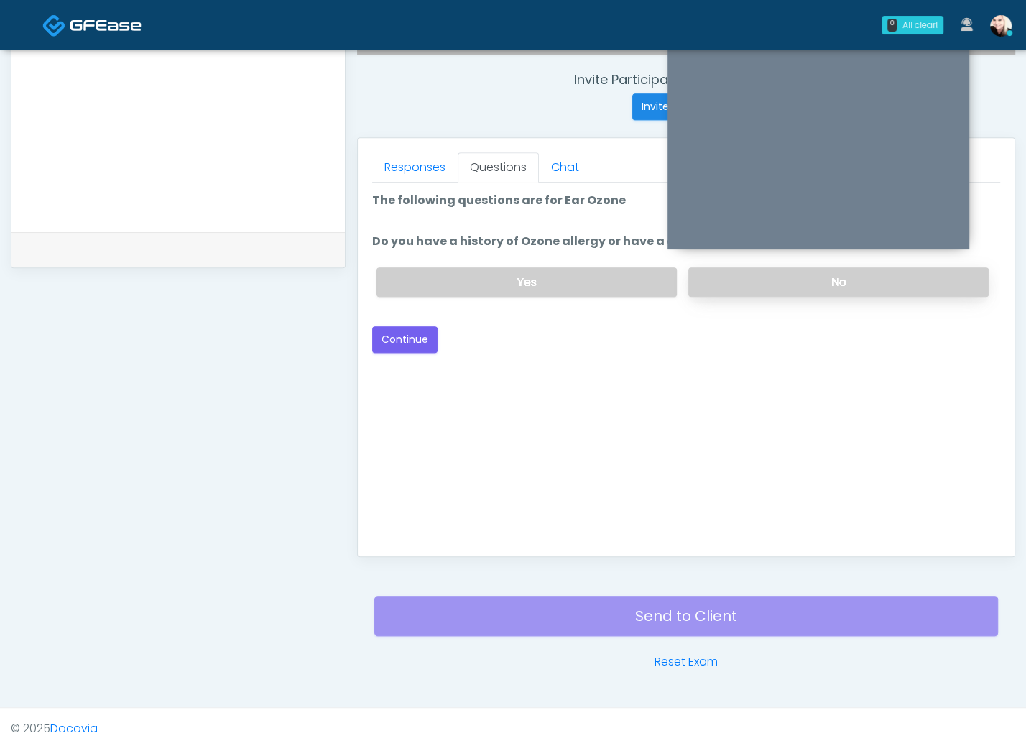
click at [717, 272] on label "No" at bounding box center [839, 281] width 300 height 29
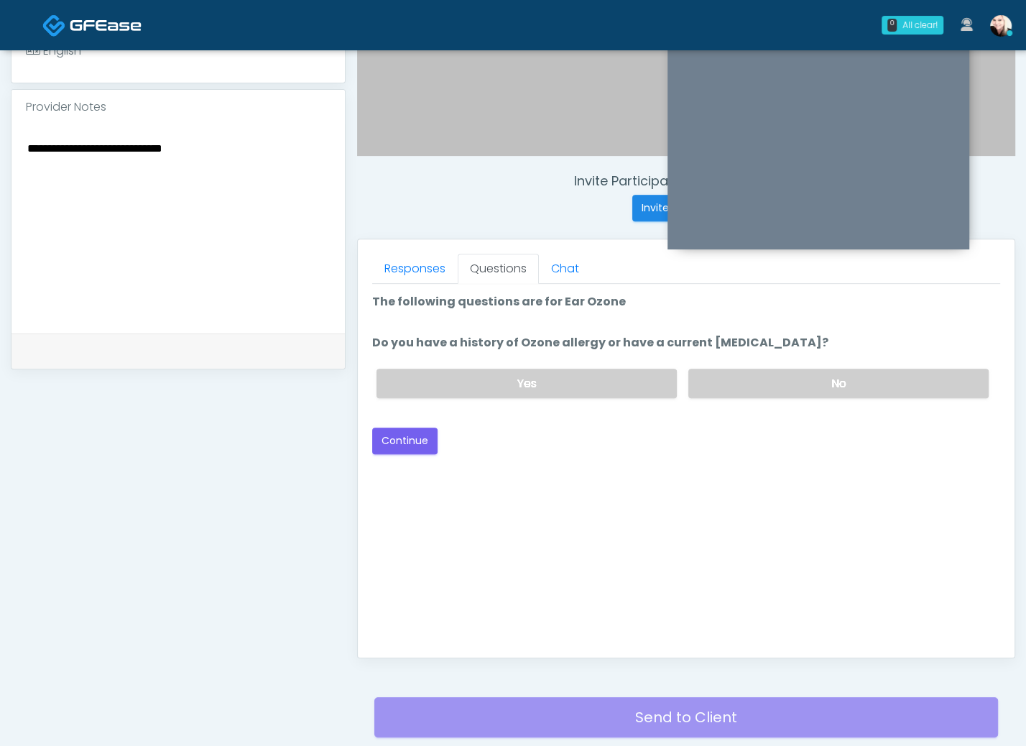
scroll to position [437, 0]
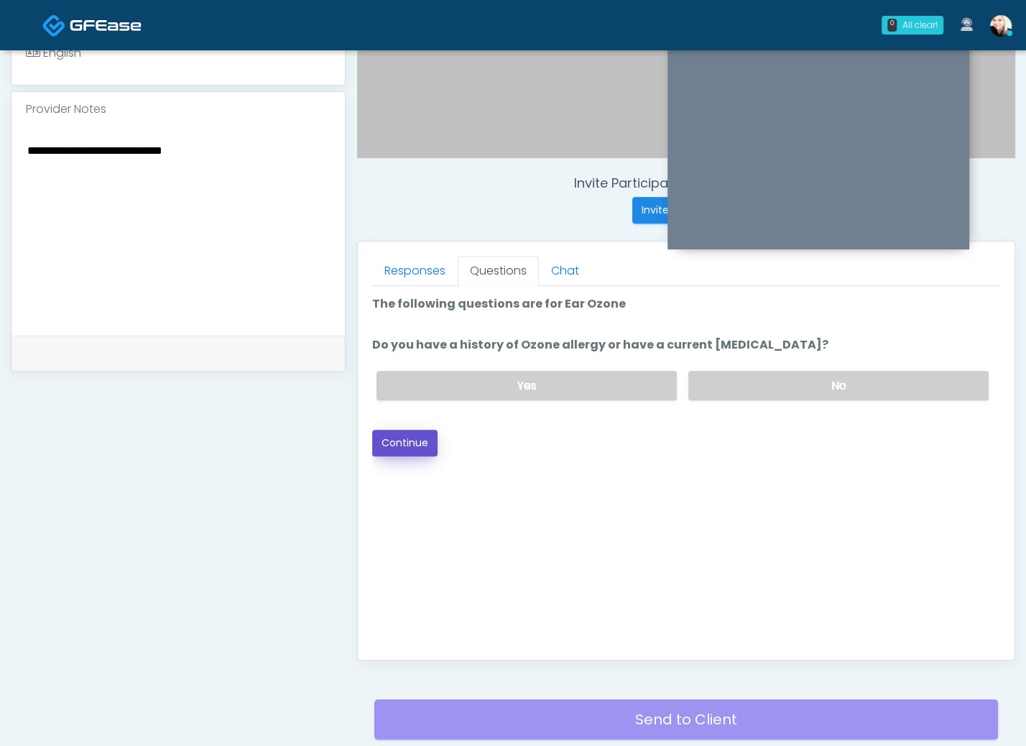
click at [397, 440] on button "Continue" at bounding box center [404, 443] width 65 height 27
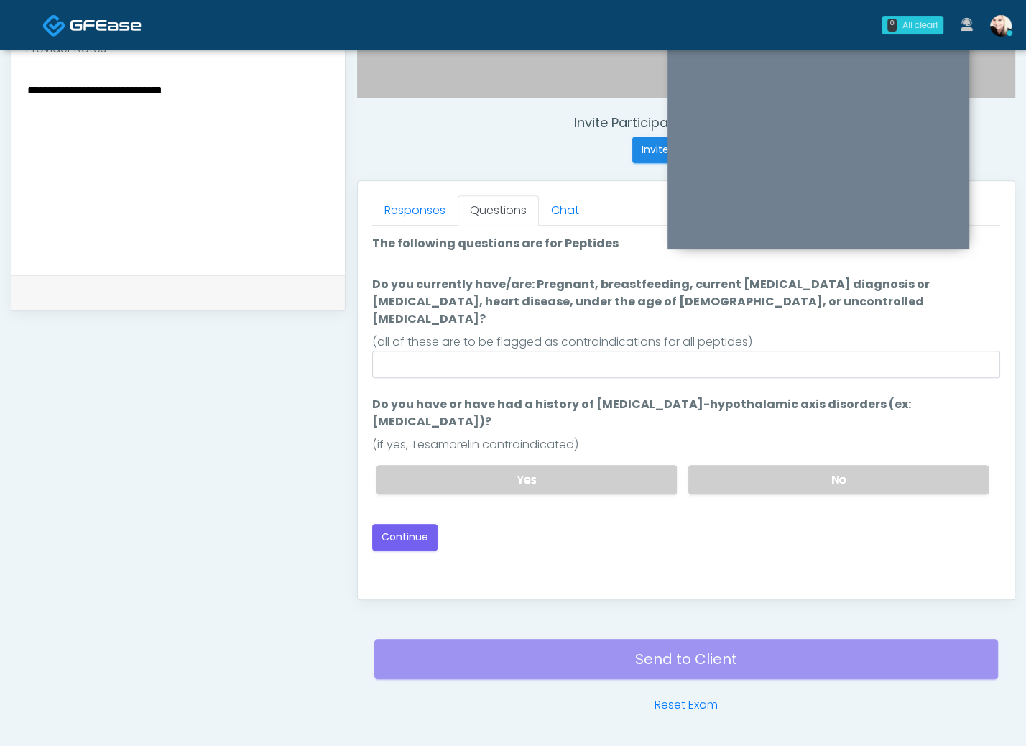
scroll to position [451, 0]
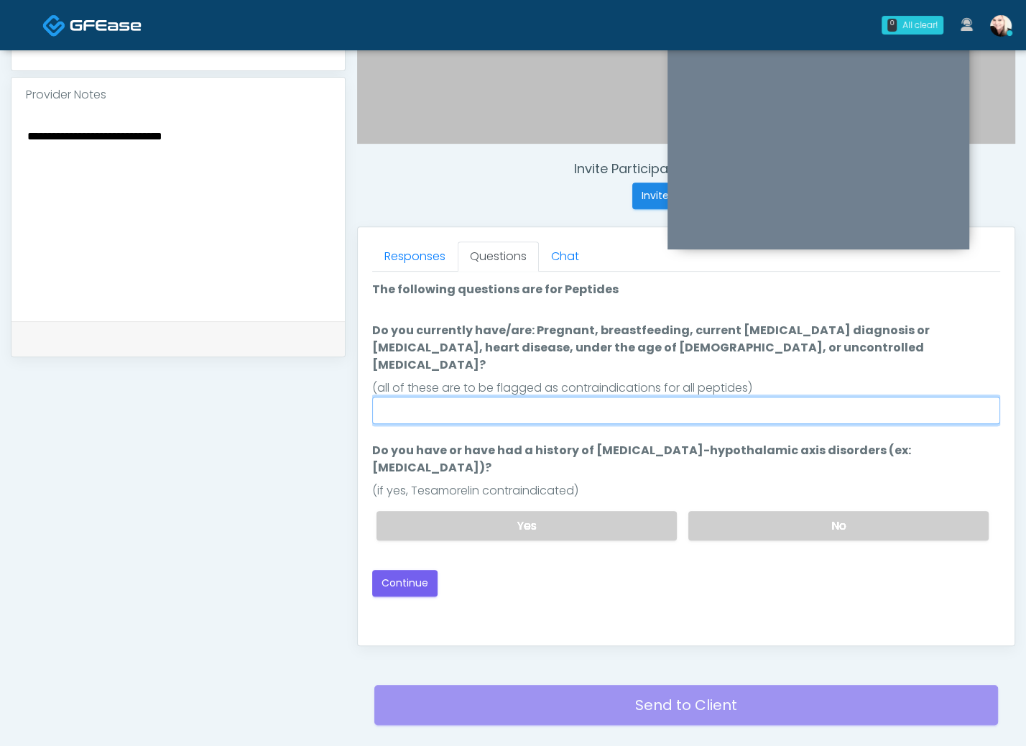
click at [655, 397] on input "Do you currently have/are: Pregnant, breastfeeding, current cancer diagnosis or…" at bounding box center [686, 410] width 628 height 27
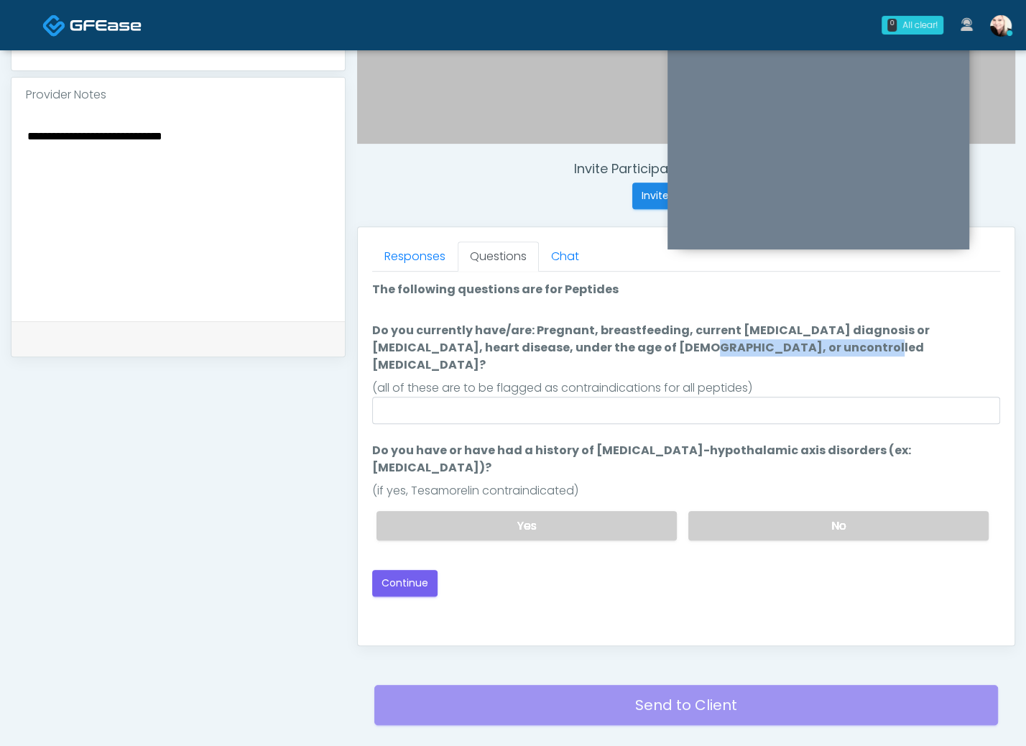
drag, startPoint x: 502, startPoint y: 346, endPoint x: 695, endPoint y: 344, distance: 192.6
click at [691, 344] on label "Do you currently have/are: Pregnant, breastfeeding, current cancer diagnosis or…" at bounding box center [686, 348] width 628 height 52
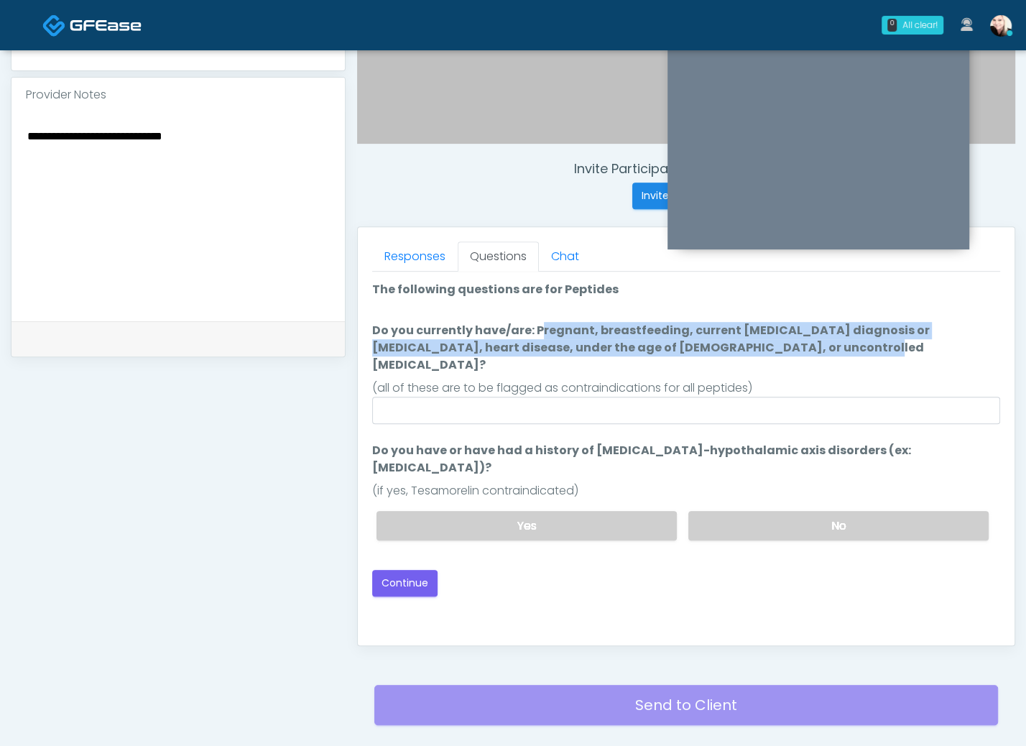
drag, startPoint x: 699, startPoint y: 344, endPoint x: 451, endPoint y: 332, distance: 249.0
click at [451, 332] on label "Do you currently have/are: Pregnant, breastfeeding, current cancer diagnosis or…" at bounding box center [686, 348] width 628 height 52
click at [451, 397] on input "Do you currently have/are: Pregnant, breastfeeding, current cancer diagnosis or…" at bounding box center [686, 410] width 628 height 27
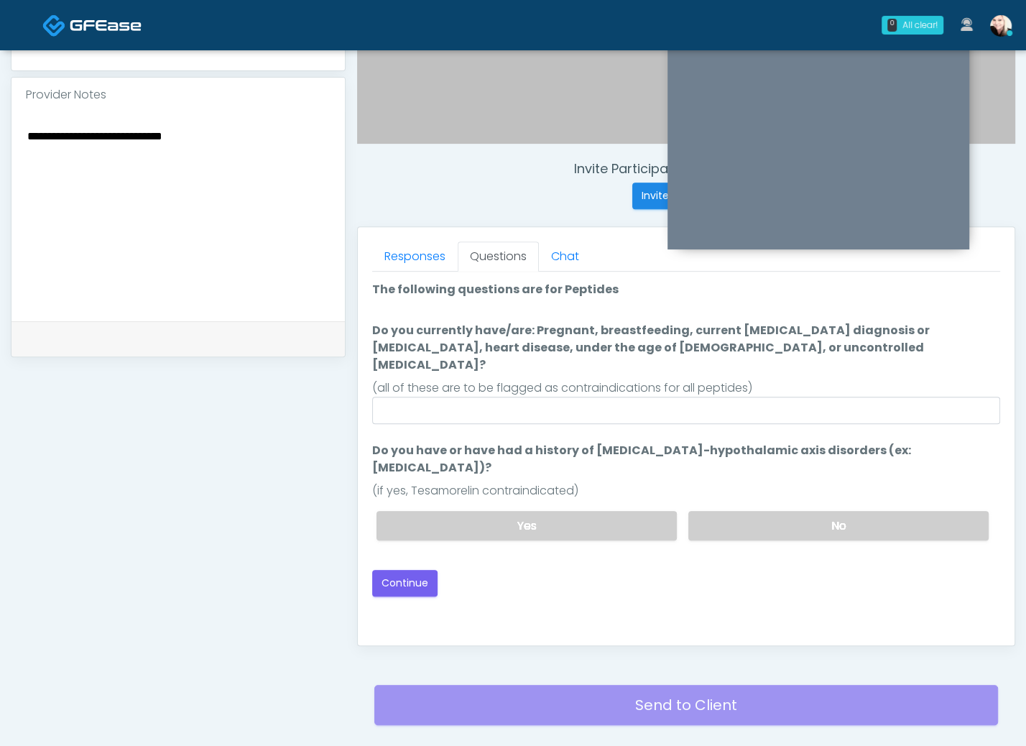
click at [583, 327] on label "Do you currently have/are: Pregnant, breastfeeding, current cancer diagnosis or…" at bounding box center [686, 348] width 628 height 52
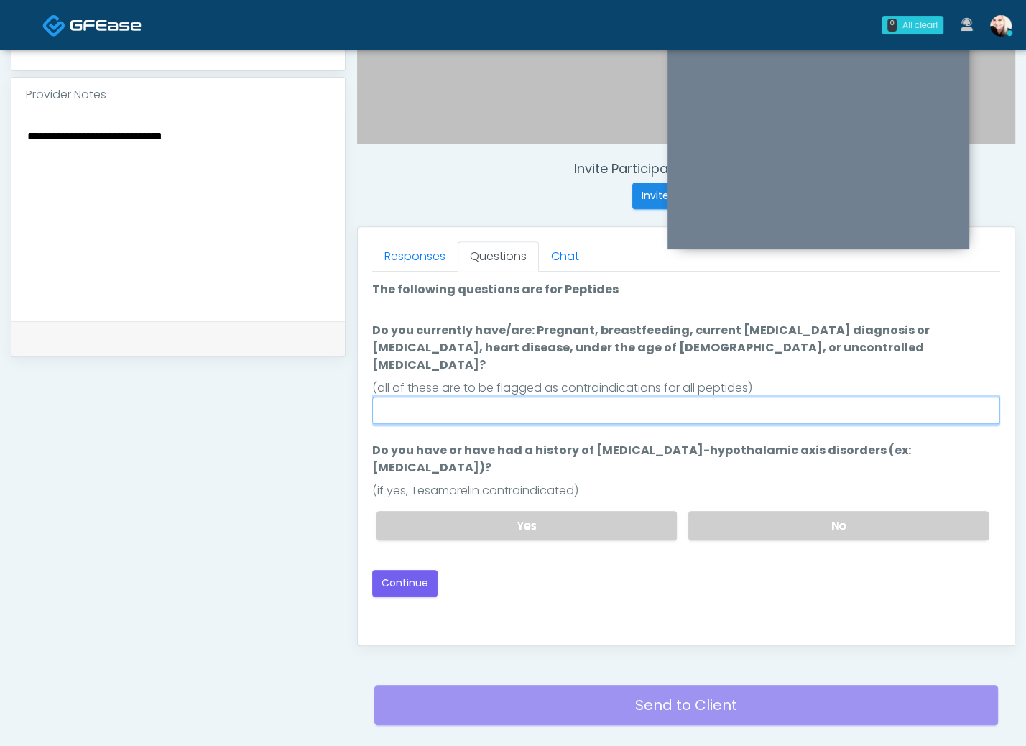
click at [583, 397] on input "Do you currently have/are: Pregnant, breastfeeding, current cancer diagnosis or…" at bounding box center [686, 410] width 628 height 27
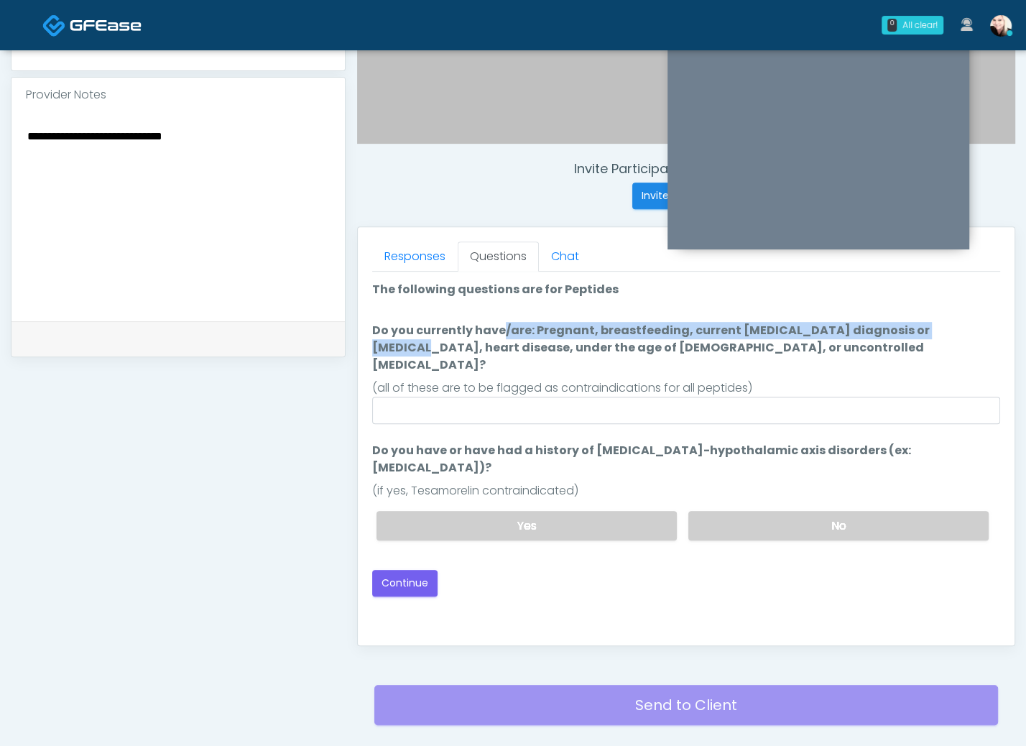
drag, startPoint x: 413, startPoint y: 320, endPoint x: 871, endPoint y: 329, distance: 458.7
click at [858, 328] on label "Do you currently have/are: Pregnant, breastfeeding, current cancer diagnosis or…" at bounding box center [686, 348] width 628 height 52
drag, startPoint x: 888, startPoint y: 332, endPoint x: 712, endPoint y: 404, distance: 190.2
click at [888, 332] on label "Do you currently have/are: Pregnant, breastfeeding, current cancer diagnosis or…" at bounding box center [686, 348] width 628 height 52
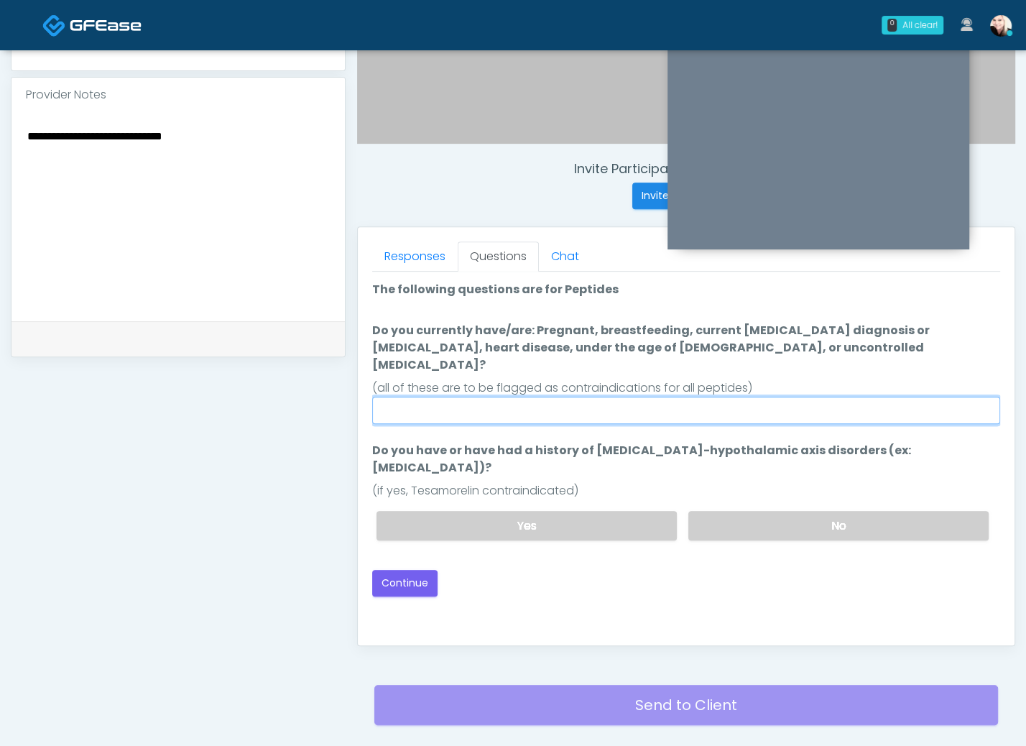
click at [888, 397] on input "Do you currently have/are: Pregnant, breastfeeding, current cancer diagnosis or…" at bounding box center [686, 410] width 628 height 27
click at [659, 397] on input "Do you currently have/are: Pregnant, breastfeeding, current cancer diagnosis or…" at bounding box center [686, 410] width 628 height 27
type input "****"
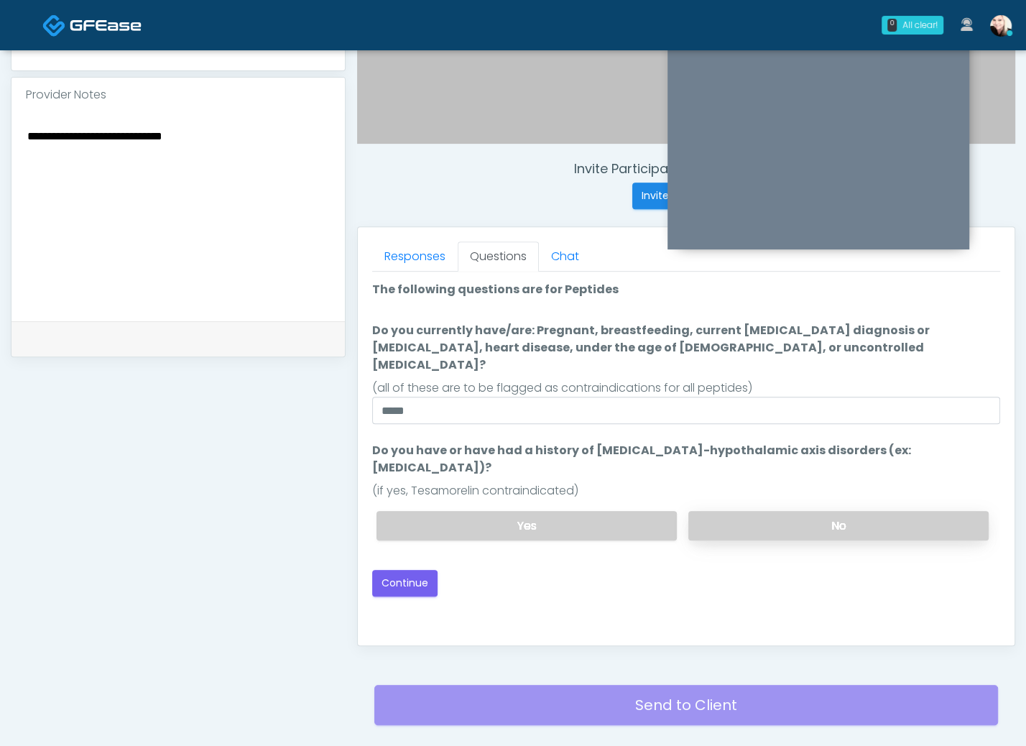
click at [799, 511] on label "No" at bounding box center [839, 525] width 300 height 29
click at [411, 570] on button "Continue" at bounding box center [404, 583] width 65 height 27
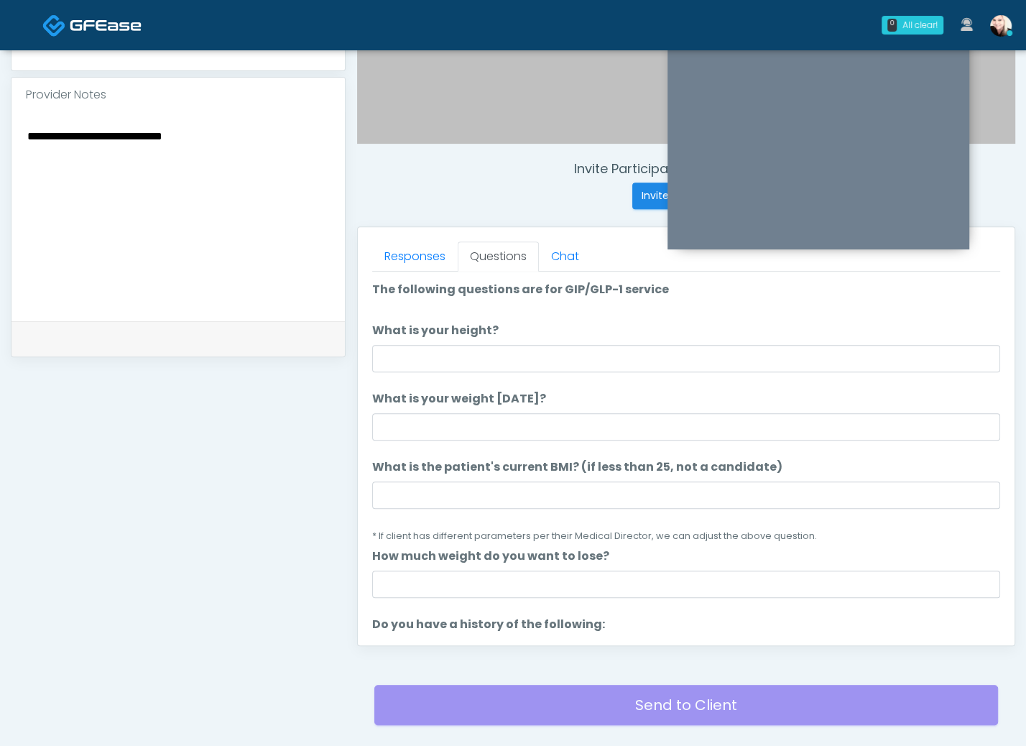
scroll to position [541, 0]
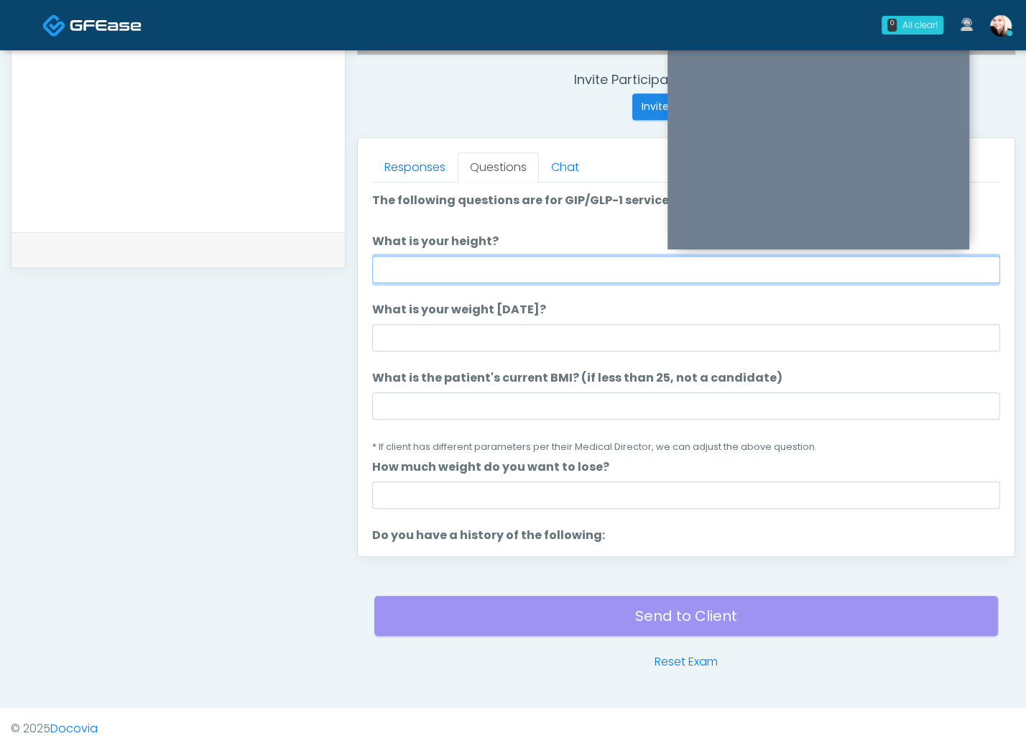
click at [464, 261] on input "What is your height?" at bounding box center [686, 269] width 628 height 27
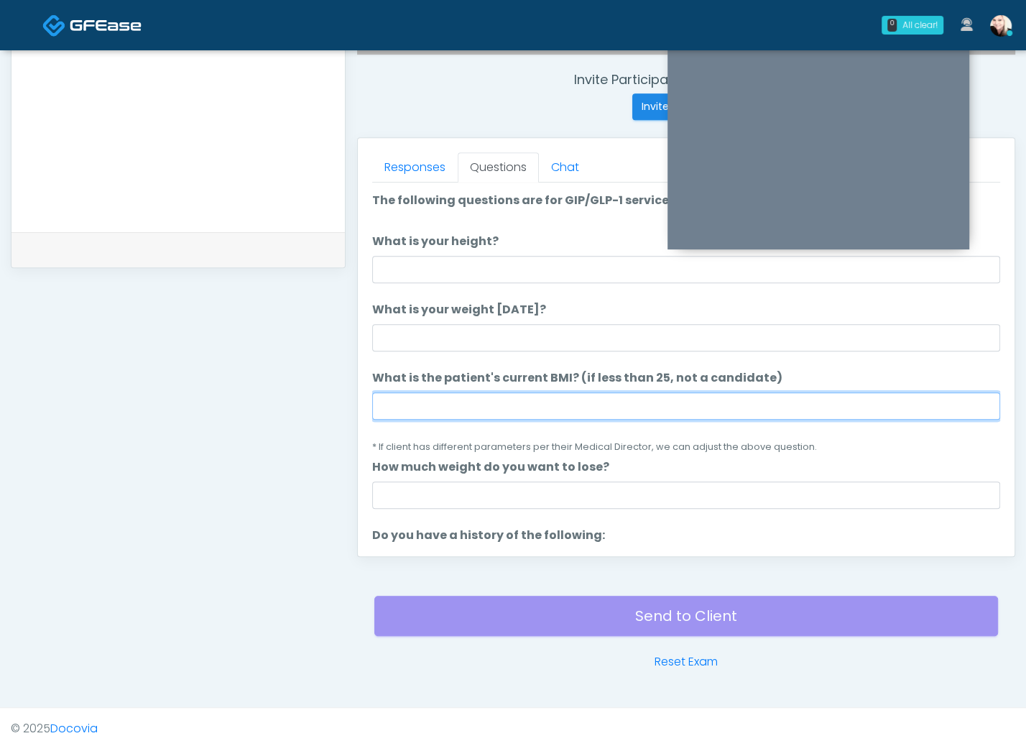
drag, startPoint x: 469, startPoint y: 390, endPoint x: 466, endPoint y: 415, distance: 26.0
click at [467, 405] on input "What is the patient's current BMI? (if less than 25, not a candidate)" at bounding box center [686, 405] width 628 height 27
paste input "****"
type input "****"
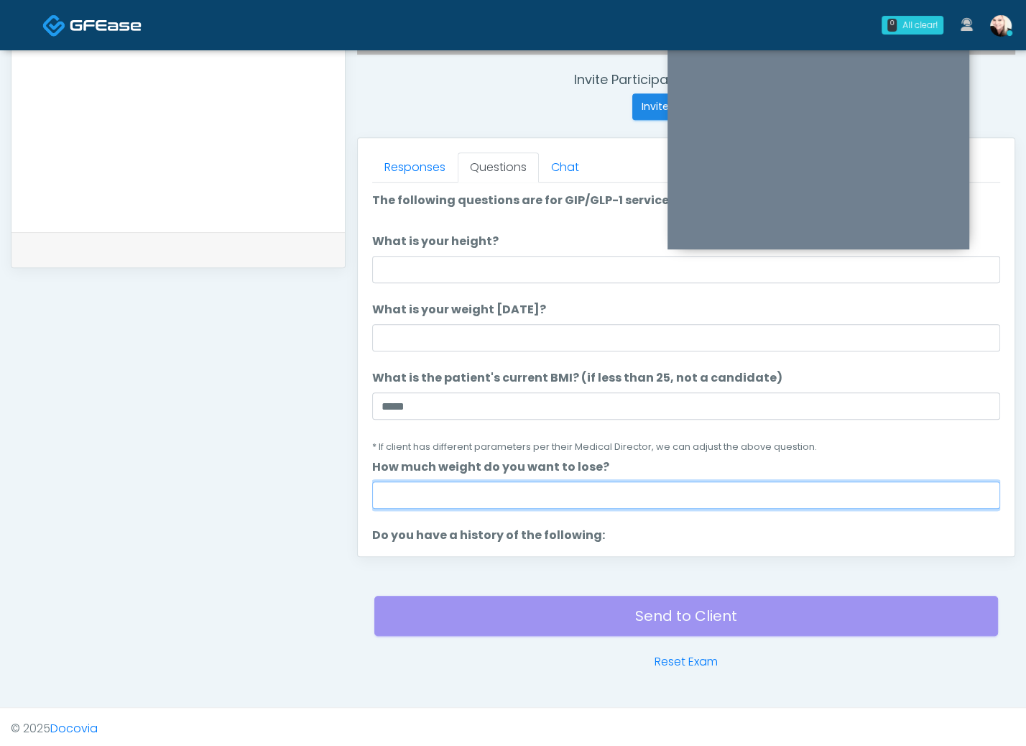
click at [411, 495] on input "How much weight do you want to lose?" at bounding box center [686, 495] width 628 height 27
type input "***"
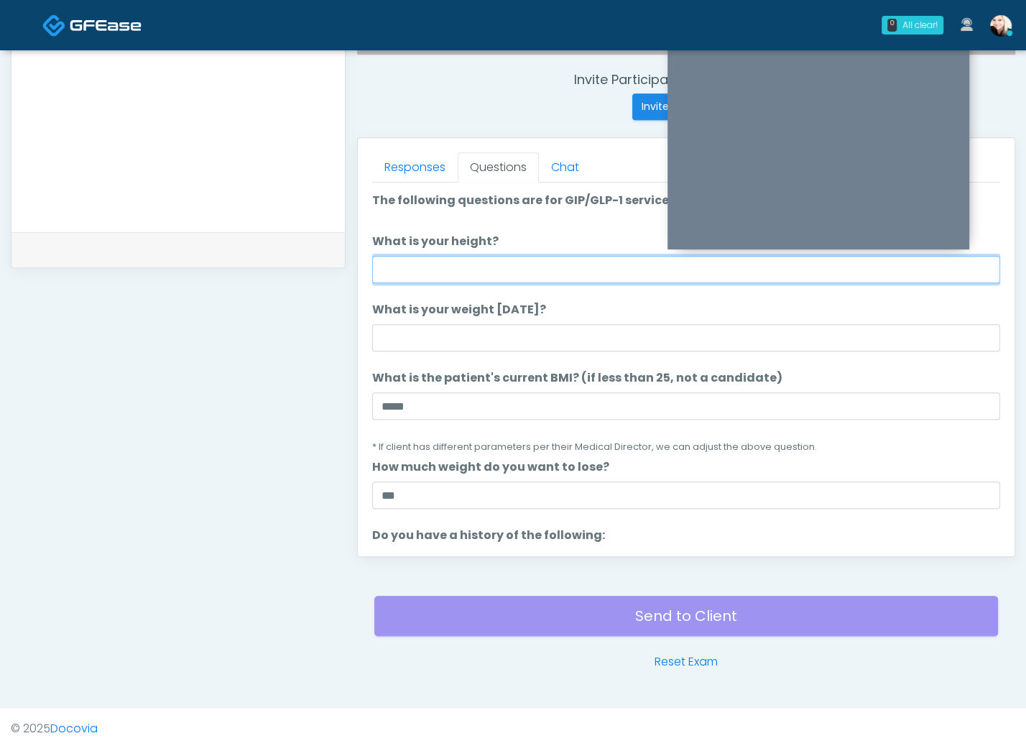
click at [453, 271] on input "What is your height?" at bounding box center [686, 269] width 628 height 27
type input "****"
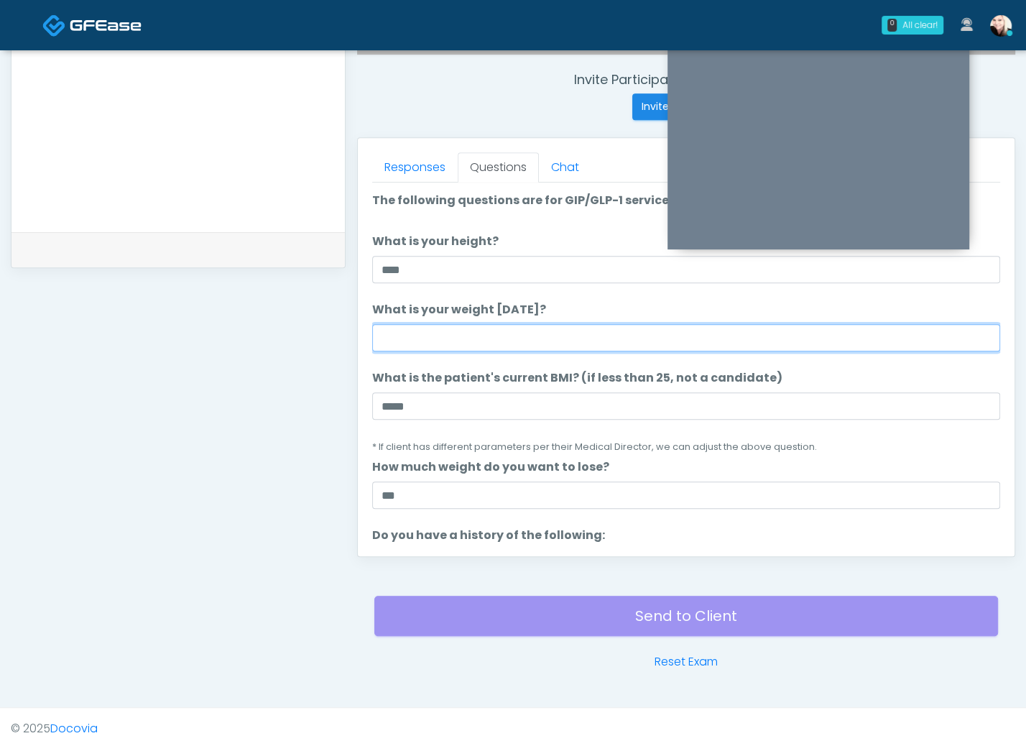
type input "*"
type input "***"
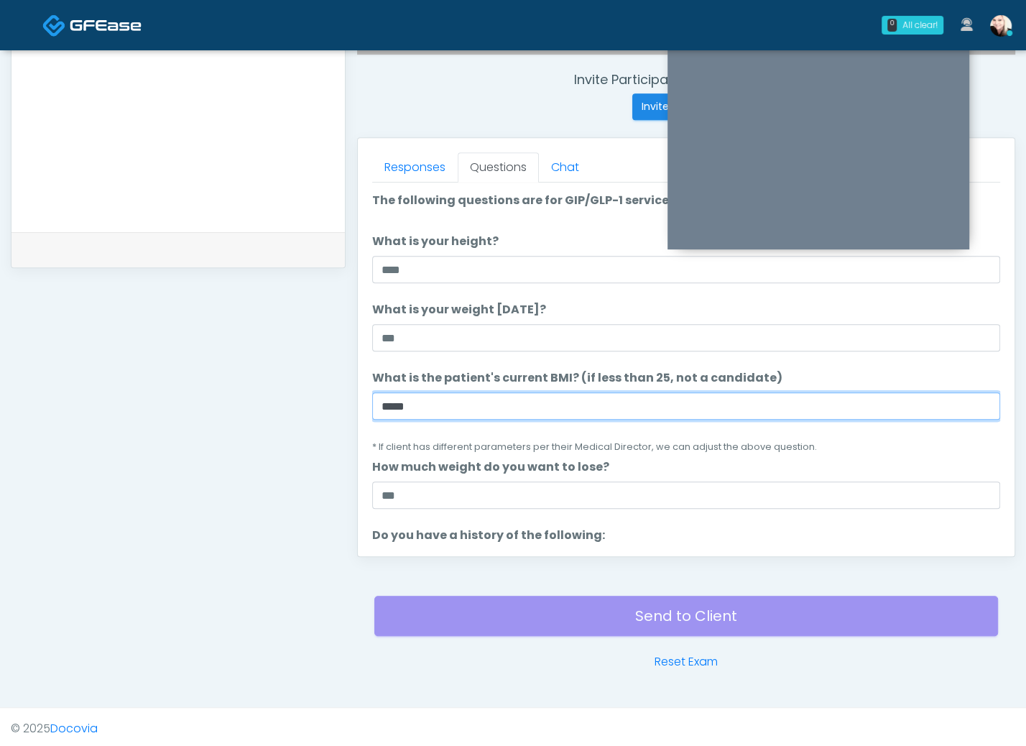
drag, startPoint x: 777, startPoint y: 392, endPoint x: 668, endPoint y: 381, distance: 109.9
click at [776, 392] on input "****" at bounding box center [686, 405] width 628 height 27
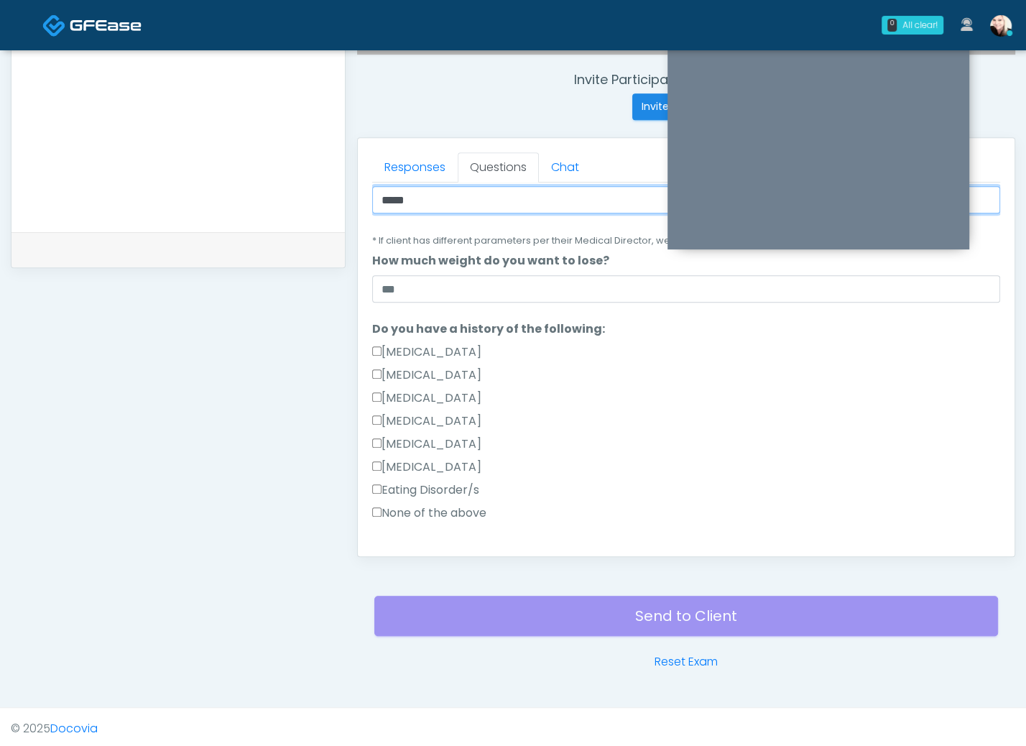
scroll to position [224, 0]
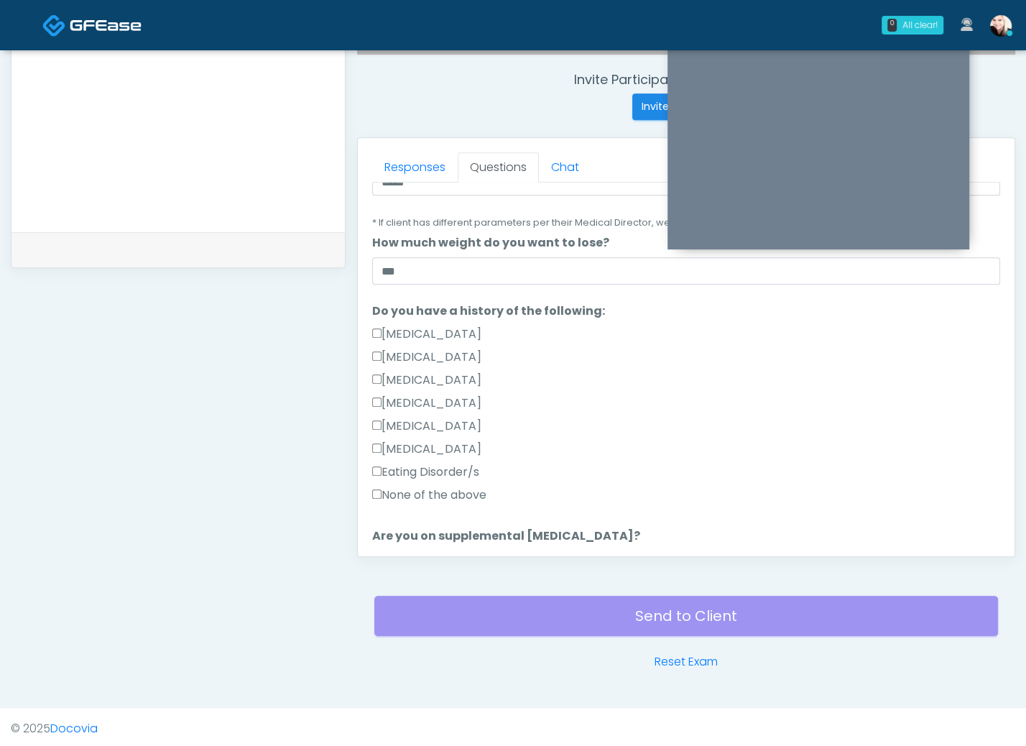
drag, startPoint x: 387, startPoint y: 488, endPoint x: 436, endPoint y: 480, distance: 48.8
click at [387, 489] on label "None of the above" at bounding box center [429, 495] width 114 height 17
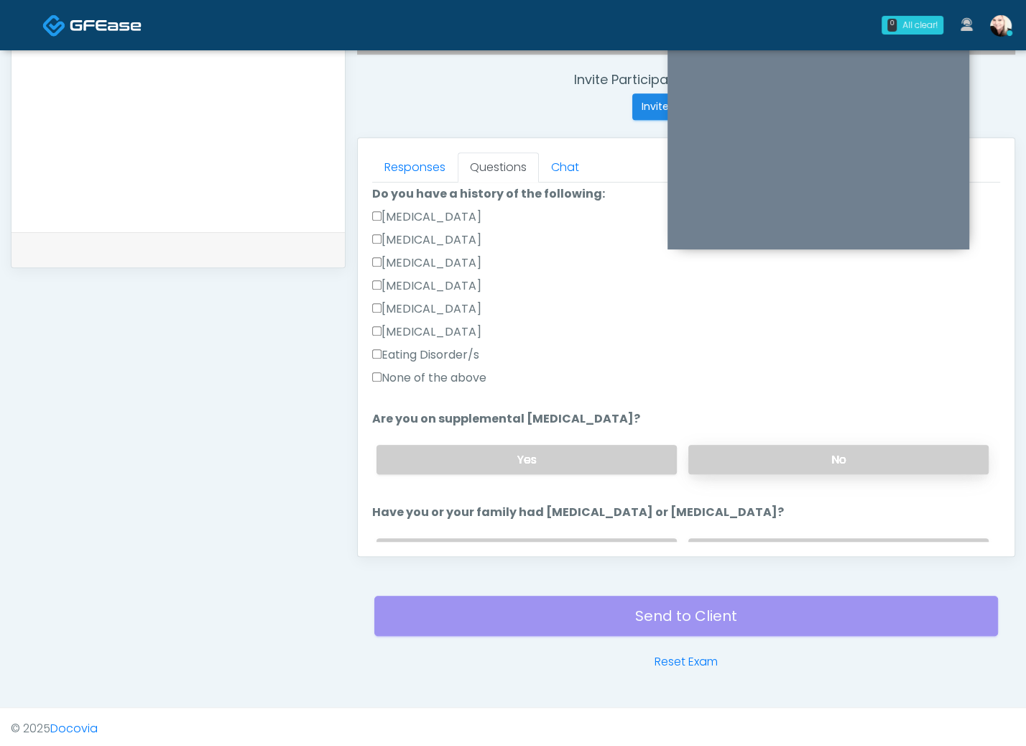
click at [747, 466] on label "No" at bounding box center [839, 459] width 300 height 29
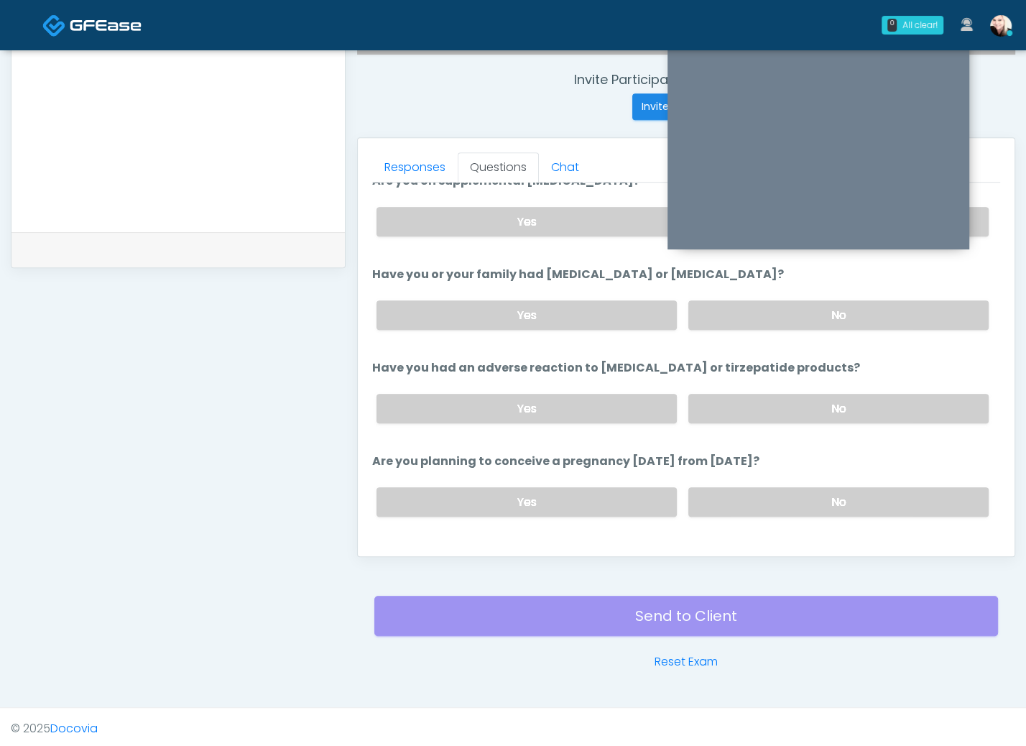
scroll to position [582, 0]
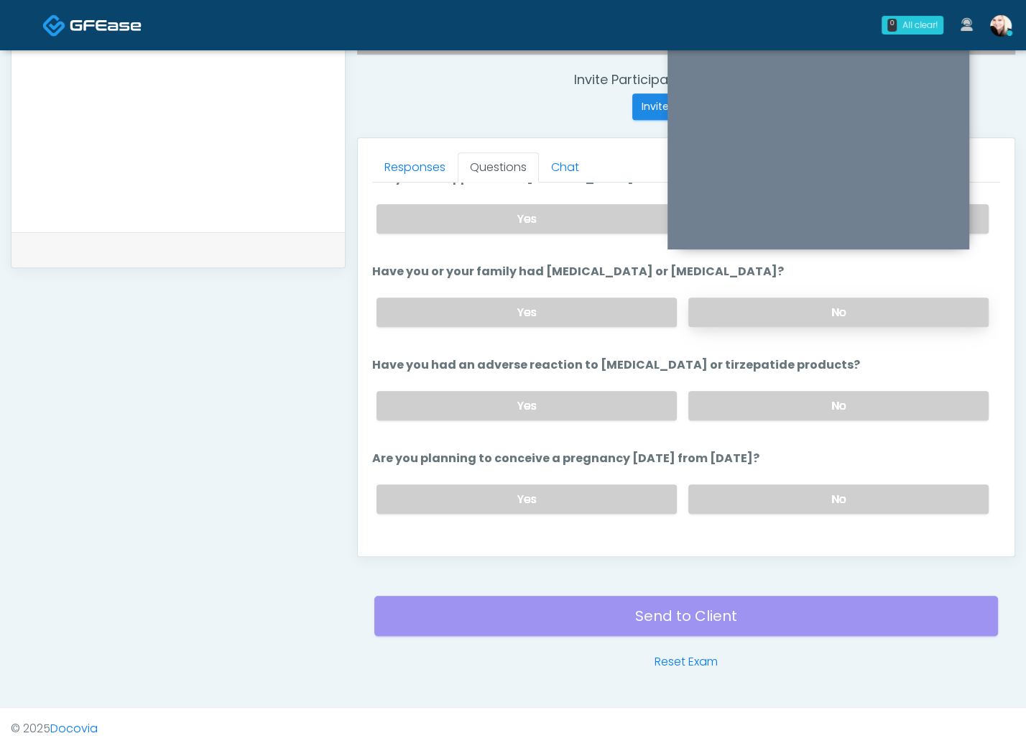
click at [745, 316] on label "No" at bounding box center [839, 312] width 300 height 29
click at [768, 403] on label "No" at bounding box center [839, 405] width 300 height 29
drag, startPoint x: 774, startPoint y: 492, endPoint x: 644, endPoint y: 525, distance: 134.1
click at [774, 492] on label "No" at bounding box center [839, 498] width 300 height 29
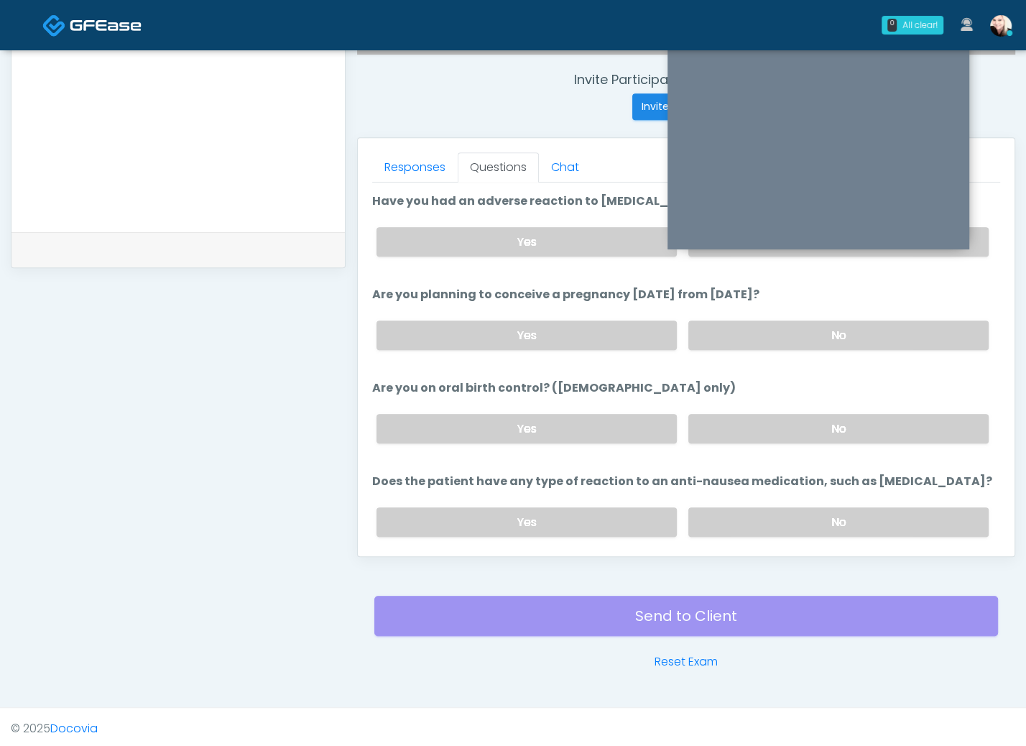
scroll to position [787, 0]
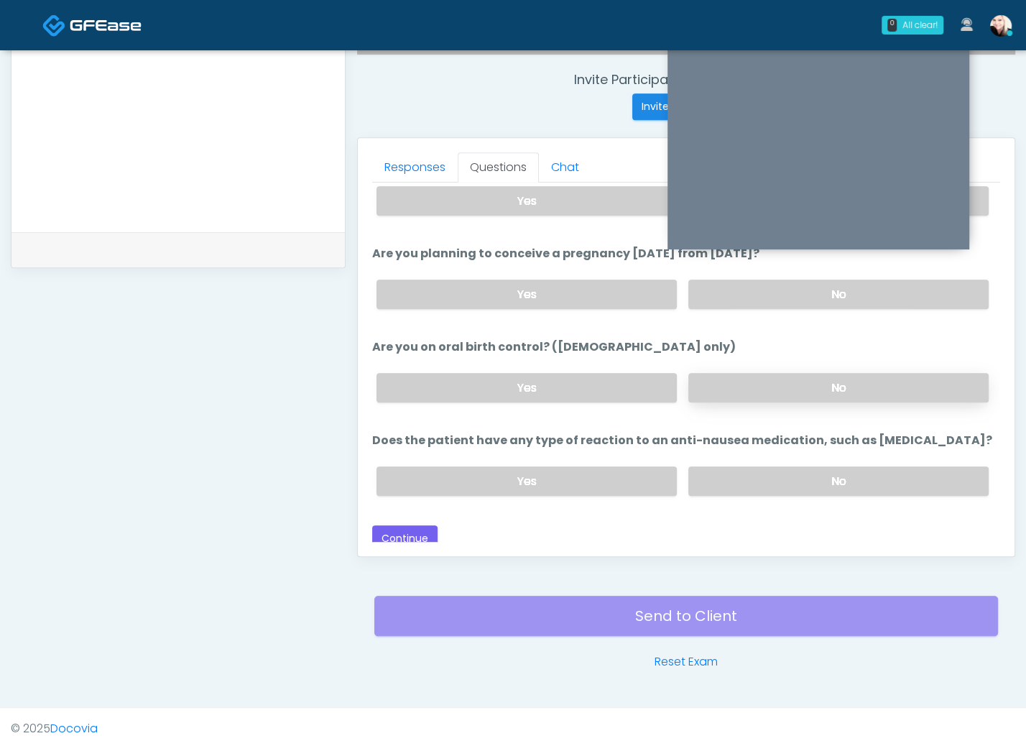
click at [724, 373] on label "No" at bounding box center [839, 387] width 300 height 29
click at [741, 472] on label "No" at bounding box center [839, 480] width 300 height 29
click at [402, 525] on button "Continue" at bounding box center [404, 538] width 65 height 27
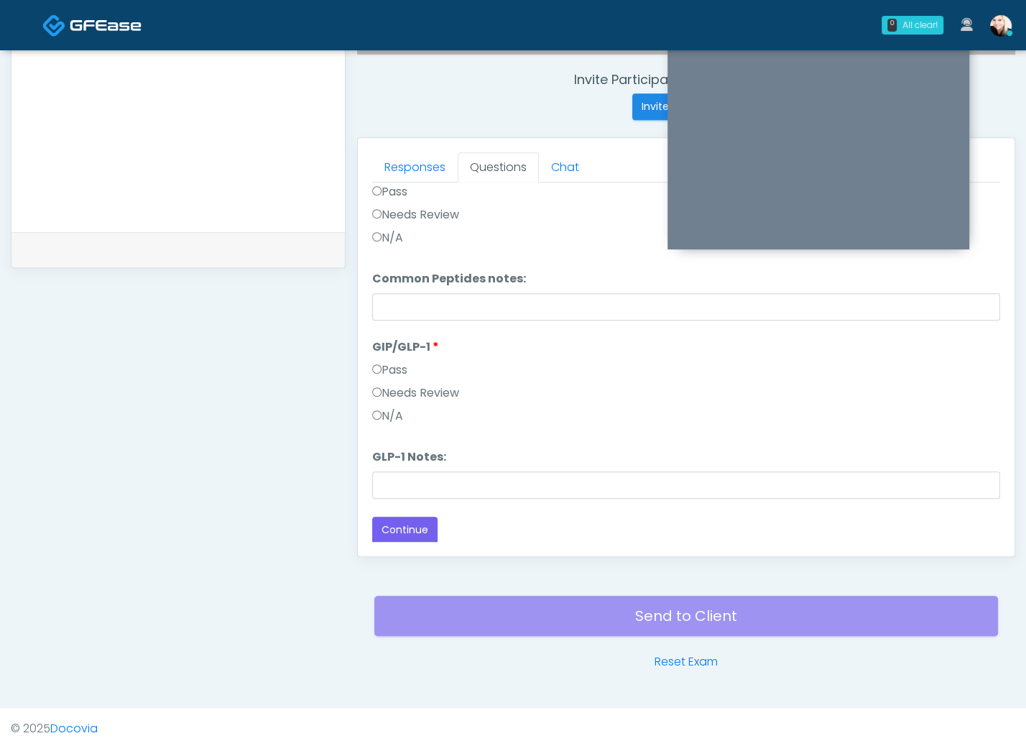
scroll to position [0, 0]
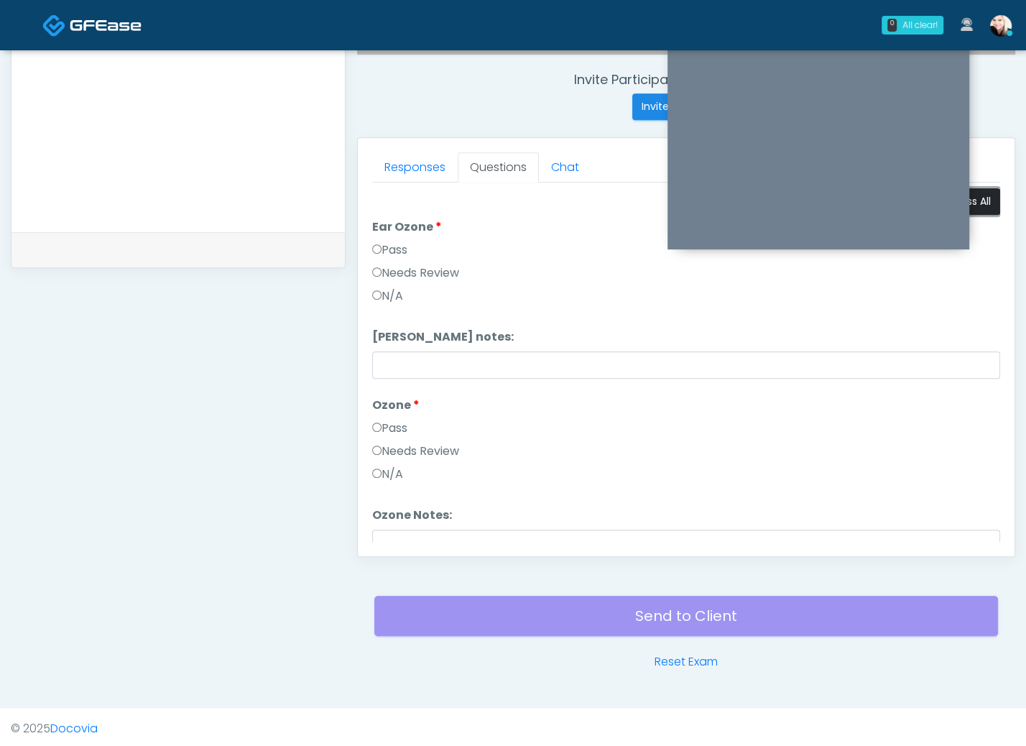
click at [984, 198] on button "Pass All" at bounding box center [973, 201] width 55 height 27
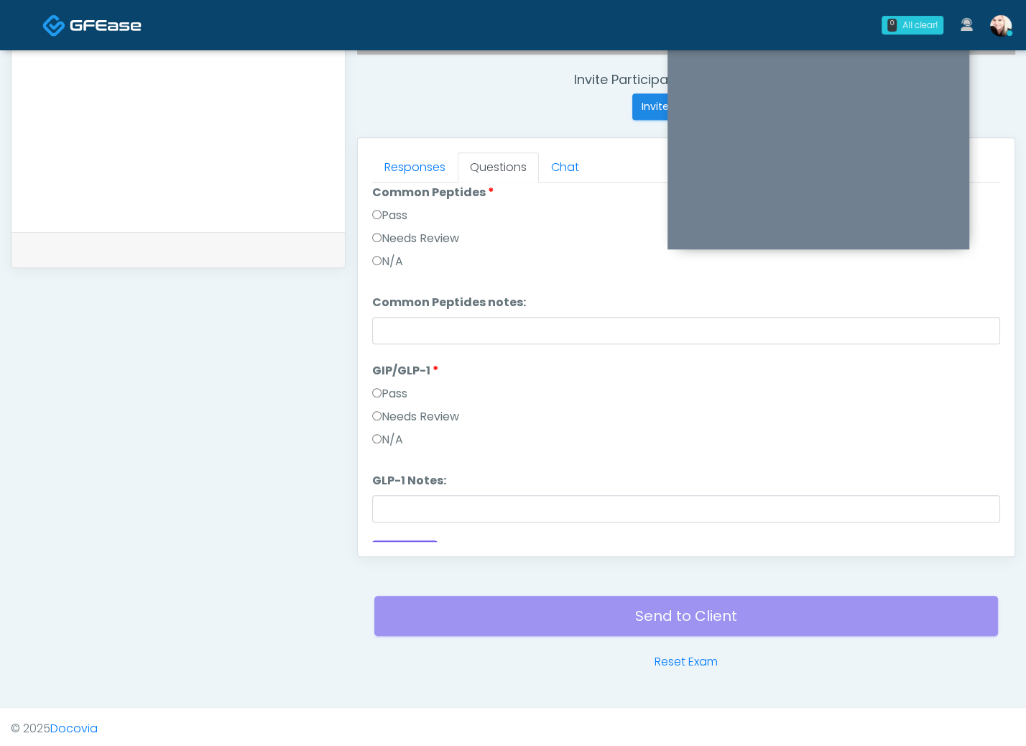
scroll to position [593, 0]
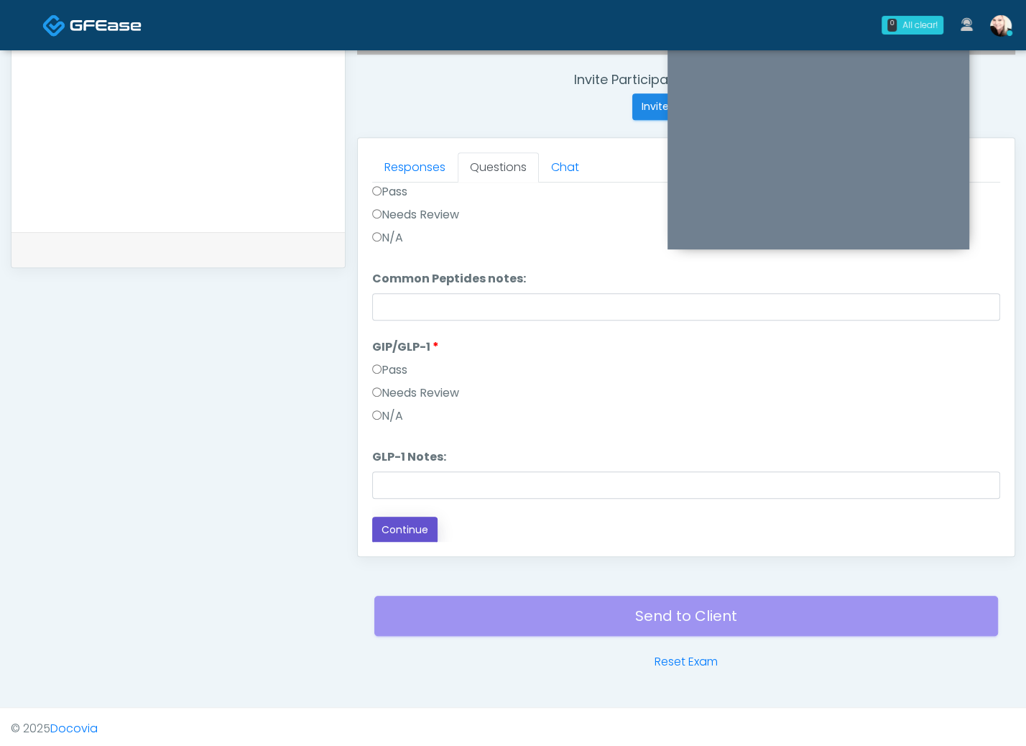
click at [395, 524] on button "Continue" at bounding box center [404, 530] width 65 height 27
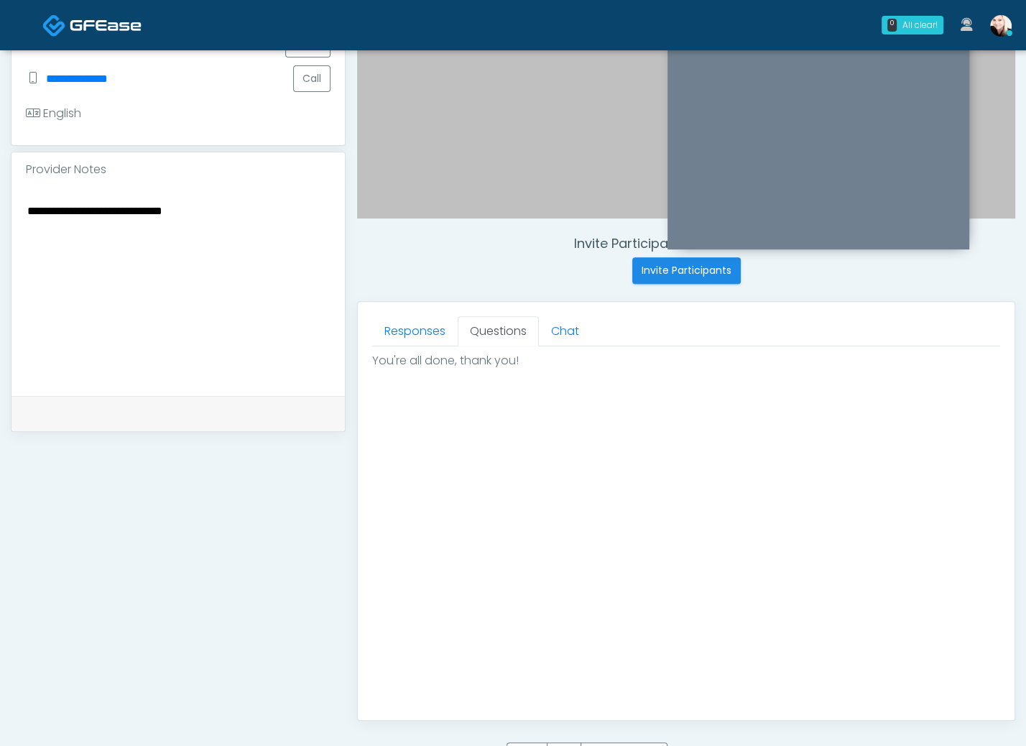
scroll to position [566, 0]
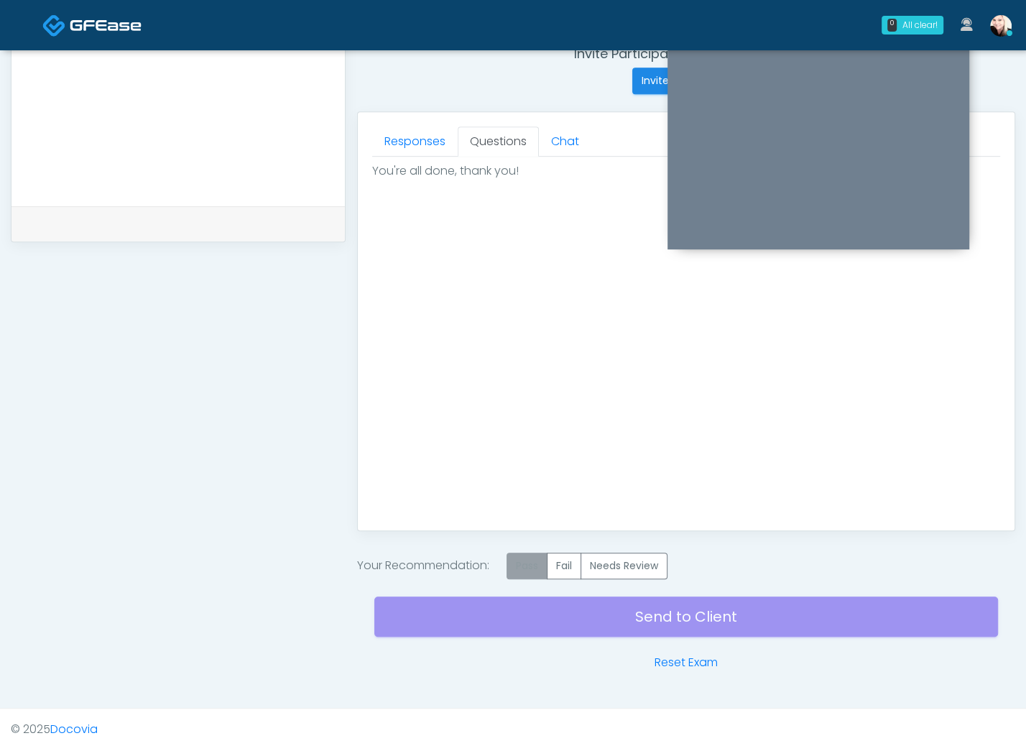
click at [528, 563] on label "Pass" at bounding box center [527, 566] width 41 height 27
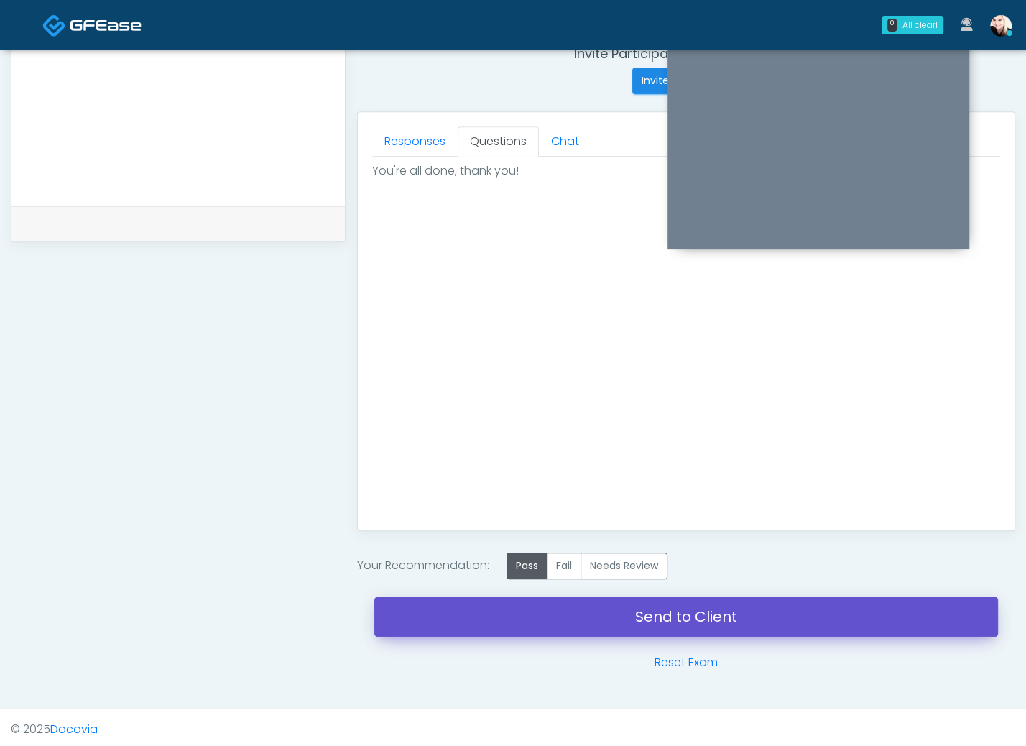
click at [676, 622] on link "Send to Client" at bounding box center [686, 617] width 624 height 40
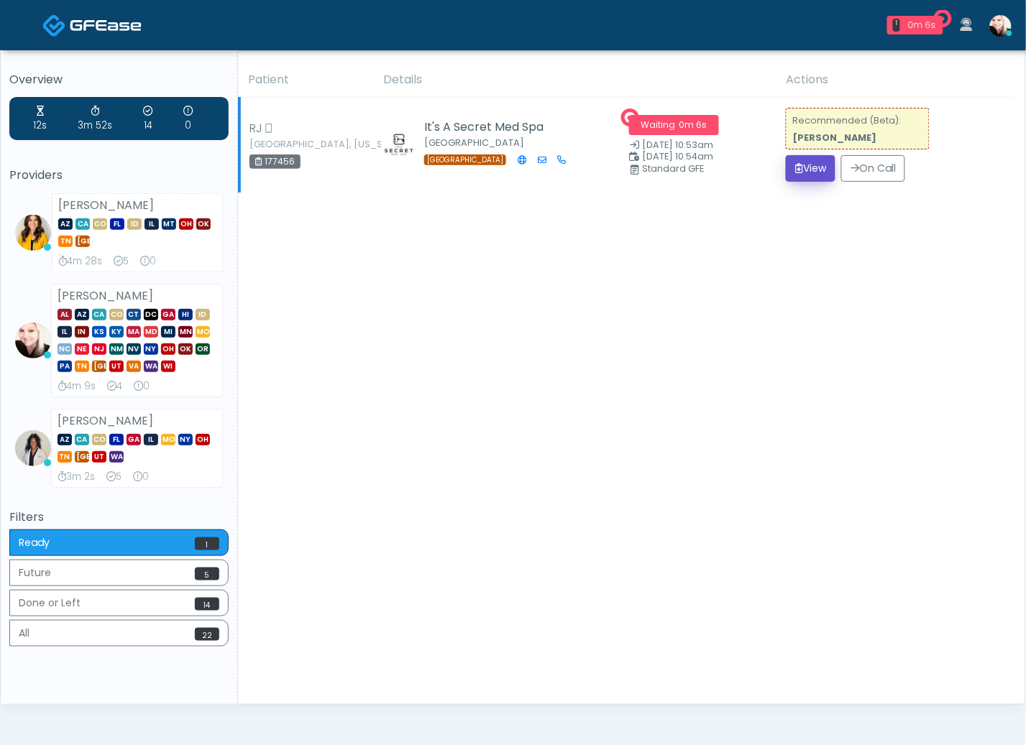
click at [815, 166] on button "View" at bounding box center [811, 168] width 50 height 27
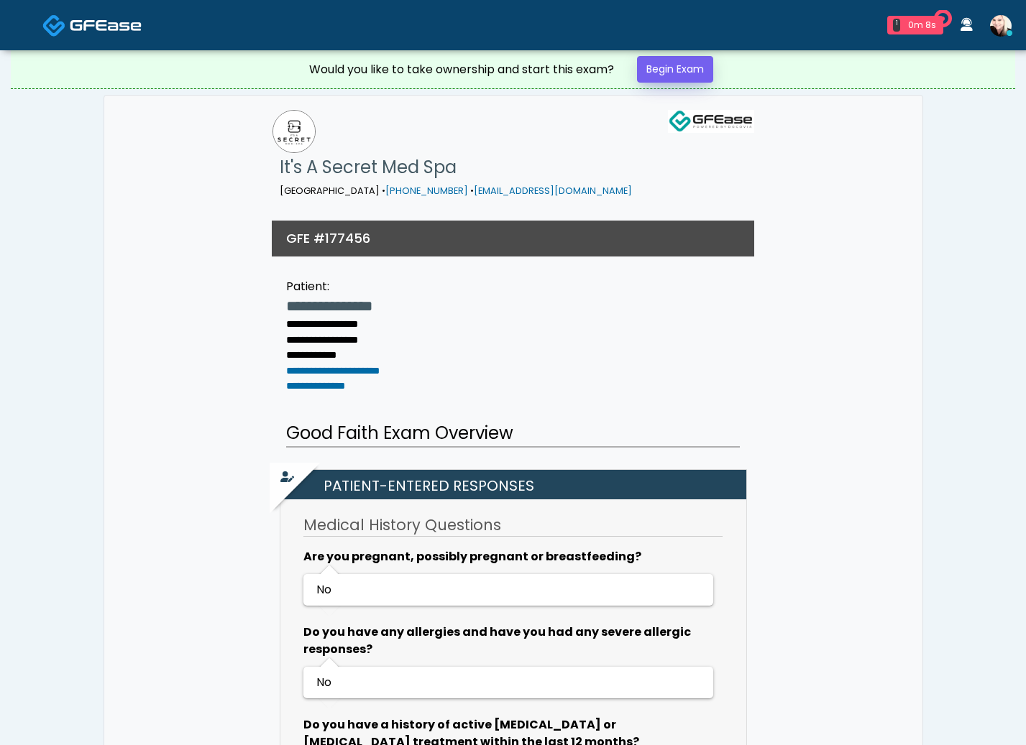
click at [684, 65] on link "Begin Exam" at bounding box center [675, 69] width 76 height 27
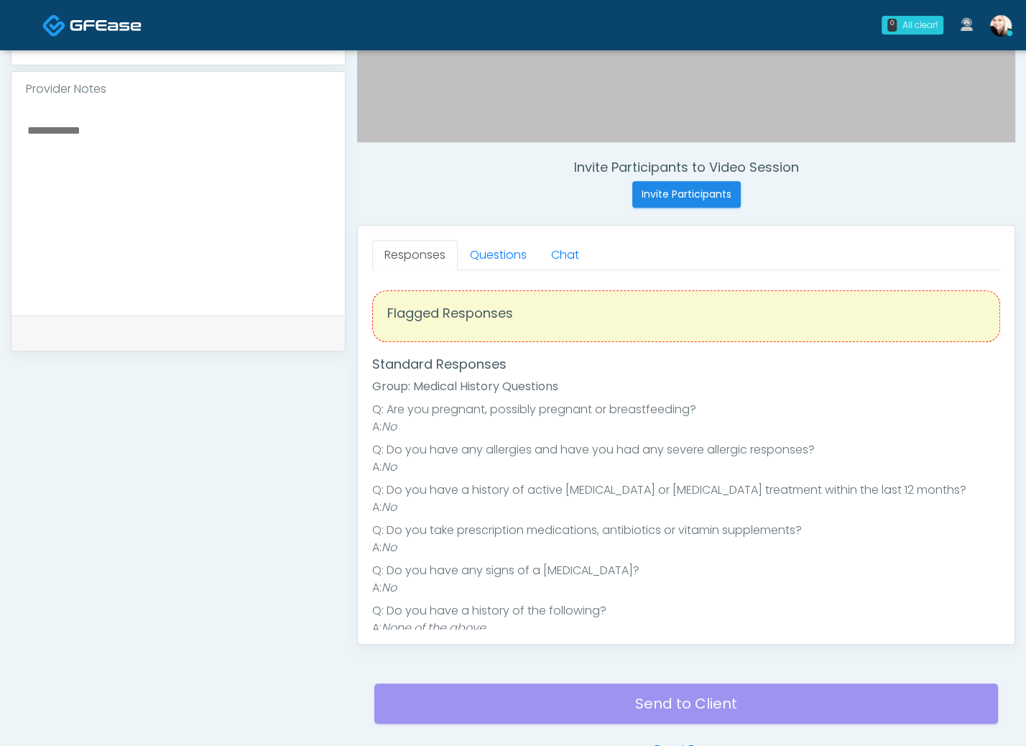
scroll to position [469, 0]
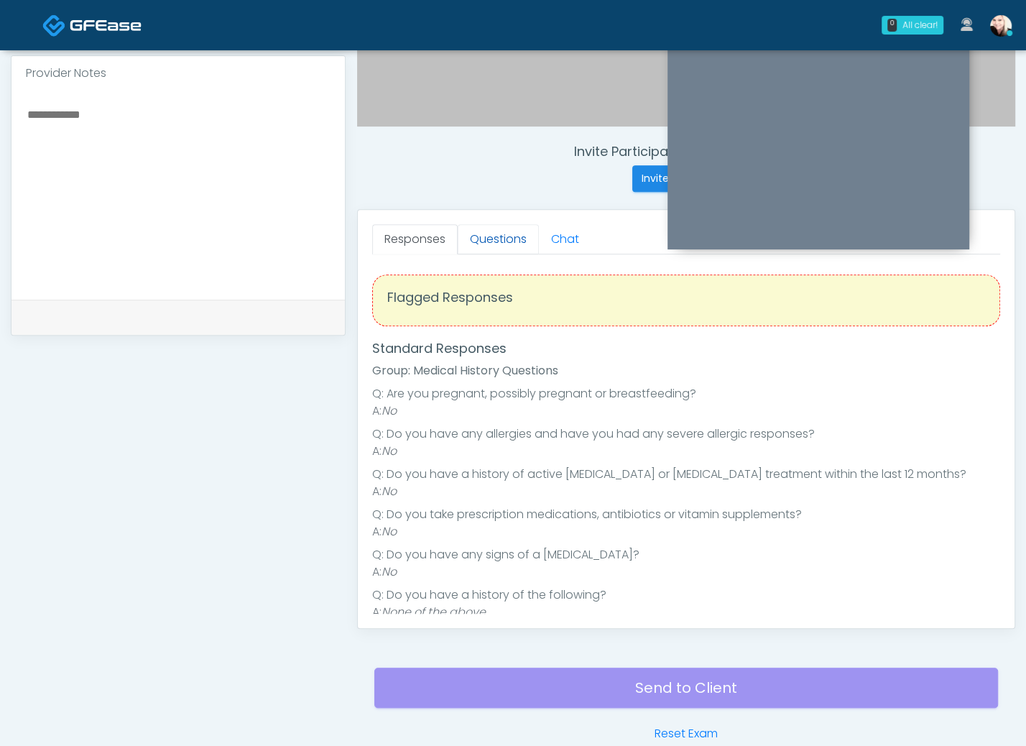
click at [500, 236] on link "Questions" at bounding box center [498, 239] width 81 height 30
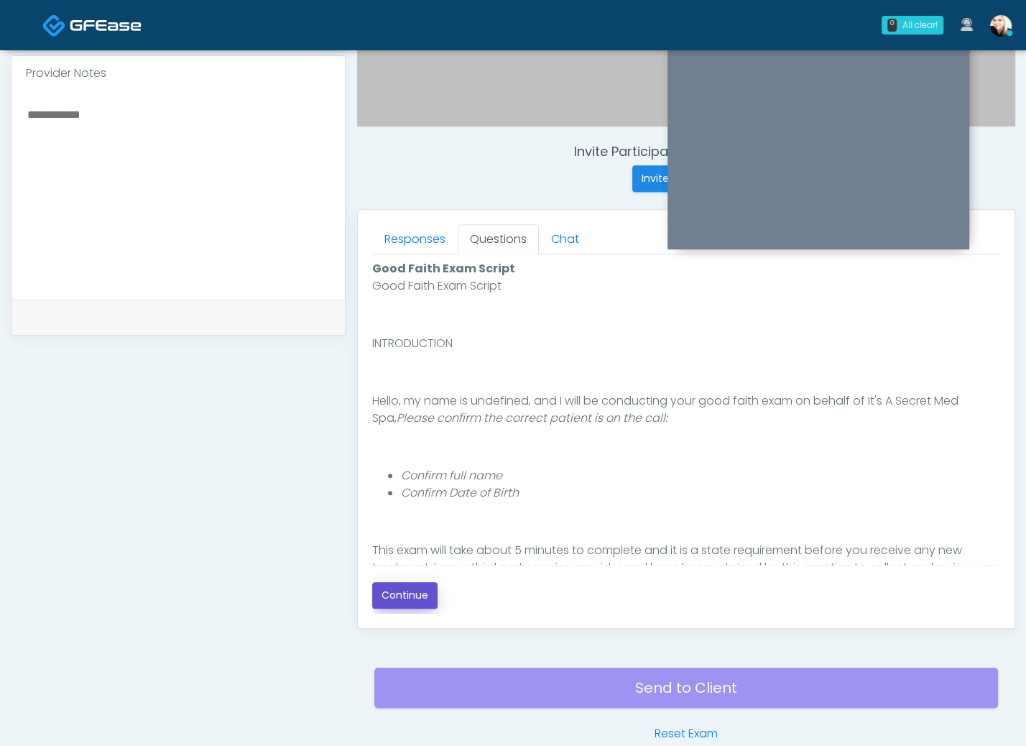
click at [396, 590] on button "Continue" at bounding box center [404, 595] width 65 height 27
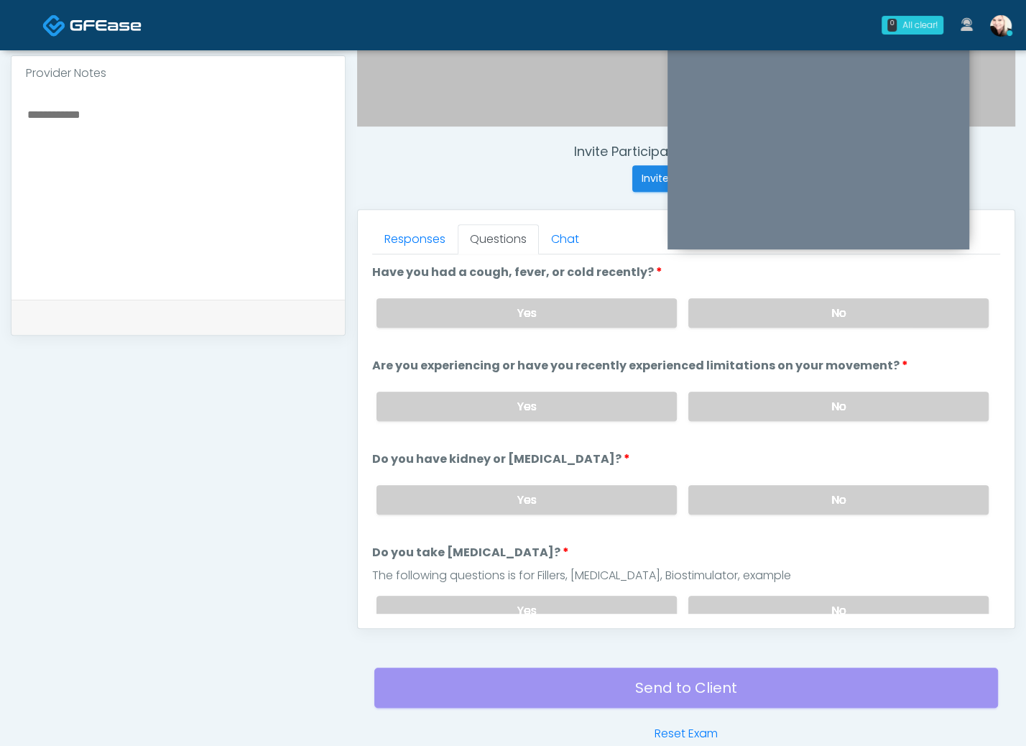
scroll to position [541, 0]
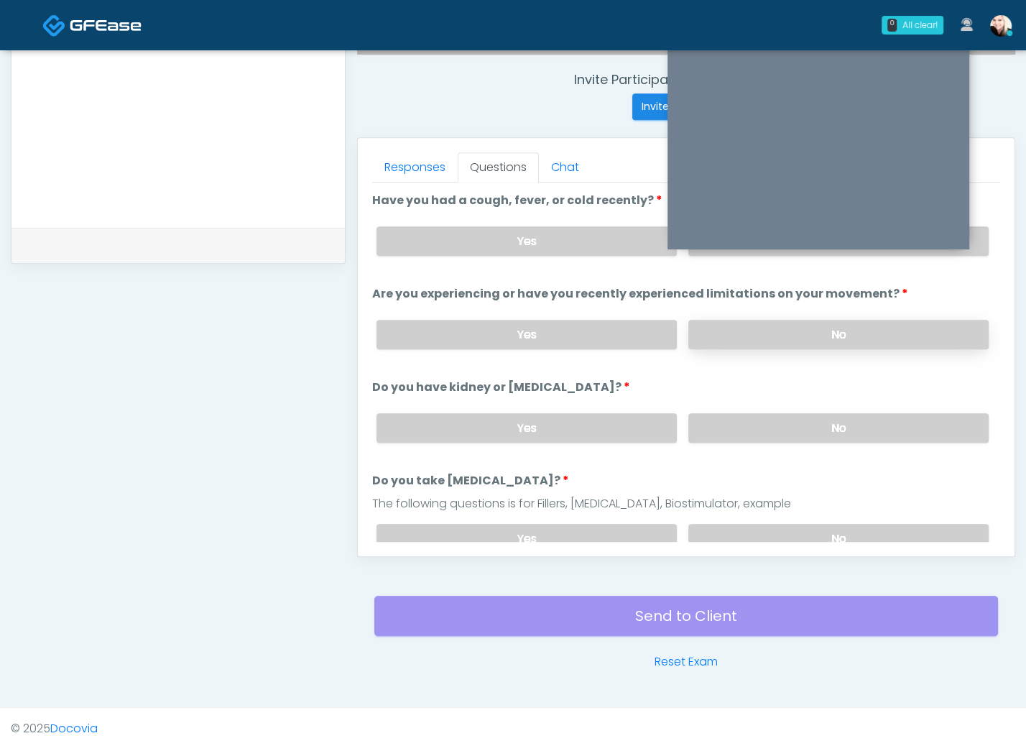
drag, startPoint x: 787, startPoint y: 424, endPoint x: 770, endPoint y: 339, distance: 87.3
click at [788, 424] on label "No" at bounding box center [839, 427] width 300 height 29
click at [769, 336] on label "No" at bounding box center [839, 334] width 300 height 29
click at [794, 524] on label "No" at bounding box center [839, 538] width 300 height 29
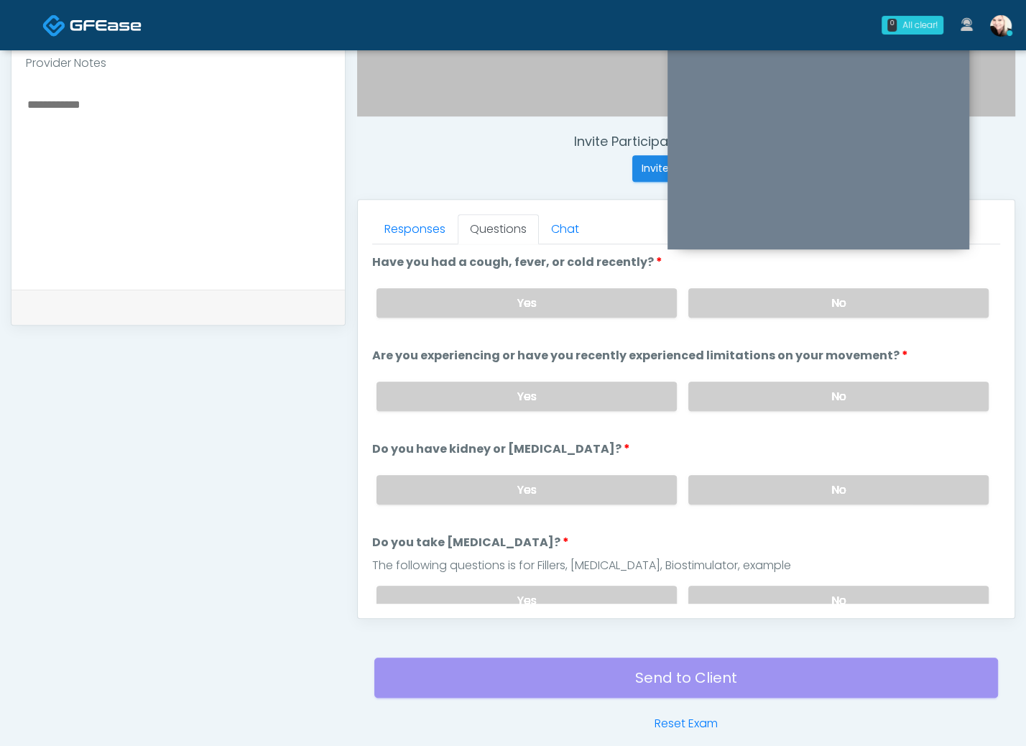
scroll to position [478, 0]
click at [714, 308] on label "No" at bounding box center [839, 303] width 300 height 29
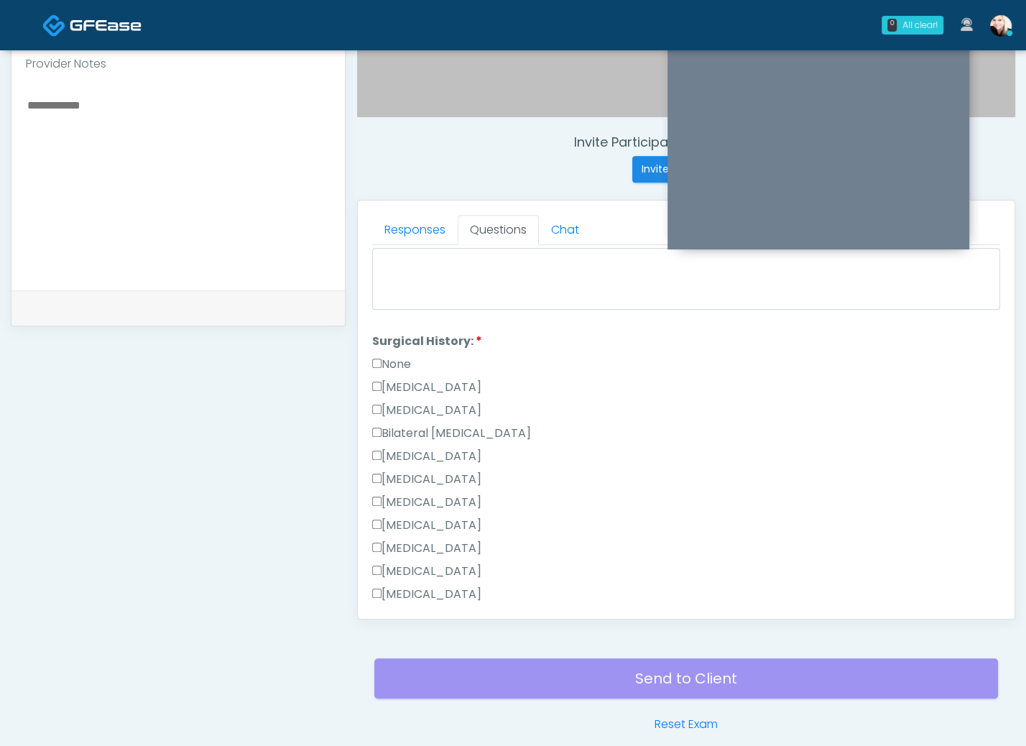
drag, startPoint x: 390, startPoint y: 346, endPoint x: 391, endPoint y: 357, distance: 11.5
click at [390, 356] on label "None" at bounding box center [391, 364] width 39 height 17
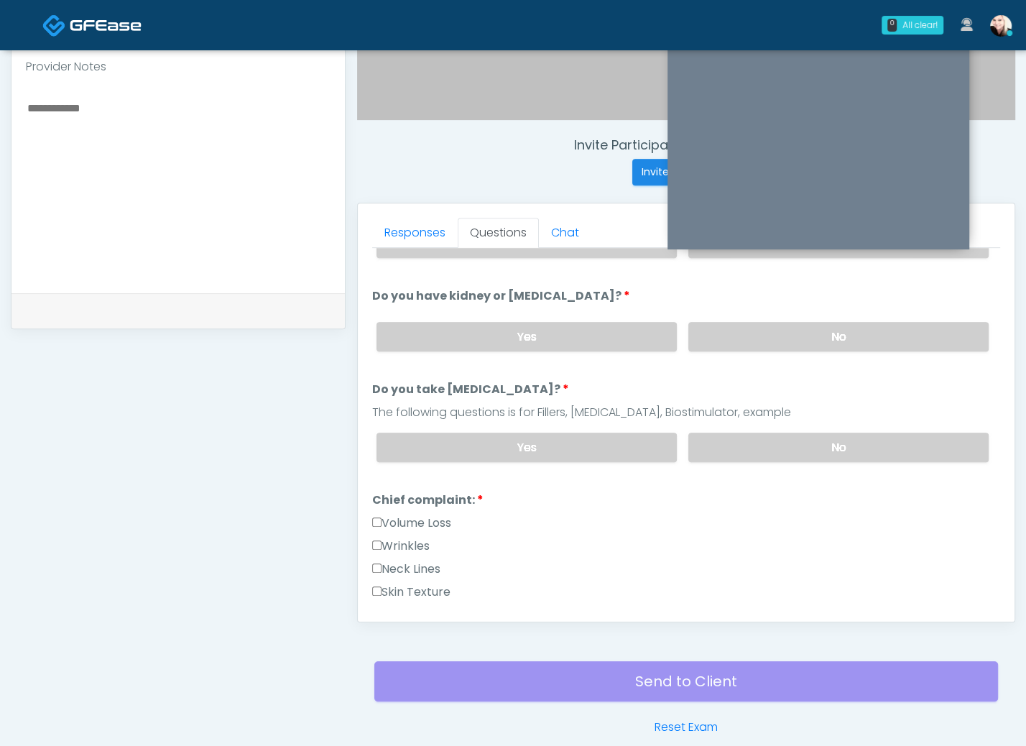
scroll to position [196, 0]
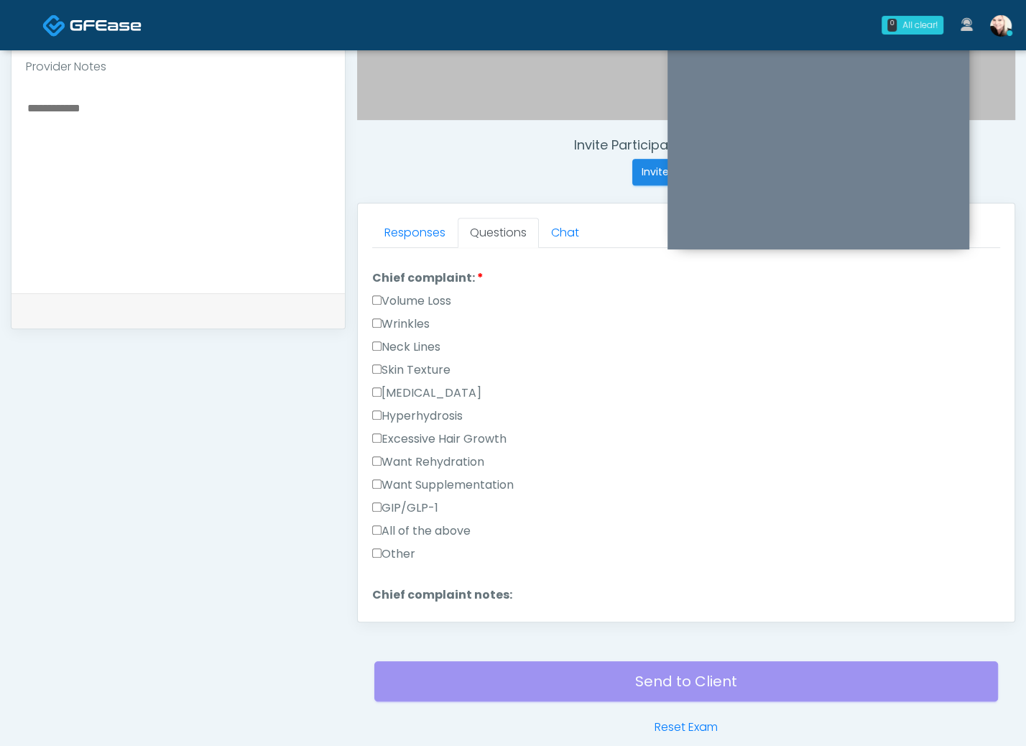
click at [383, 316] on label "Wrinkles" at bounding box center [401, 324] width 58 height 17
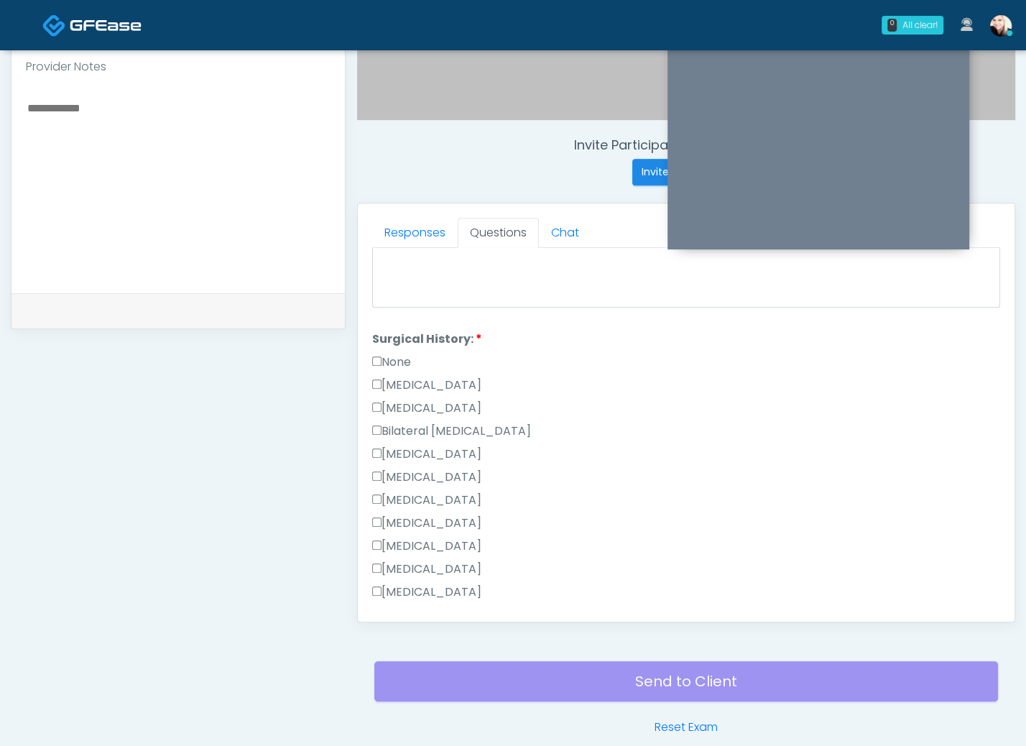
scroll to position [932, 0]
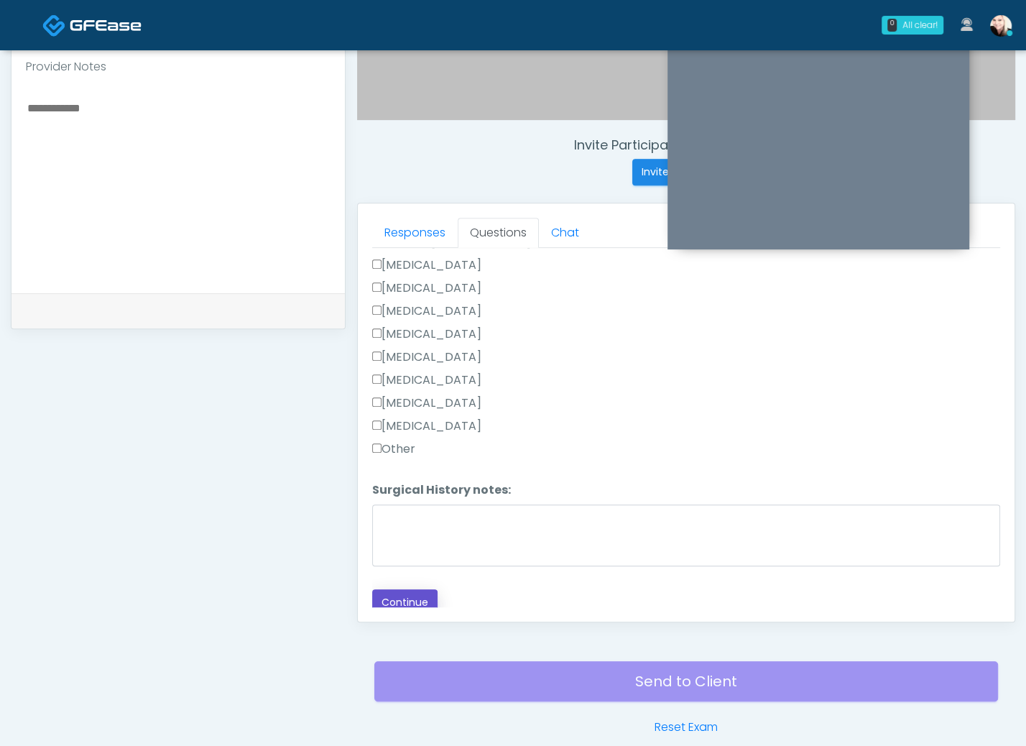
click at [422, 589] on button "Continue" at bounding box center [404, 602] width 65 height 27
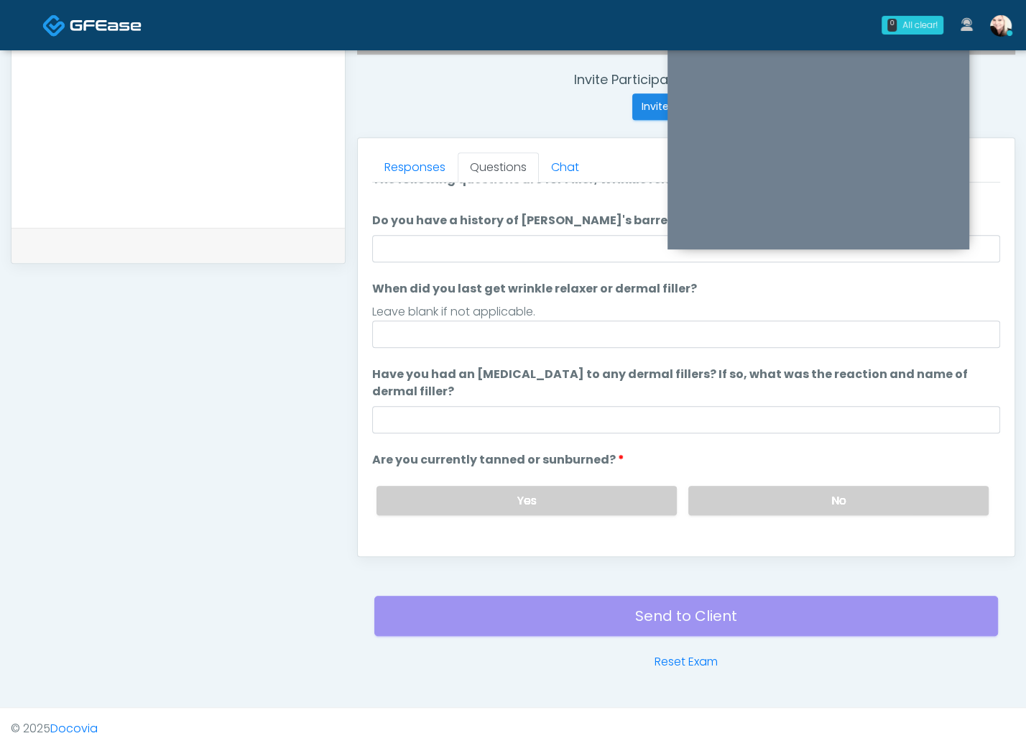
scroll to position [0, 0]
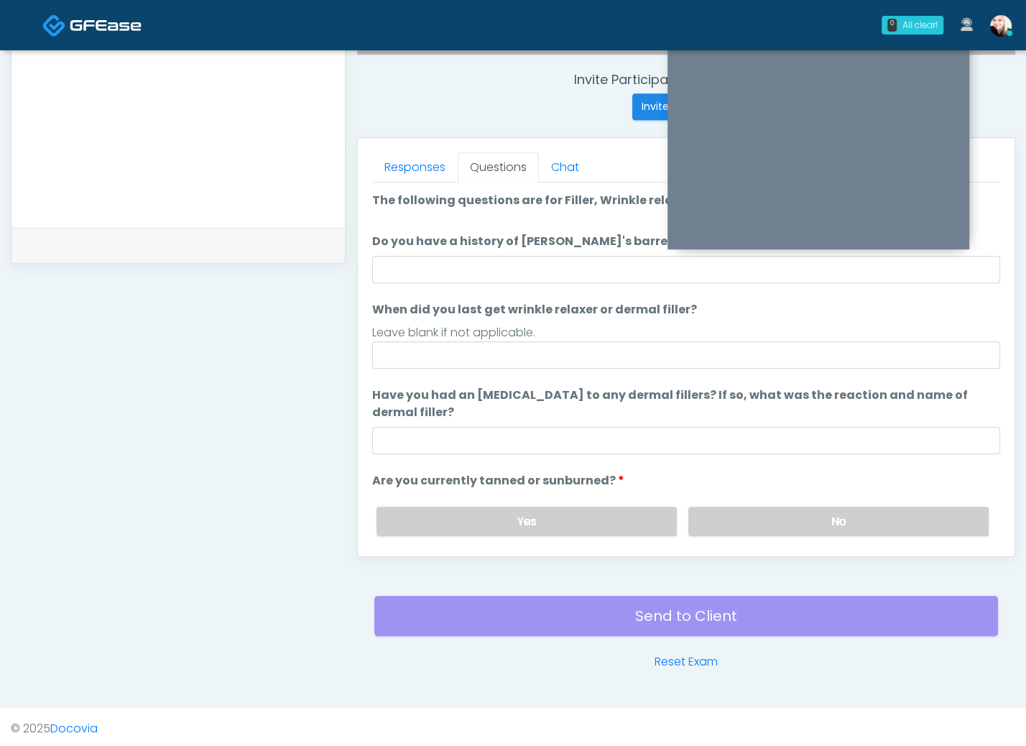
click at [481, 252] on li "Do you have a history of Guillain's barre or ALS? If so, please provide details…" at bounding box center [686, 258] width 628 height 50
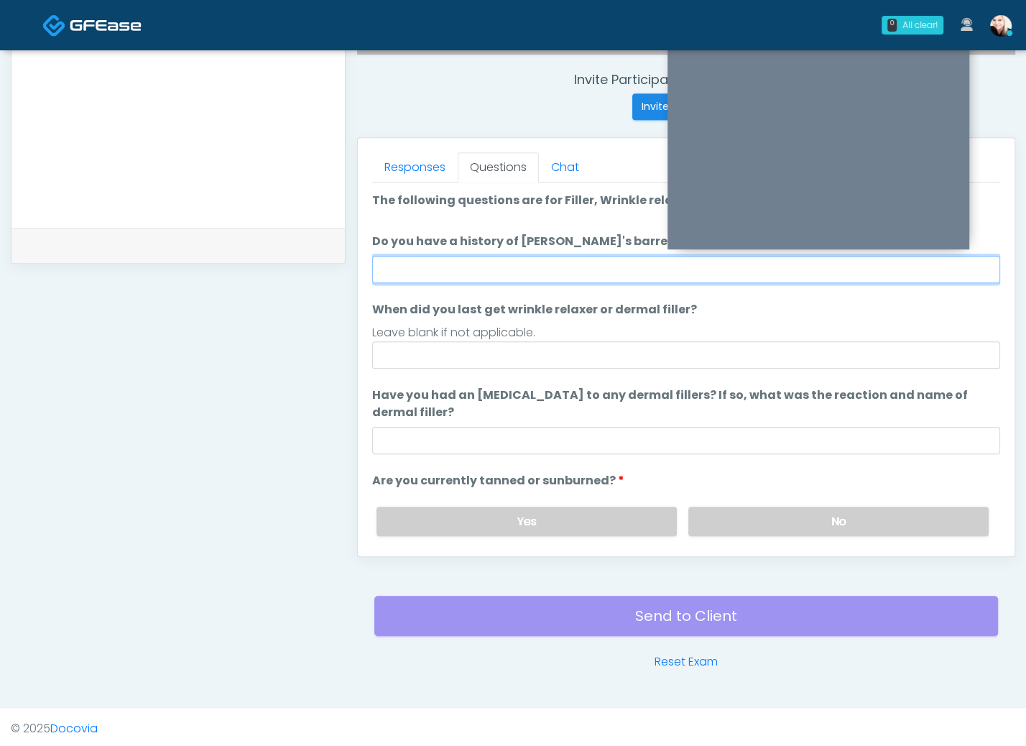
click at [479, 259] on input "Do you have a history of Guillain's barre or ALS? If so, please provide details." at bounding box center [686, 269] width 628 height 27
type input "****"
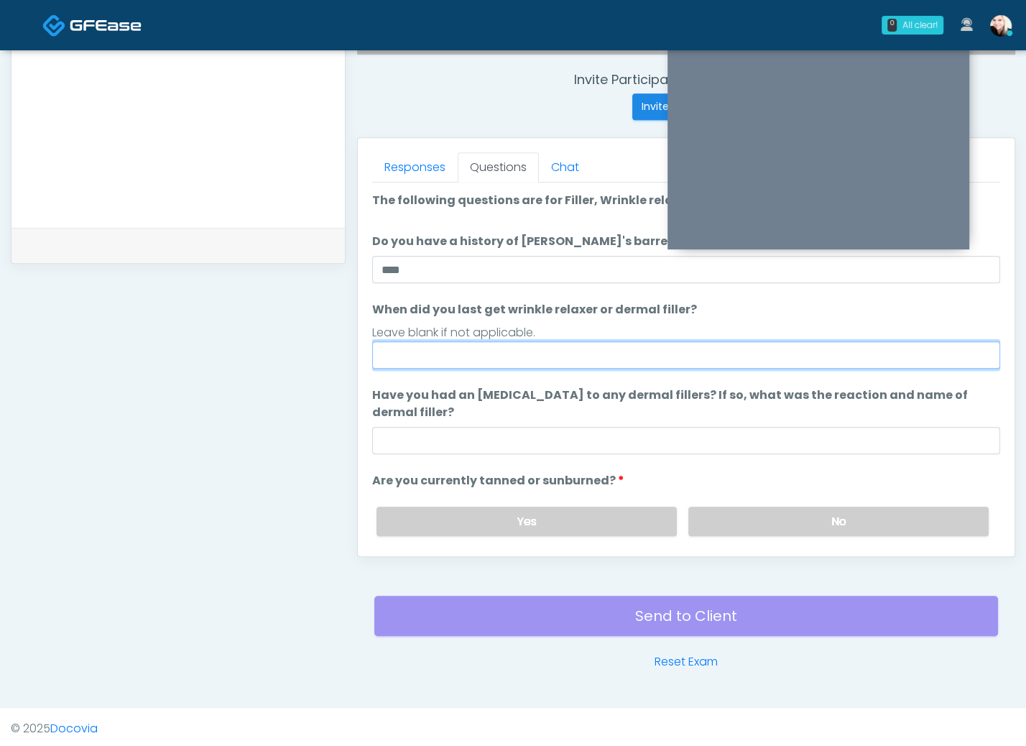
type input "*"
type input "**********"
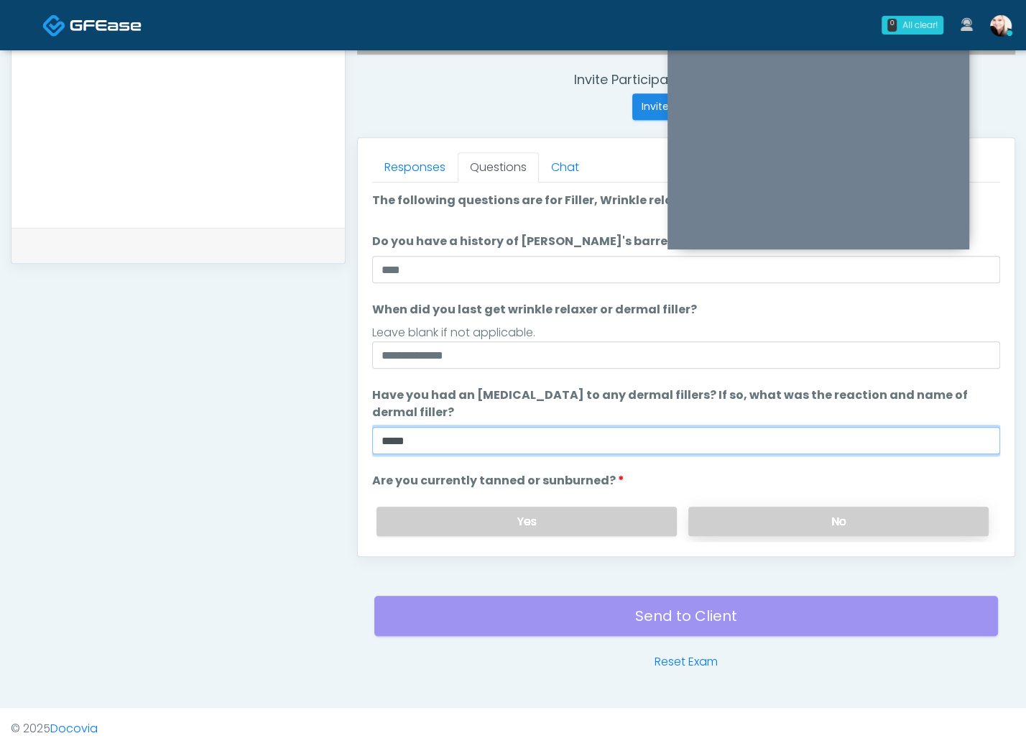
type input "****"
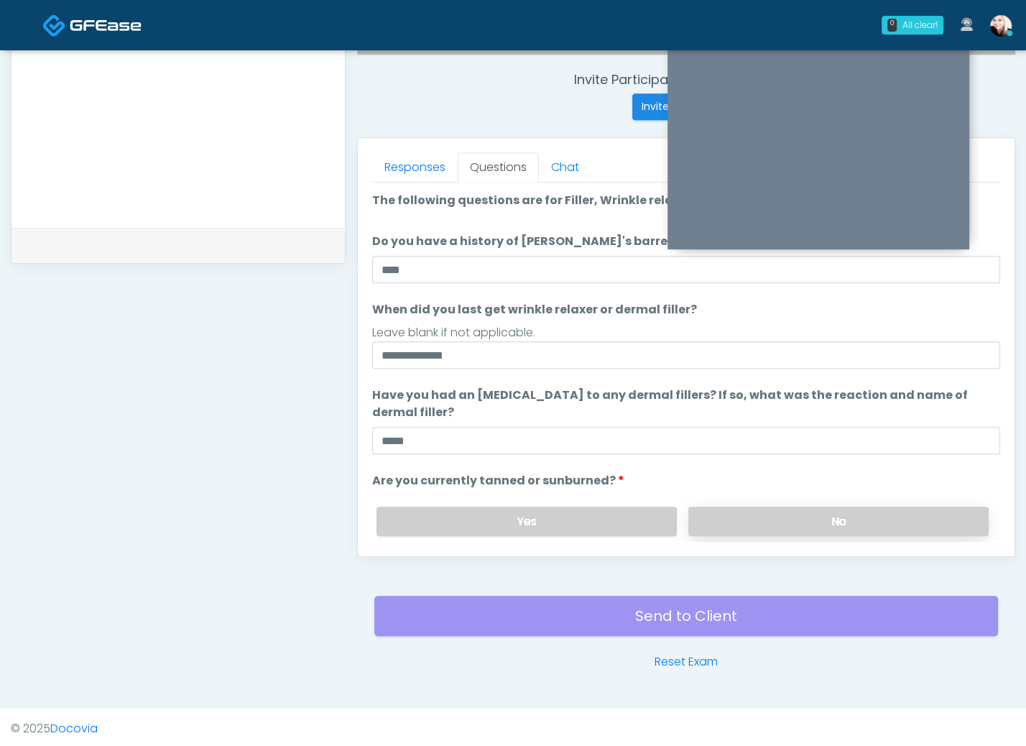
click at [727, 521] on label "No" at bounding box center [839, 521] width 300 height 29
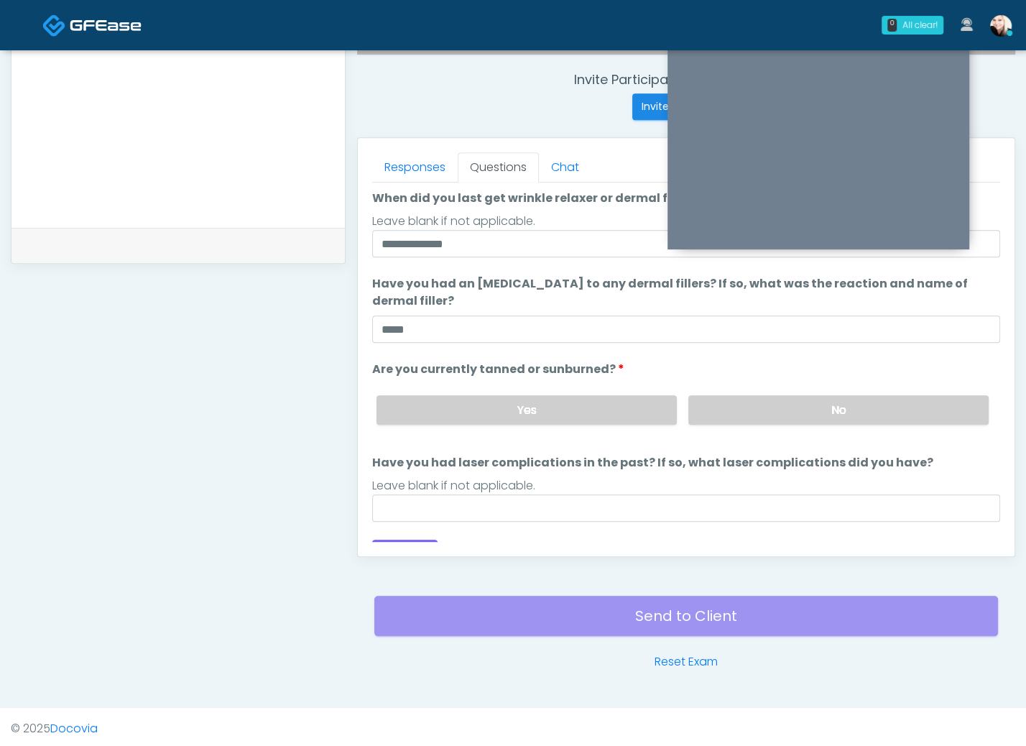
scroll to position [134, 0]
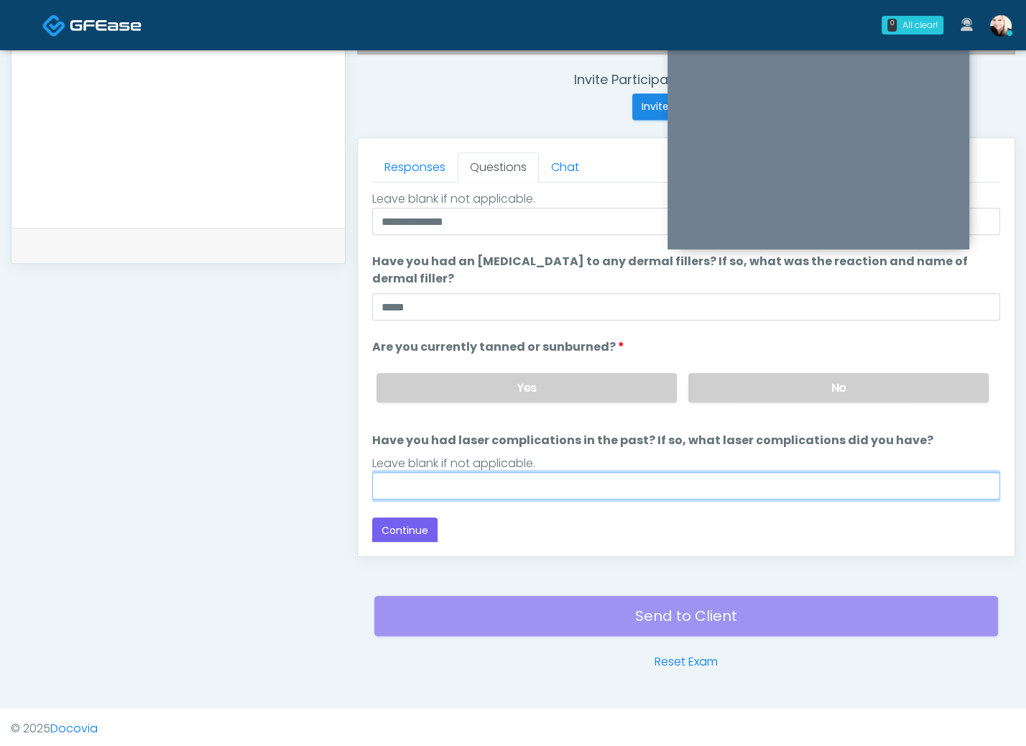
click at [538, 472] on input "Have you had laser complications in the past? If so, what laser complications d…" at bounding box center [686, 485] width 628 height 27
type input "****"
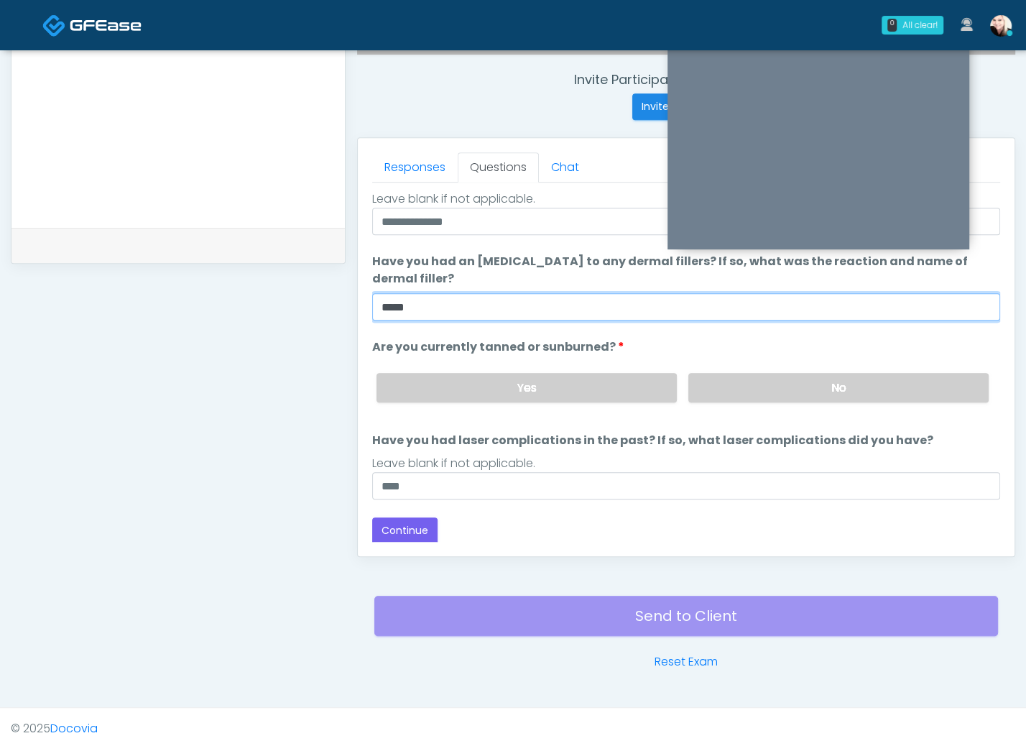
click at [442, 301] on input "****" at bounding box center [686, 306] width 628 height 27
drag, startPoint x: 468, startPoint y: 309, endPoint x: 334, endPoint y: 305, distance: 134.5
click at [334, 305] on div "**********" at bounding box center [513, 122] width 1005 height 1096
click at [512, 303] on input "****" at bounding box center [686, 306] width 628 height 27
click at [701, 317] on input "****" at bounding box center [686, 306] width 628 height 27
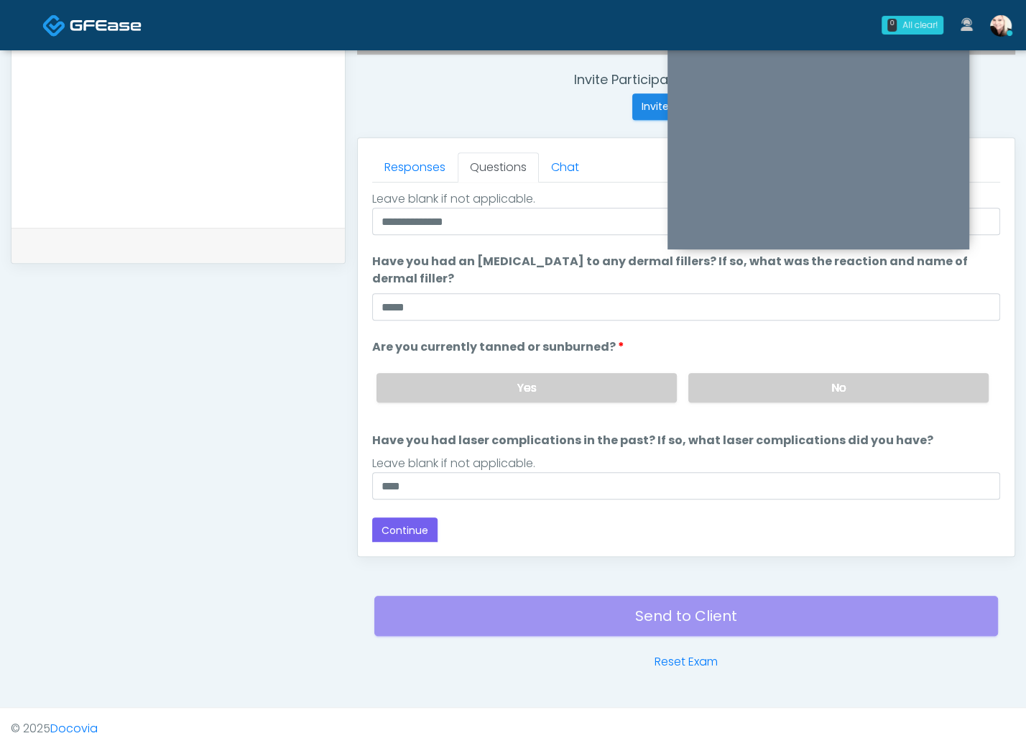
click at [686, 331] on ol "**********" at bounding box center [686, 278] width 628 height 441
click at [422, 533] on button "Continue" at bounding box center [404, 531] width 65 height 27
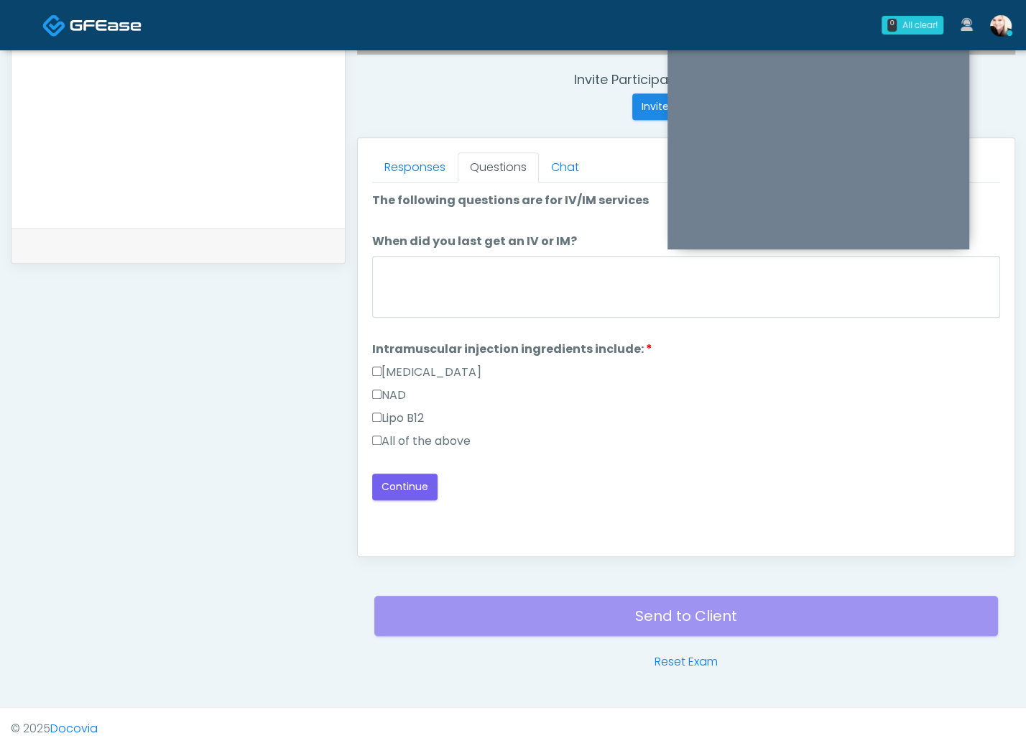
click at [402, 439] on label "All of the above" at bounding box center [421, 441] width 98 height 17
click at [499, 236] on label "When did you last get an IV or IM?" at bounding box center [474, 241] width 205 height 17
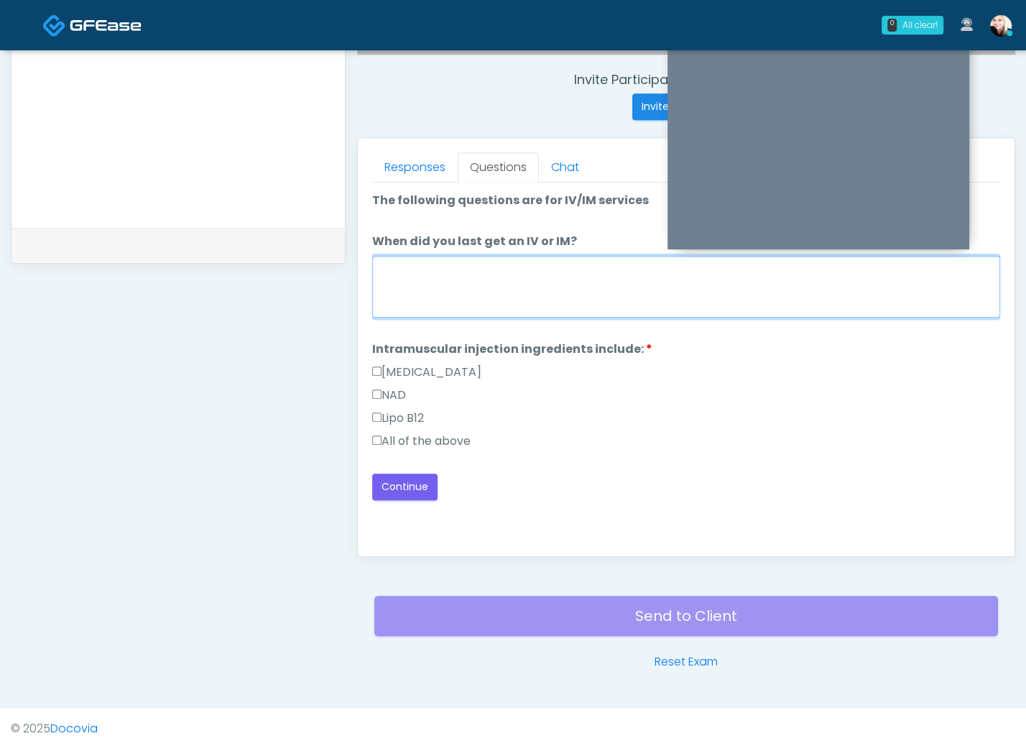
click at [499, 256] on textarea "When did you last get an IV or IM?" at bounding box center [686, 287] width 628 height 62
click at [486, 274] on textarea "When did you last get an IV or IM?" at bounding box center [686, 287] width 628 height 62
type textarea "****"
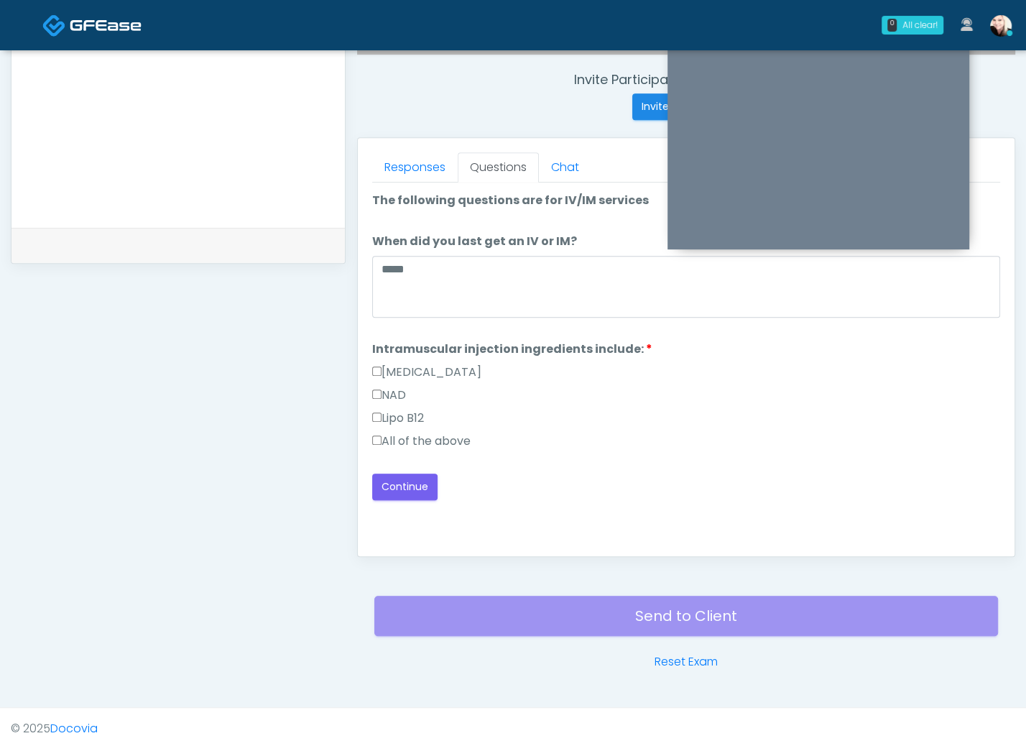
click at [398, 468] on div "Loading... Connecting to your agent... Please wait while we prepare your person…" at bounding box center [686, 346] width 628 height 308
click at [401, 474] on button "Continue" at bounding box center [404, 487] width 65 height 27
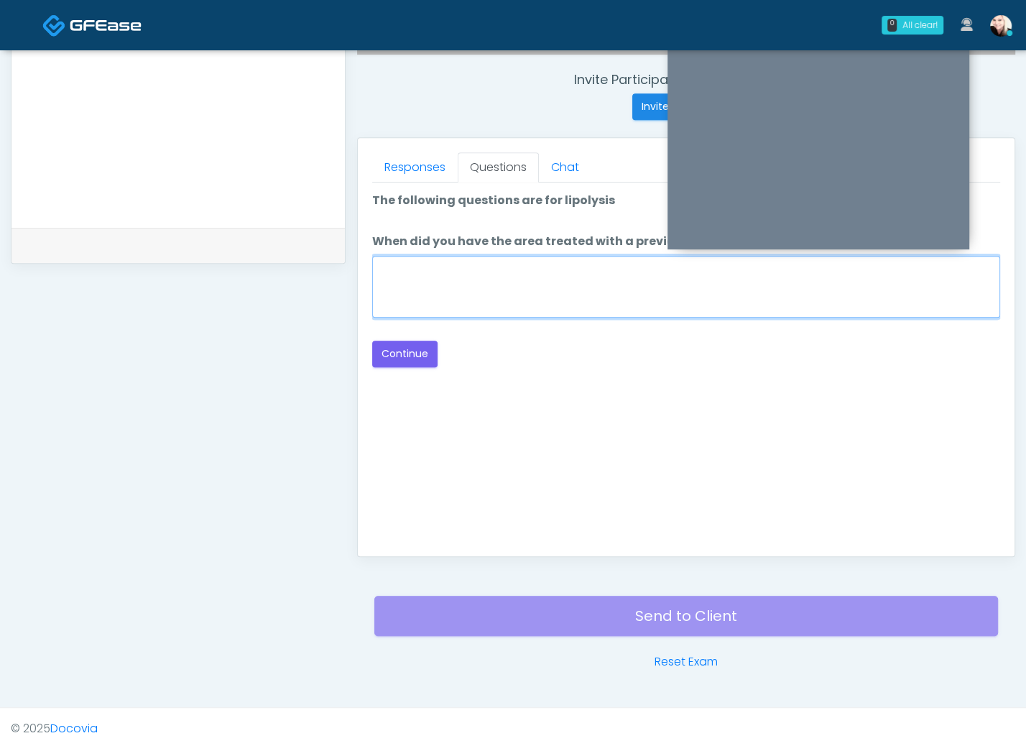
click at [581, 290] on textarea "When did you have the area treated with a previous lipolysis treatment?" at bounding box center [686, 287] width 628 height 62
type textarea "****"
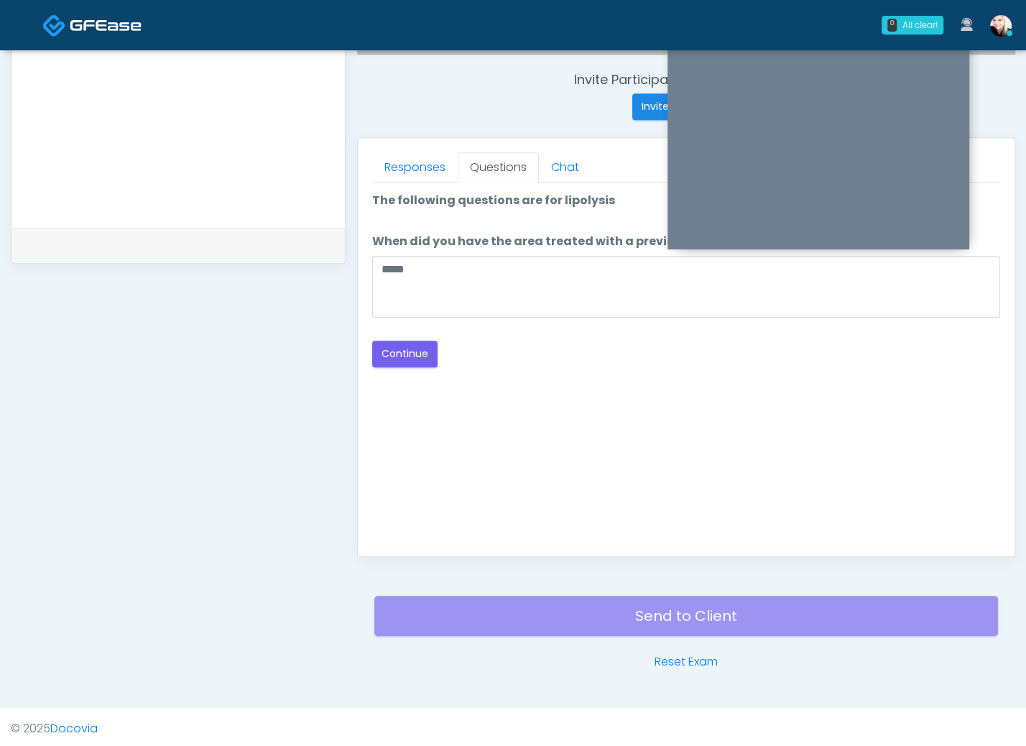
click at [420, 366] on div "Good Faith Exam Script Good Faith Exam Script INTRODUCTION Hello, my name is un…" at bounding box center [686, 362] width 628 height 359
click at [412, 350] on button "Continue" at bounding box center [404, 354] width 65 height 27
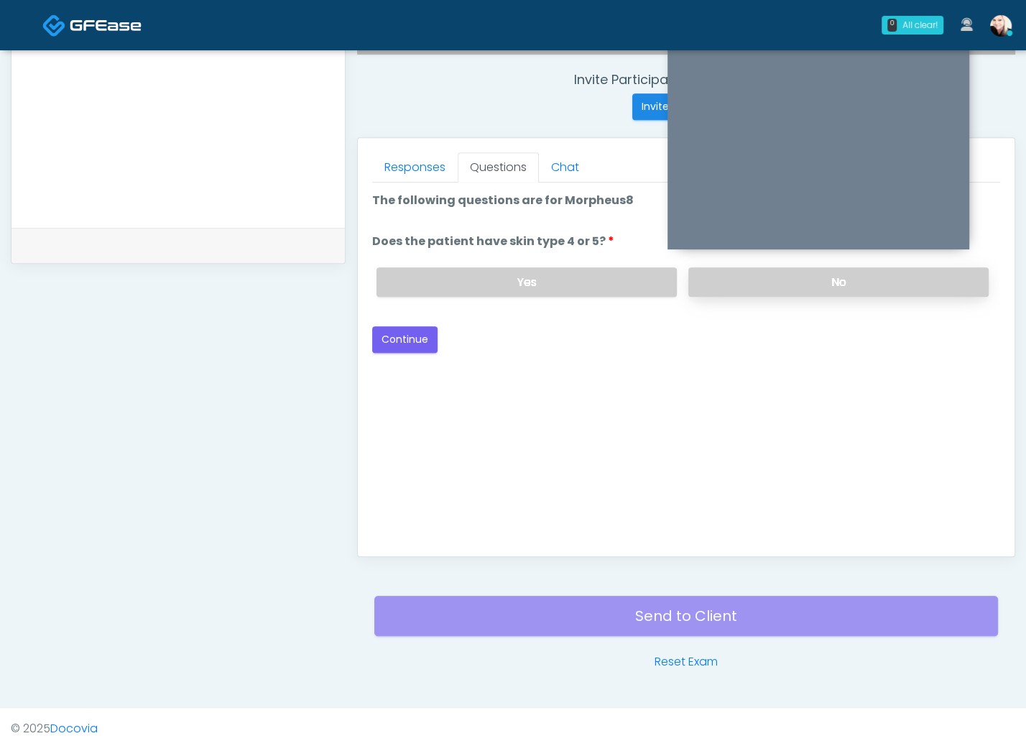
click at [754, 276] on label "No" at bounding box center [839, 281] width 300 height 29
click at [403, 332] on button "Continue" at bounding box center [404, 339] width 65 height 27
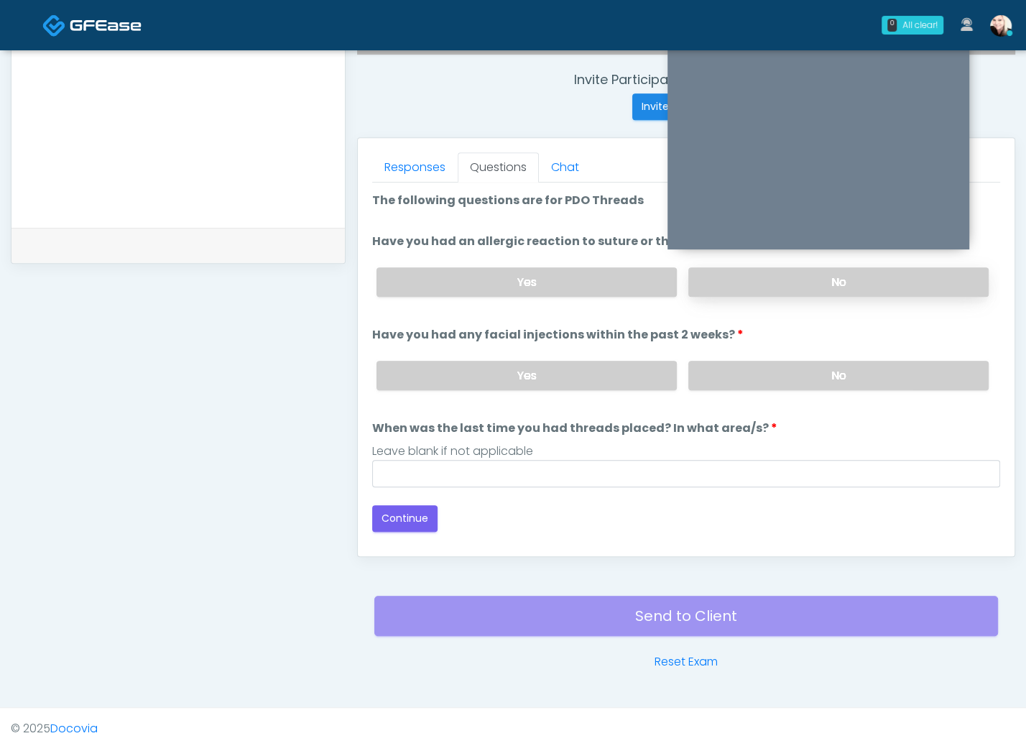
click at [734, 279] on label "No" at bounding box center [839, 281] width 300 height 29
drag, startPoint x: 748, startPoint y: 363, endPoint x: 714, endPoint y: 382, distance: 39.2
click at [746, 364] on label "No" at bounding box center [839, 375] width 300 height 29
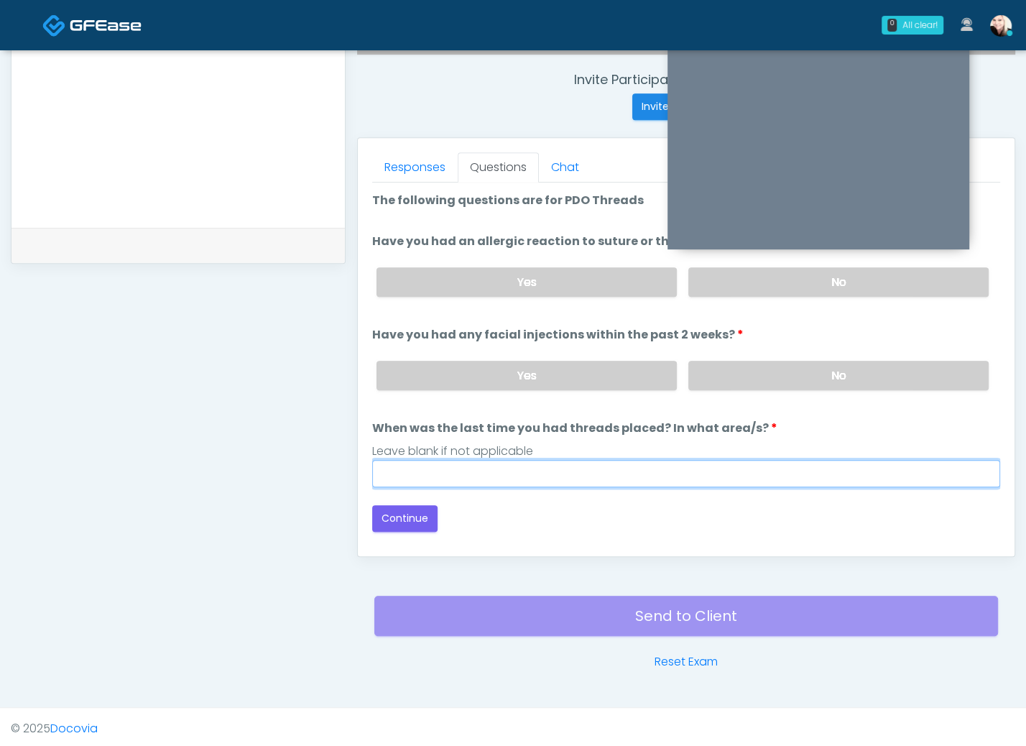
click at [502, 470] on input "When was the last time you had threads placed? In what area/s?" at bounding box center [686, 473] width 628 height 27
type input "****"
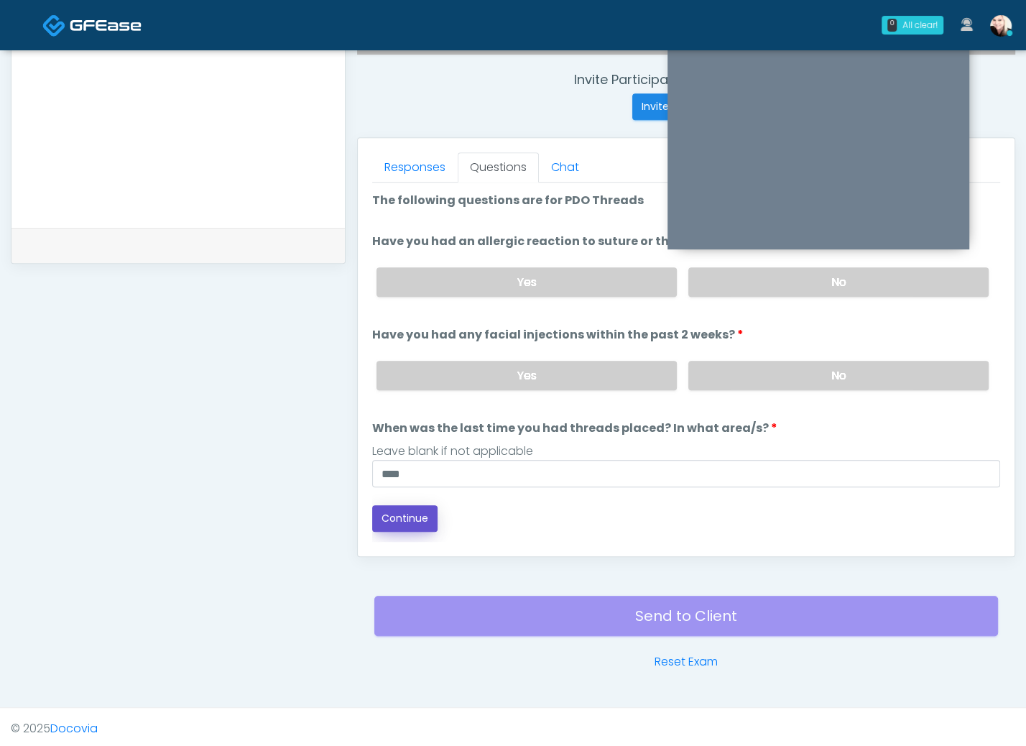
click at [399, 514] on button "Continue" at bounding box center [404, 518] width 65 height 27
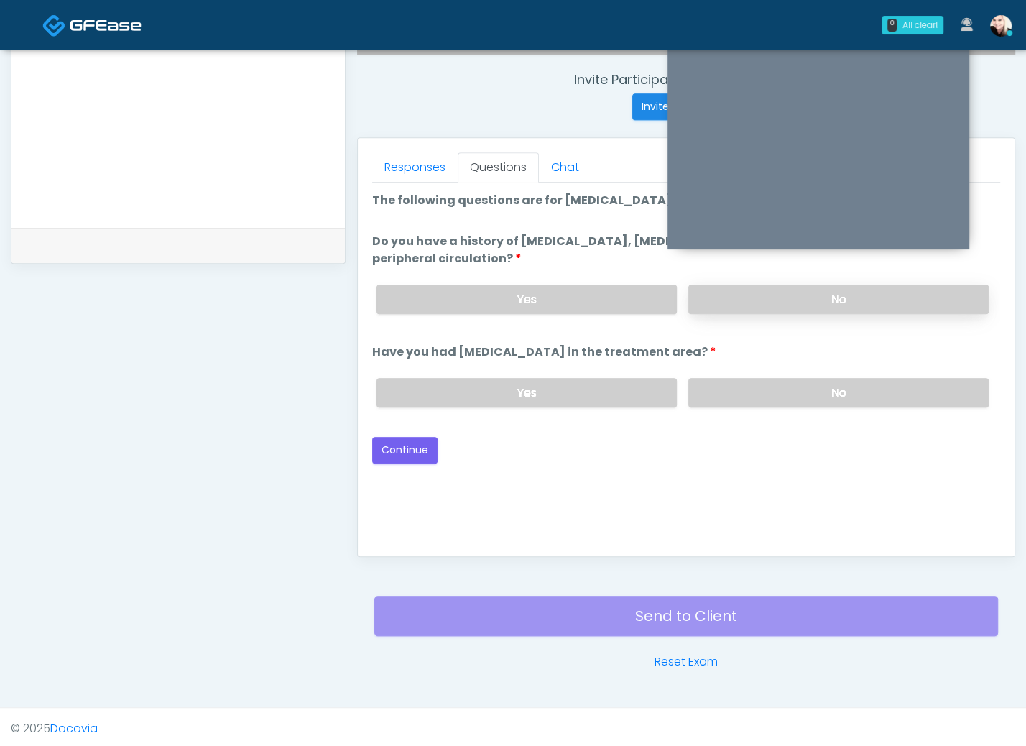
click at [748, 288] on label "No" at bounding box center [839, 299] width 300 height 29
click at [745, 387] on label "No" at bounding box center [839, 392] width 300 height 29
click at [390, 454] on button "Continue" at bounding box center [404, 450] width 65 height 27
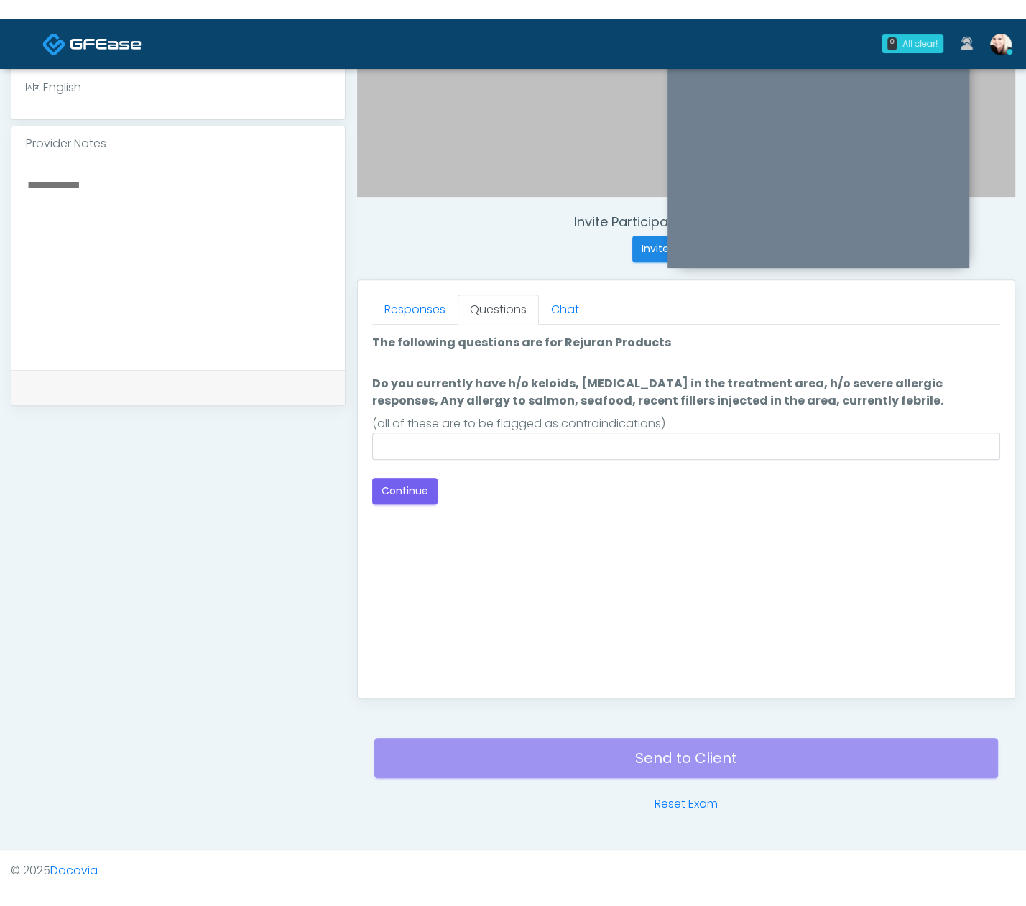
scroll to position [380, 0]
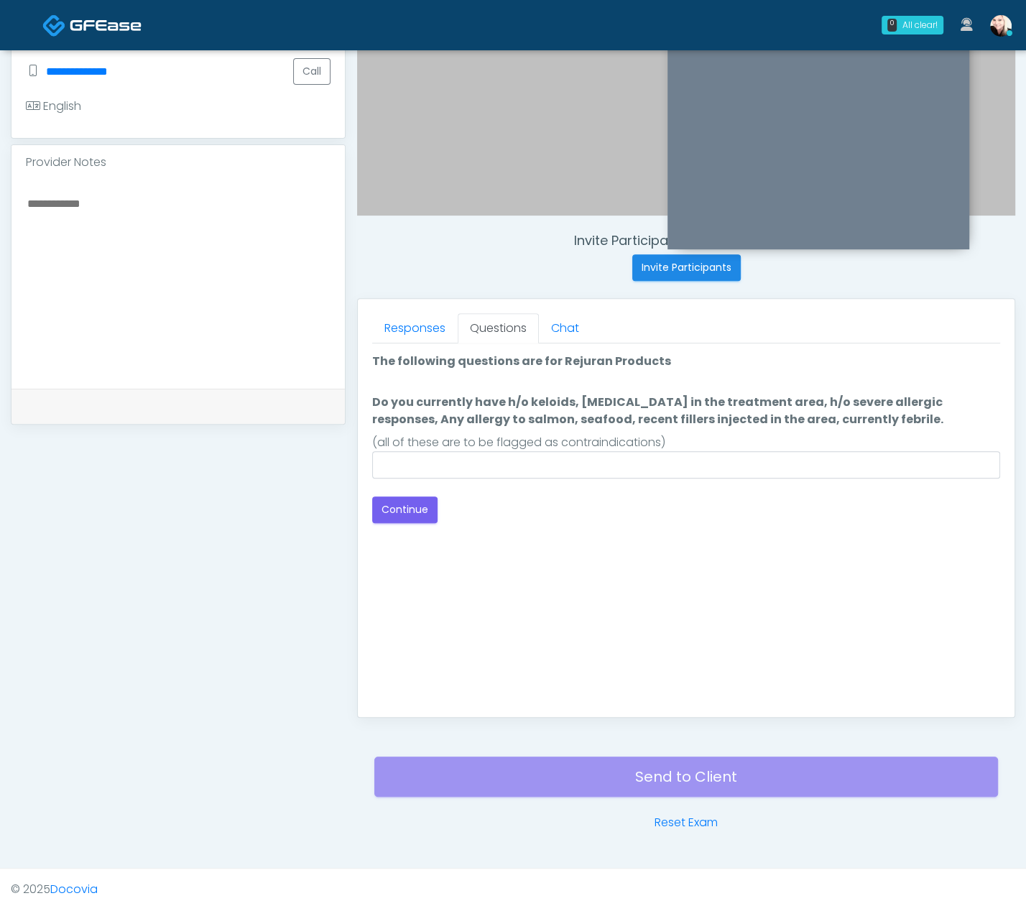
click at [459, 446] on div "(all of these are to be flagged as contraindications)" at bounding box center [686, 442] width 628 height 17
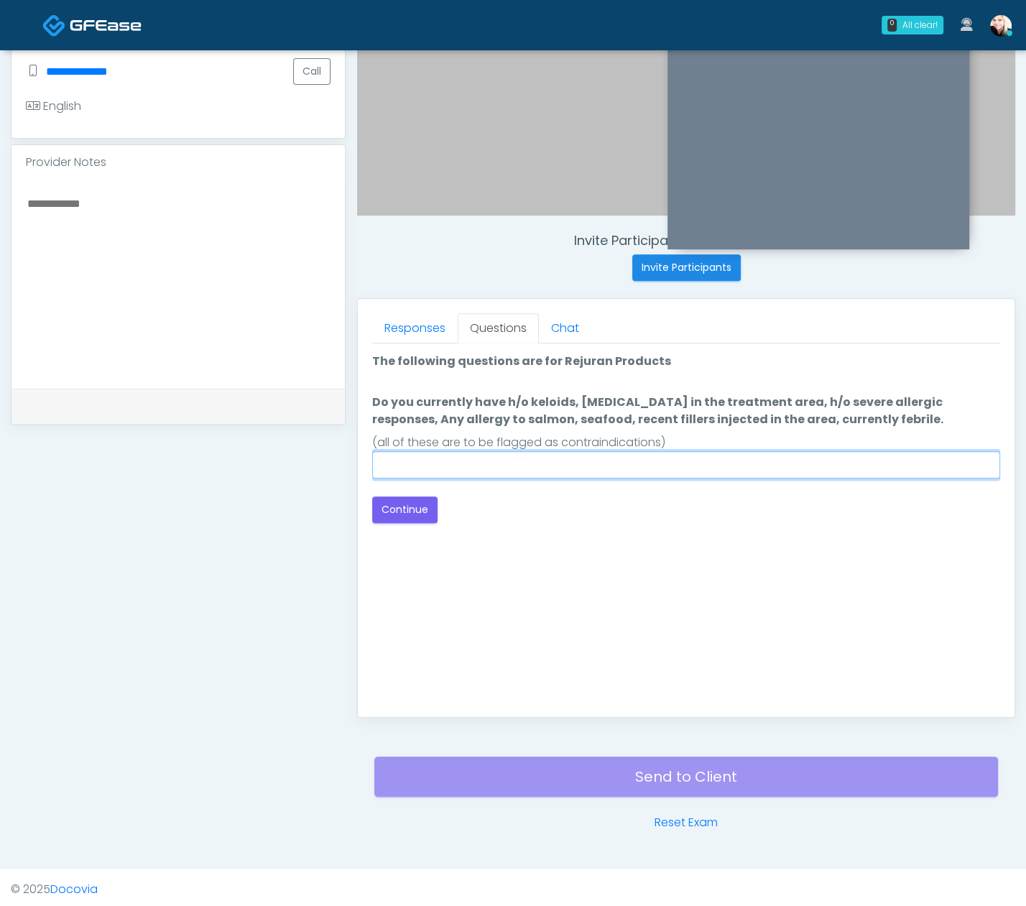
click at [443, 457] on input "Do you currently have h/o keloids, skin infection in the treatment area, h/o se…" at bounding box center [686, 464] width 628 height 27
type input "****"
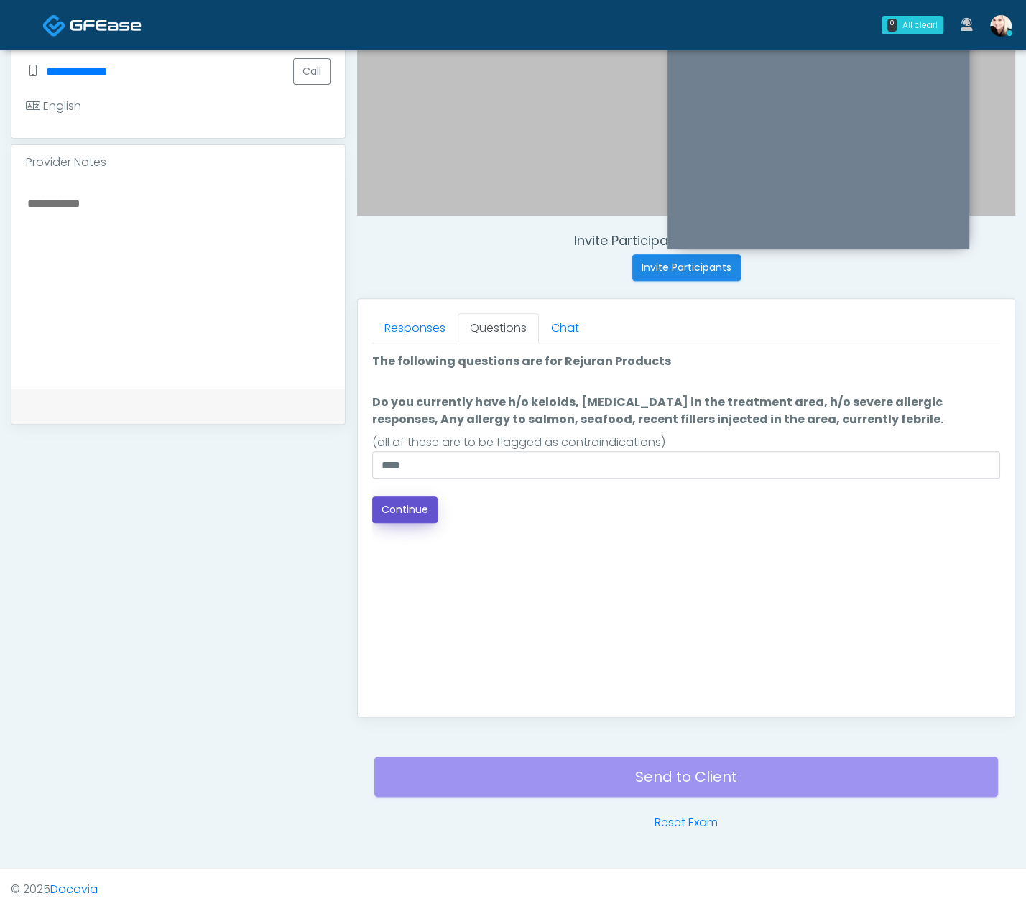
click at [425, 503] on button "Continue" at bounding box center [404, 510] width 65 height 27
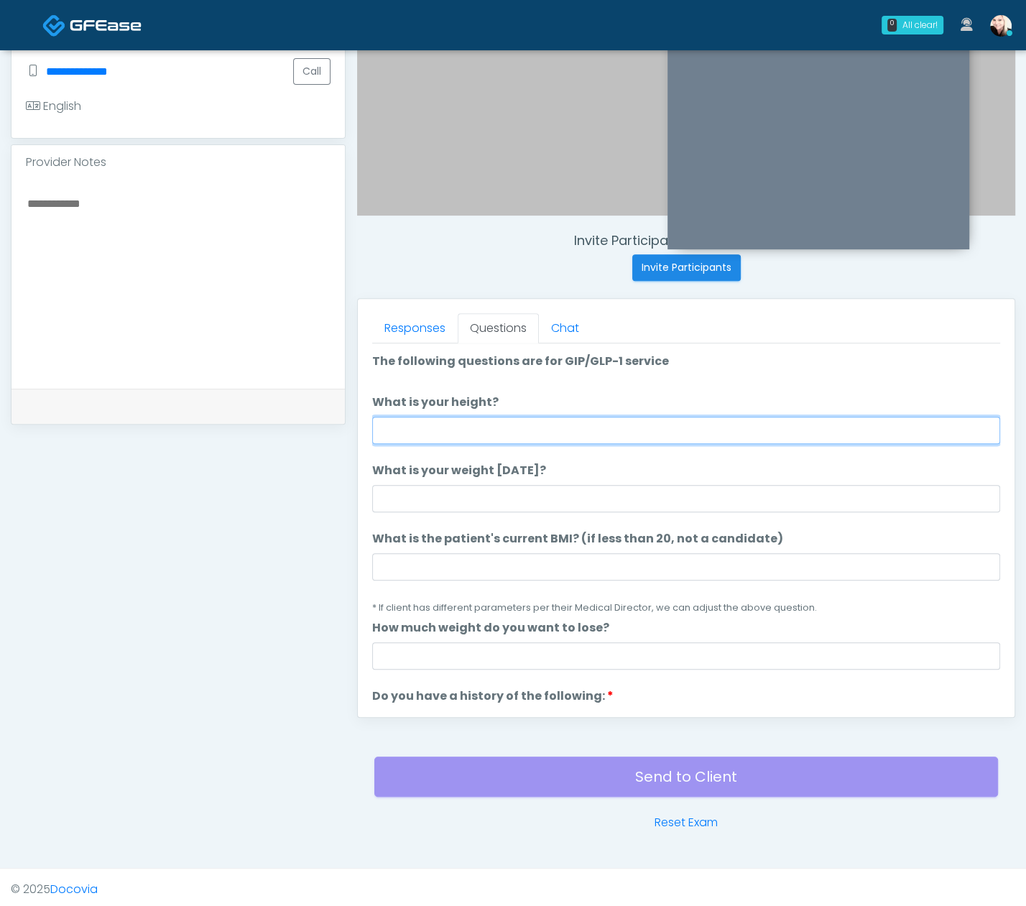
click at [497, 437] on input "What is your height?" at bounding box center [686, 430] width 628 height 27
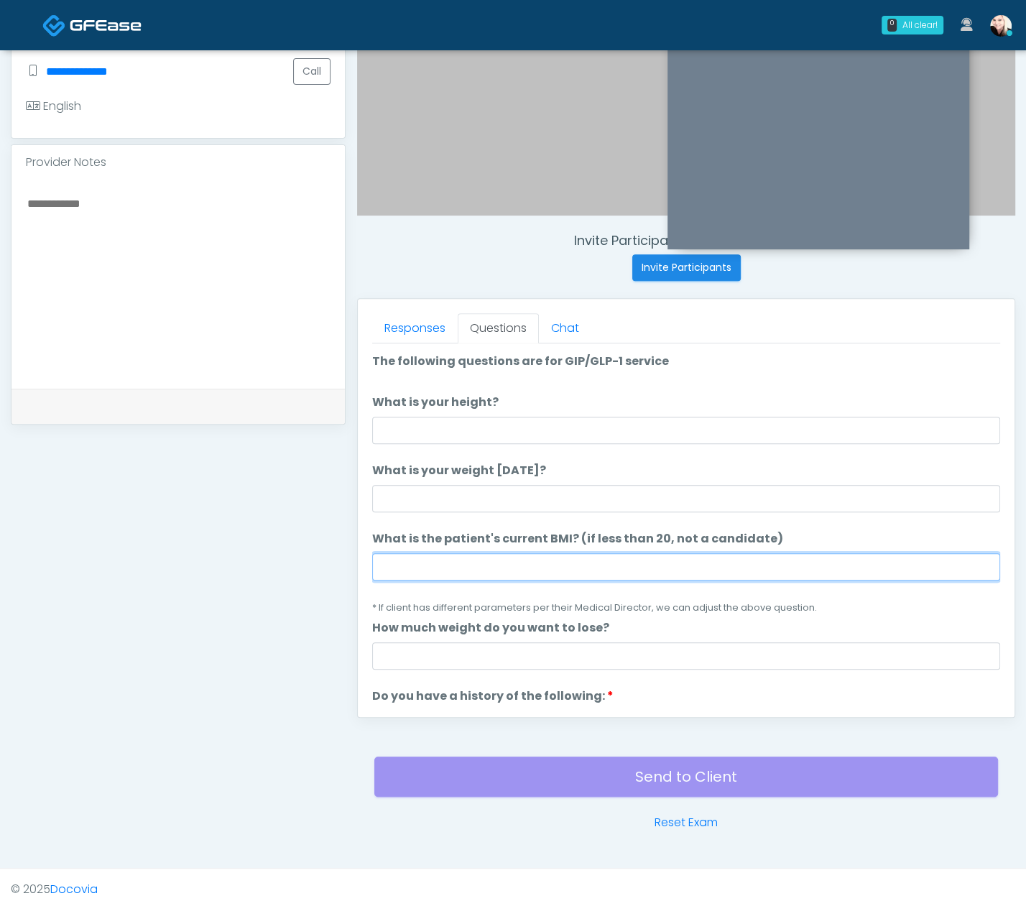
click at [461, 572] on input "What is the patient's current BMI? (if less than 20, not a candidate)" at bounding box center [686, 566] width 628 height 27
paste input "****"
type input "****"
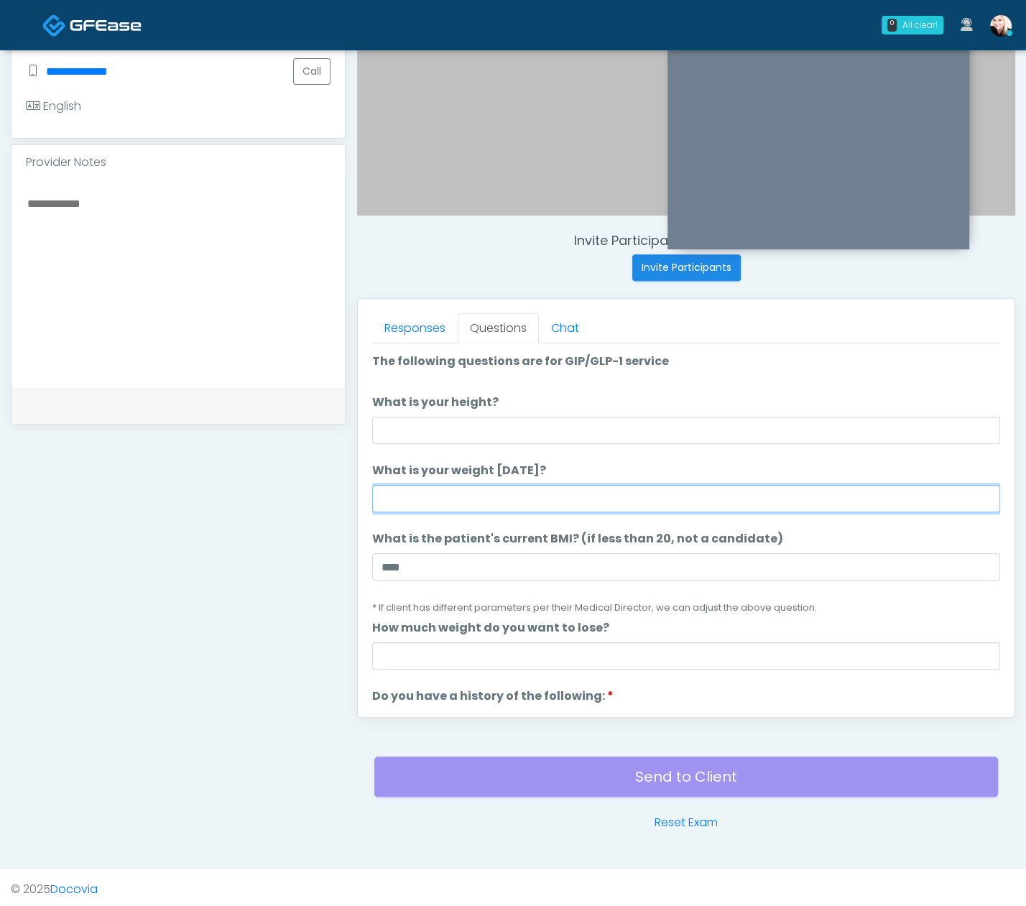
click at [413, 497] on input "What is your weight today?" at bounding box center [686, 498] width 628 height 27
type input "***"
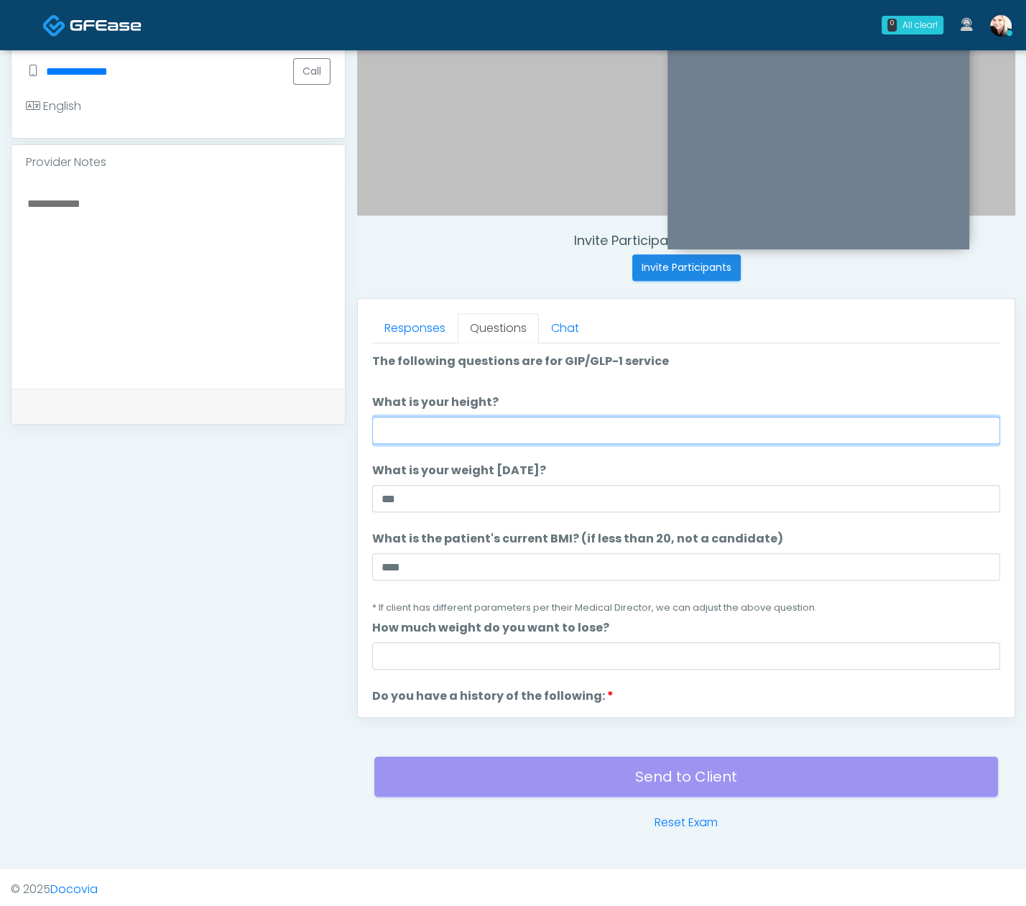
drag, startPoint x: 449, startPoint y: 439, endPoint x: 449, endPoint y: 429, distance: 10.1
click at [449, 438] on input "What is your height?" at bounding box center [686, 430] width 628 height 27
type input "****"
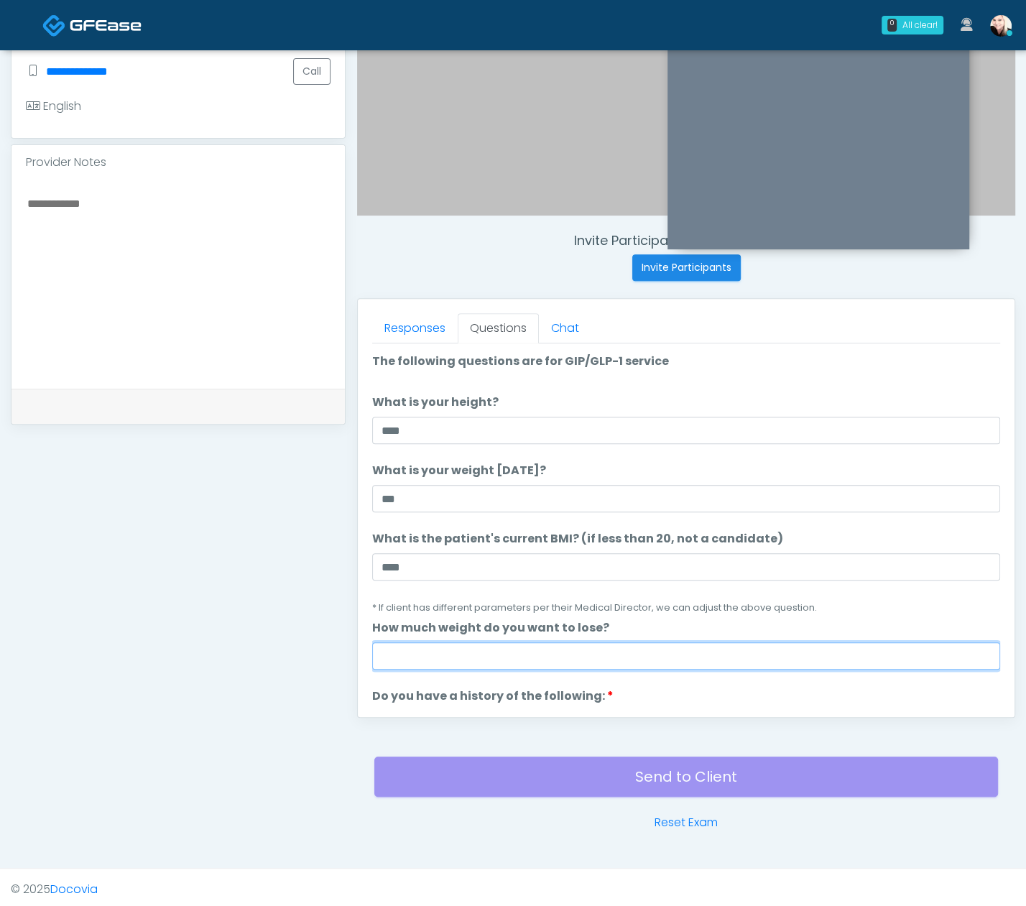
click at [502, 643] on input "How much weight do you want to lose?" at bounding box center [686, 656] width 628 height 27
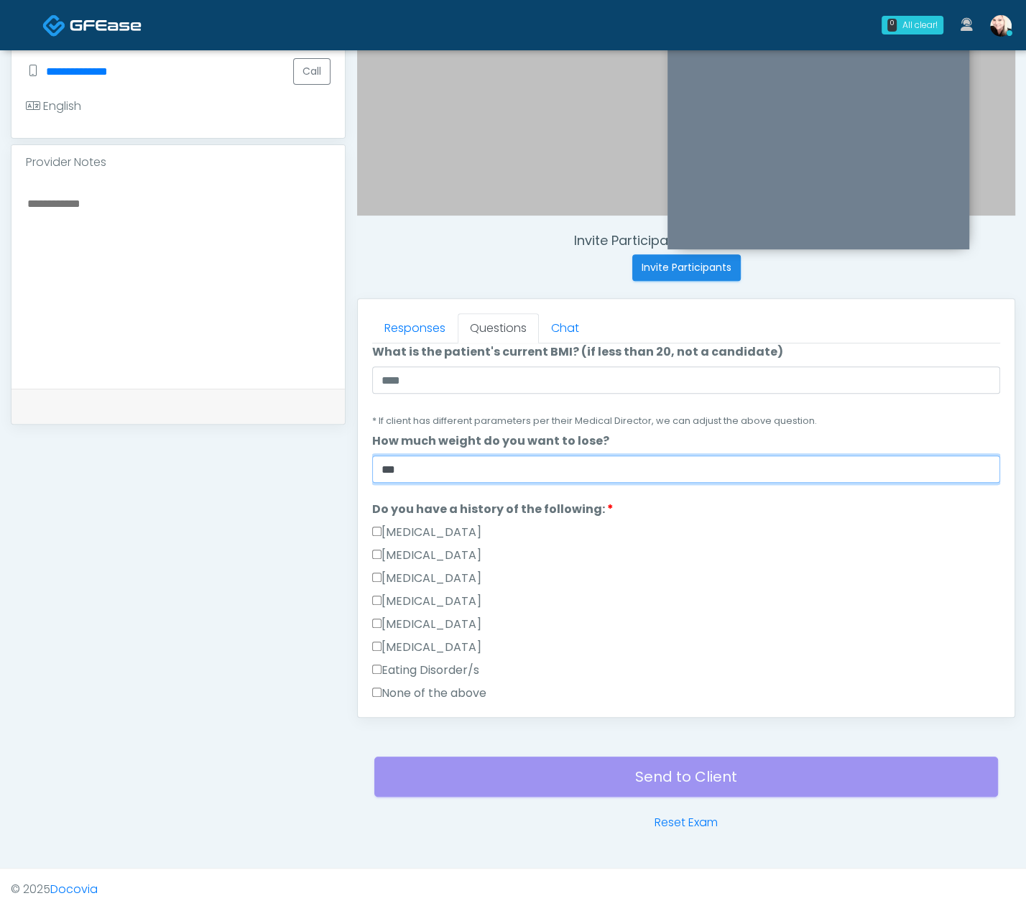
type input "***"
drag, startPoint x: 678, startPoint y: 570, endPoint x: 522, endPoint y: 594, distance: 157.9
click at [676, 570] on div "Multiple Endocrine Neoplasia Syndrome" at bounding box center [686, 581] width 628 height 23
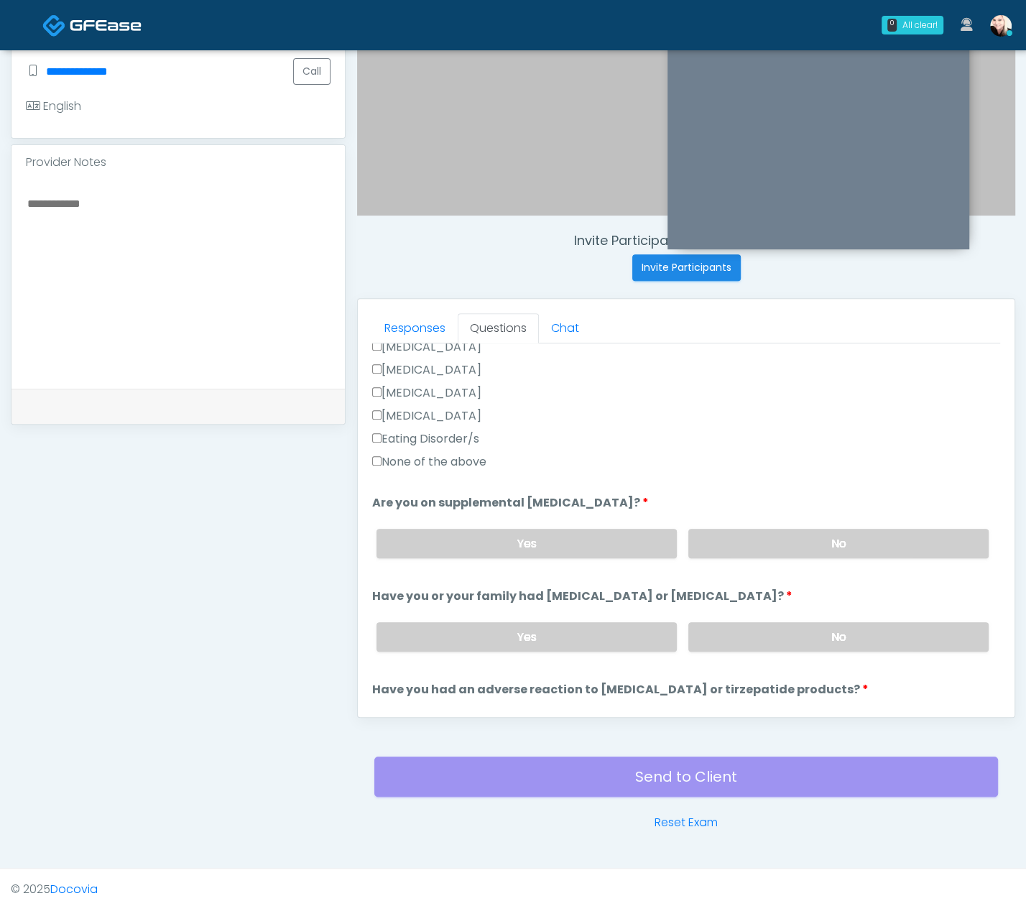
scroll to position [430, 0]
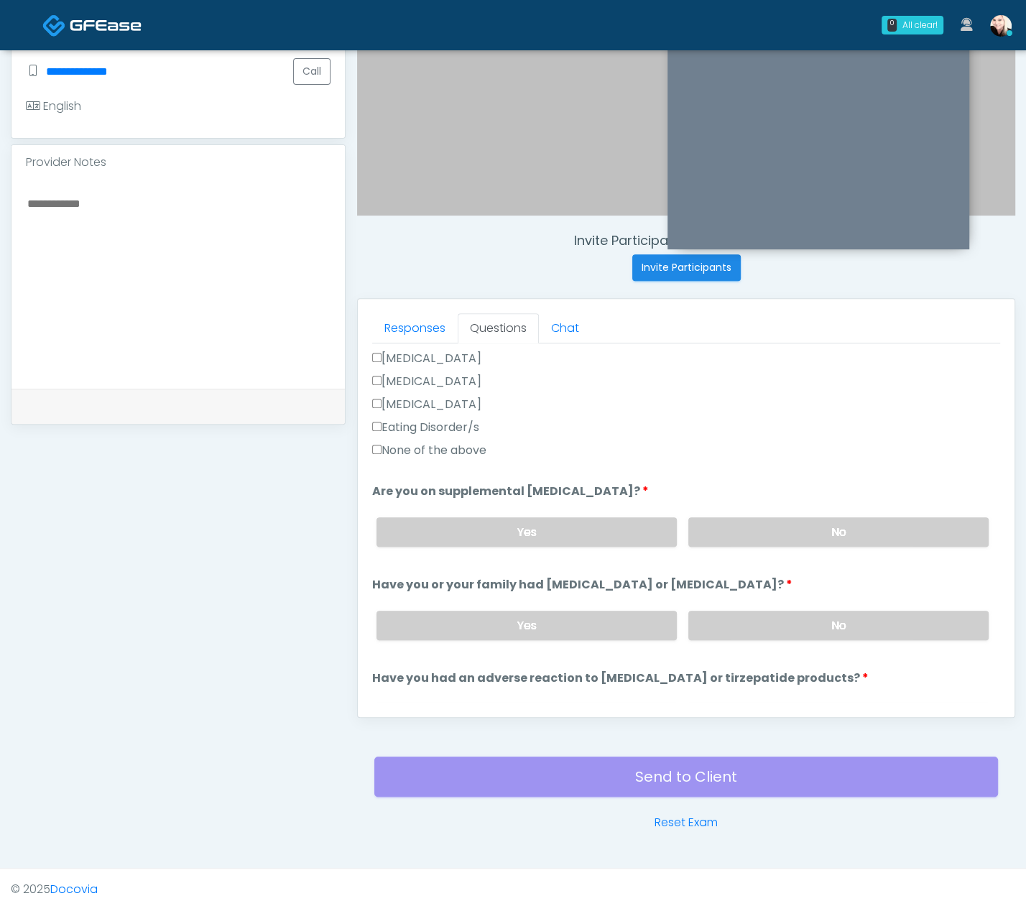
click at [434, 442] on label "None of the above" at bounding box center [429, 450] width 114 height 17
drag, startPoint x: 762, startPoint y: 518, endPoint x: 771, endPoint y: 571, distance: 54.7
click at [762, 518] on label "No" at bounding box center [839, 532] width 300 height 29
click at [780, 621] on label "No" at bounding box center [839, 625] width 300 height 29
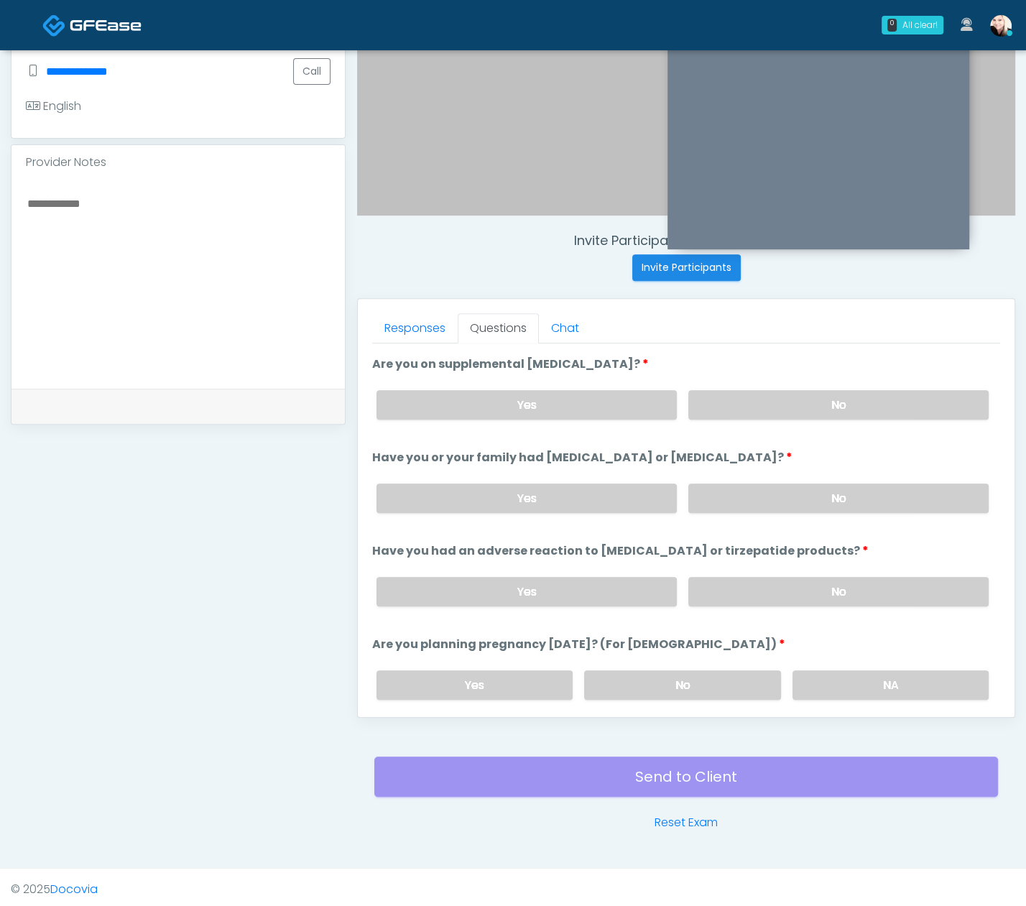
scroll to position [577, 0]
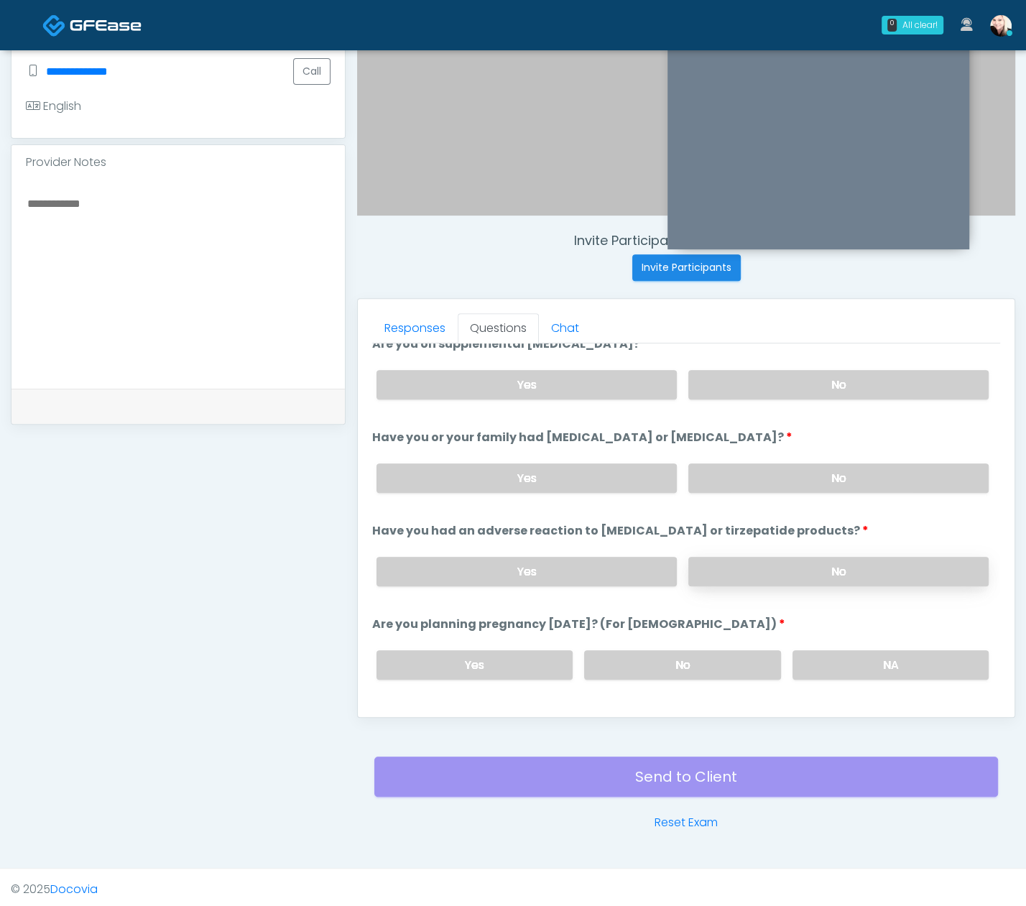
click at [755, 557] on label "No" at bounding box center [839, 571] width 300 height 29
click at [704, 650] on label "No" at bounding box center [682, 664] width 196 height 29
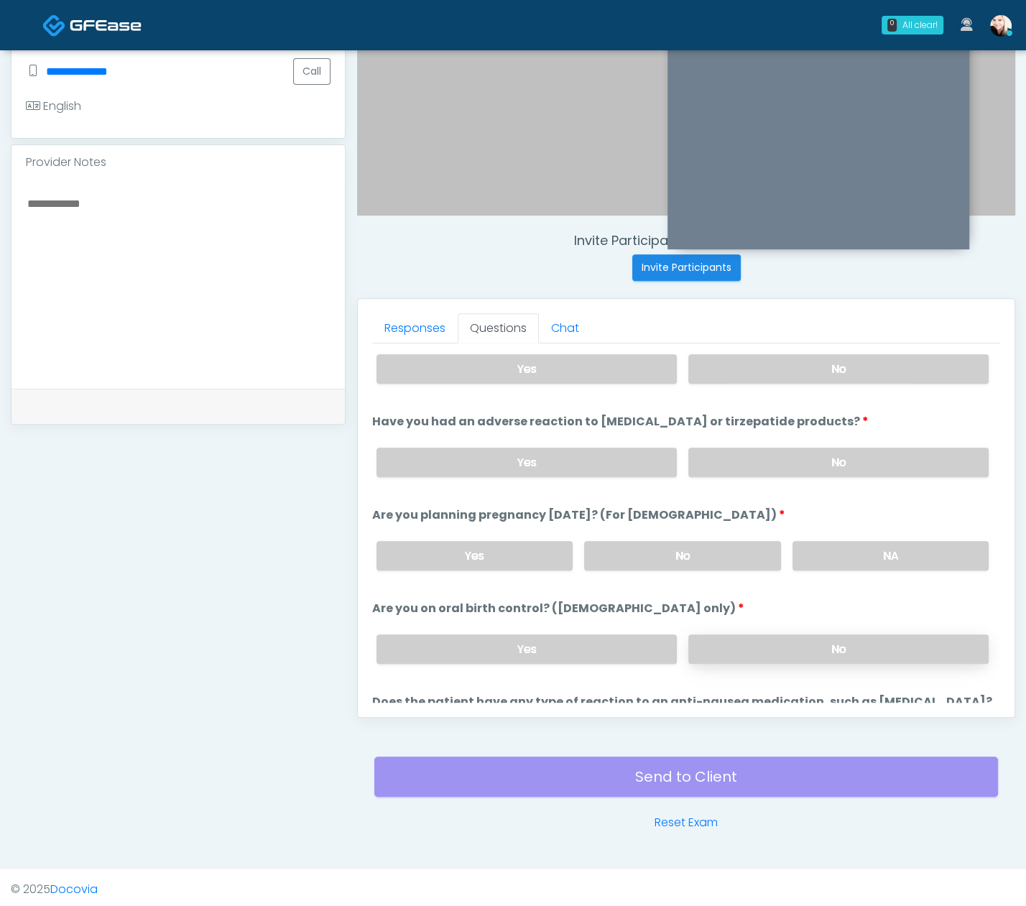
drag, startPoint x: 720, startPoint y: 638, endPoint x: 725, endPoint y: 645, distance: 8.8
click at [720, 638] on label "No" at bounding box center [839, 649] width 300 height 29
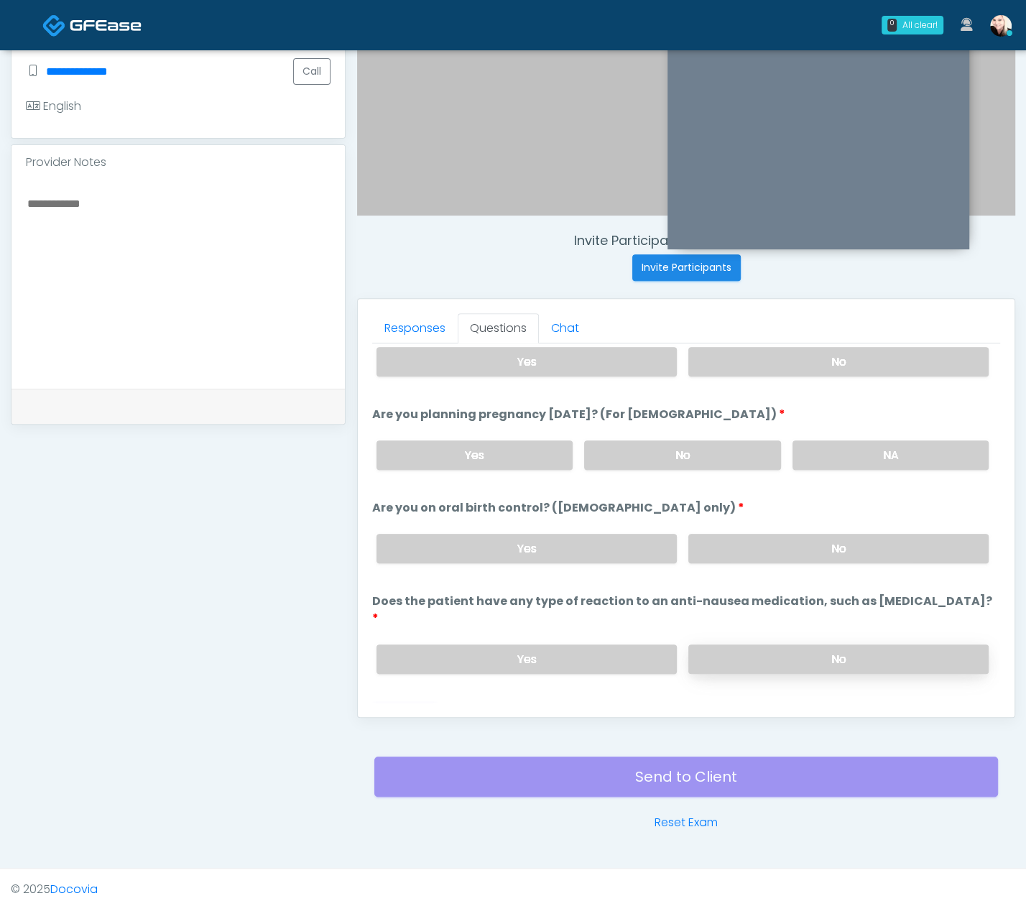
click at [736, 645] on label "No" at bounding box center [839, 659] width 300 height 29
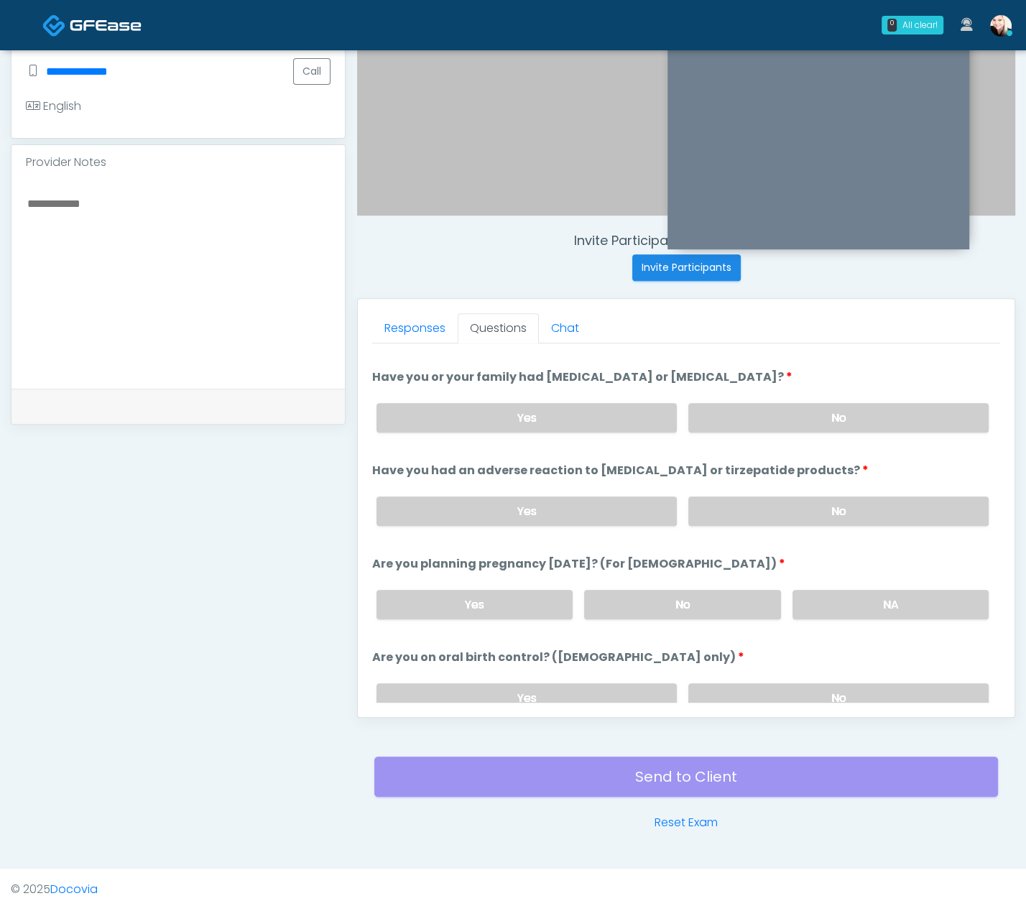
scroll to position [787, 0]
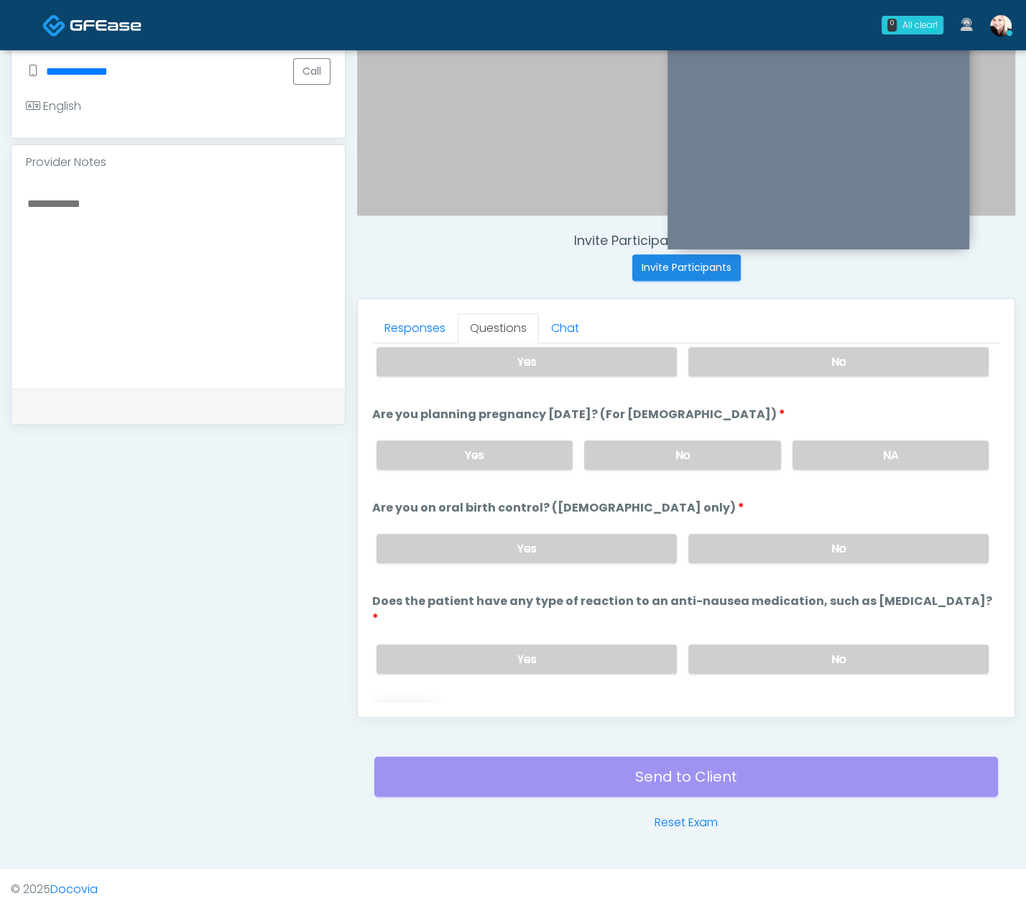
click at [403, 704] on button "Continue" at bounding box center [404, 717] width 65 height 27
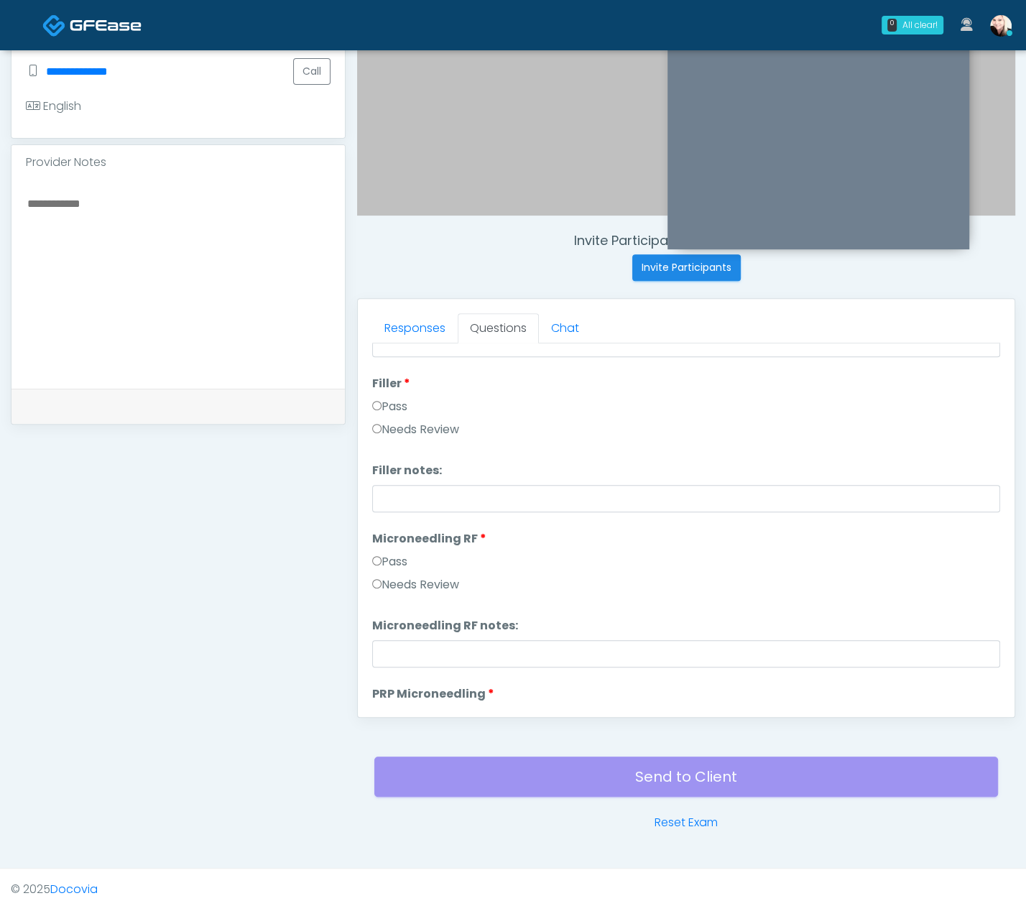
scroll to position [0, 0]
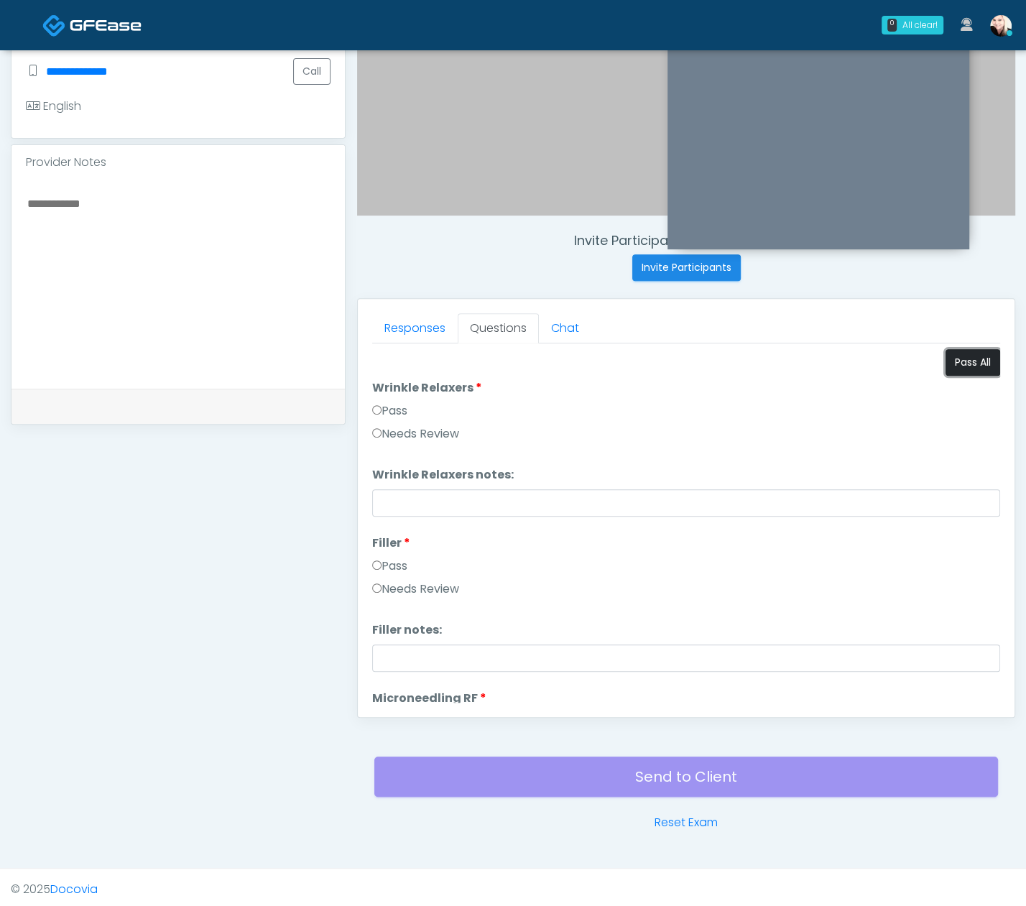
click at [946, 364] on button "Pass All" at bounding box center [973, 362] width 55 height 27
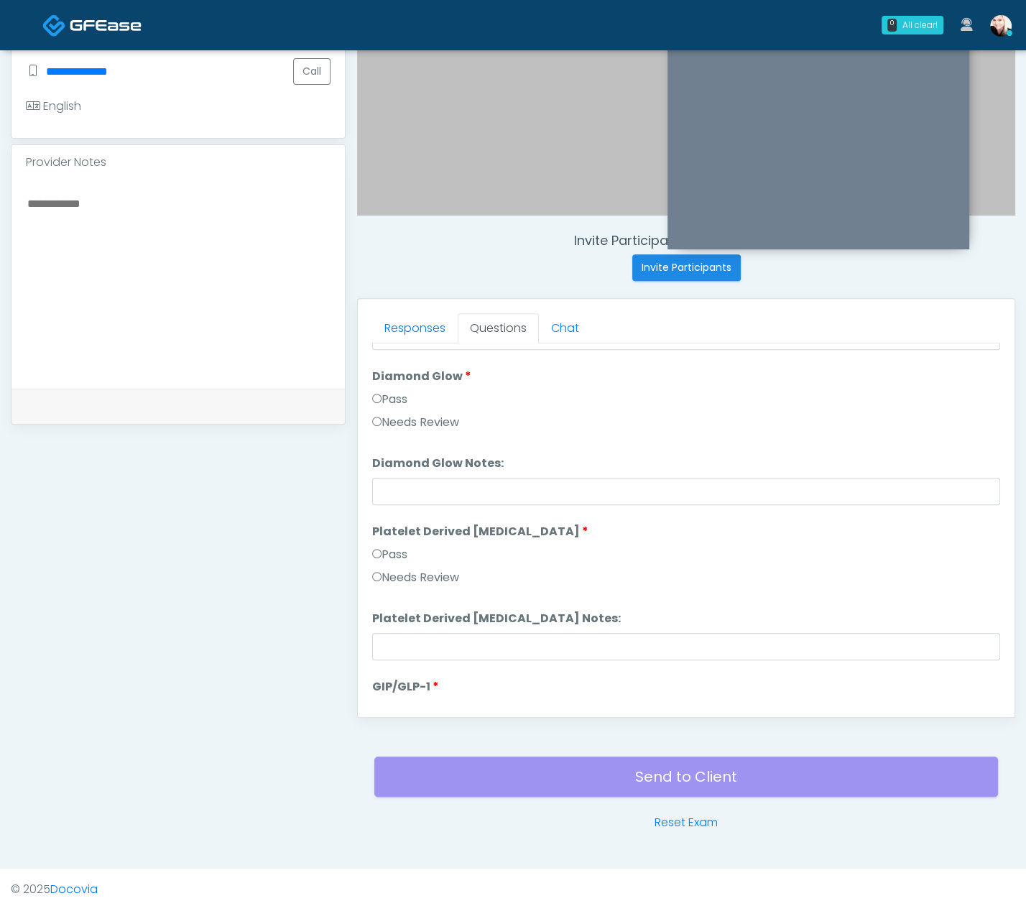
scroll to position [2829, 0]
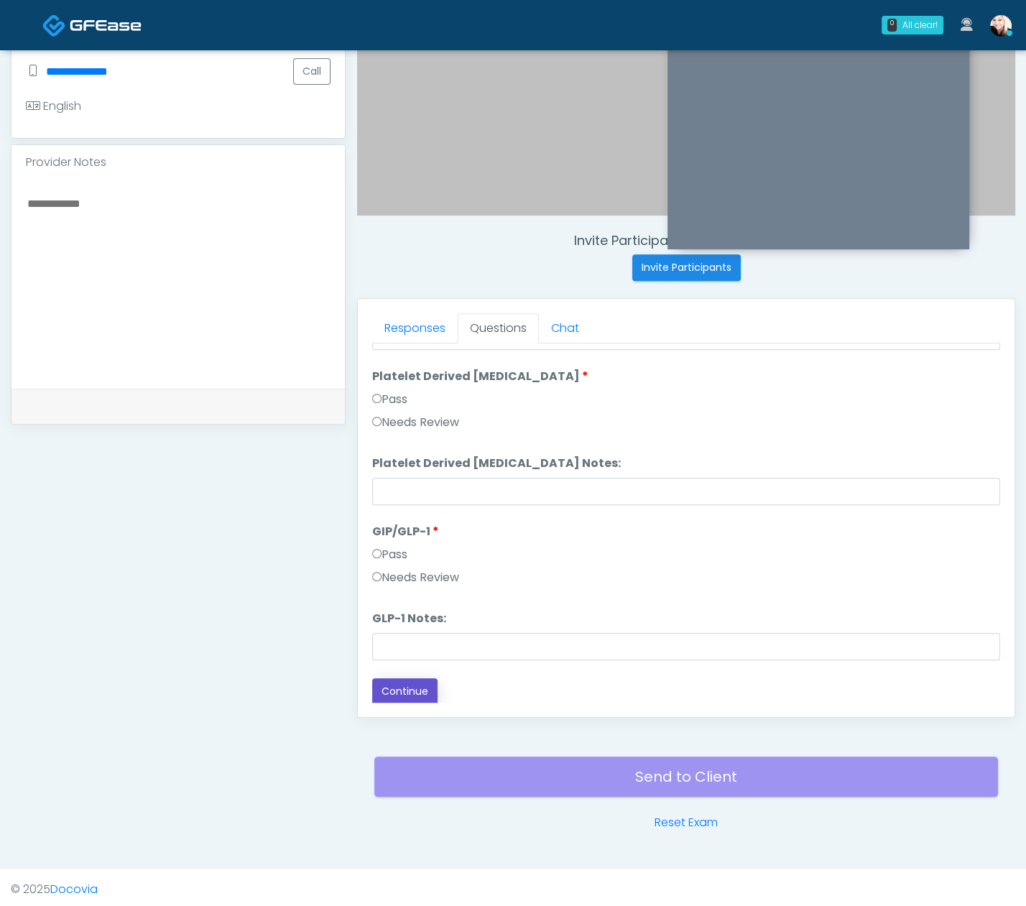
click at [395, 689] on button "Continue" at bounding box center [404, 692] width 65 height 27
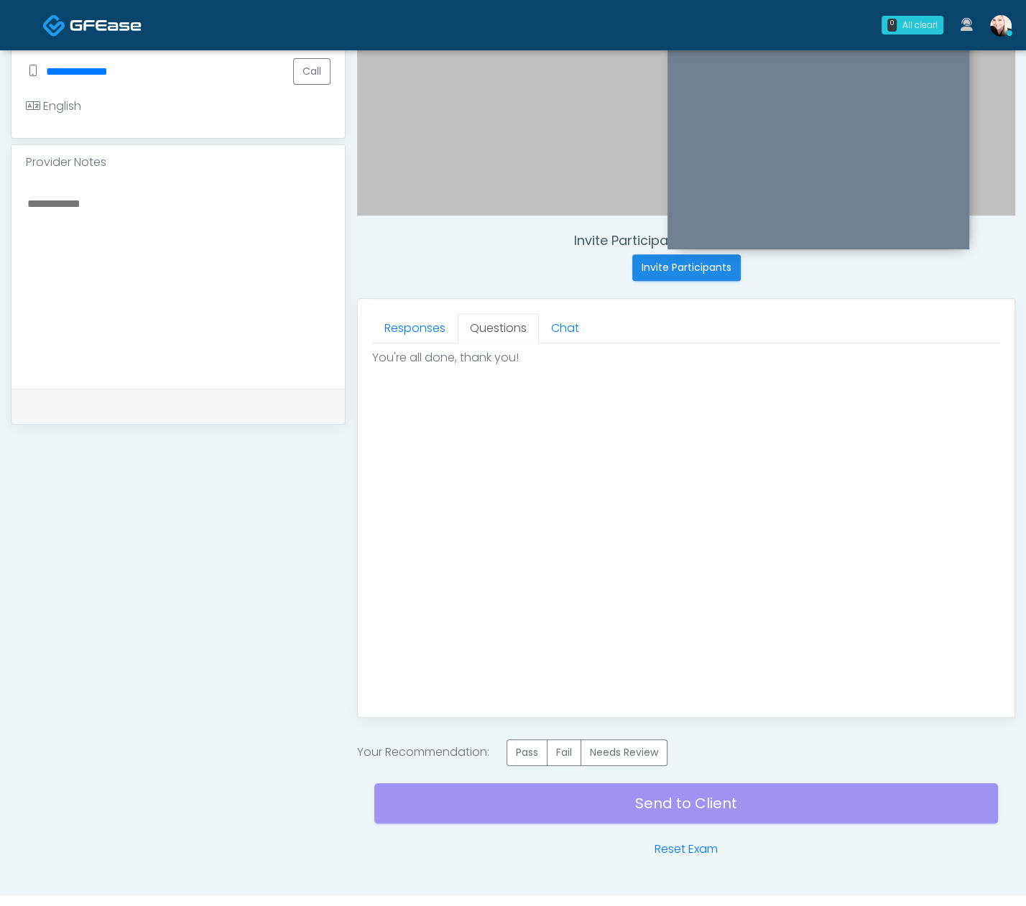
scroll to position [0, 0]
drag, startPoint x: 541, startPoint y: 749, endPoint x: 543, endPoint y: 734, distance: 15.2
click at [541, 745] on label "Pass" at bounding box center [527, 753] width 41 height 27
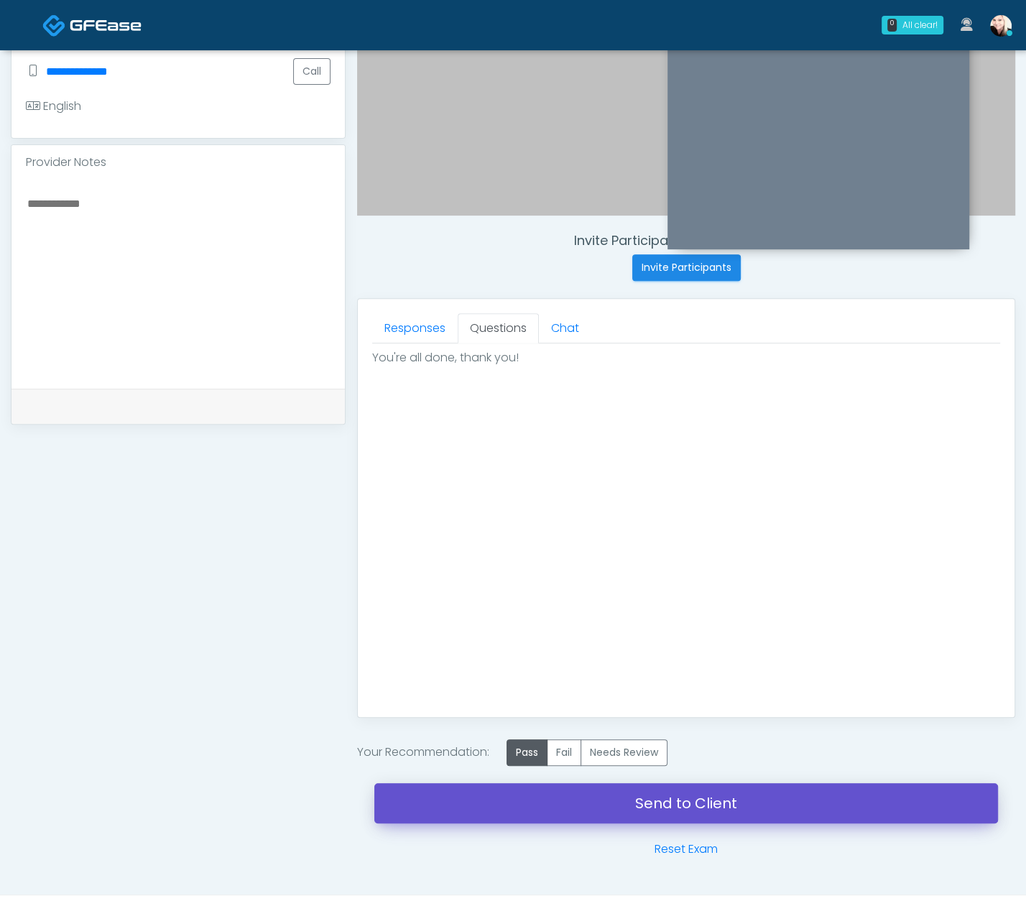
click at [702, 745] on link "Send to Client" at bounding box center [686, 803] width 624 height 40
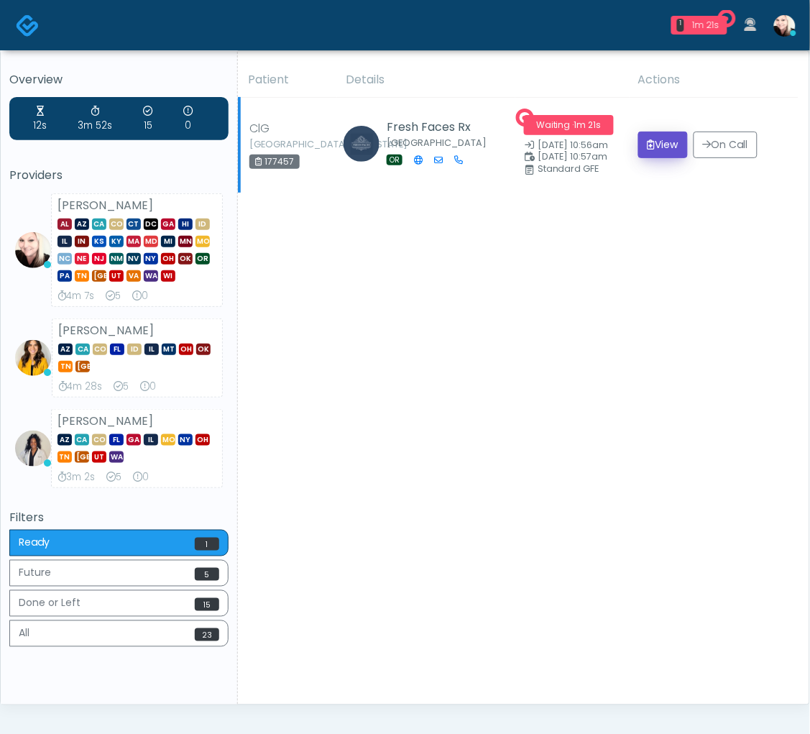
click at [649, 144] on button "View" at bounding box center [663, 145] width 50 height 27
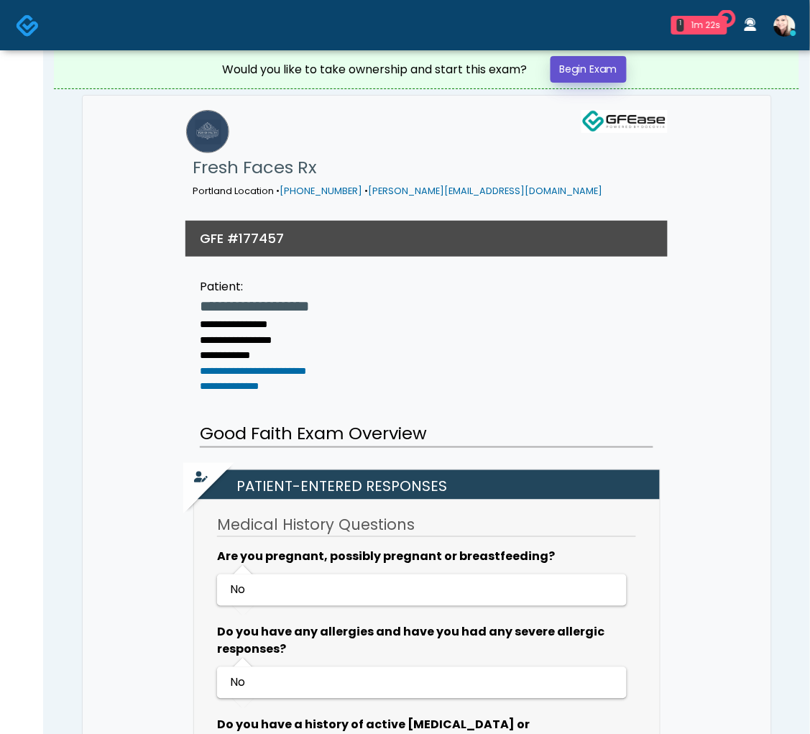
click at [607, 77] on link "Begin Exam" at bounding box center [589, 69] width 76 height 27
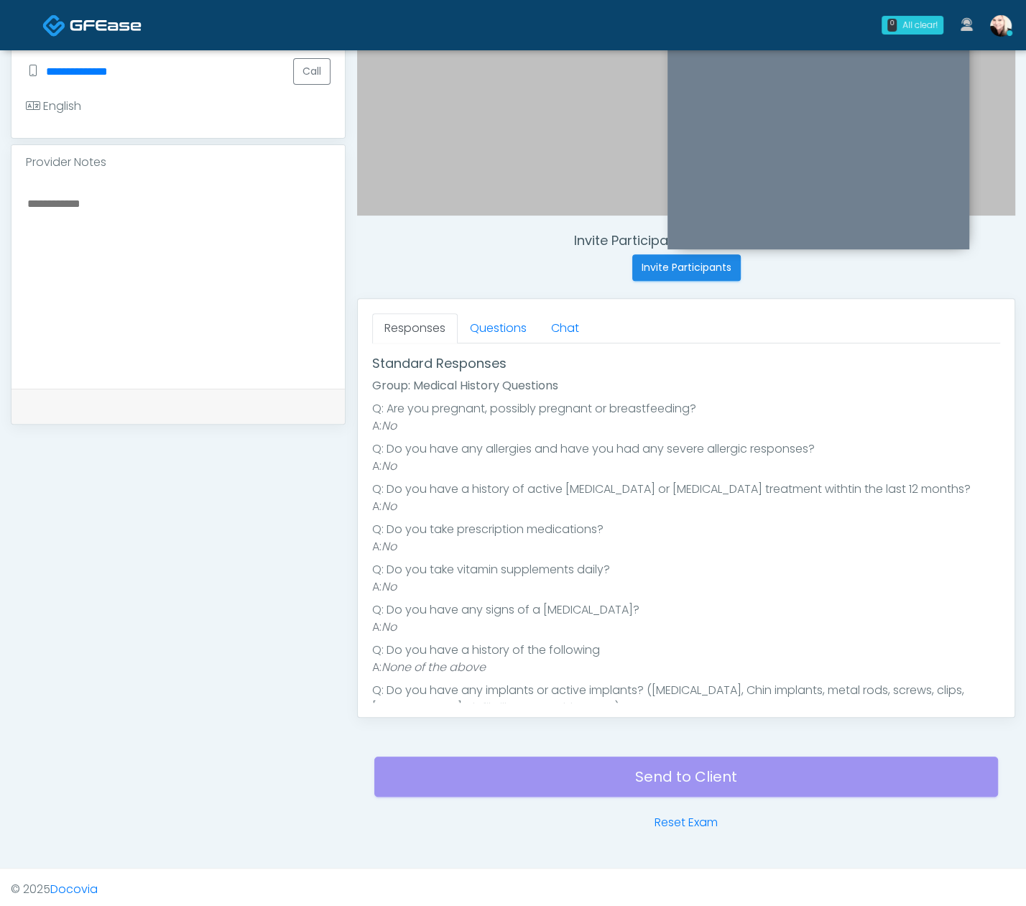
scroll to position [134, 0]
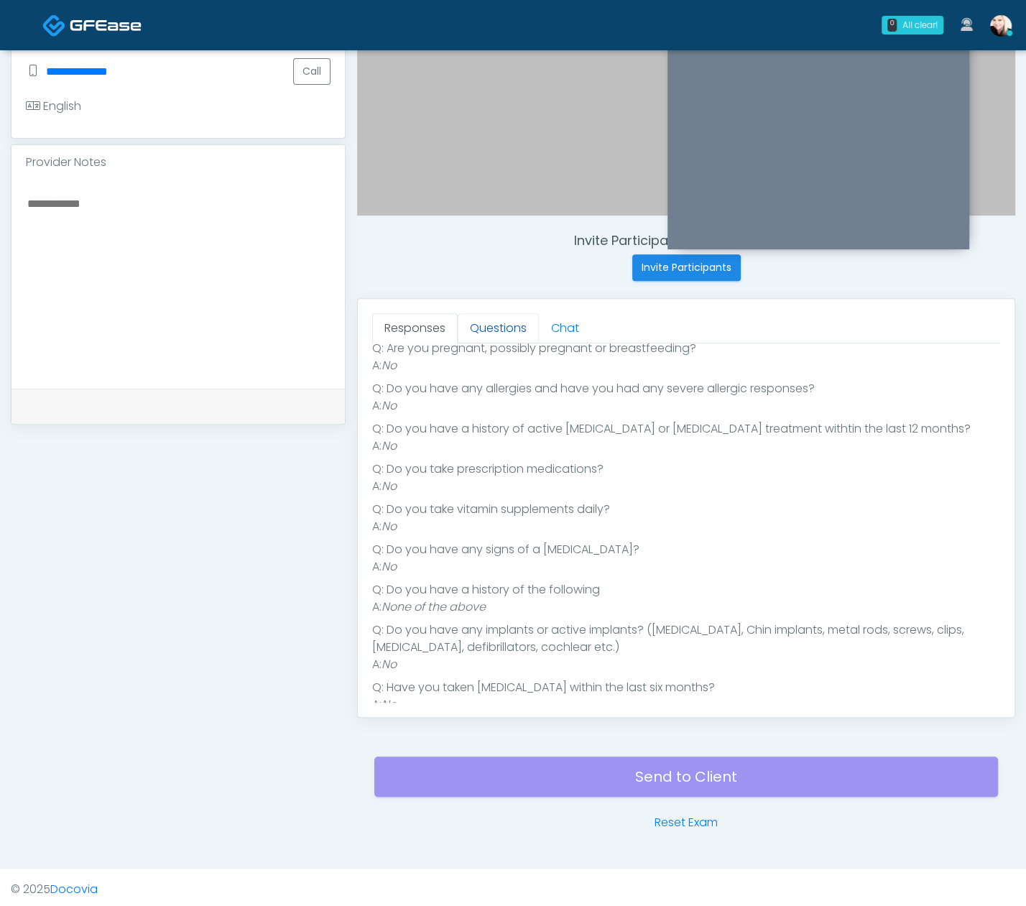
click at [485, 327] on link "Questions" at bounding box center [498, 328] width 81 height 30
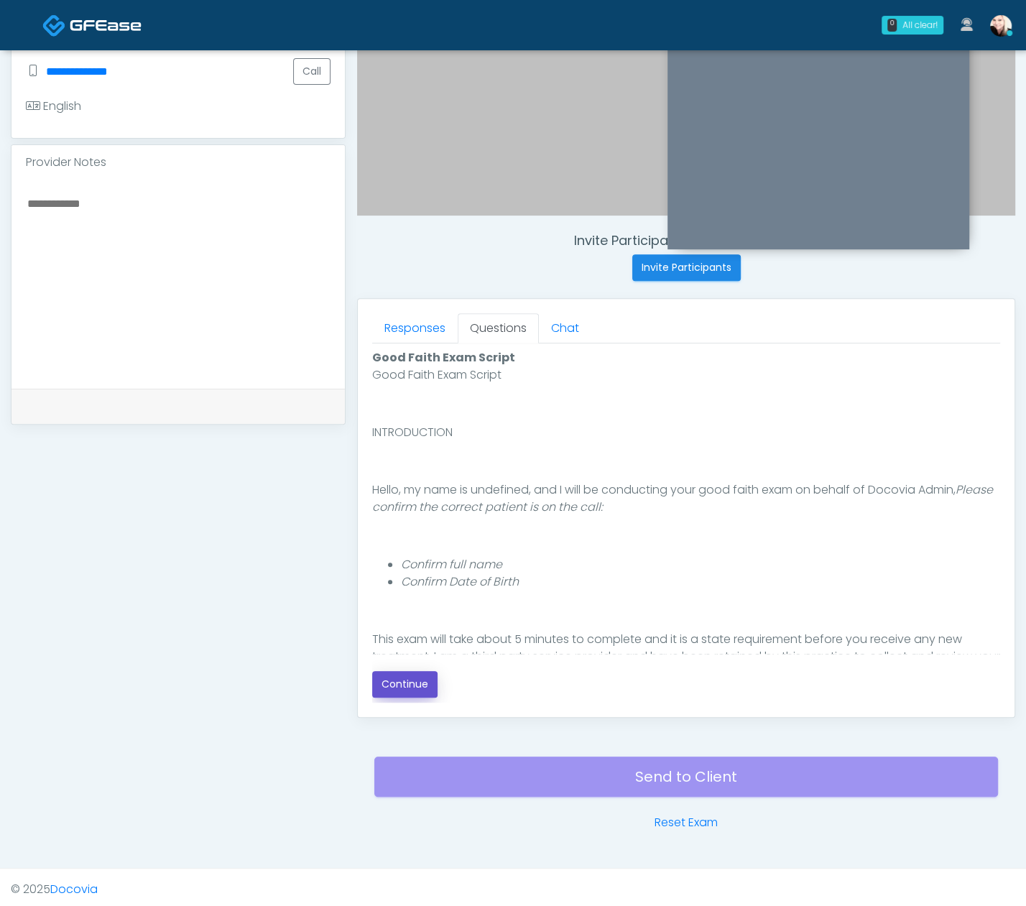
click at [423, 686] on button "Continue" at bounding box center [404, 684] width 65 height 27
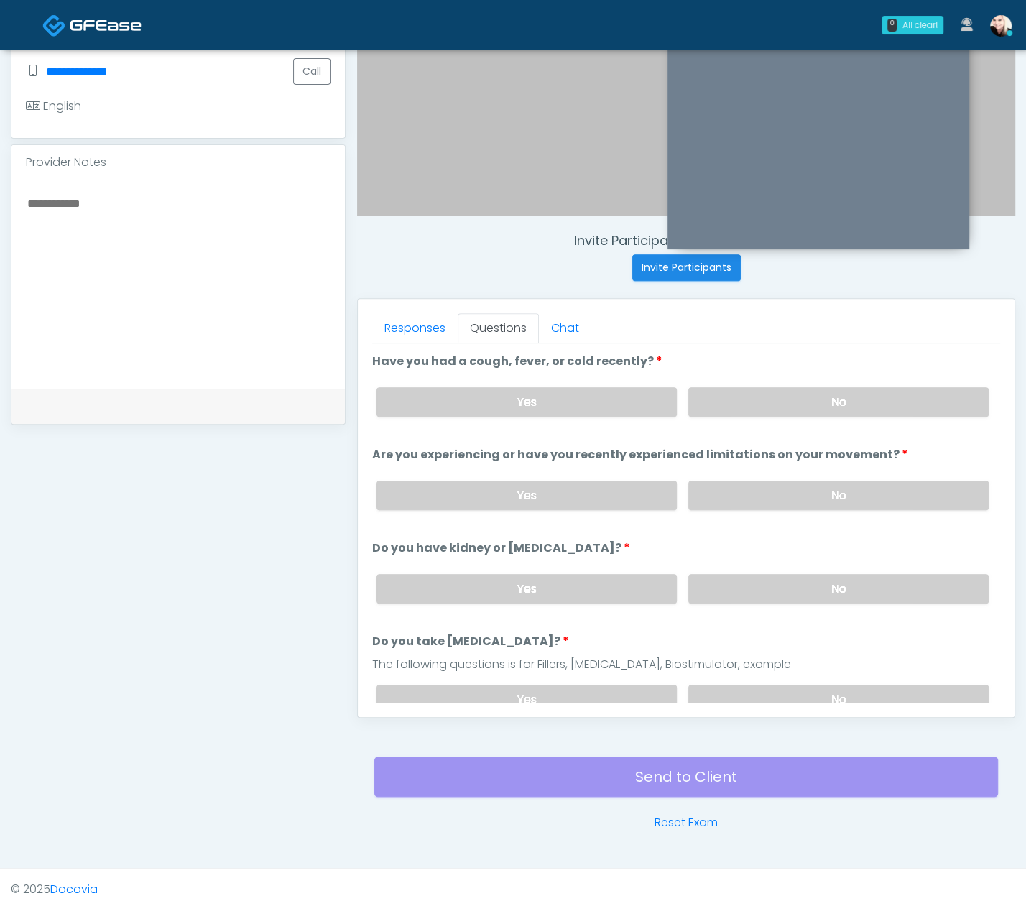
drag, startPoint x: 743, startPoint y: 399, endPoint x: 755, endPoint y: 510, distance: 112.1
click at [743, 399] on label "No" at bounding box center [839, 401] width 300 height 29
drag, startPoint x: 755, startPoint y: 489, endPoint x: 763, endPoint y: 581, distance: 92.3
click at [755, 494] on label "No" at bounding box center [839, 495] width 300 height 29
click at [768, 575] on div "Yes No" at bounding box center [682, 589] width 635 height 52
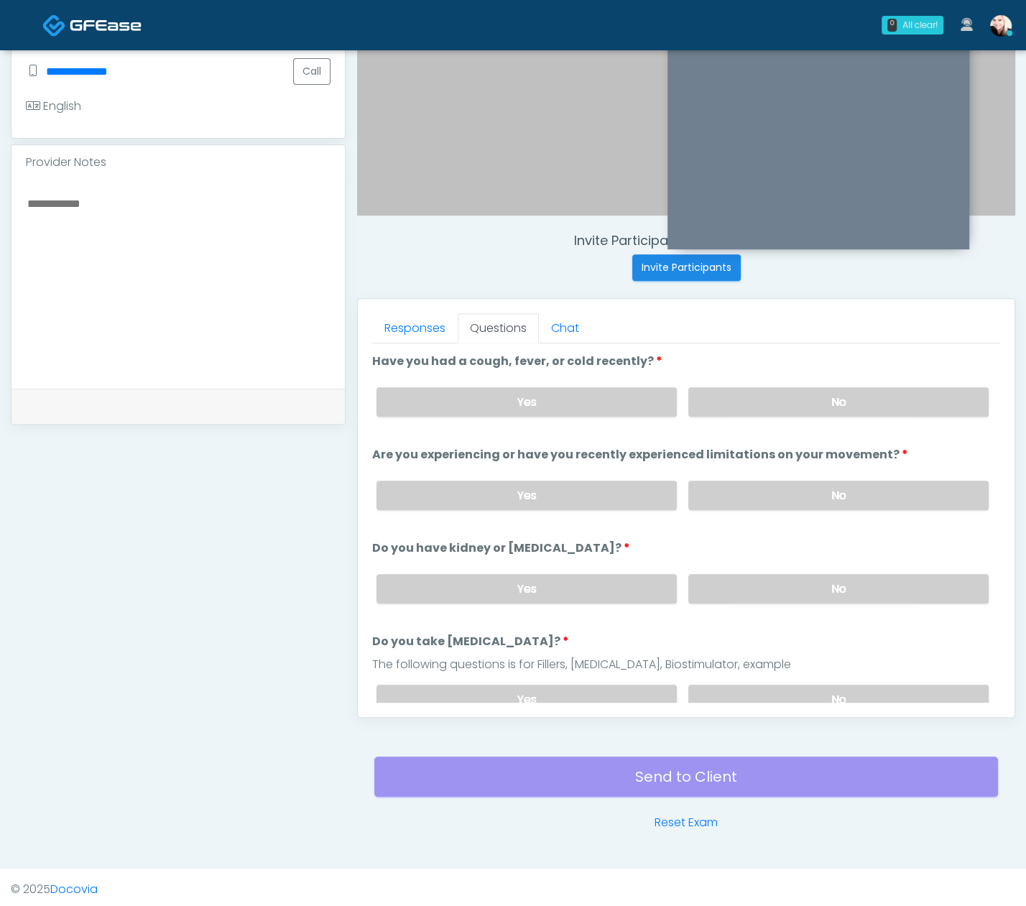
drag, startPoint x: 789, startPoint y: 592, endPoint x: 787, endPoint y: 633, distance: 40.3
click at [789, 593] on label "No" at bounding box center [839, 588] width 300 height 29
click at [804, 685] on label "No" at bounding box center [839, 699] width 300 height 29
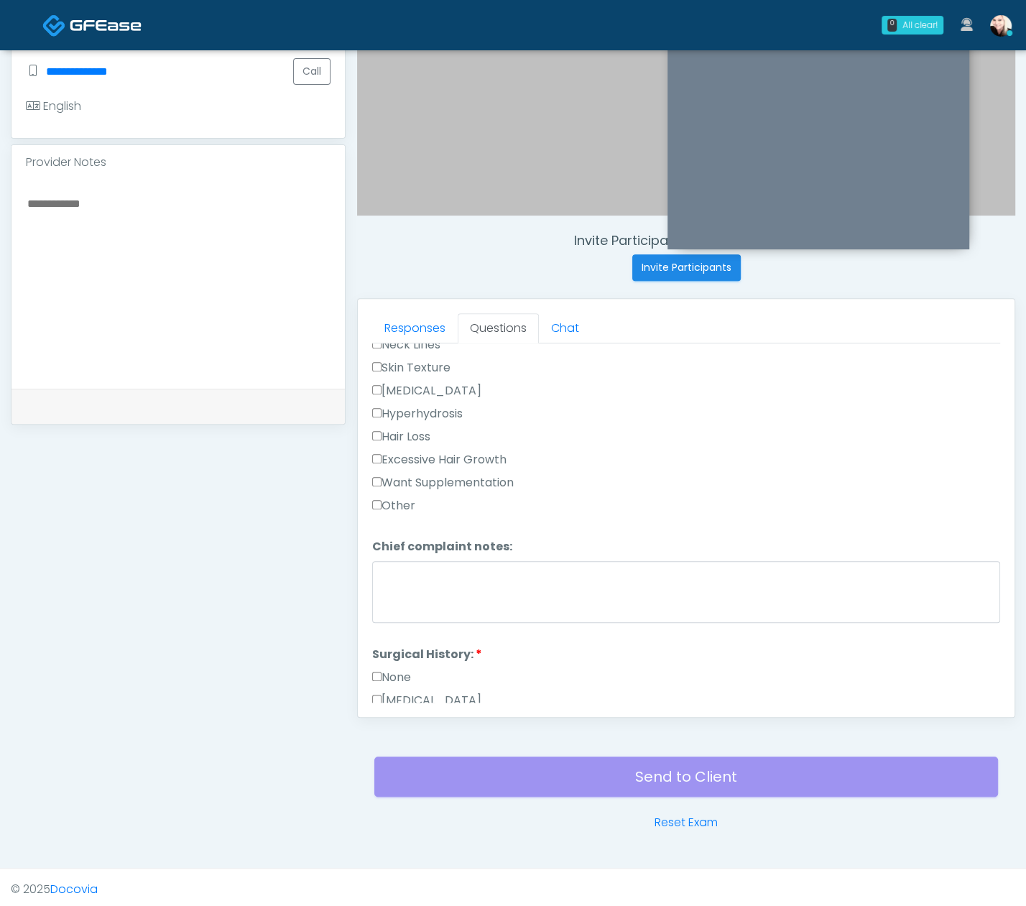
scroll to position [679, 0]
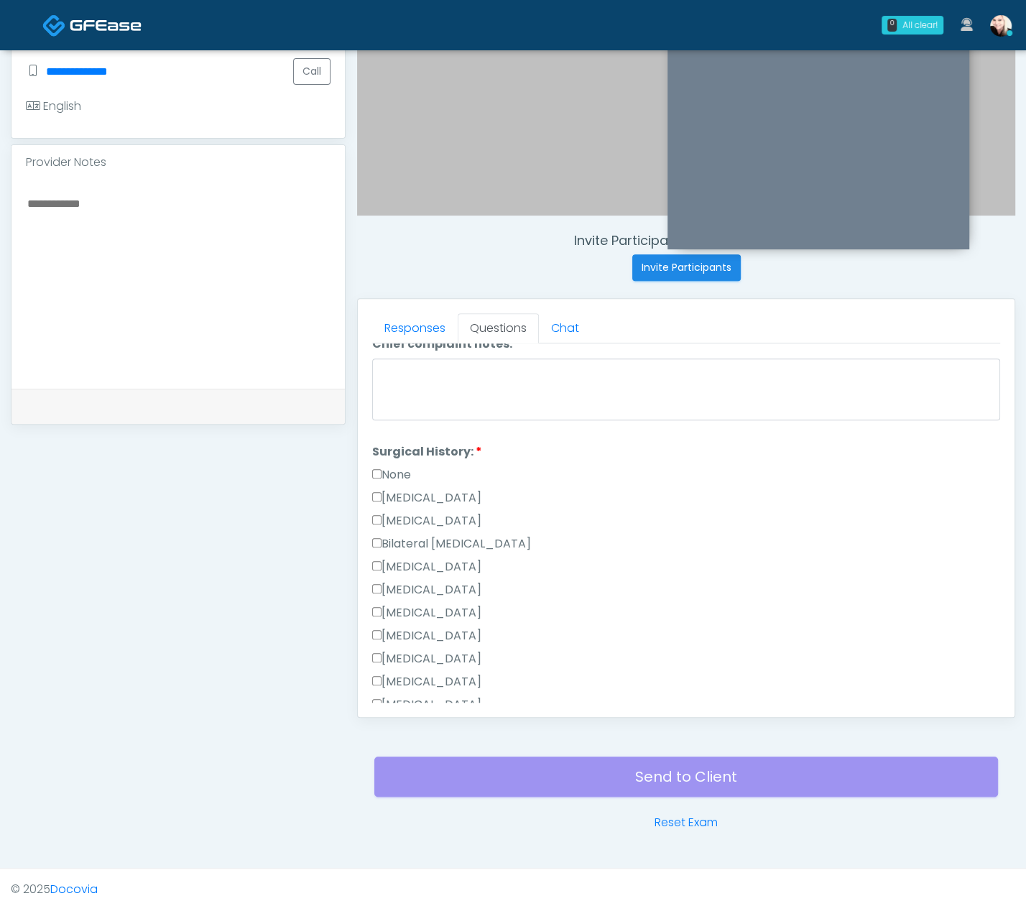
click at [381, 604] on label "[MEDICAL_DATA]" at bounding box center [426, 612] width 109 height 17
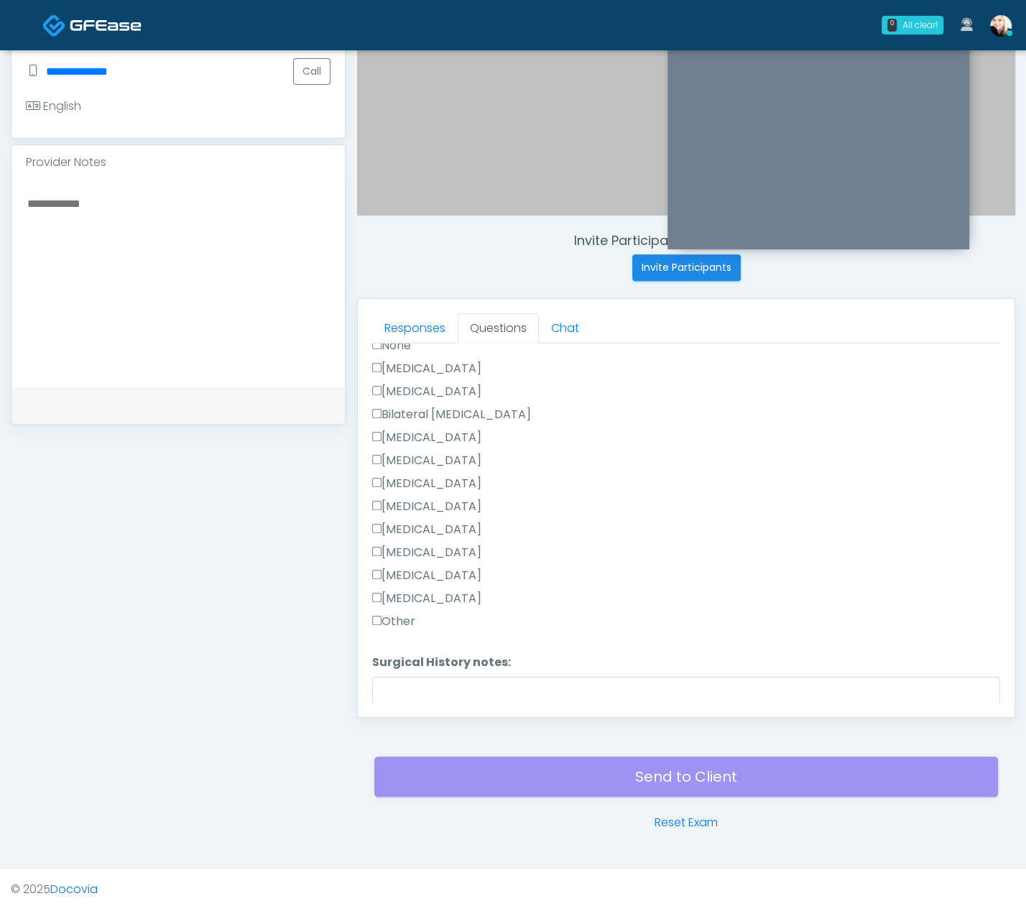
scroll to position [311, 0]
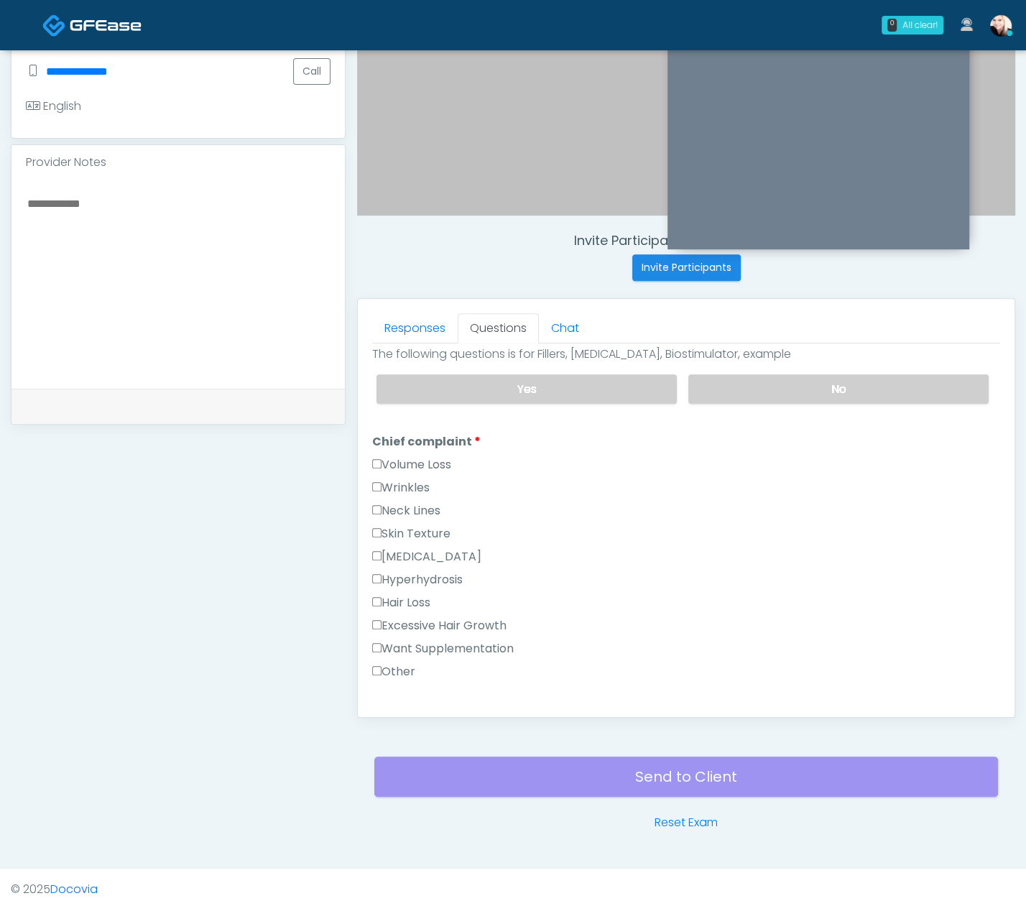
drag, startPoint x: 401, startPoint y: 499, endPoint x: 397, endPoint y: 490, distance: 9.6
click at [400, 502] on label "Neck Lines" at bounding box center [406, 510] width 68 height 17
click at [393, 479] on label "Wrinkles" at bounding box center [401, 487] width 58 height 17
click at [386, 459] on label "Volume Loss" at bounding box center [411, 464] width 79 height 17
click at [383, 479] on label "Wrinkles" at bounding box center [401, 487] width 58 height 17
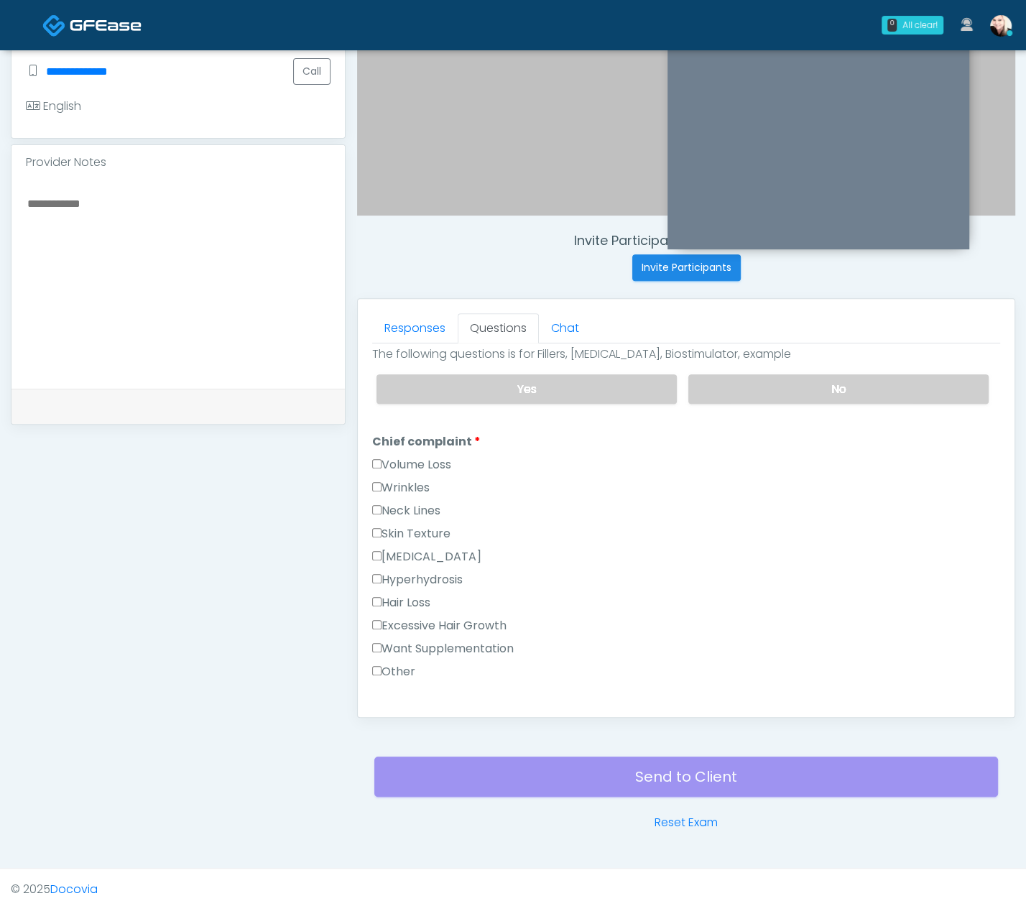
click at [387, 502] on label "Neck Lines" at bounding box center [406, 510] width 68 height 17
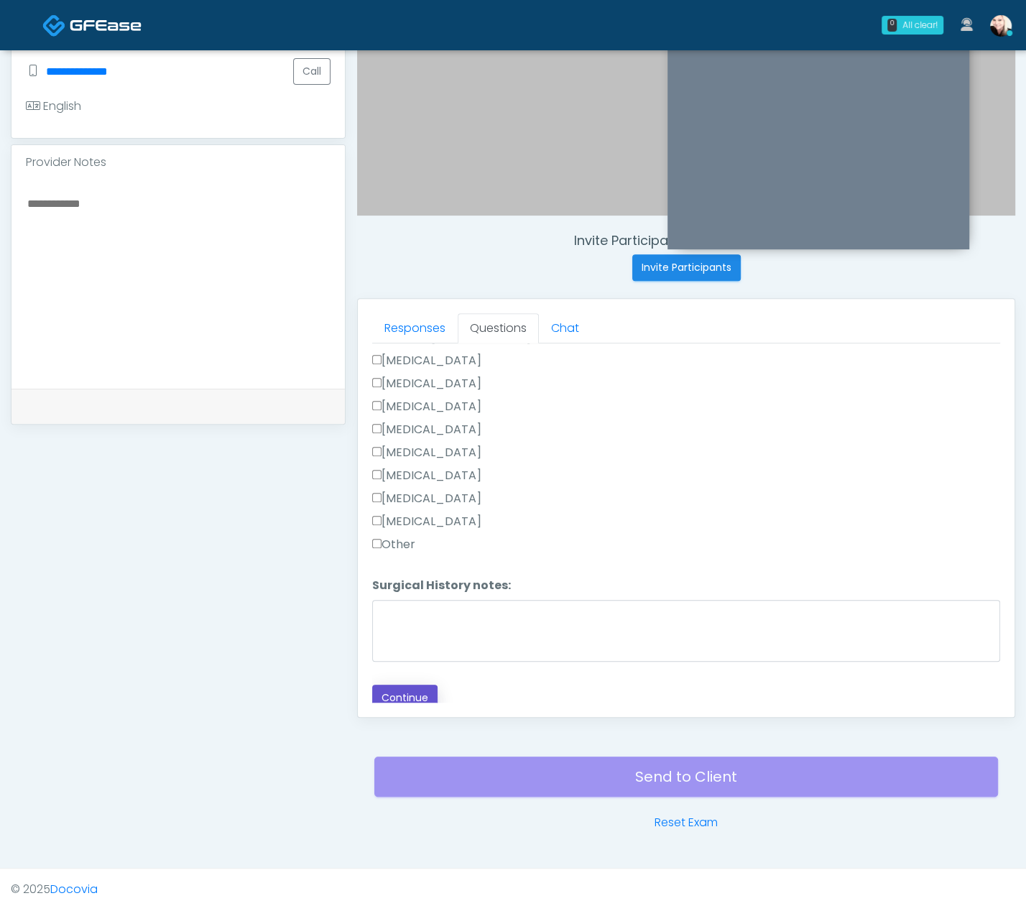
click at [411, 685] on button "Continue" at bounding box center [404, 698] width 65 height 27
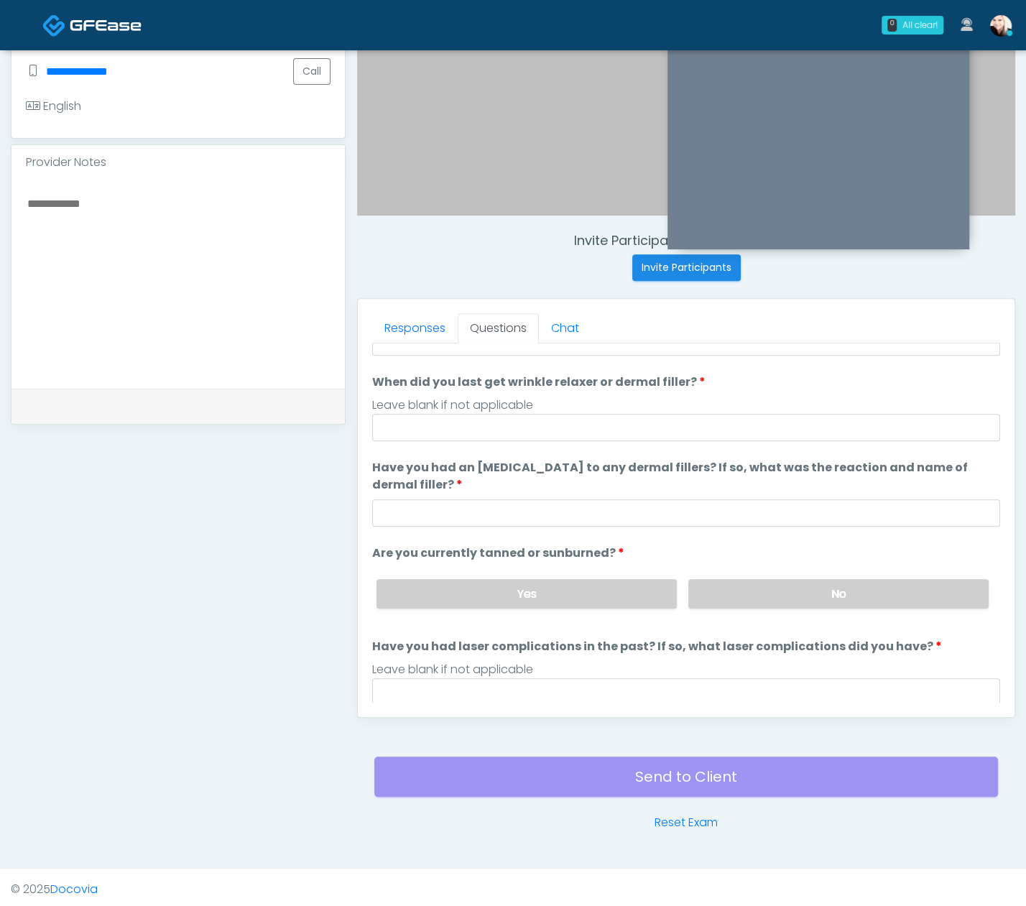
scroll to position [0, 0]
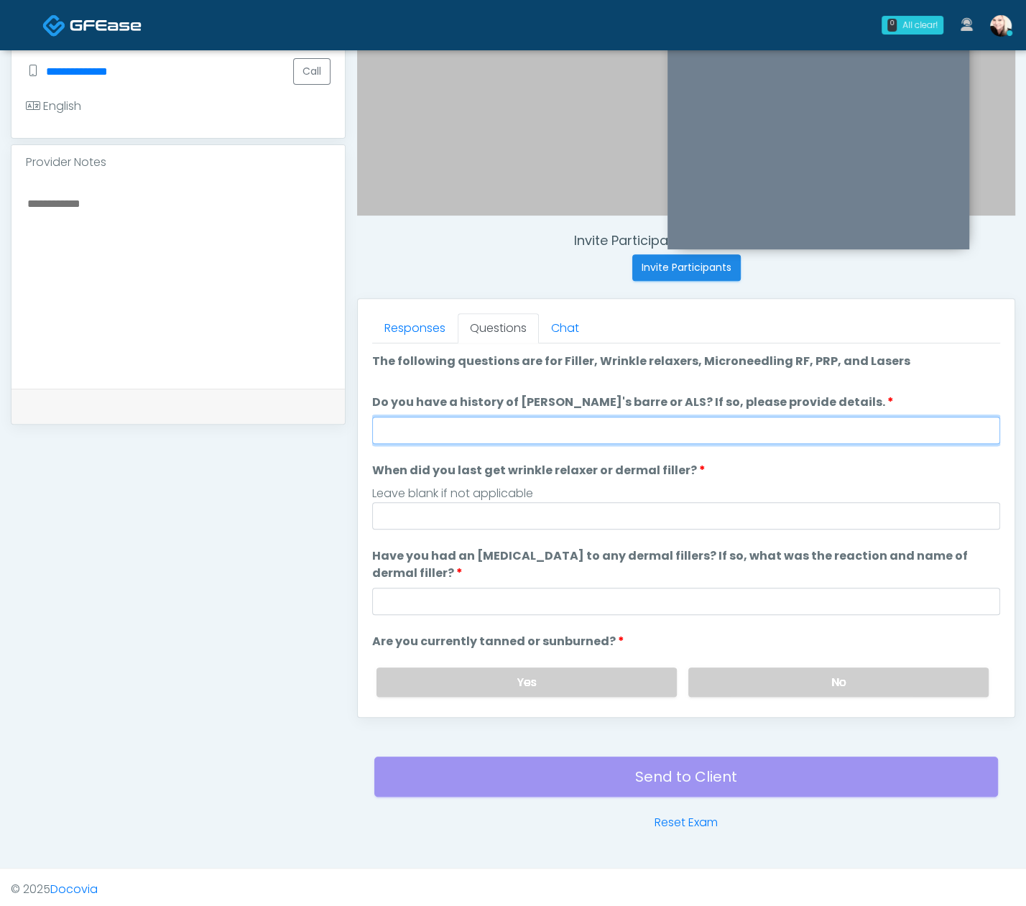
click at [459, 433] on input "Do you have a history of [PERSON_NAME]'s barre or ALS? If so, please provide de…" at bounding box center [686, 430] width 628 height 27
type input "****"
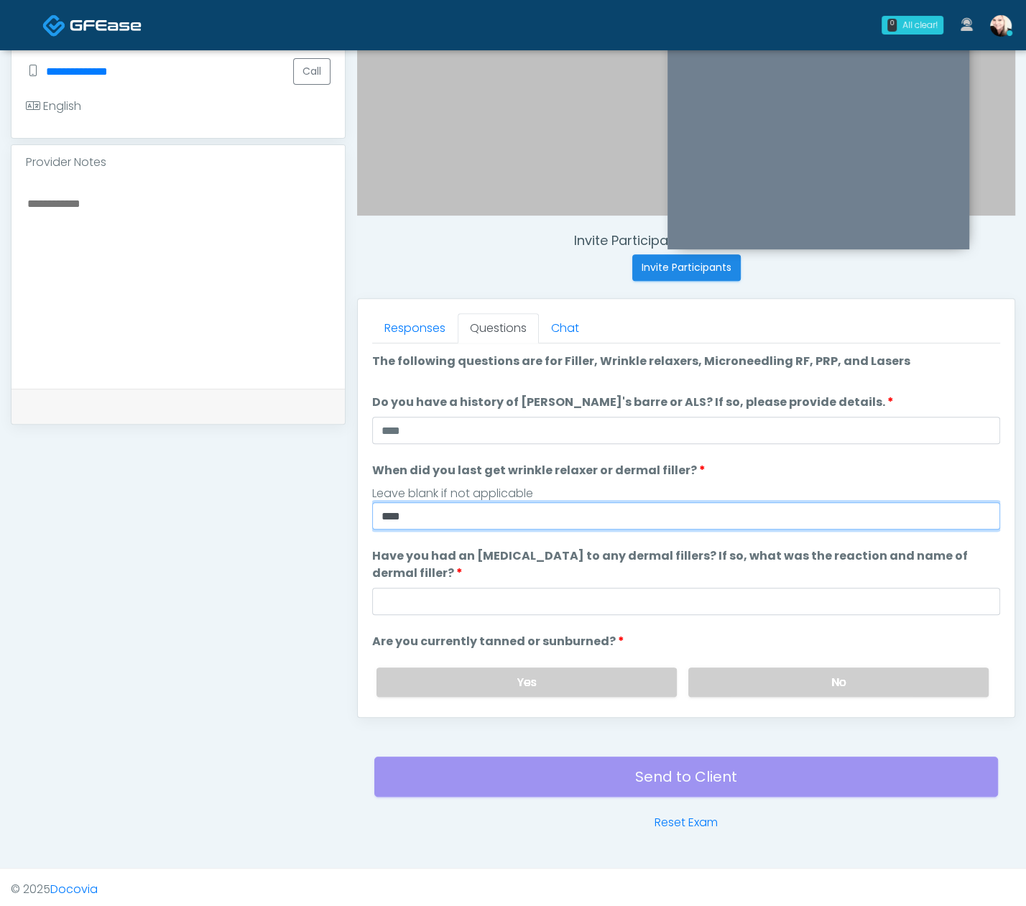
type input "****"
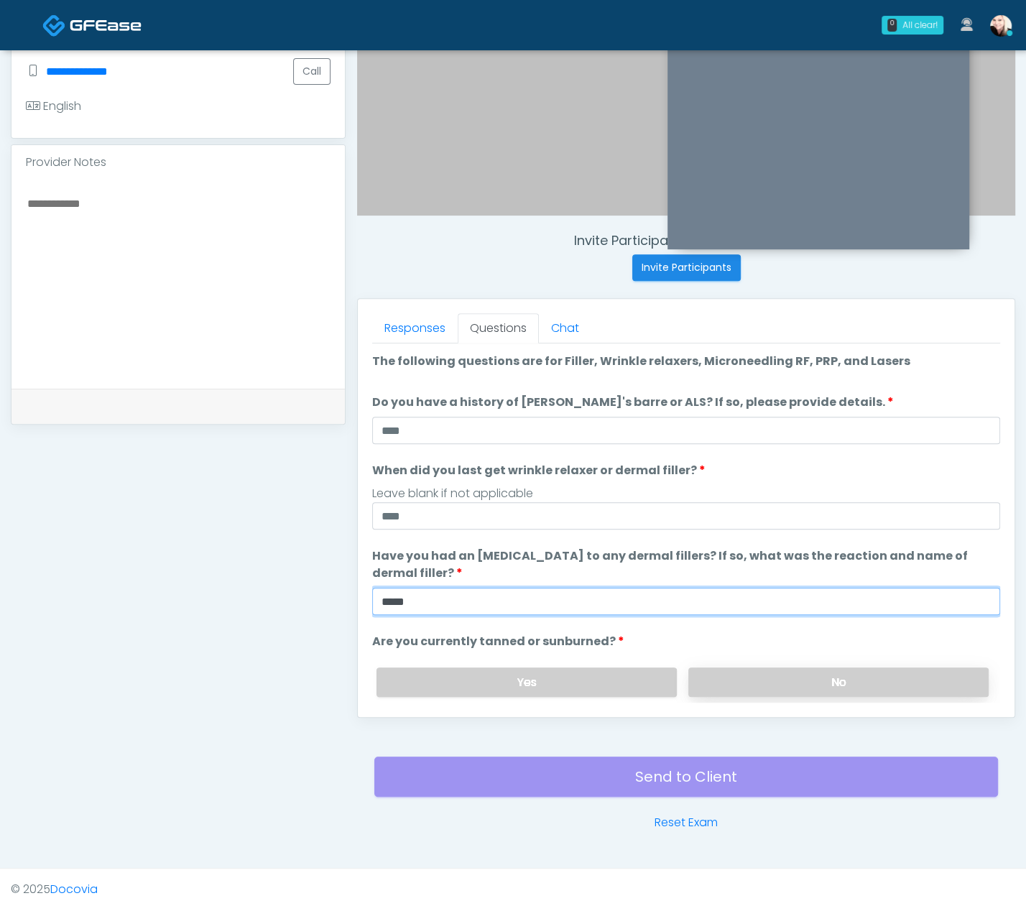
type input "****"
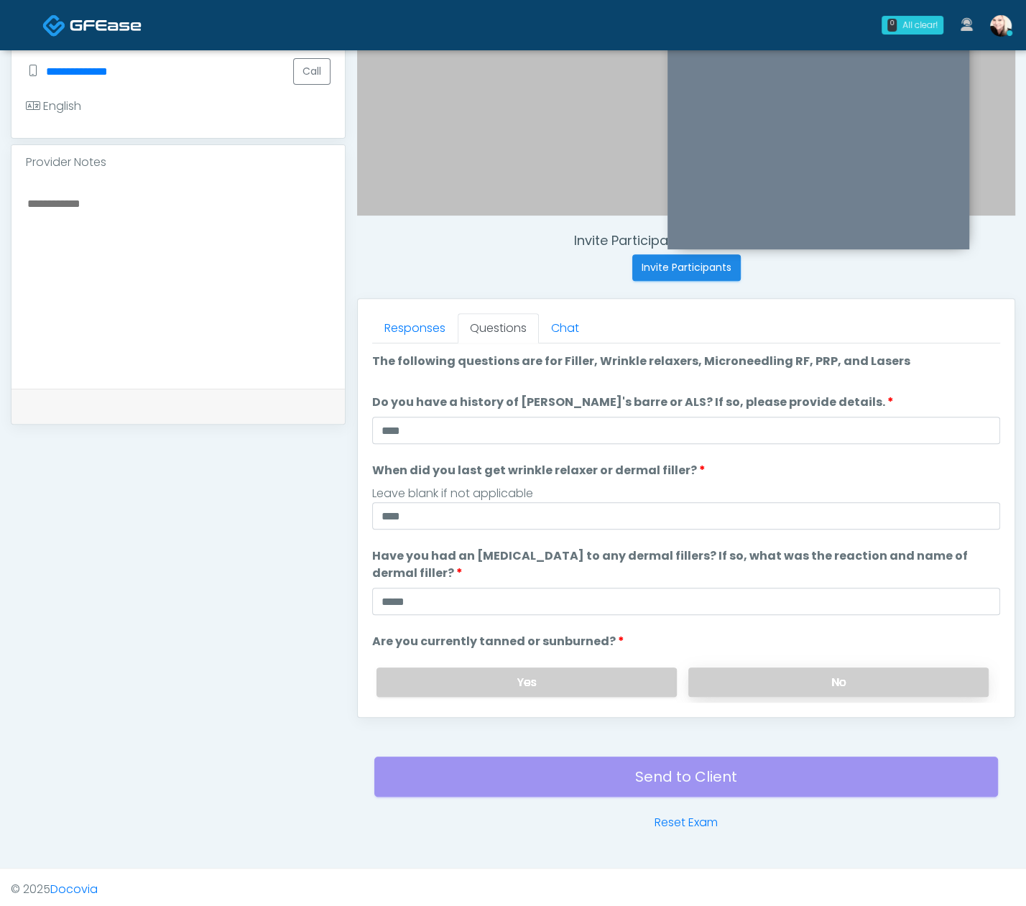
click at [759, 668] on label "No" at bounding box center [839, 682] width 300 height 29
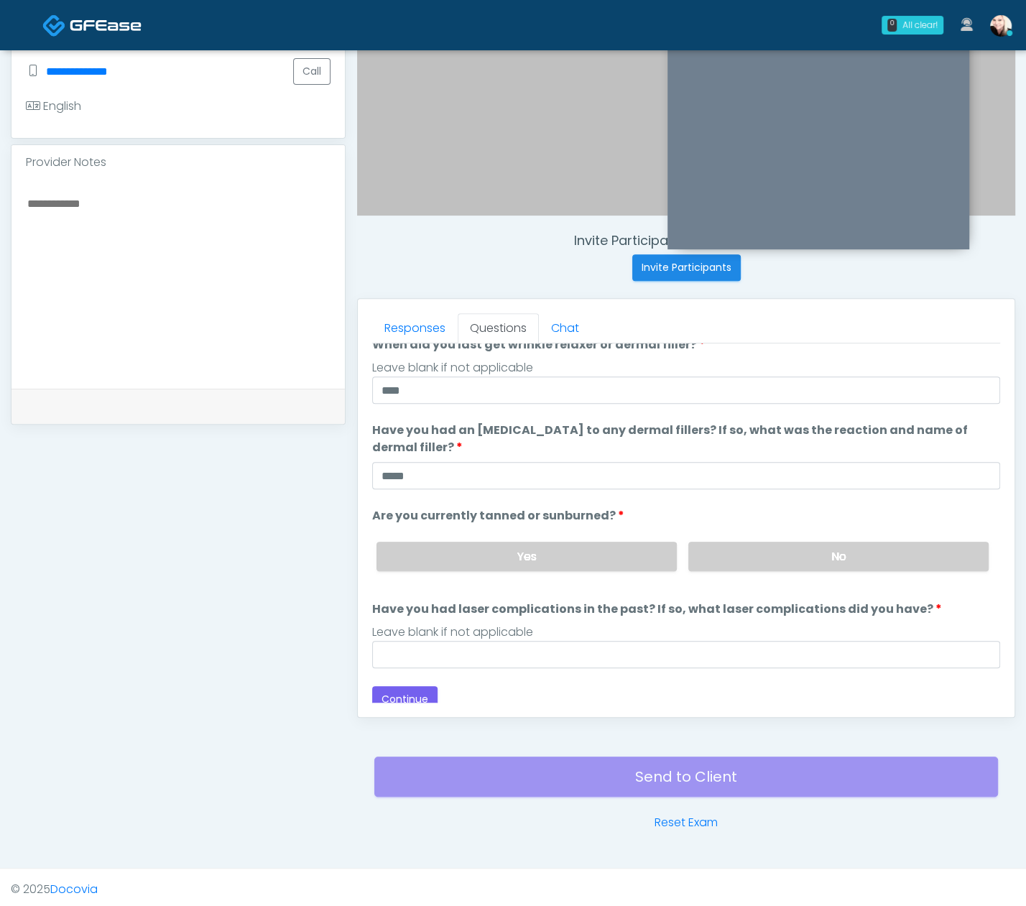
scroll to position [134, 0]
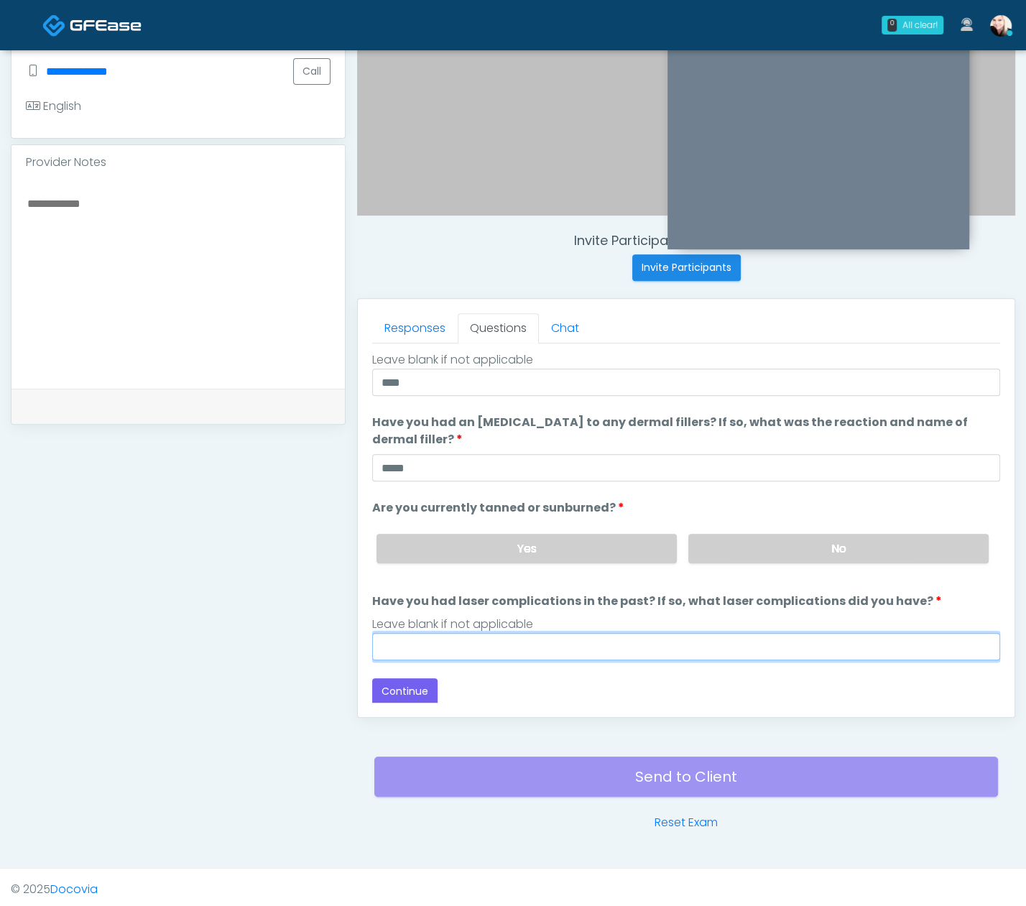
click at [491, 650] on input "Have you had laser complications in the past? If so, what laser complications d…" at bounding box center [686, 646] width 628 height 27
type input "****"
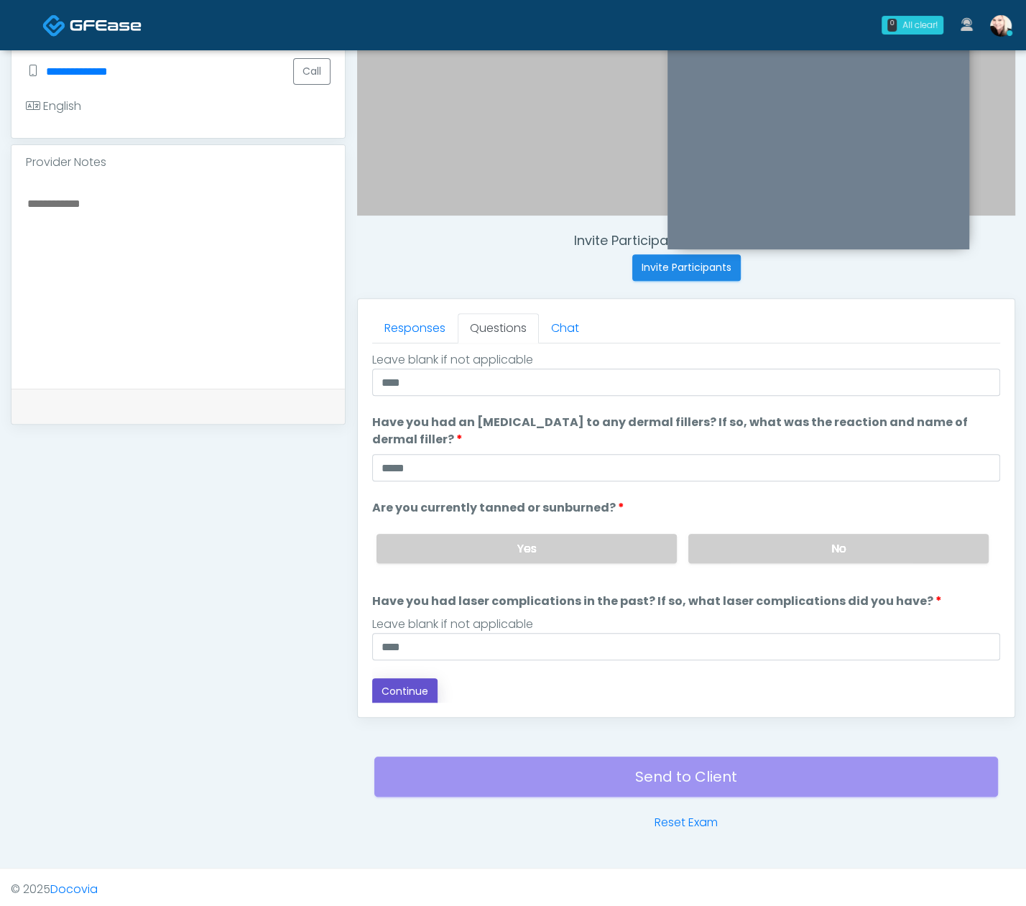
click at [405, 691] on button "Continue" at bounding box center [404, 692] width 65 height 27
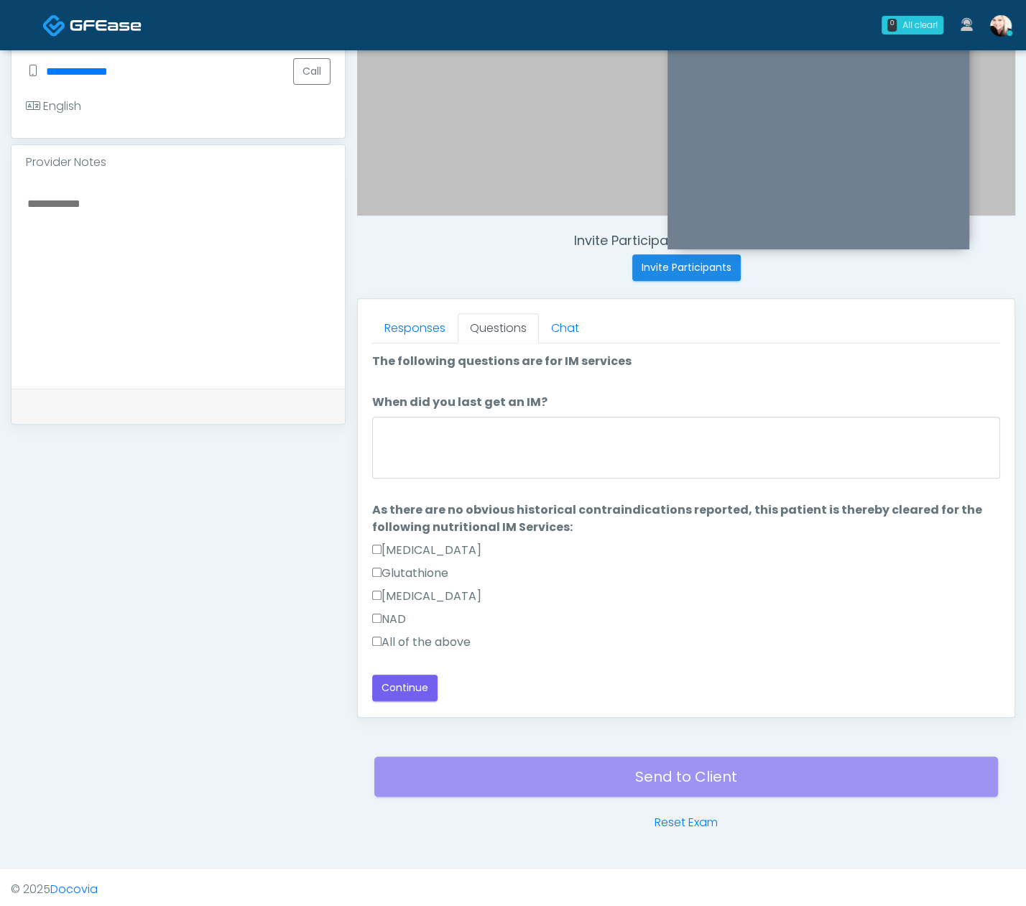
scroll to position [0, 0]
click at [402, 637] on label "All of the above" at bounding box center [421, 642] width 98 height 17
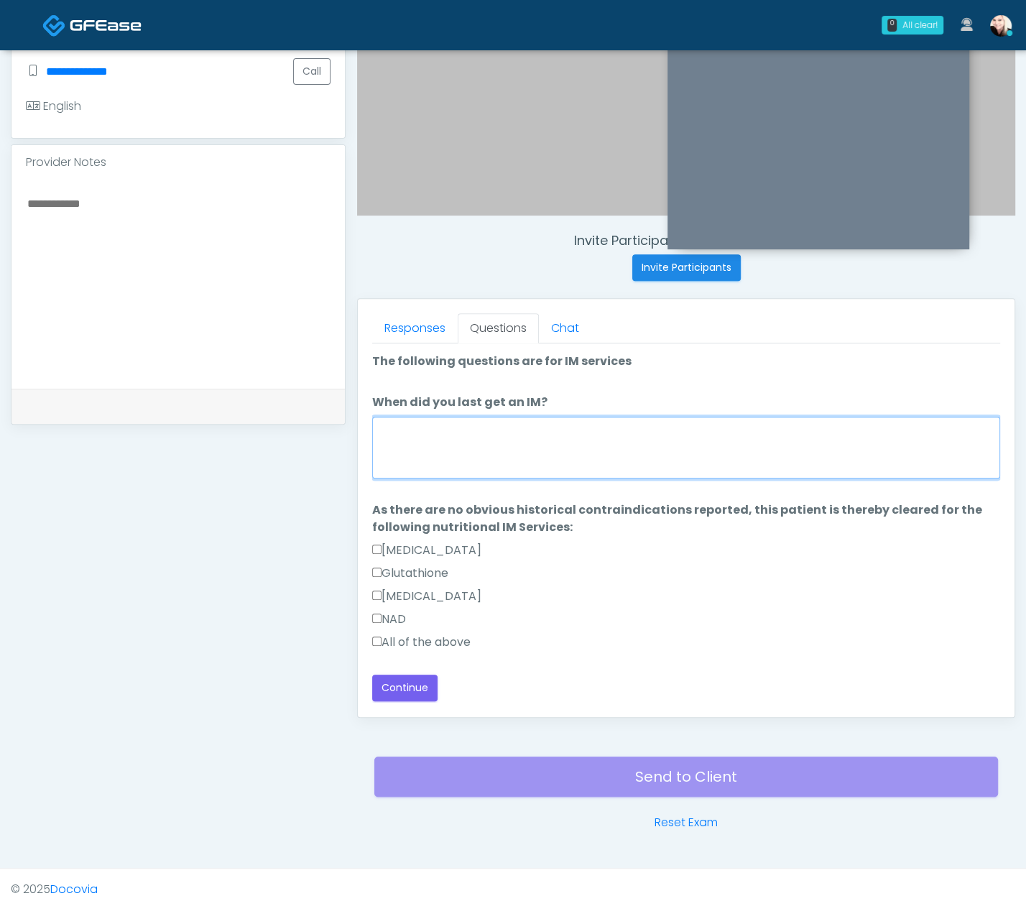
click at [488, 454] on textarea "When did you last get an IM?" at bounding box center [686, 448] width 628 height 62
click at [397, 424] on textarea "When did you last get an IM?" at bounding box center [686, 448] width 628 height 62
type textarea "****"
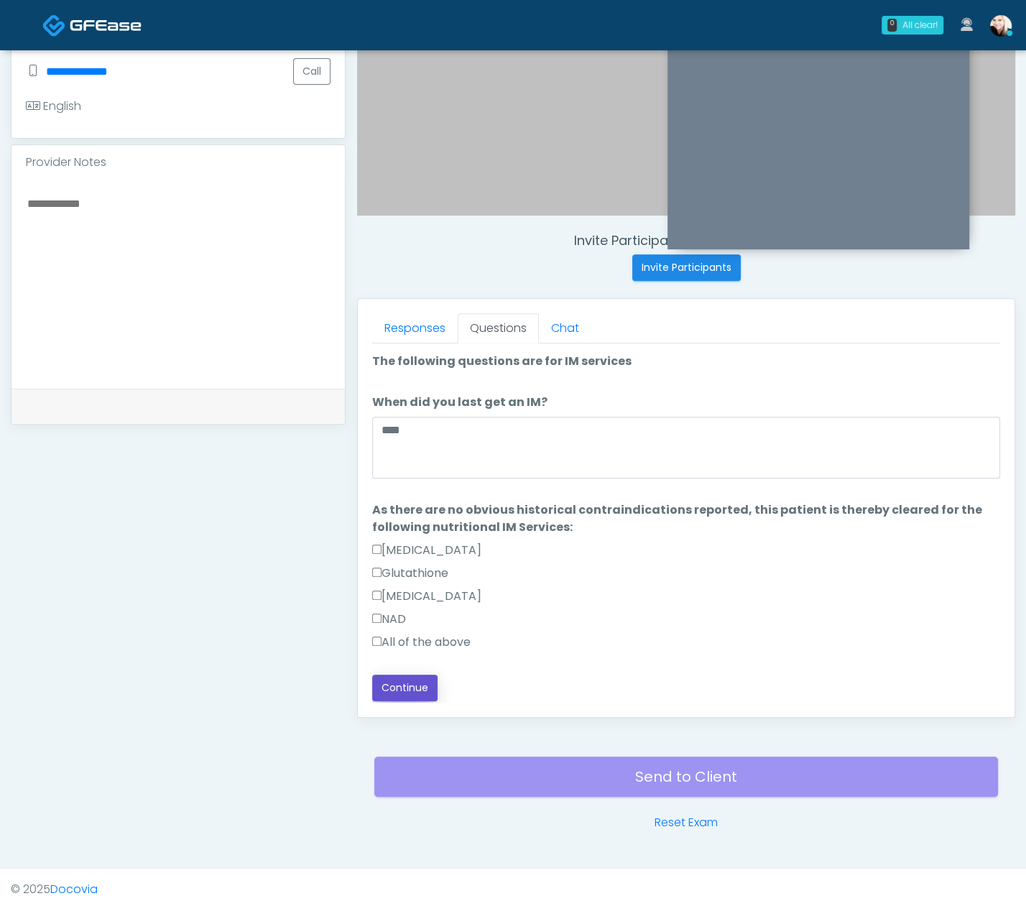
click at [393, 680] on button "Continue" at bounding box center [404, 688] width 65 height 27
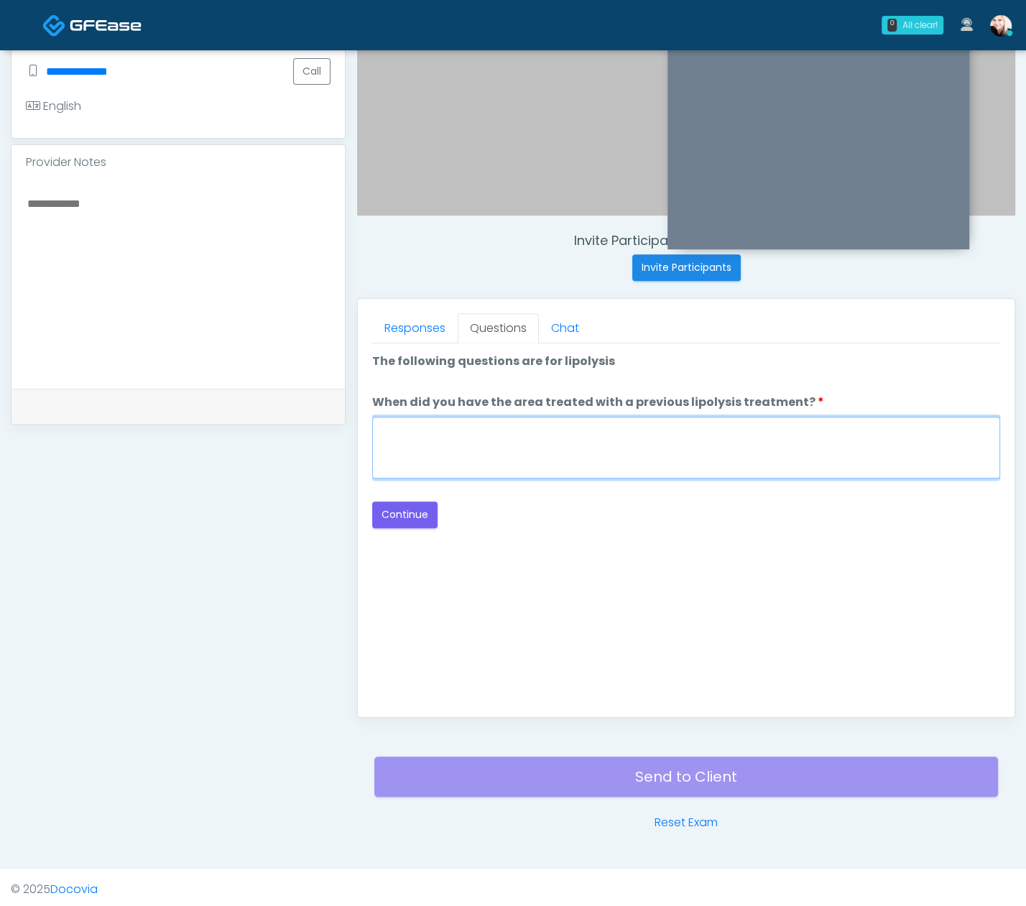
click at [527, 446] on textarea "When did you have the area treated with a previous lipolysis treatment?" at bounding box center [686, 448] width 628 height 62
type textarea "****"
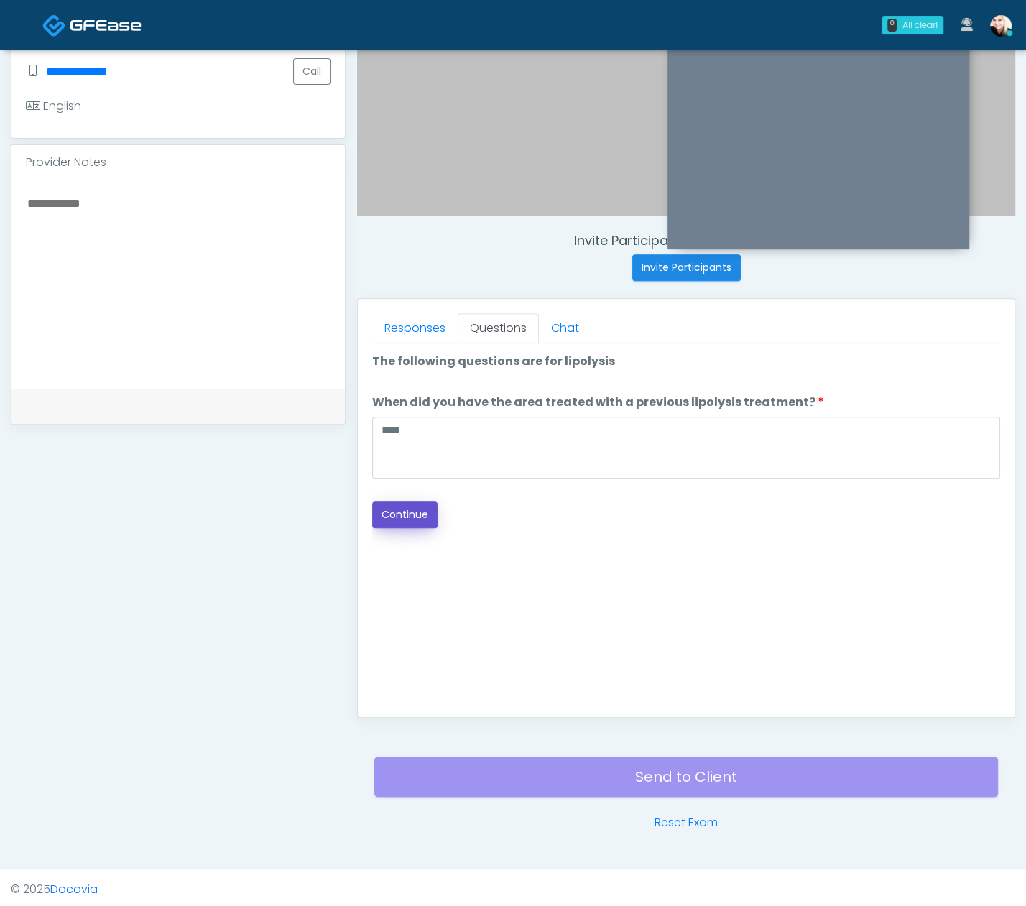
click at [407, 504] on button "Continue" at bounding box center [404, 515] width 65 height 27
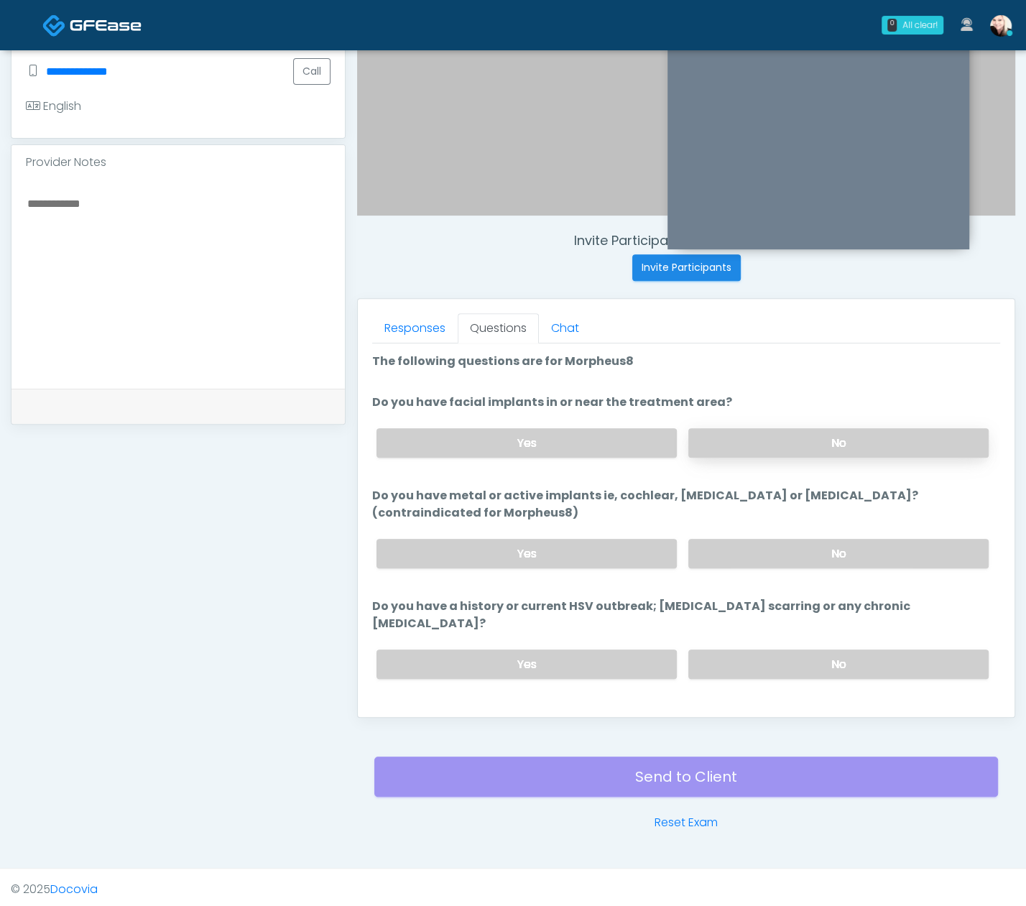
drag, startPoint x: 774, startPoint y: 420, endPoint x: 753, endPoint y: 448, distance: 34.8
click at [773, 420] on div "Yes No" at bounding box center [682, 443] width 635 height 52
click at [753, 448] on label "No" at bounding box center [839, 442] width 300 height 29
click at [719, 550] on label "No" at bounding box center [839, 553] width 300 height 29
click at [735, 650] on label "No" at bounding box center [839, 664] width 300 height 29
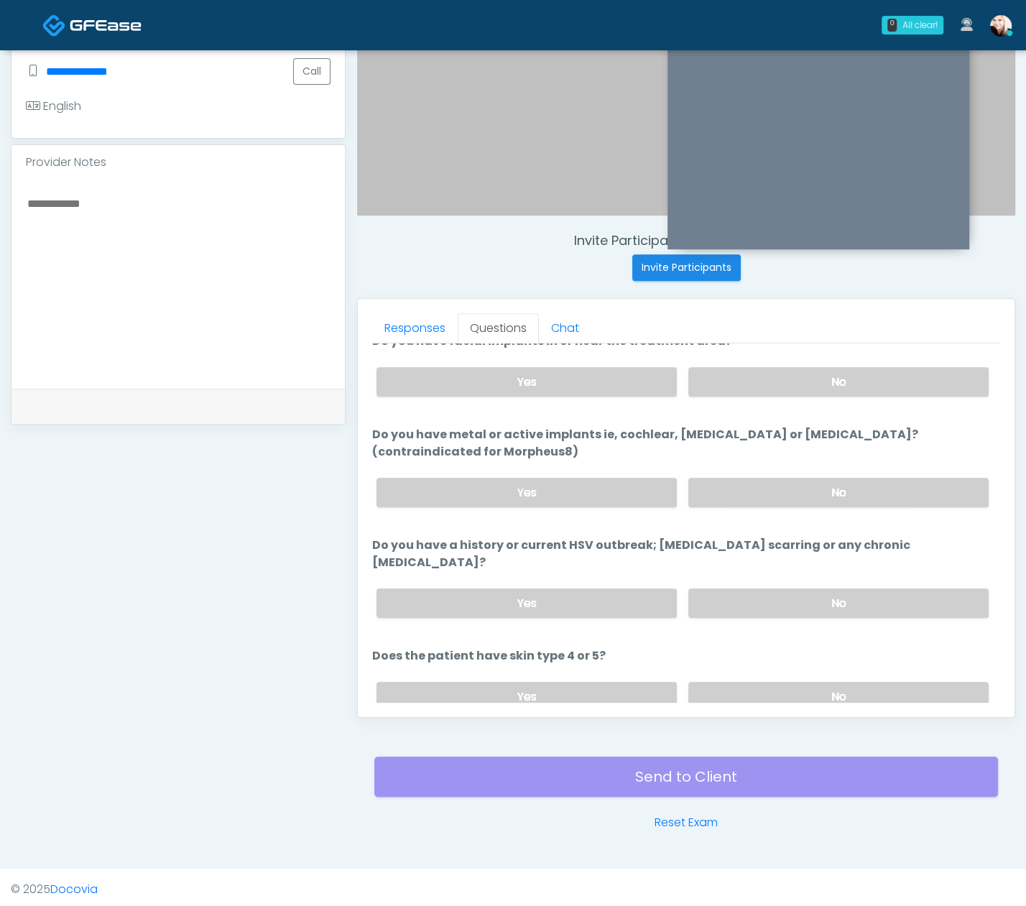
scroll to position [70, 0]
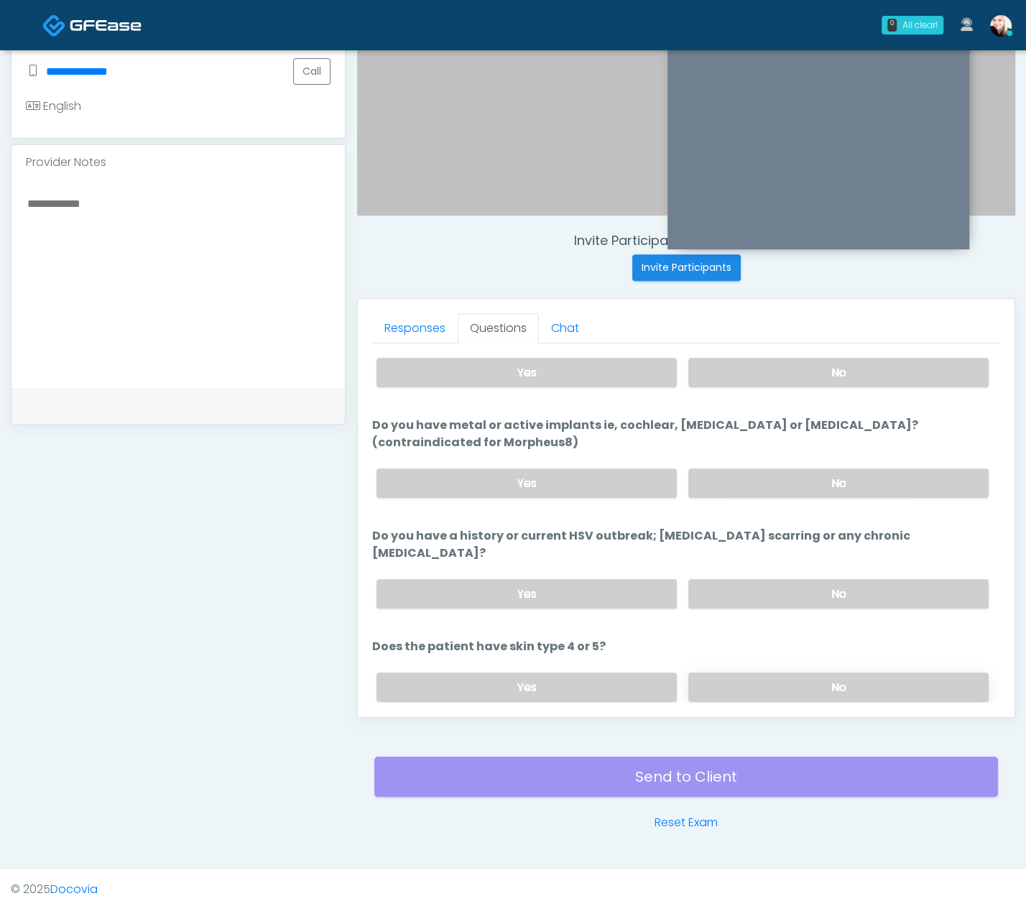
click at [747, 673] on label "No" at bounding box center [839, 687] width 300 height 29
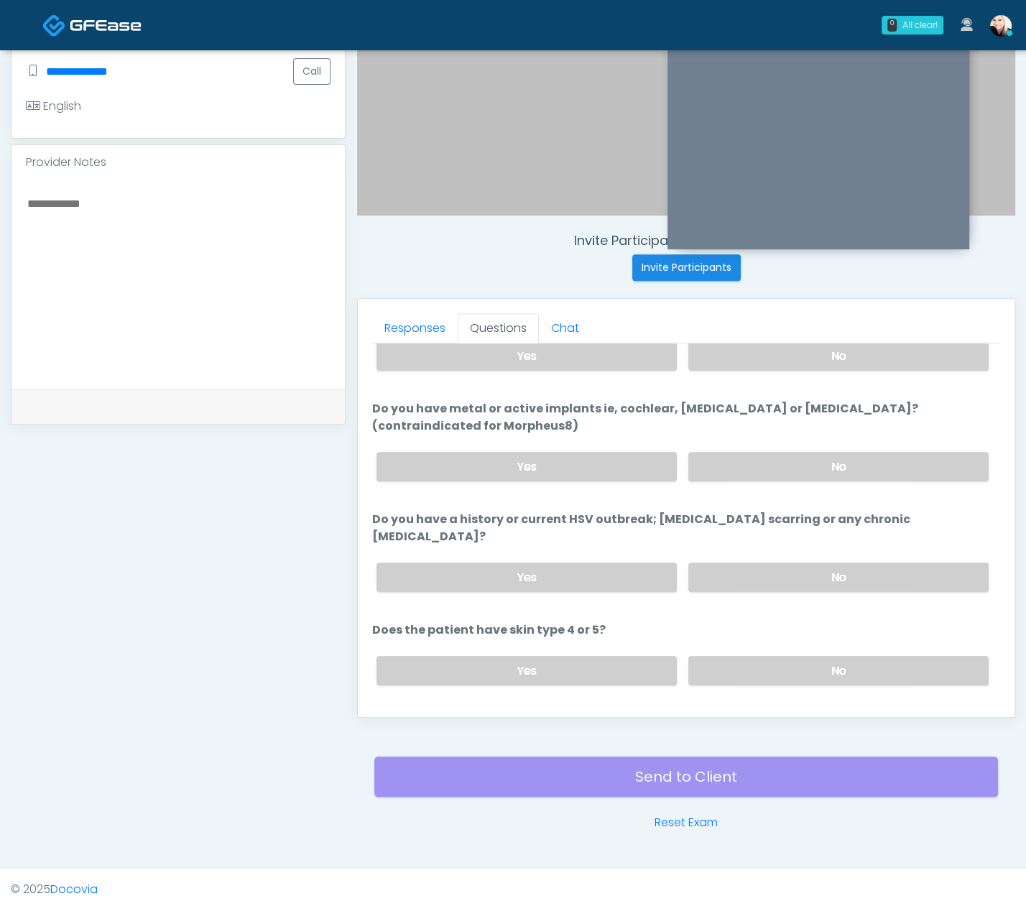
scroll to position [62, 0]
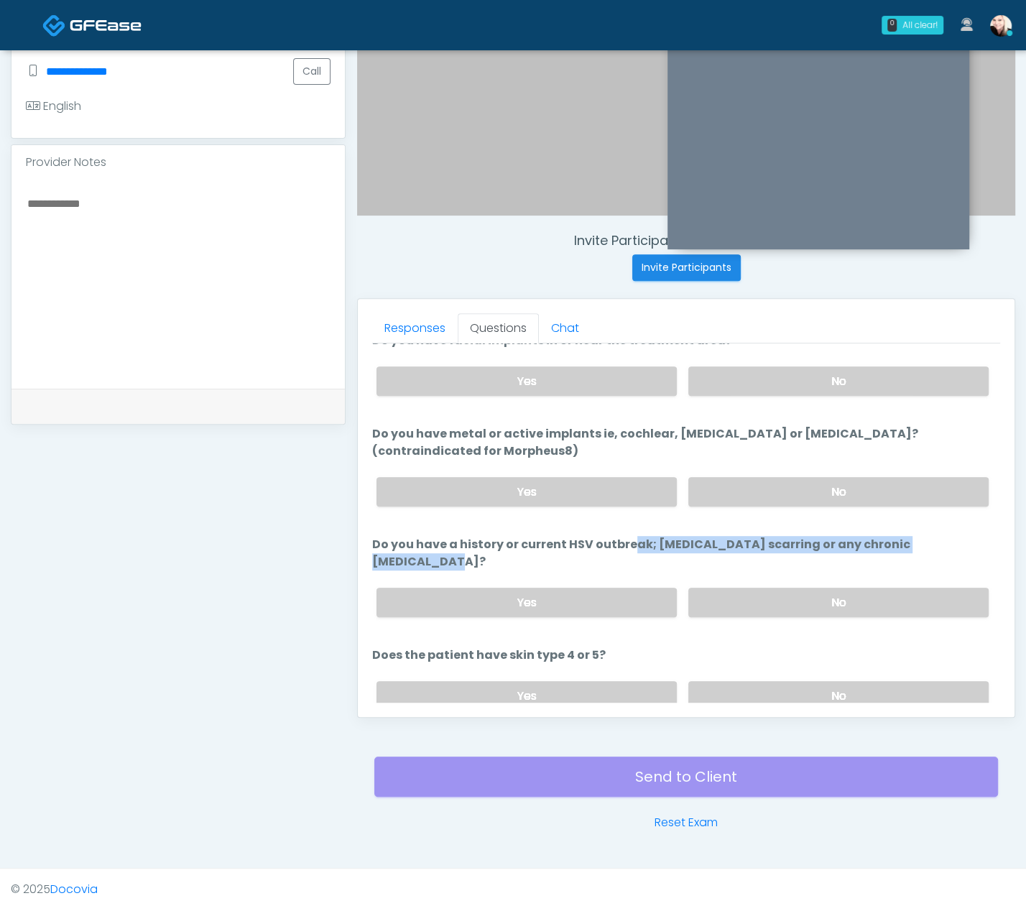
drag, startPoint x: 537, startPoint y: 543, endPoint x: 883, endPoint y: 544, distance: 346.5
click at [809, 543] on label "Do you have a history or current HSV outbreak; [MEDICAL_DATA] scarring or any c…" at bounding box center [686, 553] width 628 height 35
click at [809, 547] on li "Do you have a history or current HSV outbreak; [MEDICAL_DATA] scarring or any c…" at bounding box center [686, 582] width 628 height 93
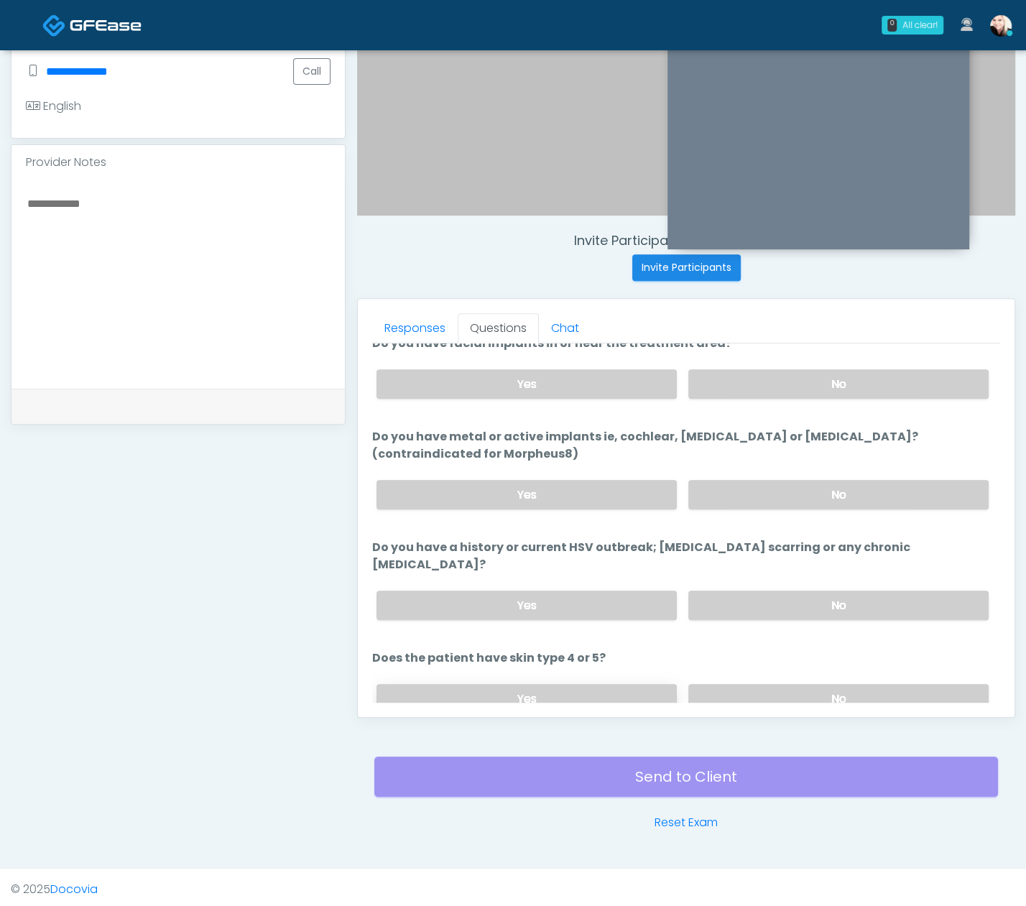
scroll to position [58, 0]
click at [551, 685] on label "Yes" at bounding box center [527, 699] width 300 height 29
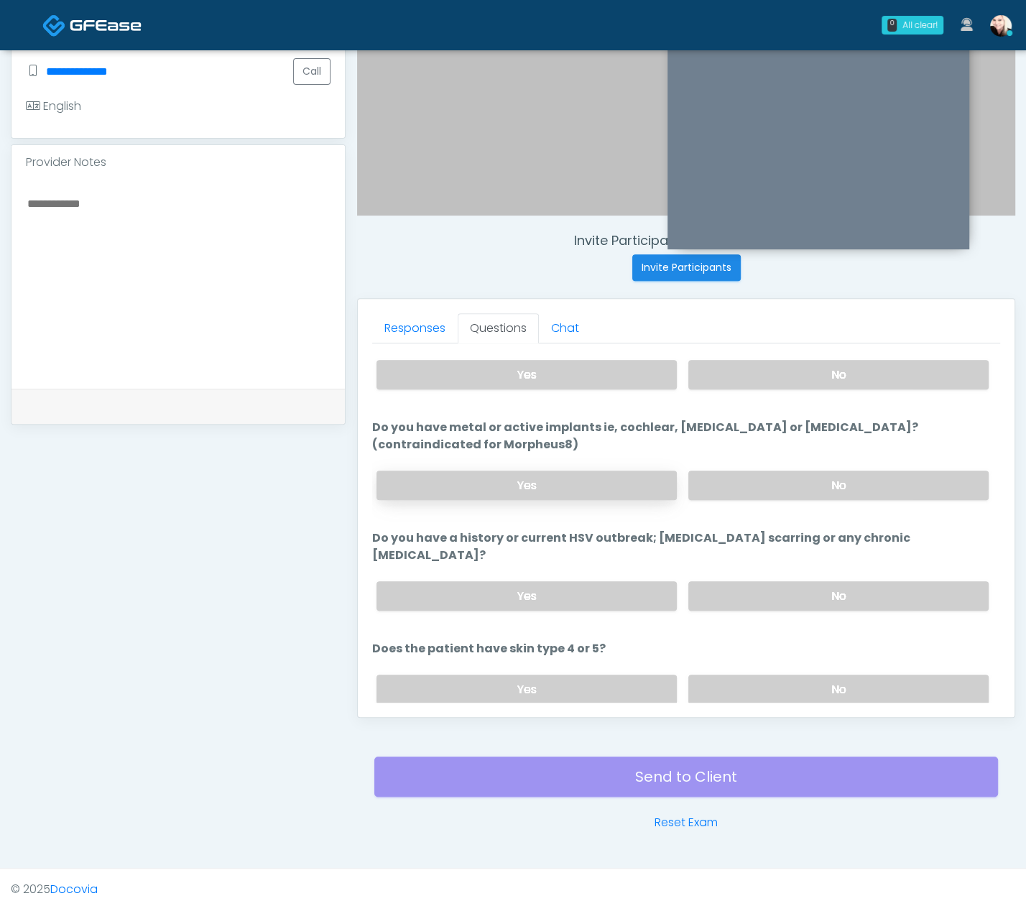
scroll to position [68, 0]
drag, startPoint x: 505, startPoint y: 422, endPoint x: 836, endPoint y: 422, distance: 330.6
click at [808, 423] on label "Do you have metal or active implants ie, cochlear, [MEDICAL_DATA] or [MEDICAL_D…" at bounding box center [686, 436] width 628 height 35
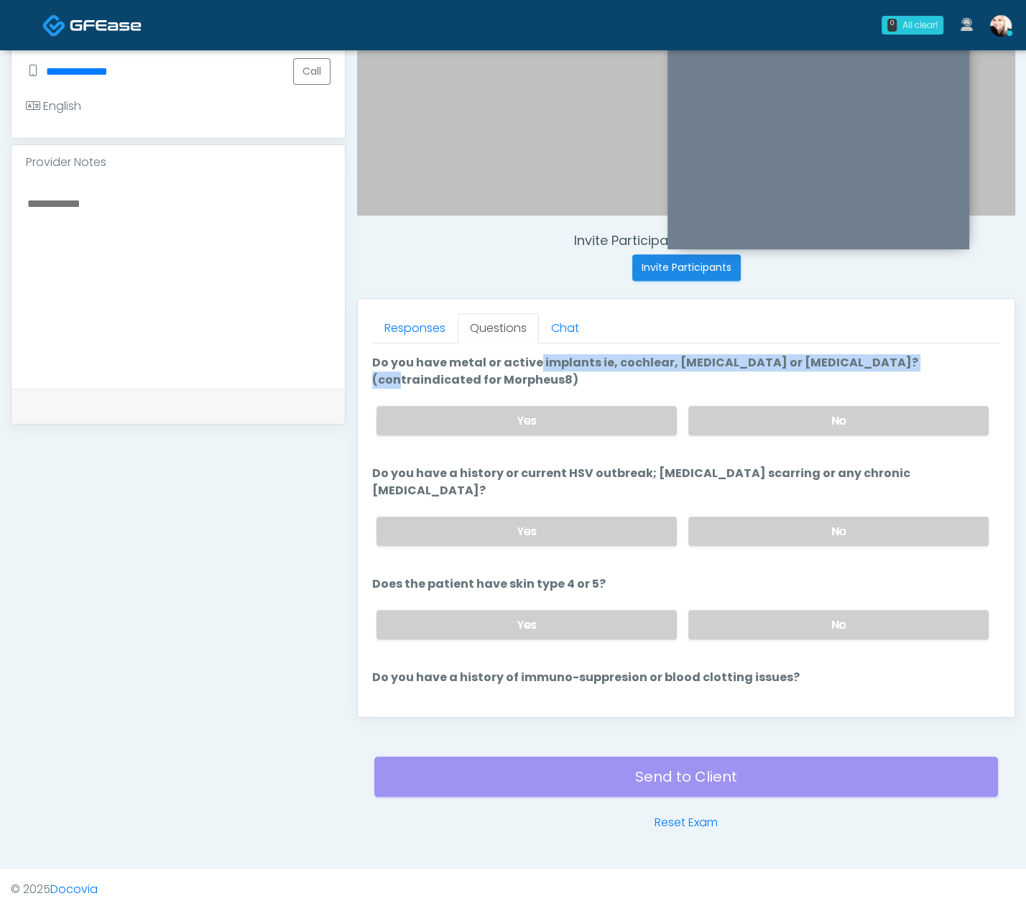
scroll to position [194, 0]
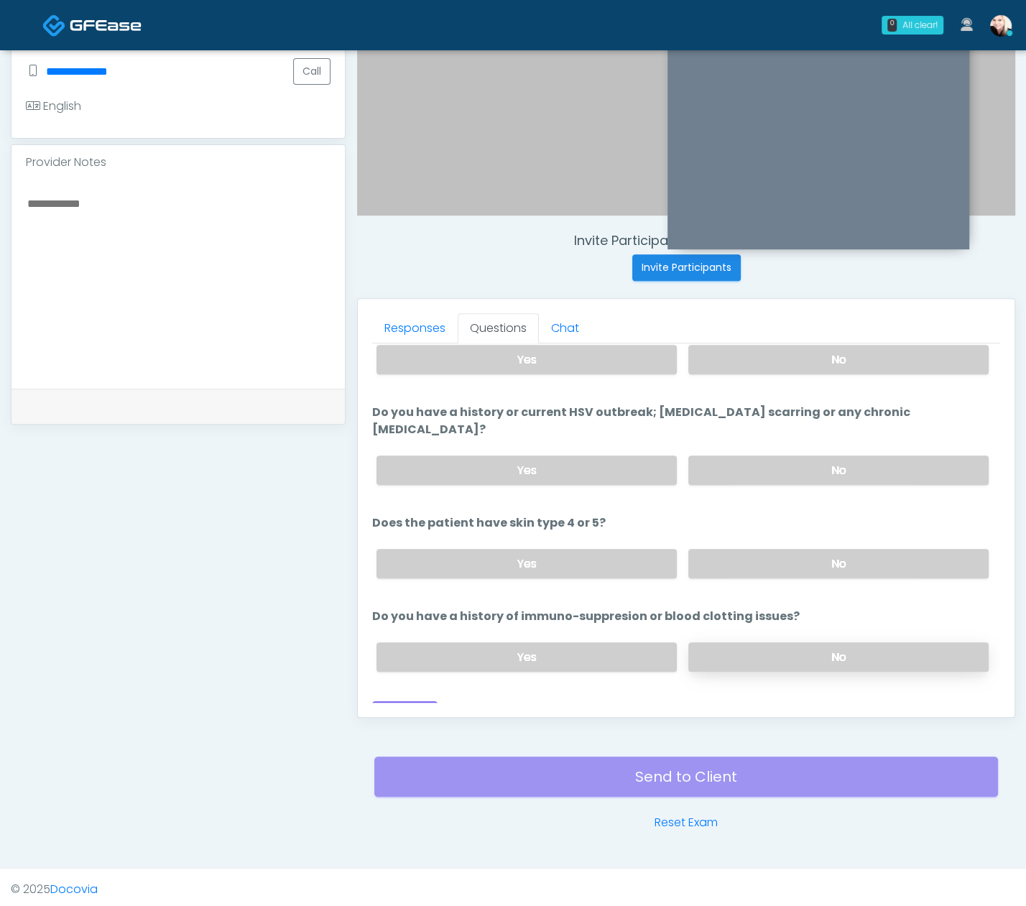
drag, startPoint x: 744, startPoint y: 645, endPoint x: 694, endPoint y: 639, distance: 50.0
click at [744, 645] on div "Yes No" at bounding box center [682, 657] width 635 height 52
click at [704, 643] on label "No" at bounding box center [839, 657] width 300 height 29
click at [412, 702] on button "Continue" at bounding box center [404, 715] width 65 height 27
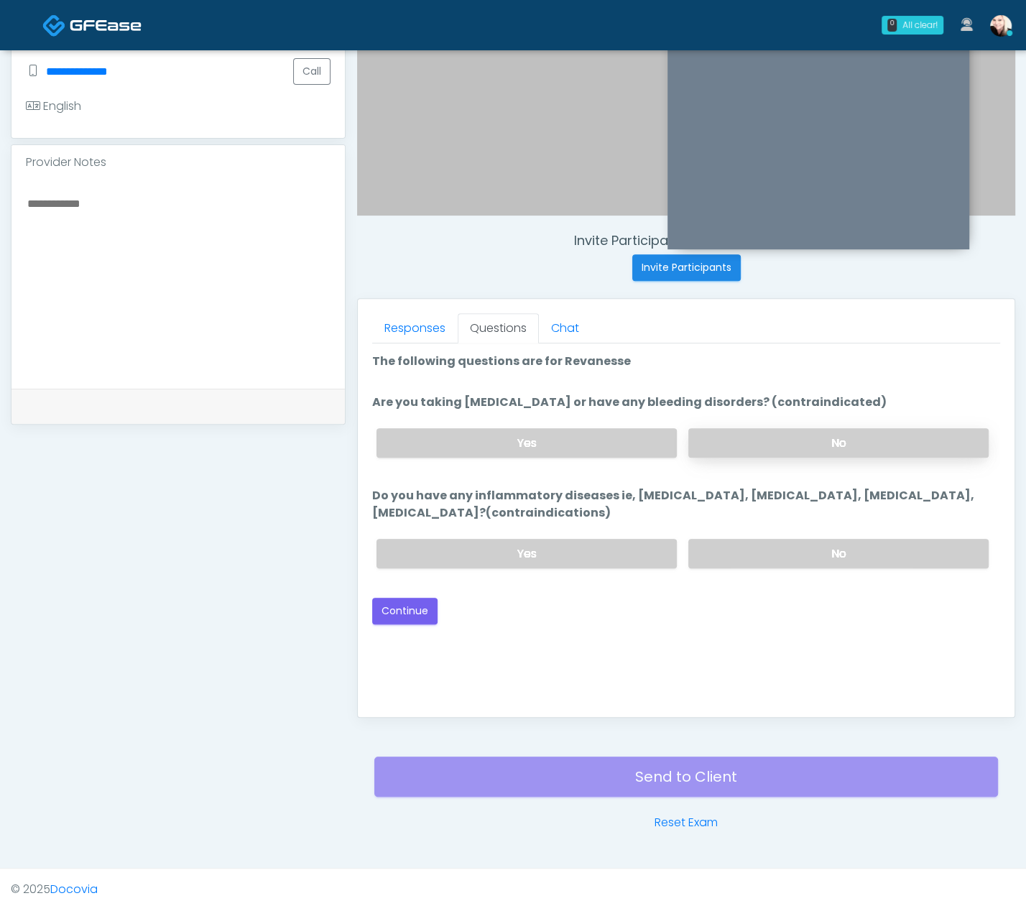
click at [765, 436] on label "No" at bounding box center [839, 442] width 300 height 29
click at [732, 556] on label "No" at bounding box center [839, 553] width 300 height 29
click at [399, 602] on button "Continue" at bounding box center [404, 611] width 65 height 27
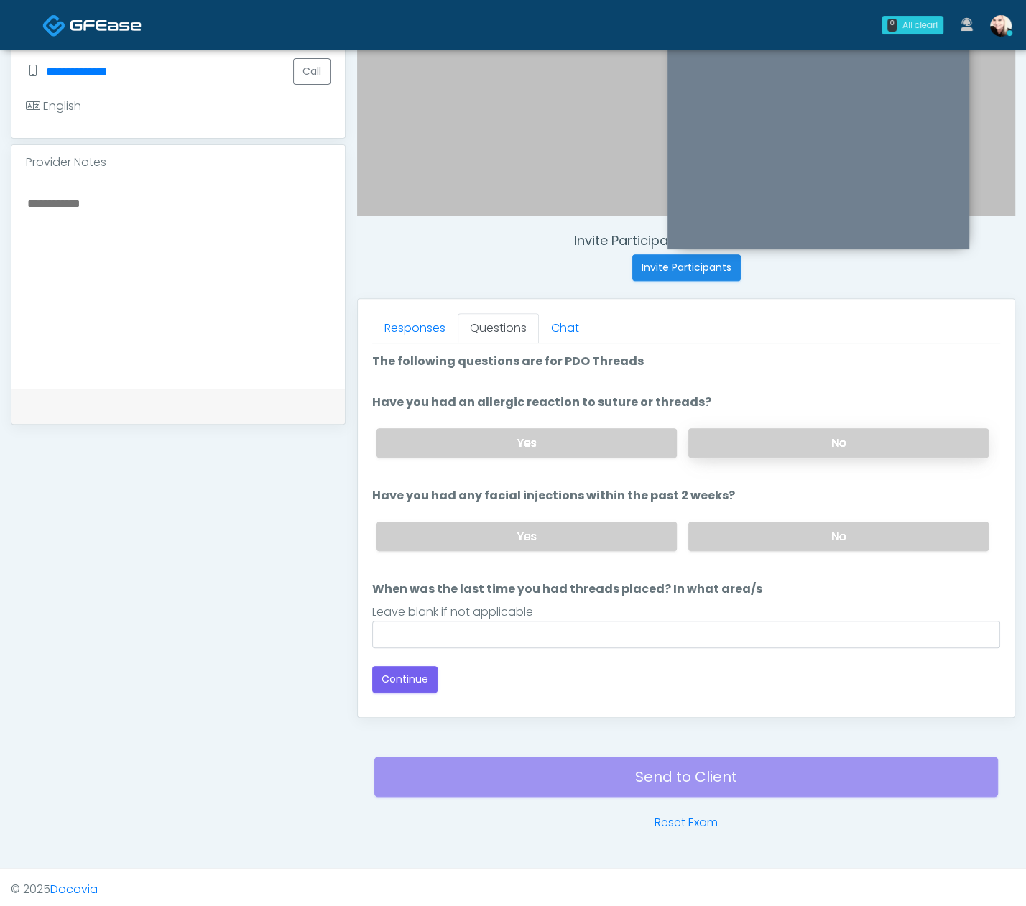
click at [760, 438] on label "No" at bounding box center [839, 442] width 300 height 29
drag, startPoint x: 745, startPoint y: 515, endPoint x: 744, endPoint y: 524, distance: 8.7
click at [745, 518] on div "Yes No" at bounding box center [682, 536] width 635 height 52
click at [743, 527] on label "No" at bounding box center [839, 536] width 300 height 29
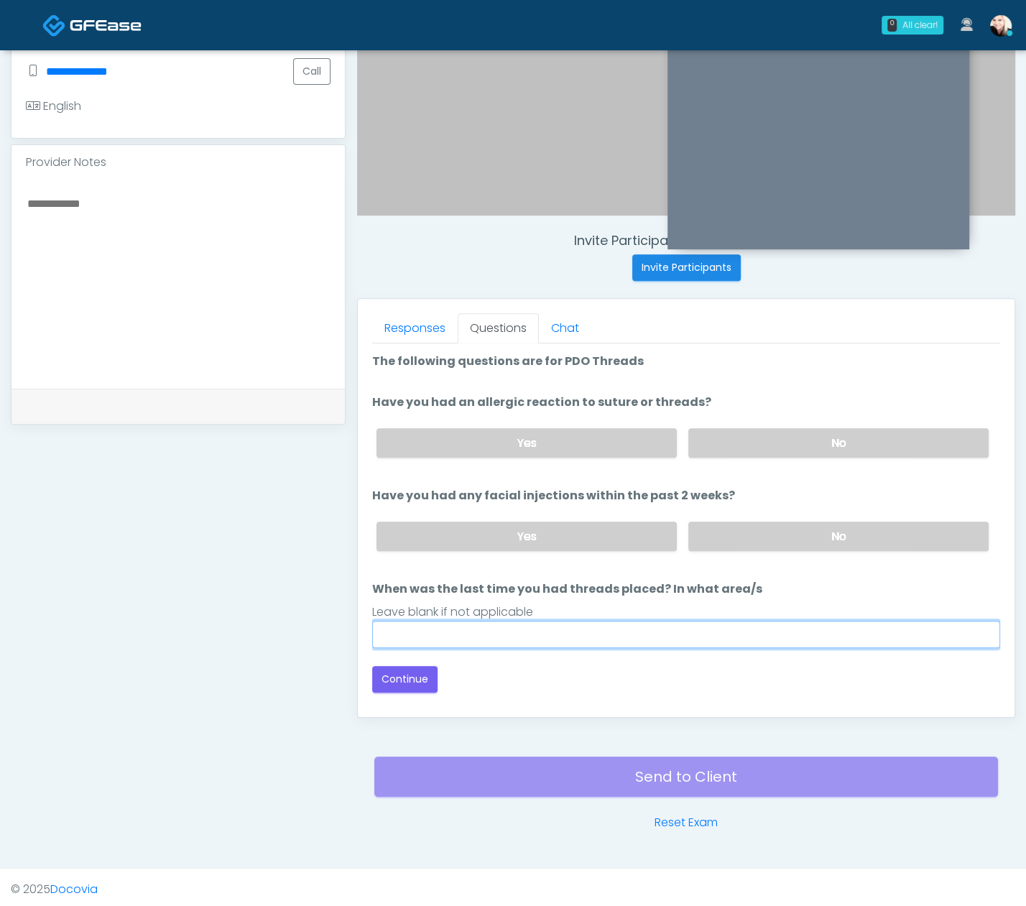
click at [512, 626] on input "When was the last time you had threads placed? In what area/s" at bounding box center [686, 634] width 628 height 27
type input "****"
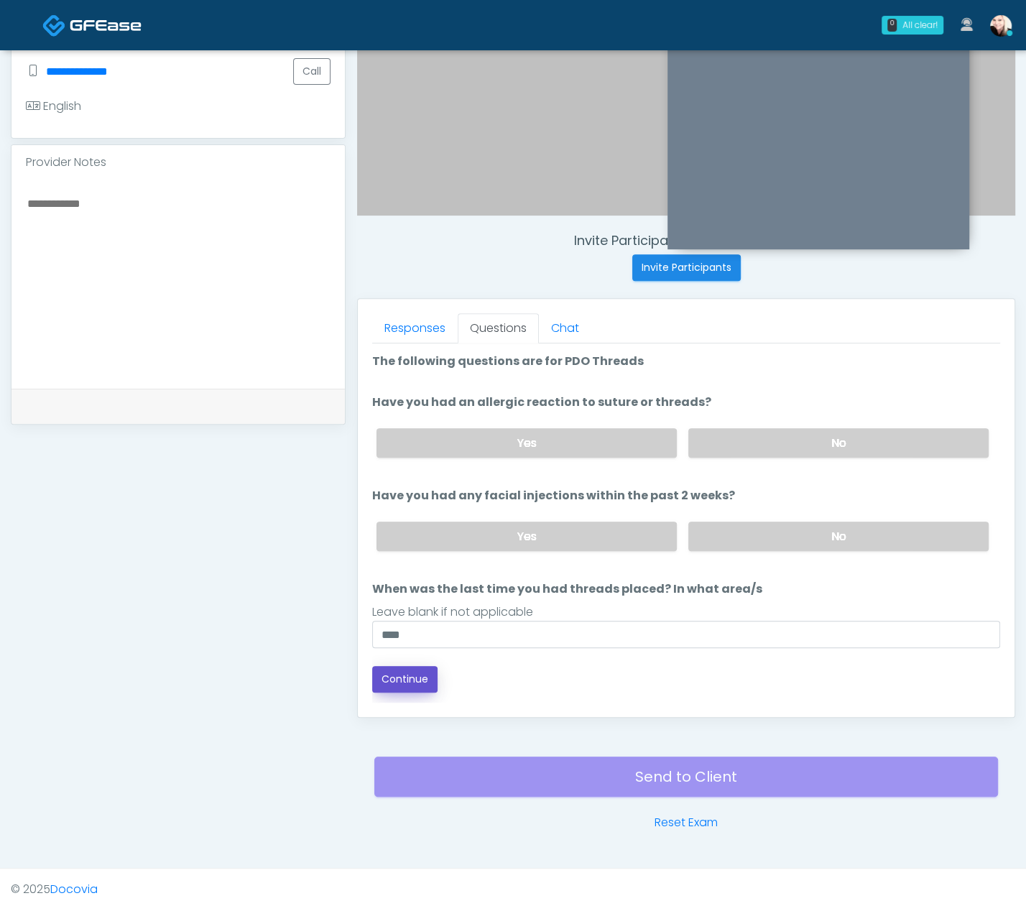
click at [418, 675] on button "Continue" at bounding box center [404, 679] width 65 height 27
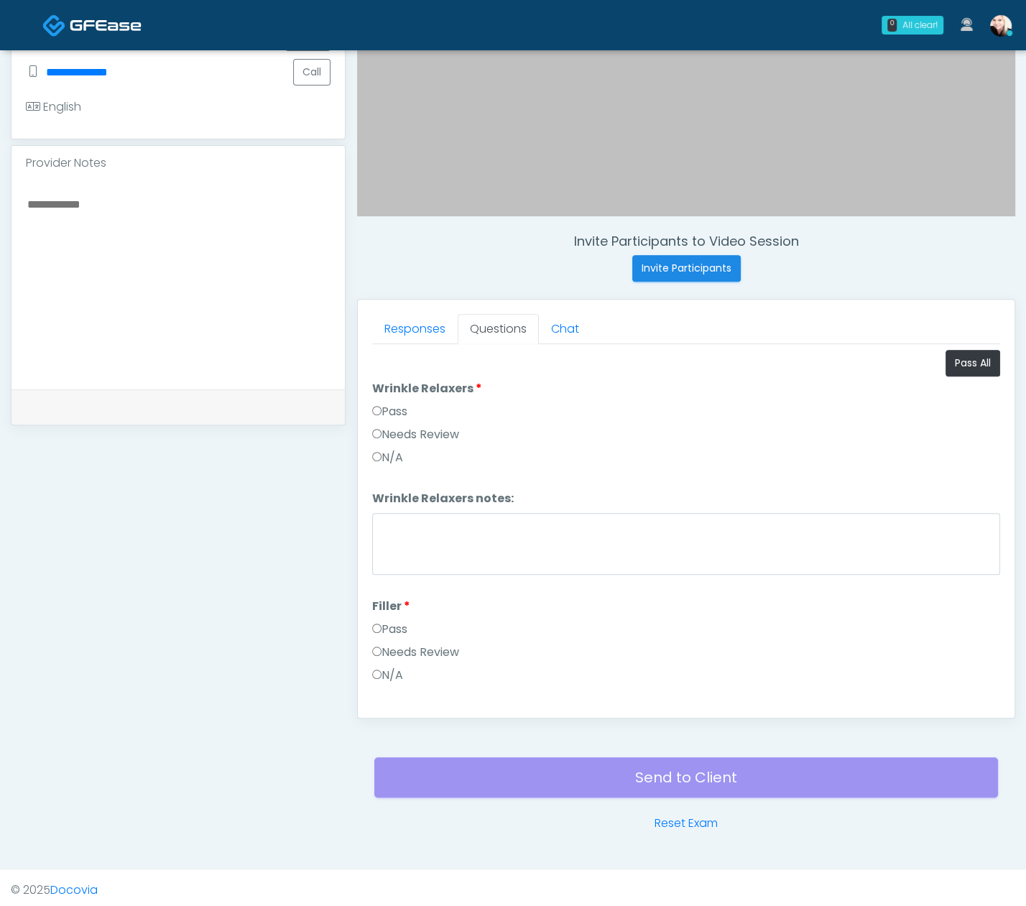
scroll to position [380, 0]
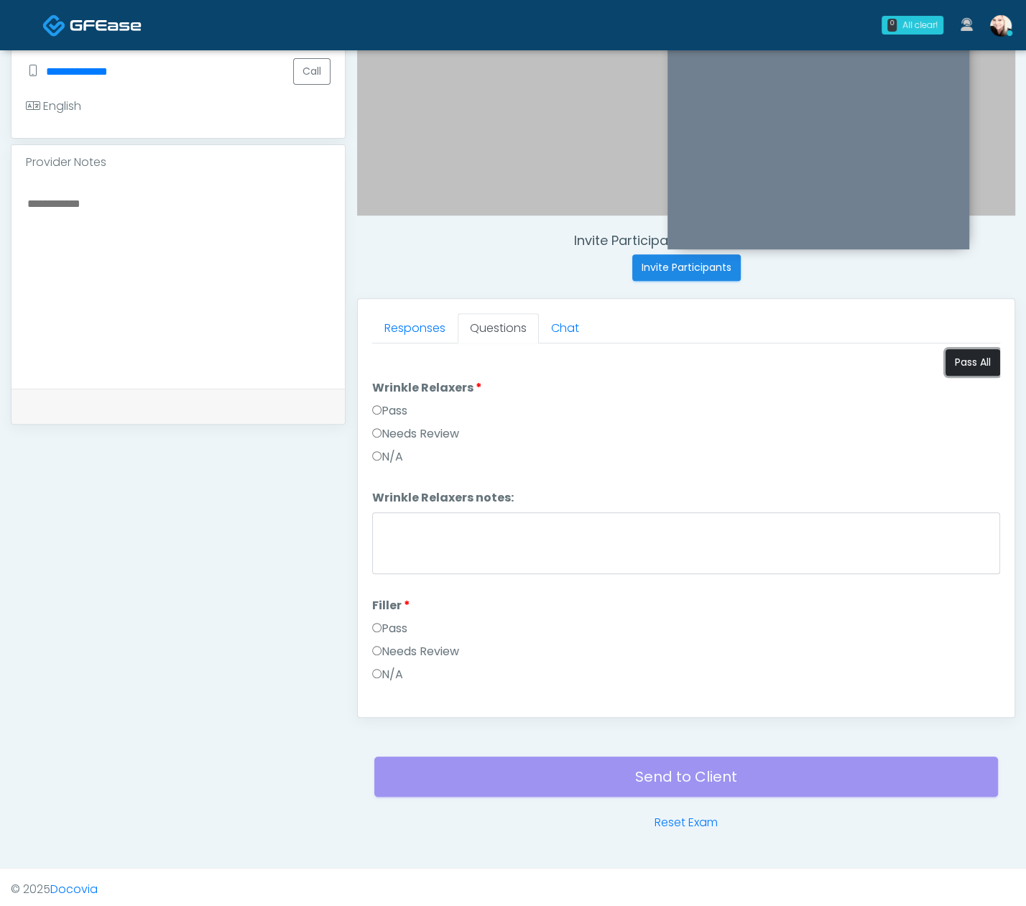
click at [809, 356] on button "Pass All" at bounding box center [973, 362] width 55 height 27
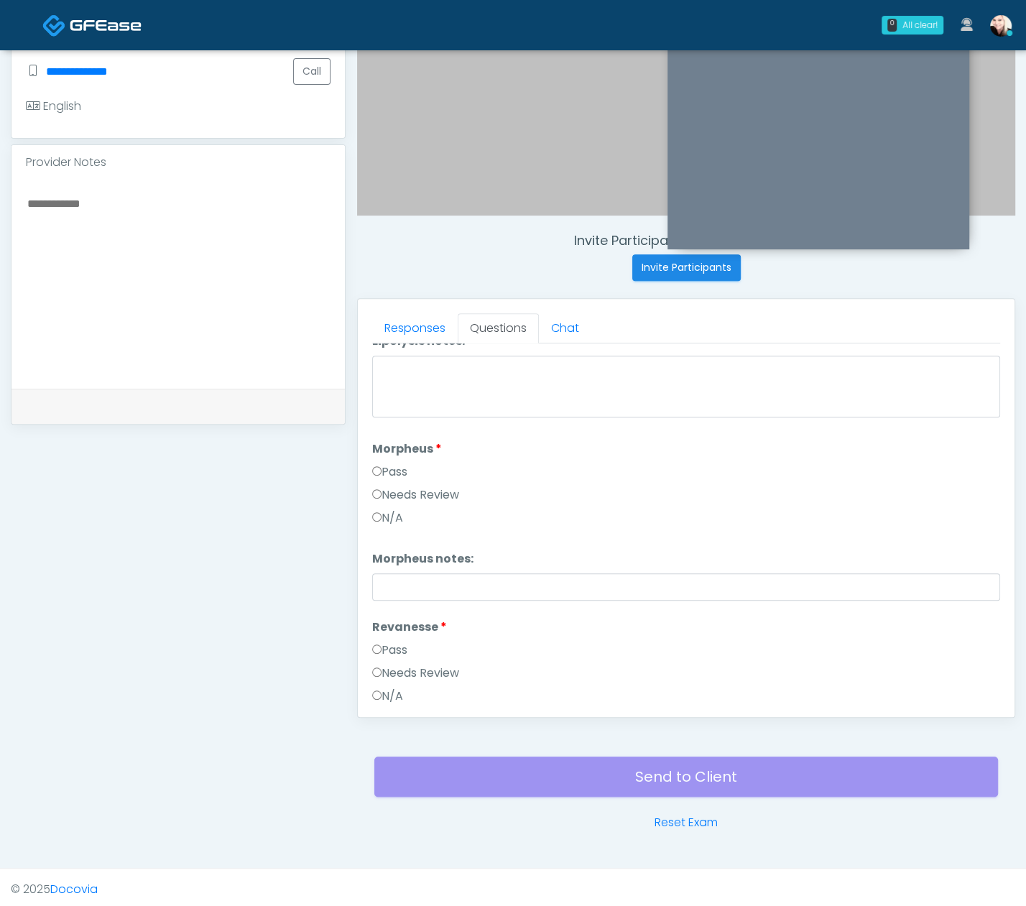
scroll to position [1244, 0]
click at [407, 488] on label "Needs Review" at bounding box center [415, 496] width 87 height 17
click at [430, 576] on input "Morpheus notes:" at bounding box center [686, 588] width 628 height 27
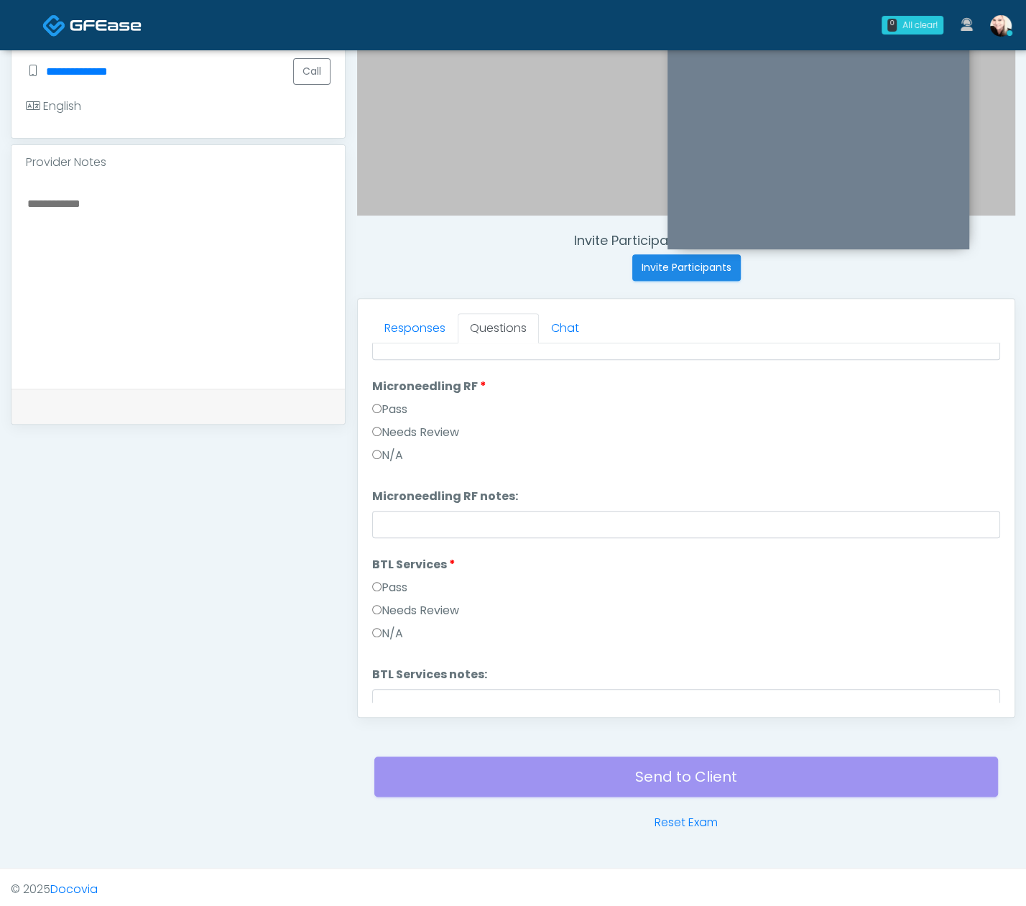
scroll to position [2429, 0]
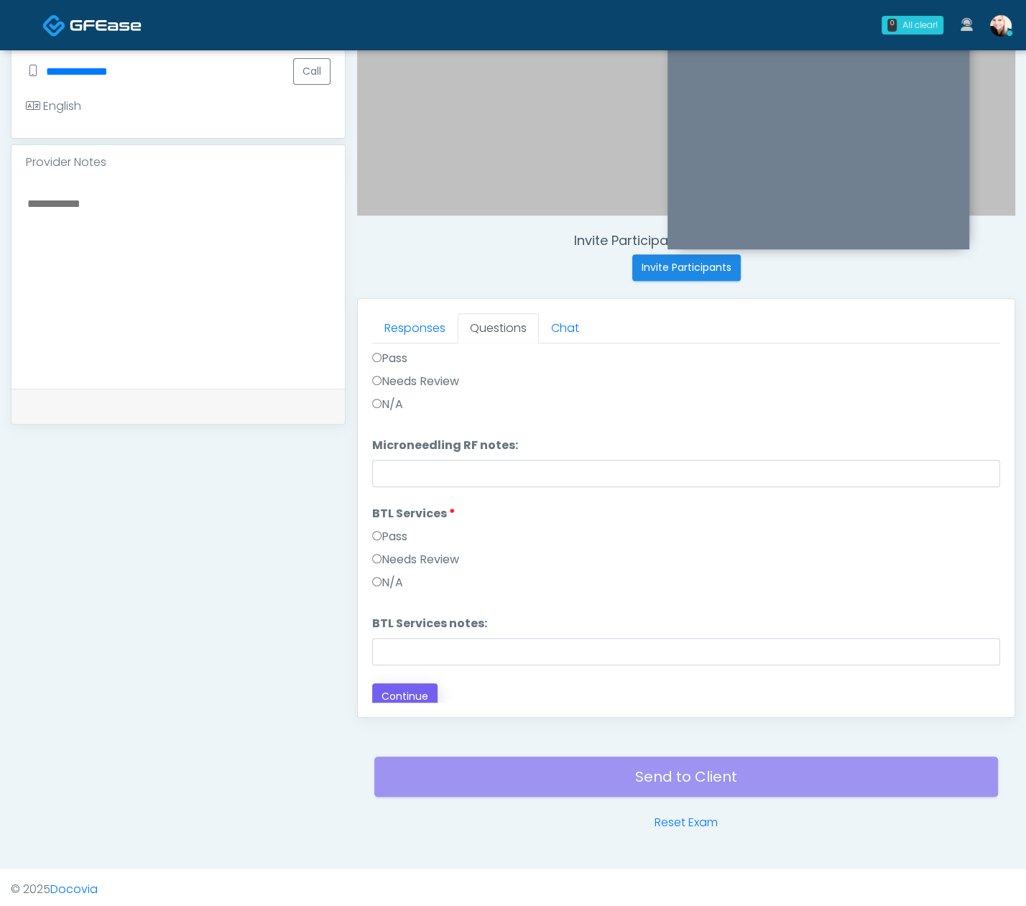
type input "***"
click at [415, 684] on button "Continue" at bounding box center [404, 697] width 65 height 27
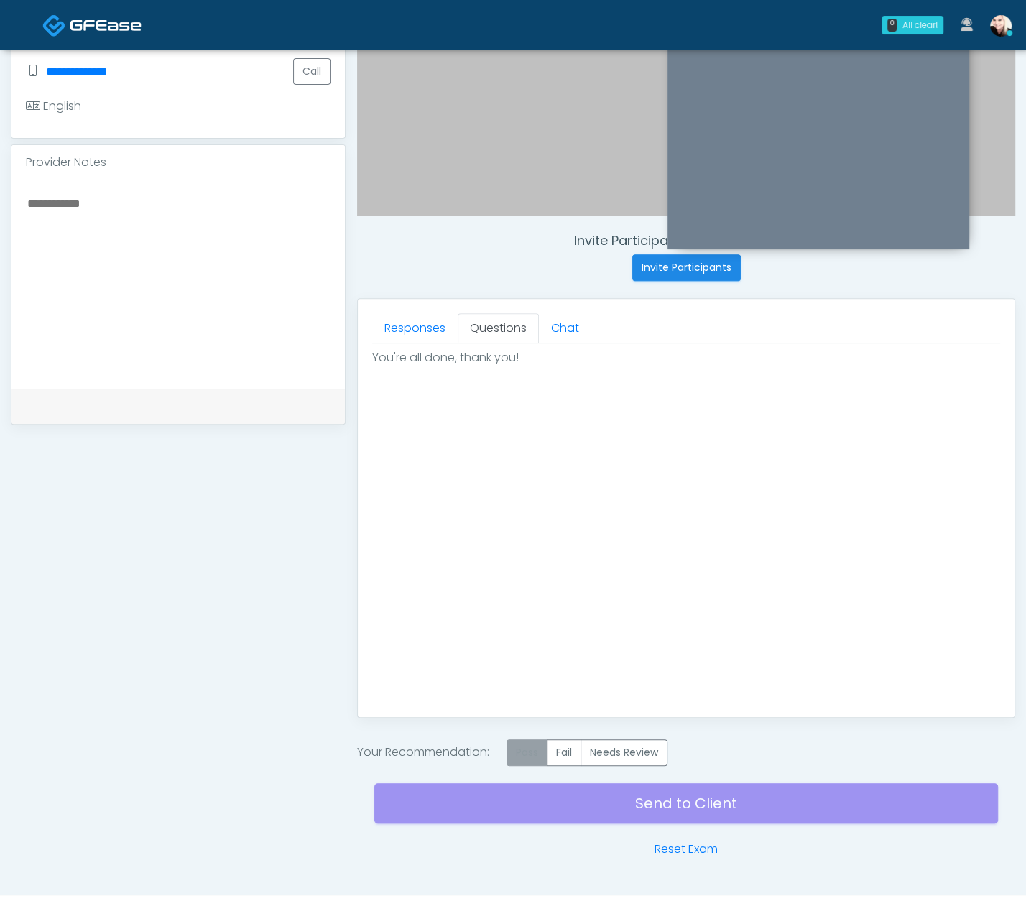
click at [523, 733] on label "Pass" at bounding box center [527, 753] width 41 height 27
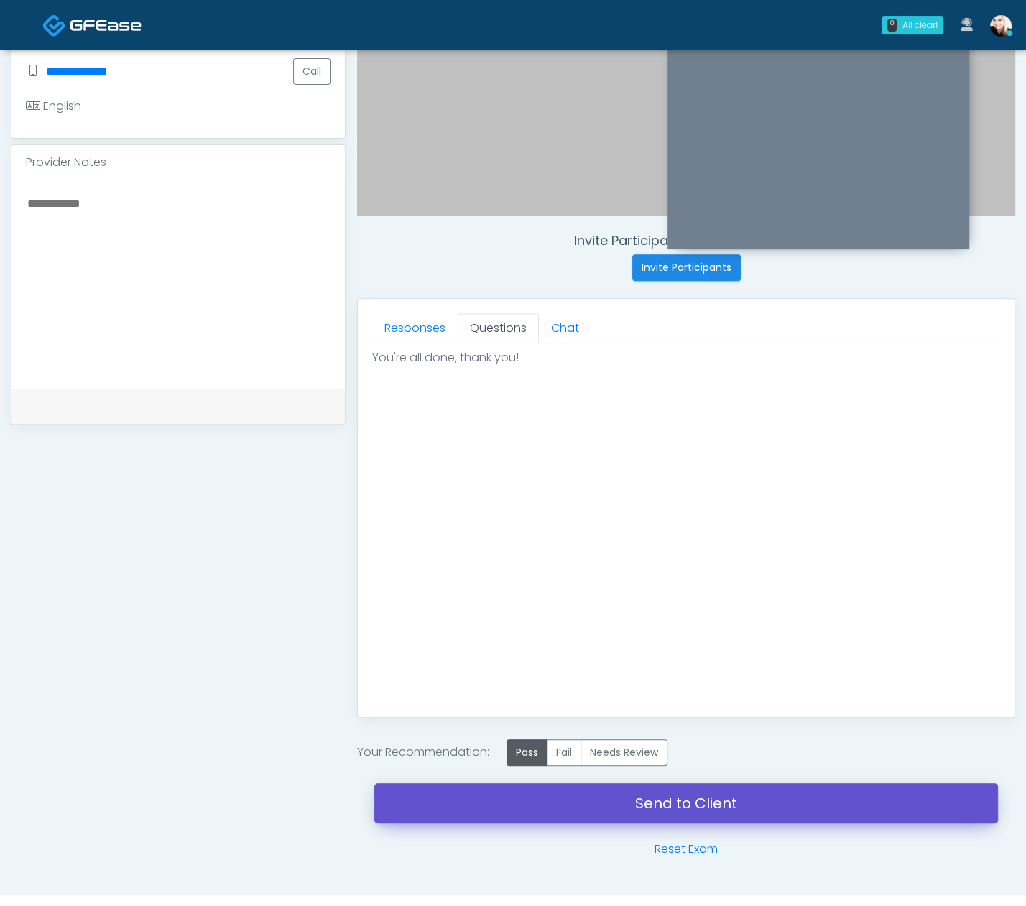
click at [676, 733] on link "Send to Client" at bounding box center [686, 803] width 624 height 40
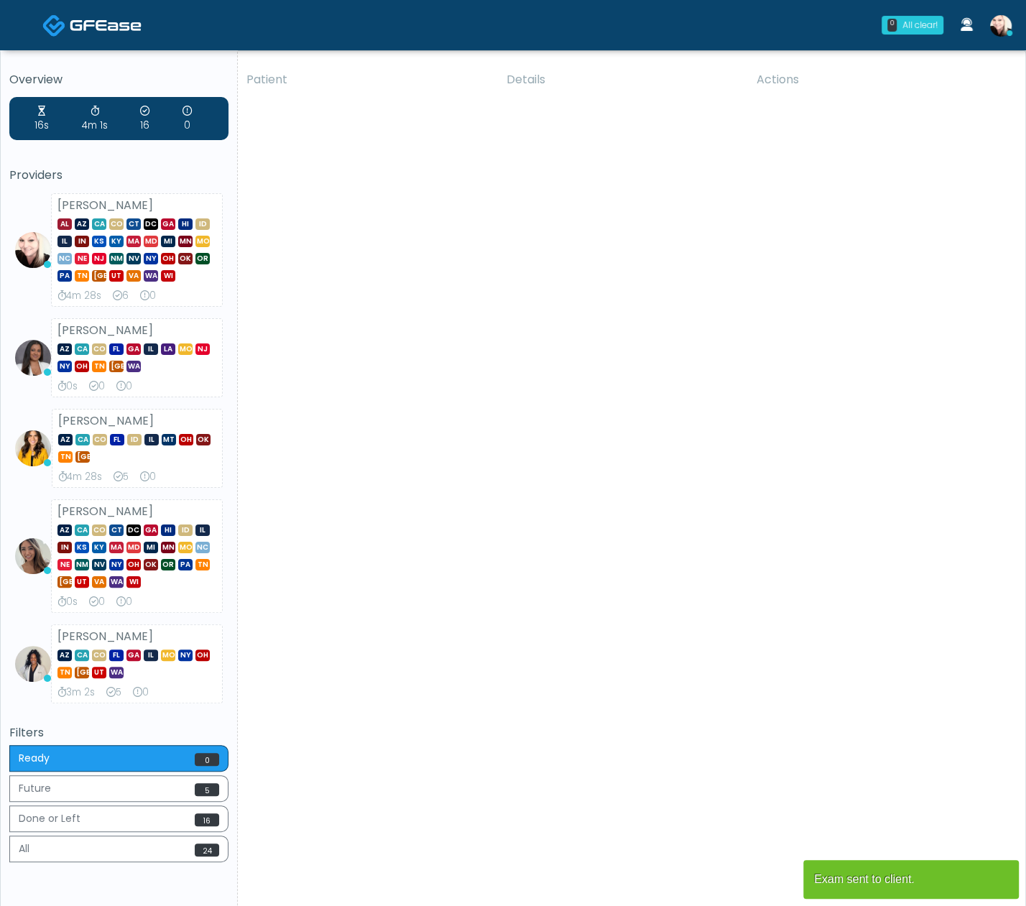
click at [1003, 28] on img at bounding box center [1001, 26] width 22 height 22
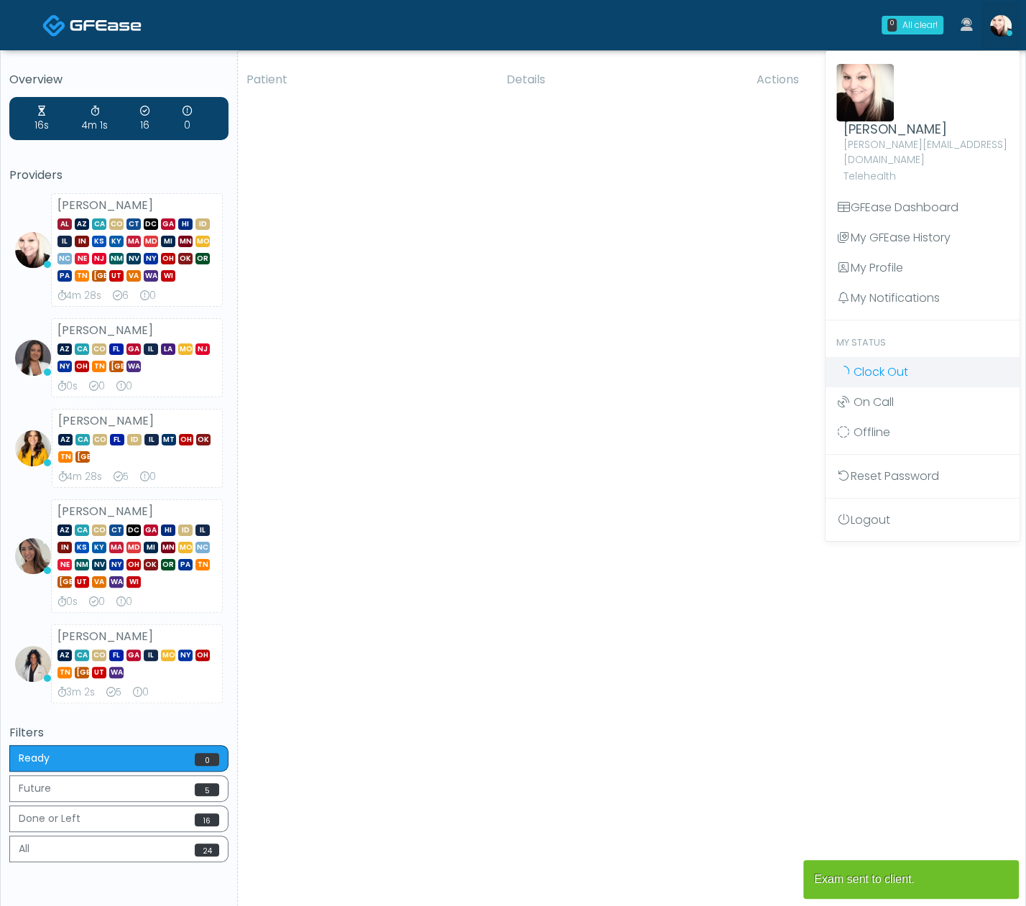
click at [911, 359] on link "Clock Out" at bounding box center [923, 372] width 194 height 30
